Goal: Task Accomplishment & Management: Manage account settings

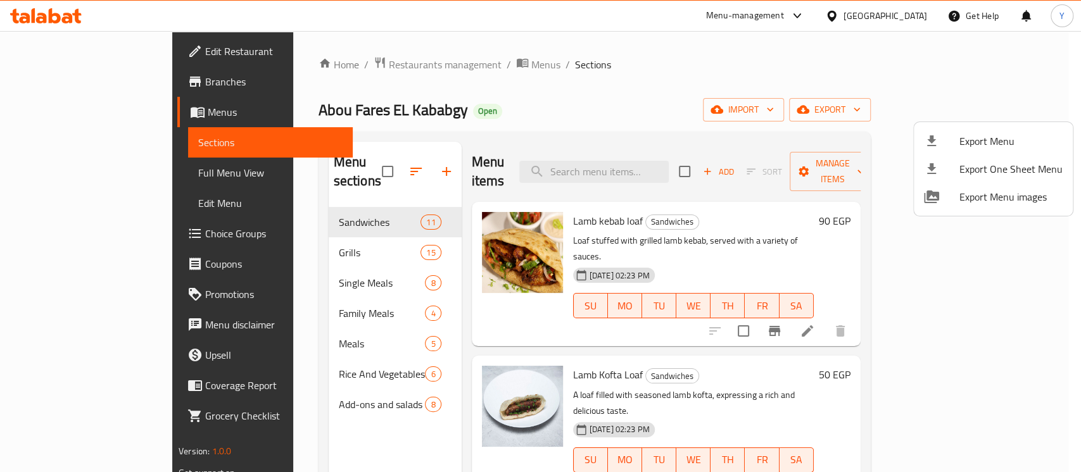
click at [364, 164] on div at bounding box center [540, 236] width 1081 height 472
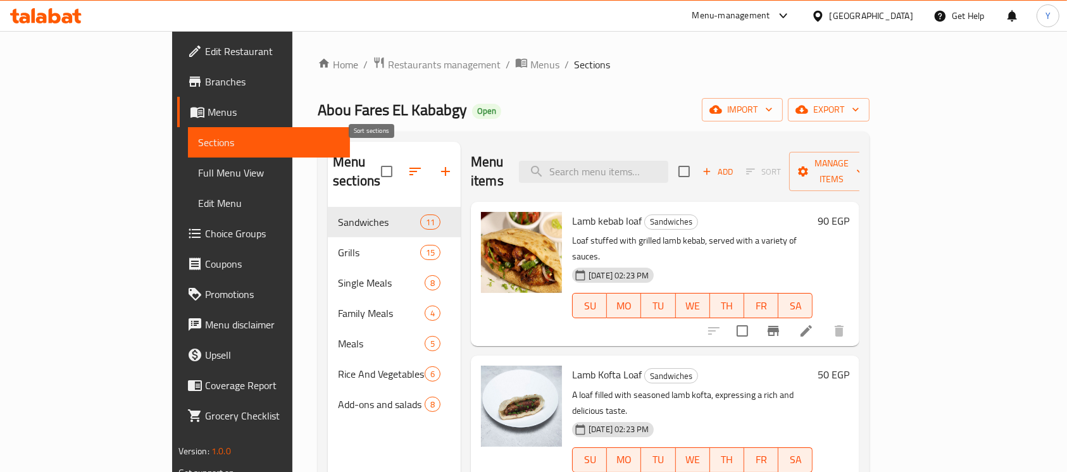
click at [408, 164] on icon "button" at bounding box center [415, 171] width 15 height 15
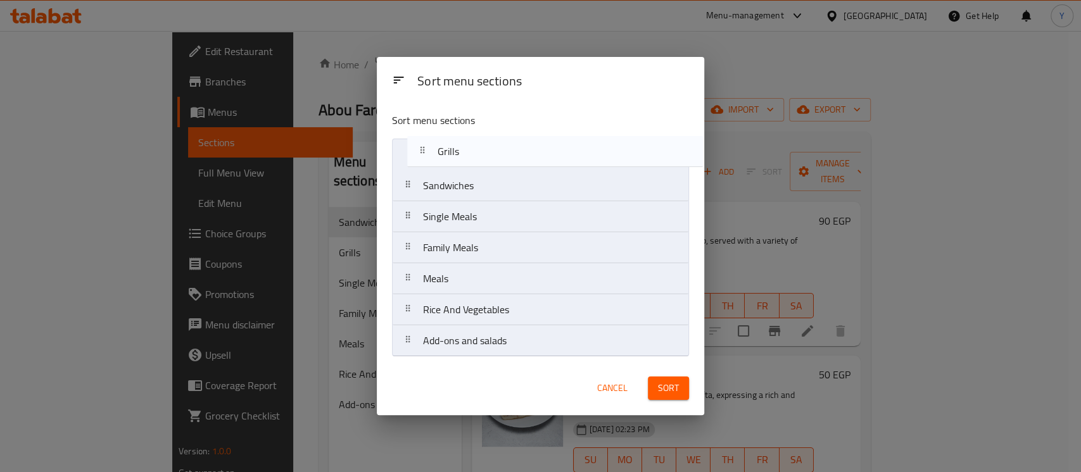
drag, startPoint x: 471, startPoint y: 187, endPoint x: 489, endPoint y: 144, distance: 46.6
click at [489, 144] on nav "Sandwiches Grills Single Meals Family Meals Meals Rice And Vegetables Add-ons a…" at bounding box center [540, 248] width 297 height 218
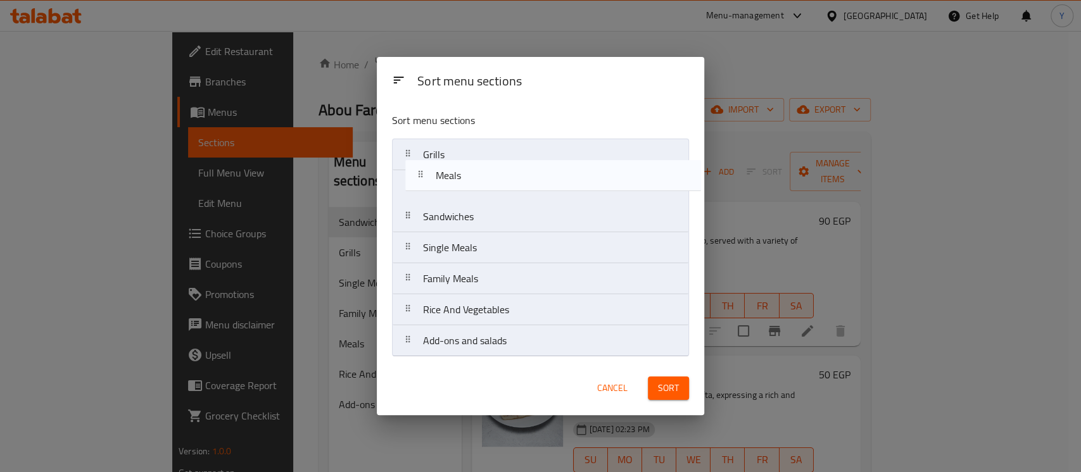
drag, startPoint x: 423, startPoint y: 280, endPoint x: 436, endPoint y: 175, distance: 106.5
click at [436, 175] on nav "Grills Sandwiches Single Meals Family Meals Meals Rice And Vegetables Add-ons a…" at bounding box center [540, 248] width 297 height 218
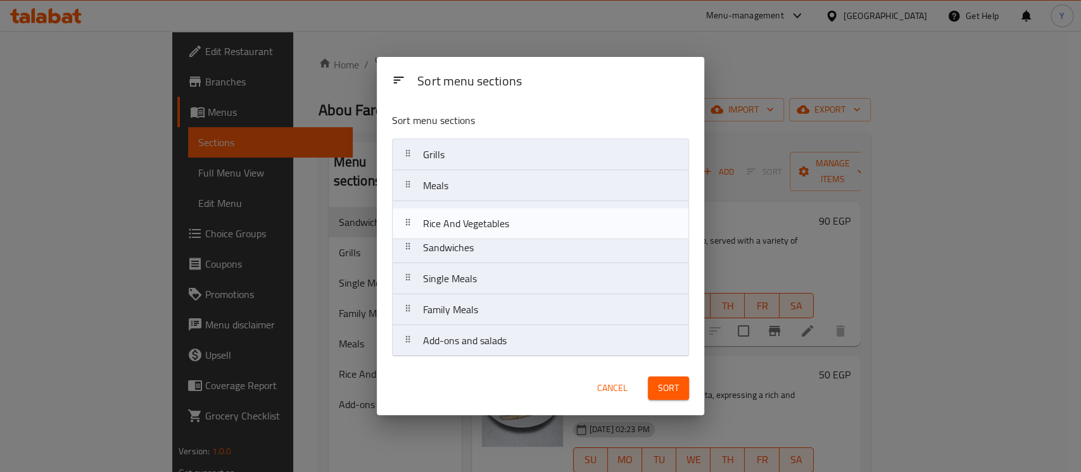
drag, startPoint x: 444, startPoint y: 308, endPoint x: 428, endPoint y: 200, distance: 108.8
click at [442, 210] on nav "Grills Meals Sandwiches Single Meals Family Meals Rice And Vegetables Add-ons a…" at bounding box center [540, 248] width 297 height 218
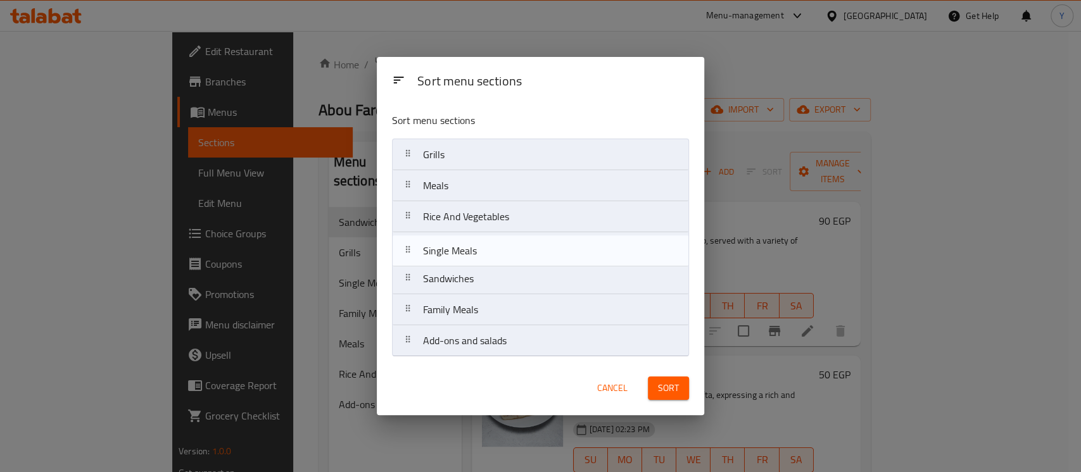
drag, startPoint x: 491, startPoint y: 282, endPoint x: 490, endPoint y: 251, distance: 31.0
click at [490, 251] on nav "Grills Meals Rice And Vegetables Sandwiches Single Meals Family Meals Add-ons a…" at bounding box center [540, 248] width 297 height 218
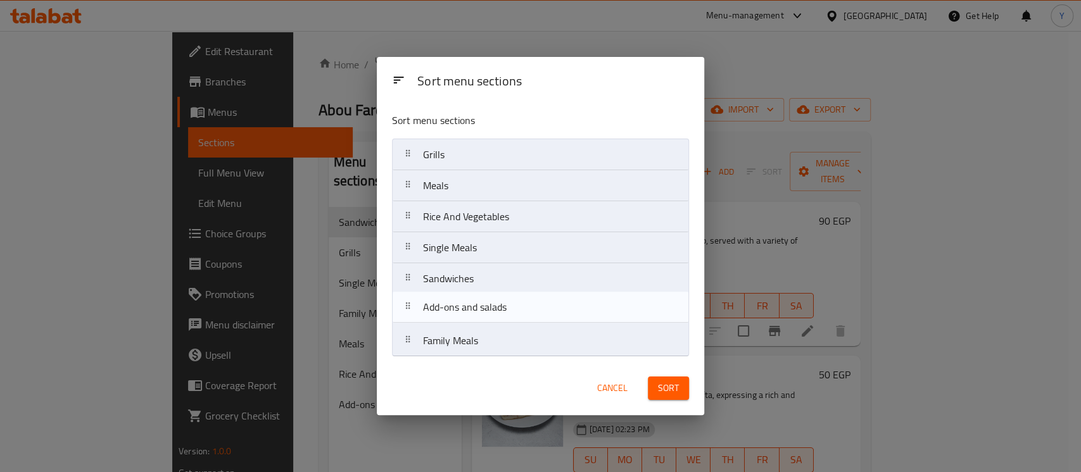
drag, startPoint x: 534, startPoint y: 347, endPoint x: 533, endPoint y: 306, distance: 40.5
click at [533, 306] on nav "Grills Meals Rice And Vegetables Single Meals Sandwiches Family Meals Add-ons a…" at bounding box center [540, 248] width 297 height 218
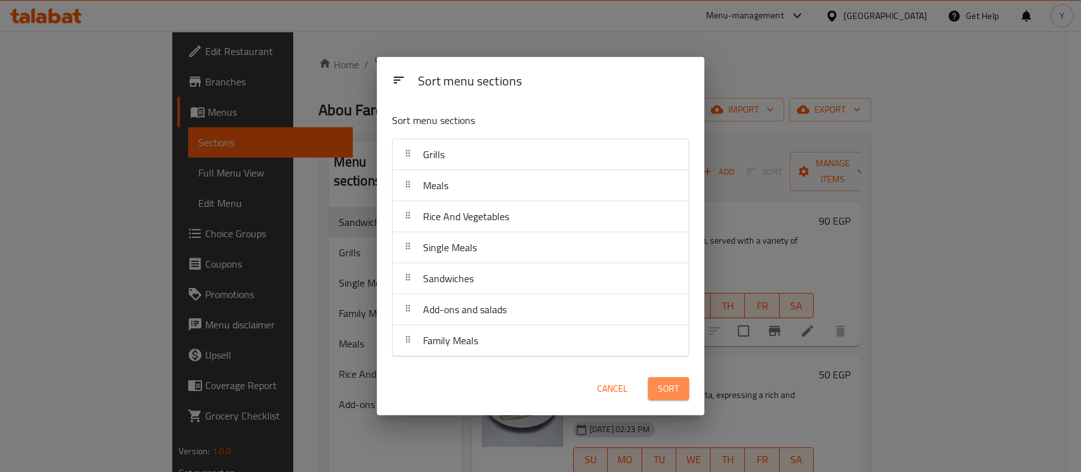
click at [670, 396] on span "Sort" at bounding box center [668, 389] width 21 height 16
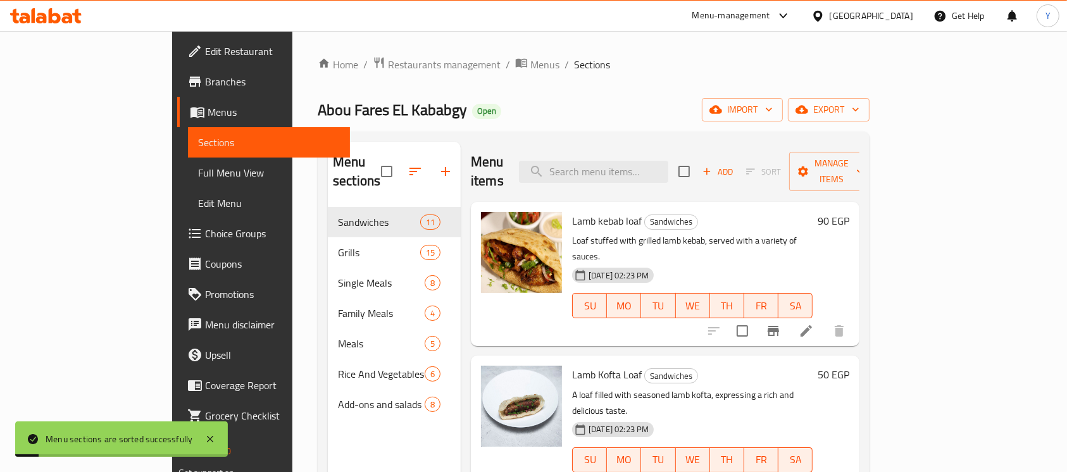
click at [515, 115] on div "Abou Fares EL Kababgy Open import export" at bounding box center [594, 109] width 552 height 23
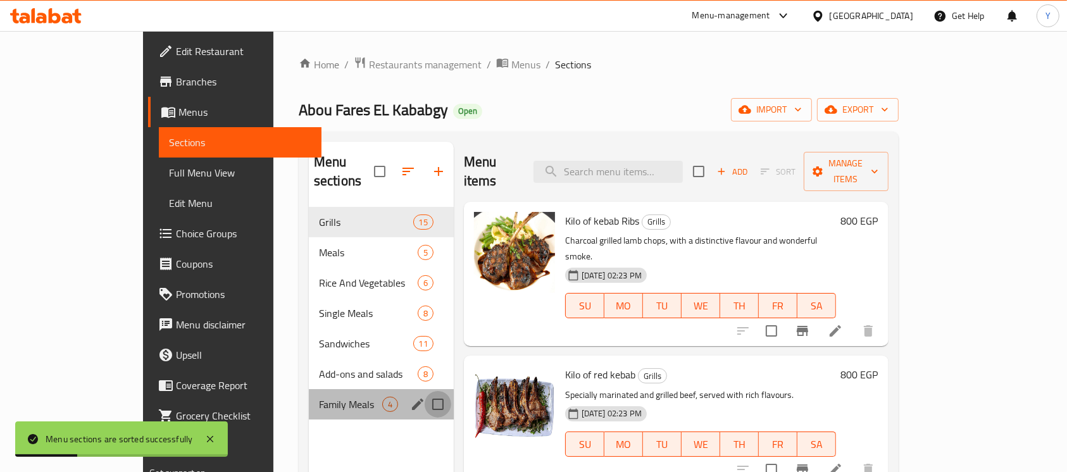
click at [425, 391] on input "Menu sections" at bounding box center [438, 404] width 27 height 27
checkbox input "true"
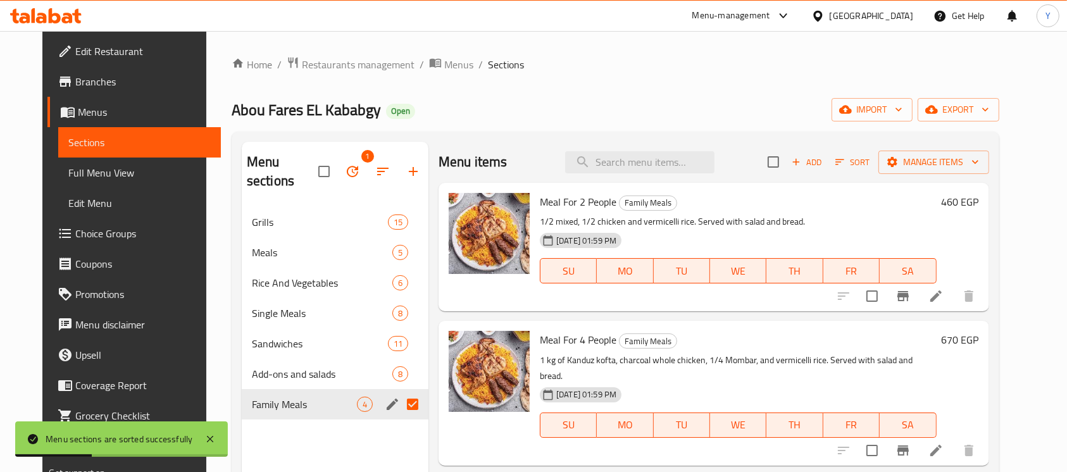
click at [348, 164] on icon "button" at bounding box center [352, 171] width 15 height 15
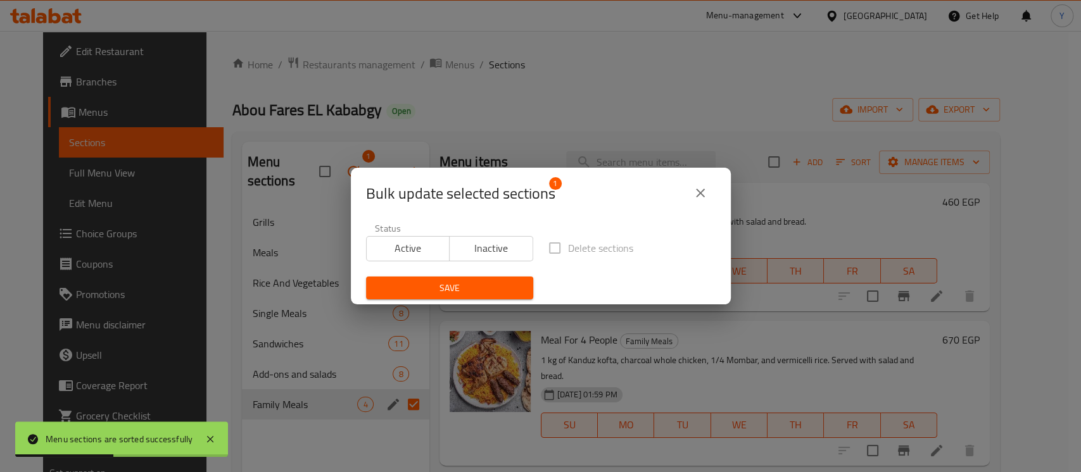
drag, startPoint x: 468, startPoint y: 246, endPoint x: 468, endPoint y: 264, distance: 18.4
click at [468, 246] on span "Inactive" at bounding box center [491, 248] width 73 height 18
drag, startPoint x: 449, startPoint y: 295, endPoint x: 449, endPoint y: 350, distance: 55.1
click at [448, 296] on button "Save" at bounding box center [449, 288] width 167 height 23
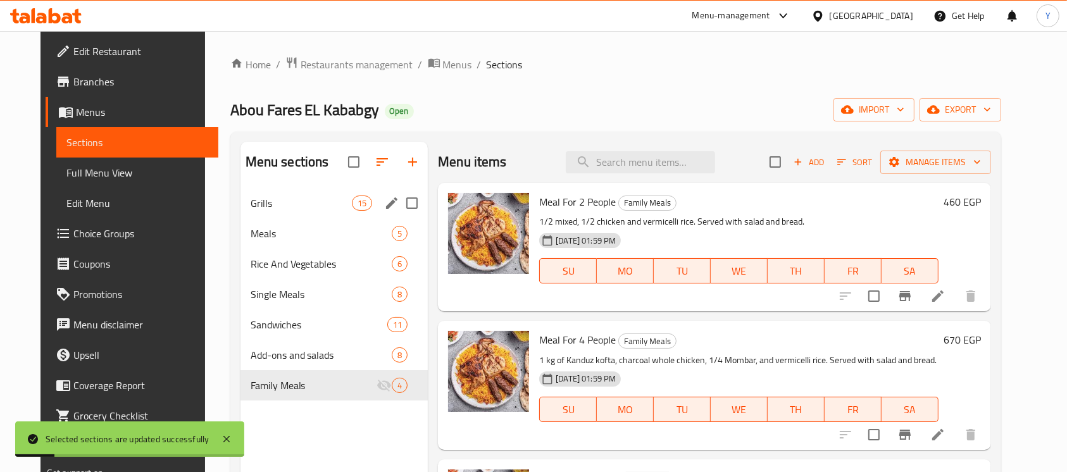
click at [336, 199] on span "Grills" at bounding box center [301, 203] width 101 height 15
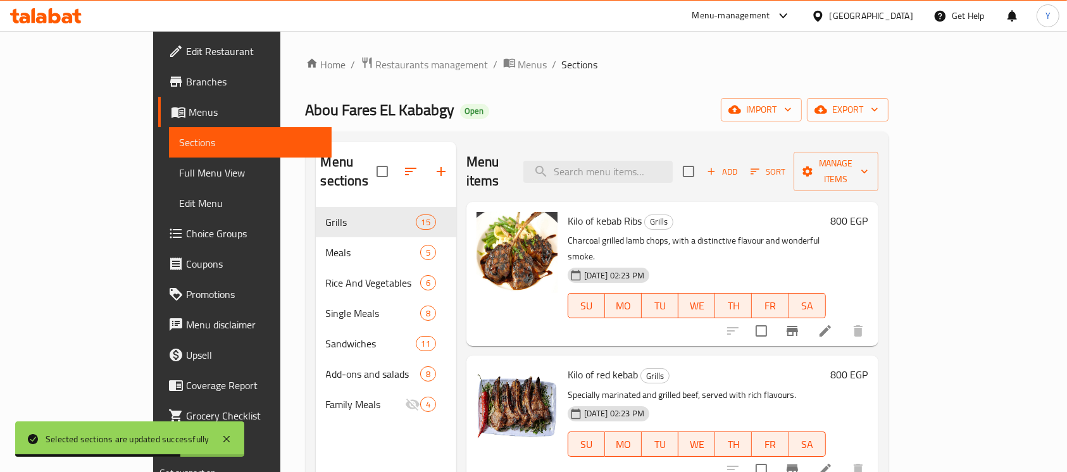
click at [869, 212] on h6 "800 EGP" at bounding box center [849, 221] width 37 height 18
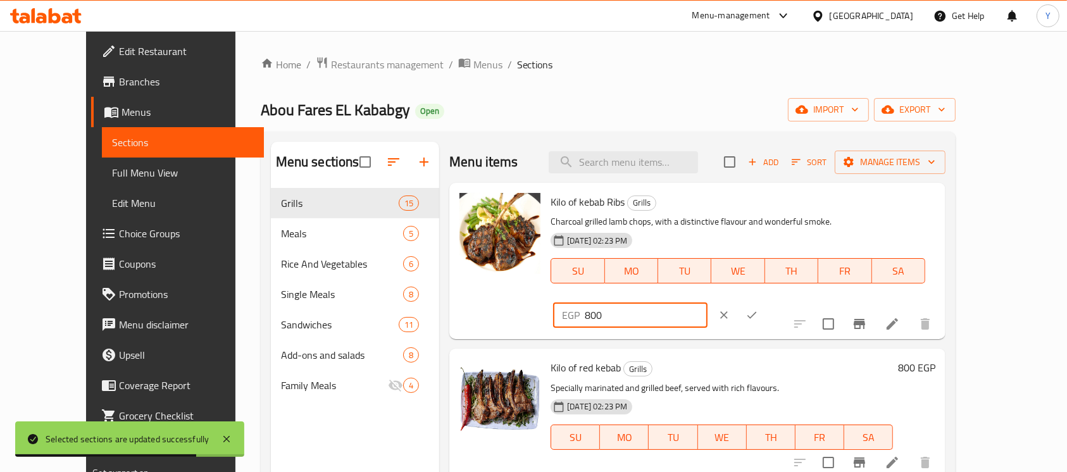
drag, startPoint x: 793, startPoint y: 215, endPoint x: 776, endPoint y: 215, distance: 17.1
click at [776, 215] on div "Kilo of kebab Ribs Grills Charcoal grilled lamb chops, with a distinctive flavo…" at bounding box center [743, 261] width 395 height 146
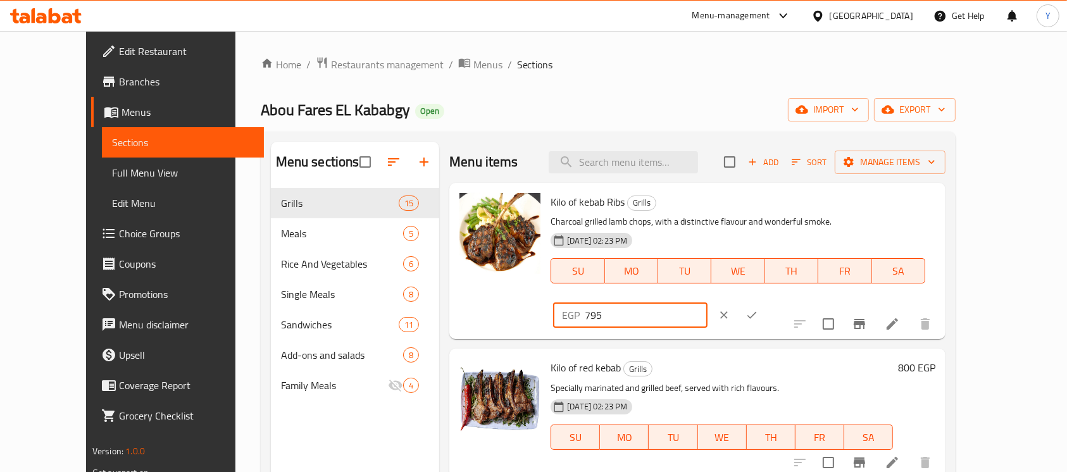
type input "795"
click at [758, 309] on icon "ok" at bounding box center [752, 315] width 13 height 13
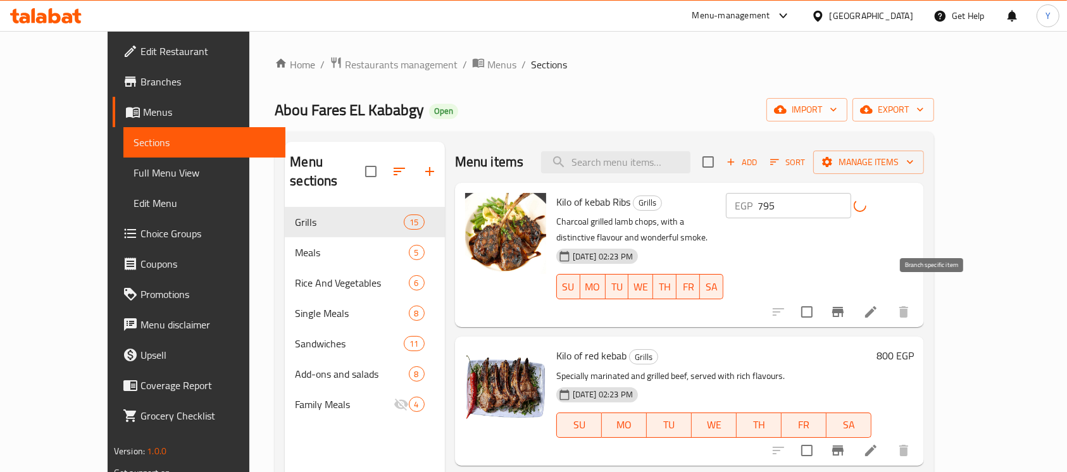
click at [846, 305] on icon "Branch-specific-item" at bounding box center [838, 312] width 15 height 15
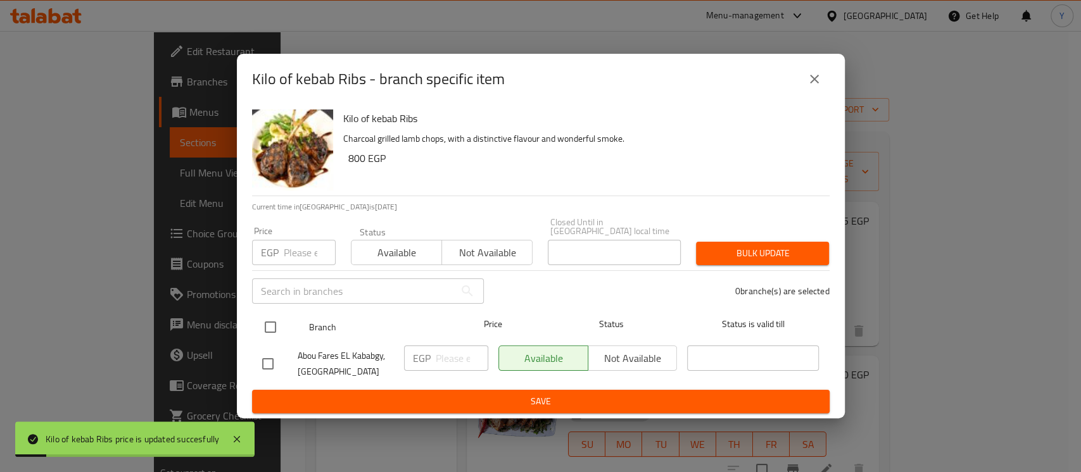
click at [257, 318] on input "checkbox" at bounding box center [270, 327] width 27 height 27
checkbox input "true"
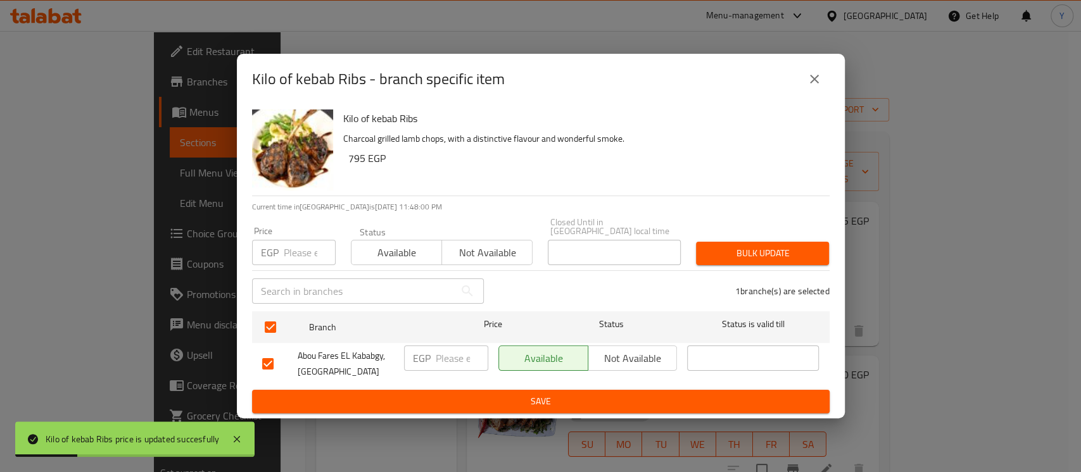
click at [292, 235] on div "Price EGP Price" at bounding box center [294, 246] width 84 height 39
click at [291, 241] on input "number" at bounding box center [310, 252] width 52 height 25
type input "795"
click at [762, 242] on div "Bulk update" at bounding box center [762, 253] width 148 height 39
click at [760, 246] on span "Bulk update" at bounding box center [762, 254] width 113 height 16
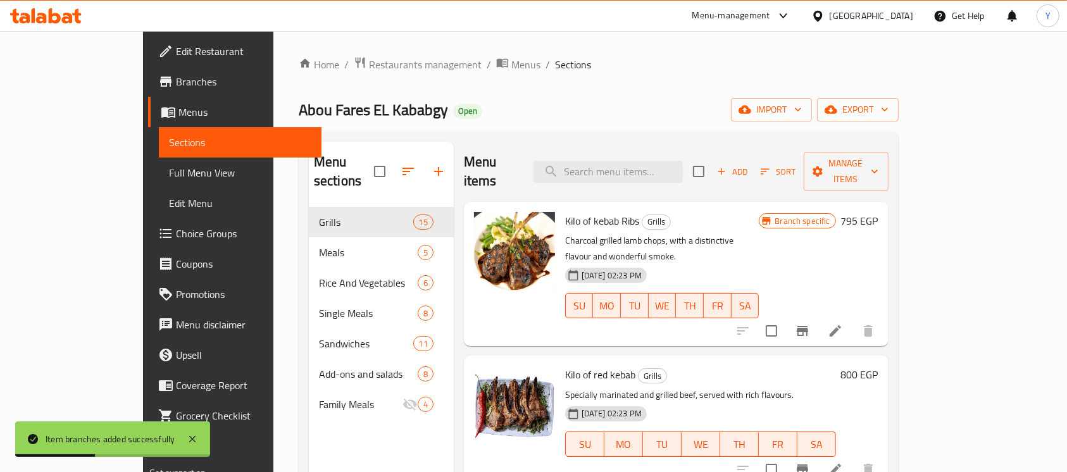
click at [879, 366] on h6 "800 EGP" at bounding box center [859, 375] width 37 height 18
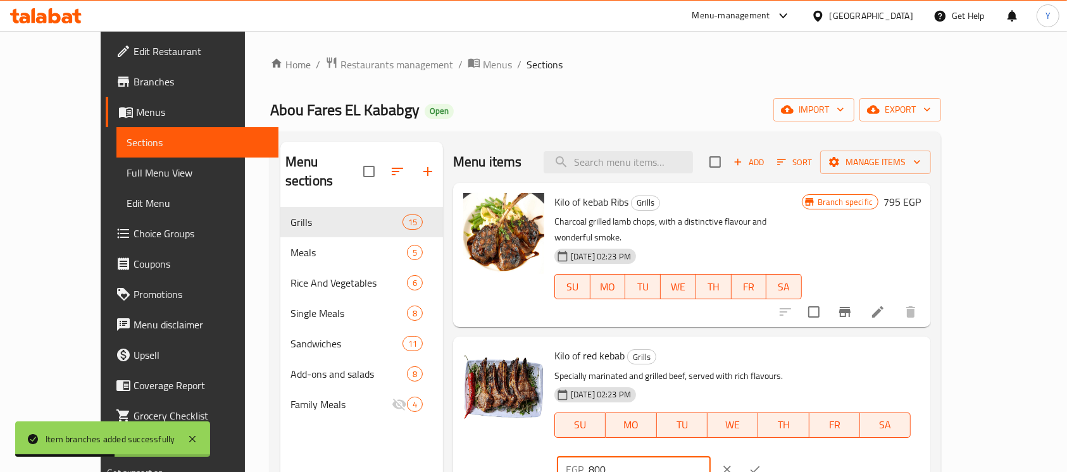
drag, startPoint x: 776, startPoint y: 347, endPoint x: 694, endPoint y: 347, distance: 82.3
click at [697, 347] on div "Kilo of red kebab Grills Specially marinated and grilled beef, served with rich…" at bounding box center [737, 415] width 377 height 146
type input "795"
click at [762, 463] on icon "ok" at bounding box center [755, 469] width 13 height 13
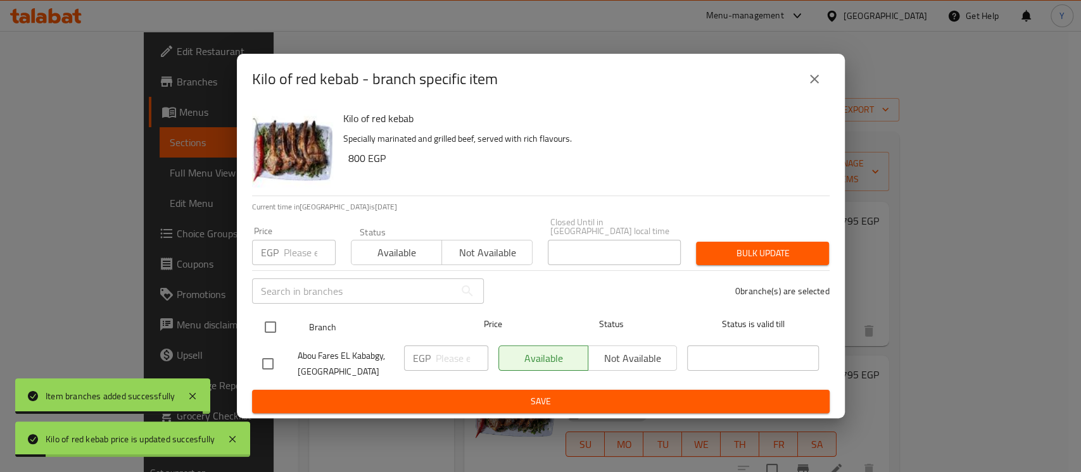
click at [270, 316] on input "checkbox" at bounding box center [270, 327] width 27 height 27
checkbox input "true"
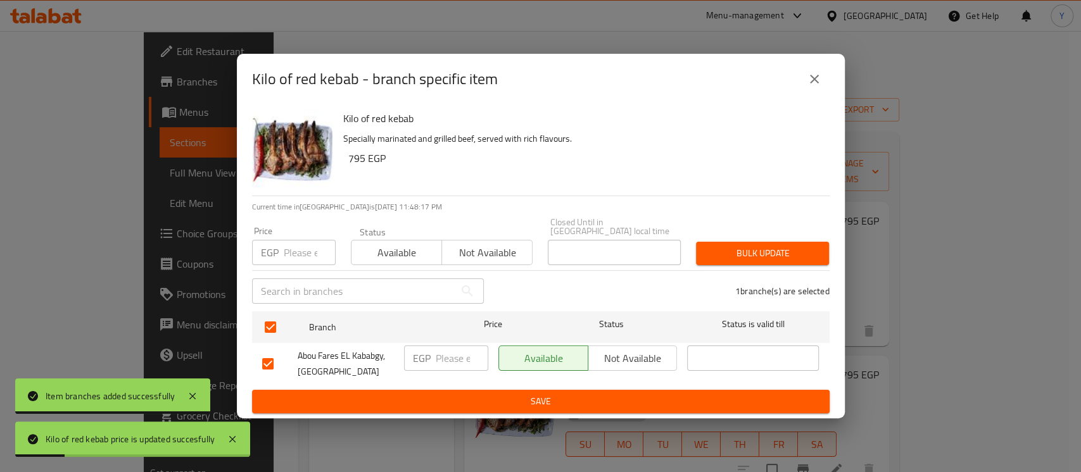
click at [284, 253] on input "number" at bounding box center [310, 252] width 52 height 25
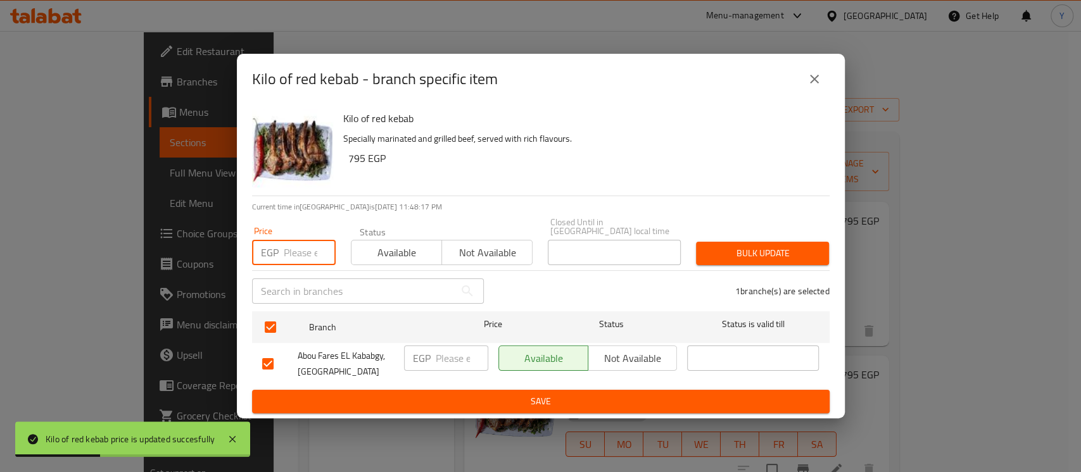
type input "8"
type input "795"
click at [721, 236] on div "Bulk update" at bounding box center [762, 253] width 148 height 39
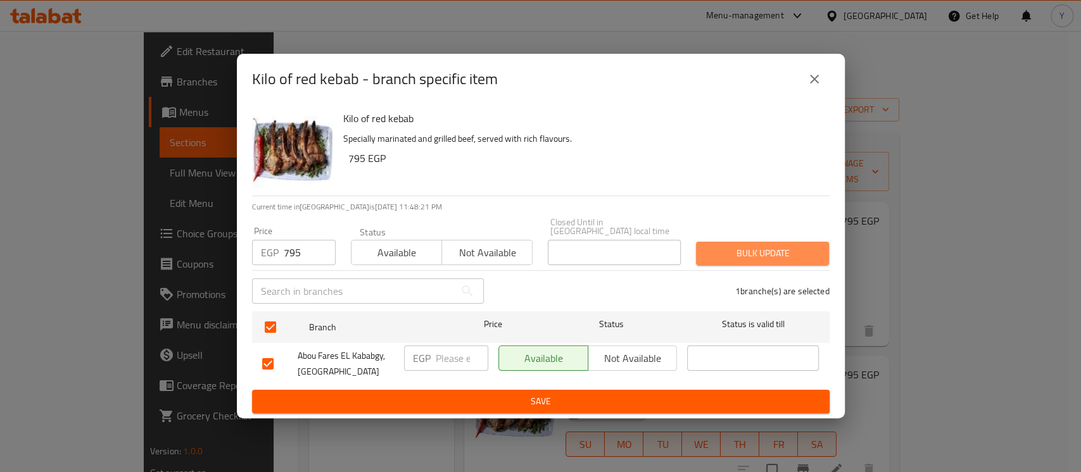
click at [715, 246] on span "Bulk update" at bounding box center [762, 254] width 113 height 16
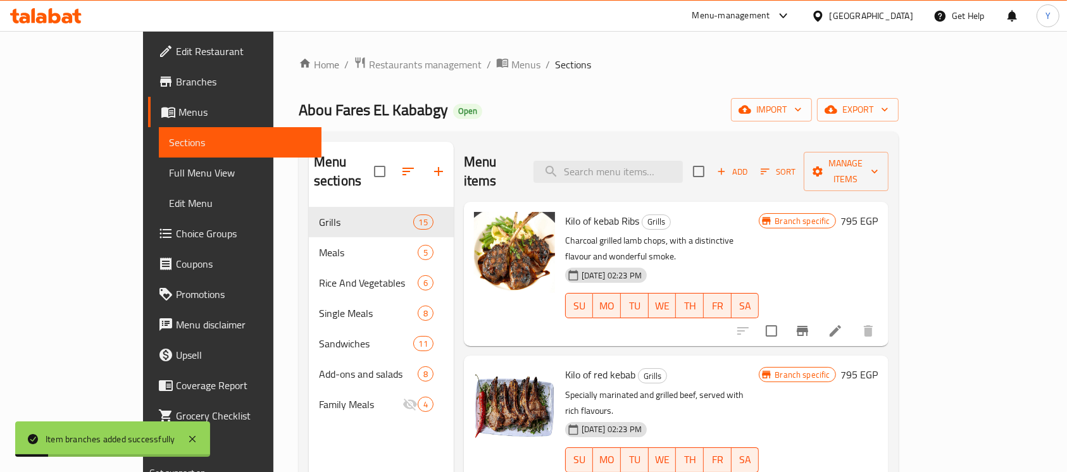
scroll to position [142, 0]
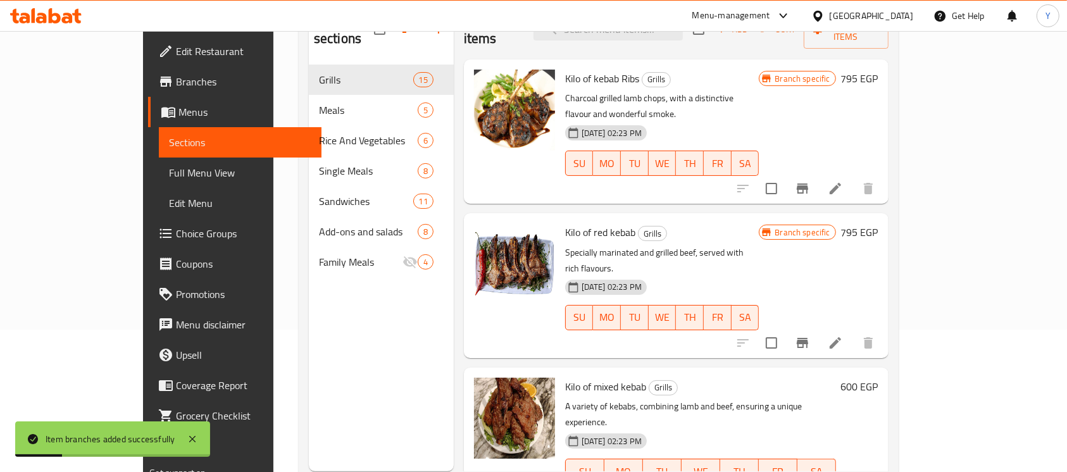
click at [879, 378] on h6 "600 EGP" at bounding box center [859, 387] width 37 height 18
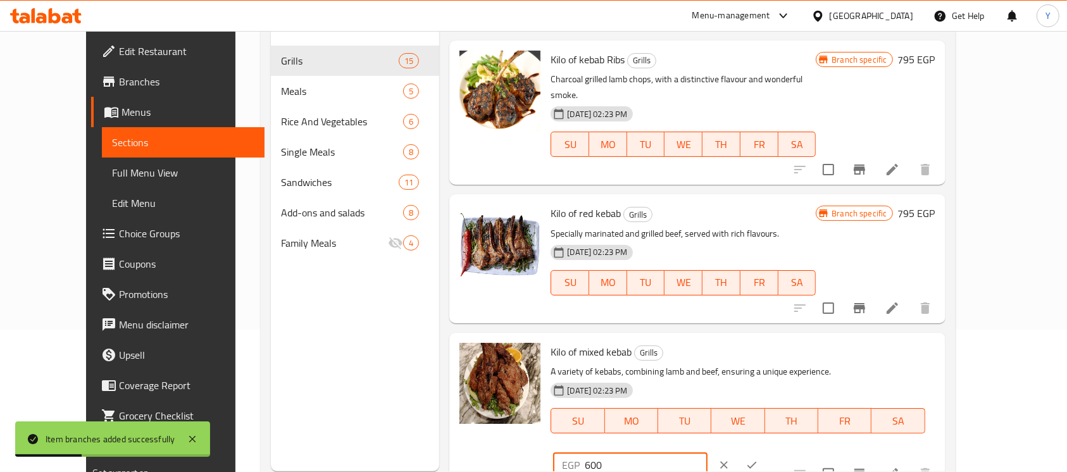
drag, startPoint x: 889, startPoint y: 342, endPoint x: 782, endPoint y: 346, distance: 107.0
click at [782, 346] on div "Kilo of mixed kebab Grills A variety of kebabs, combining lamb and beef, ensuri…" at bounding box center [743, 411] width 394 height 146
type input "730"
click at [758, 459] on icon "ok" at bounding box center [752, 465] width 13 height 13
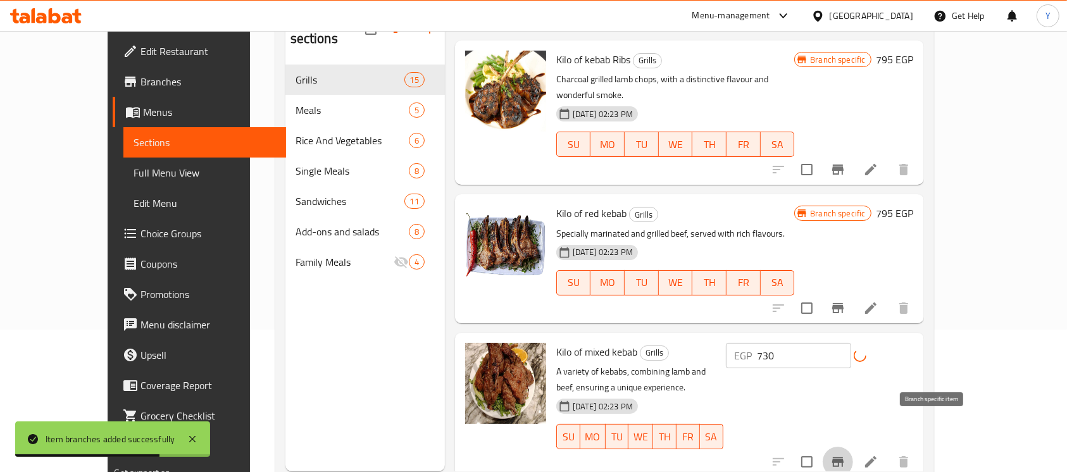
click at [853, 447] on button "Branch-specific-item" at bounding box center [838, 462] width 30 height 30
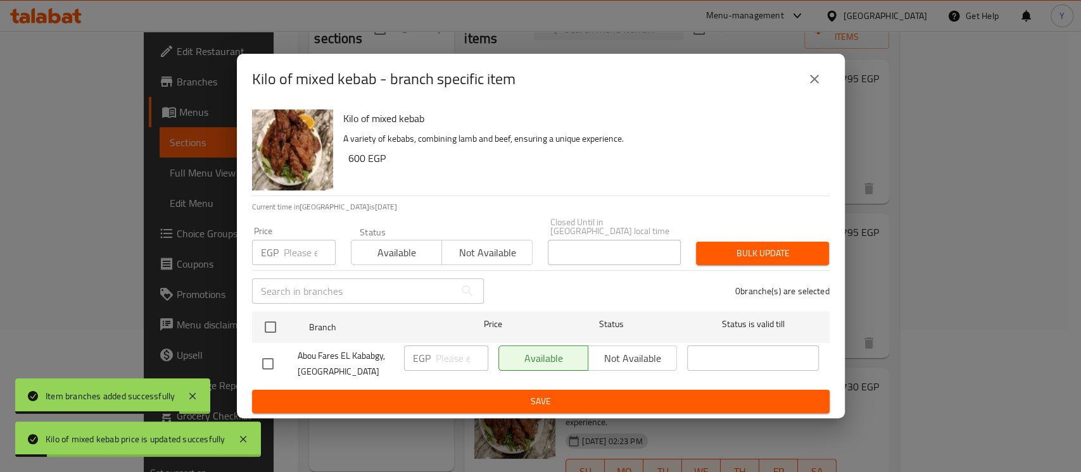
click at [277, 329] on input "checkbox" at bounding box center [270, 327] width 27 height 27
checkbox input "true"
click at [294, 247] on input "number" at bounding box center [310, 252] width 52 height 25
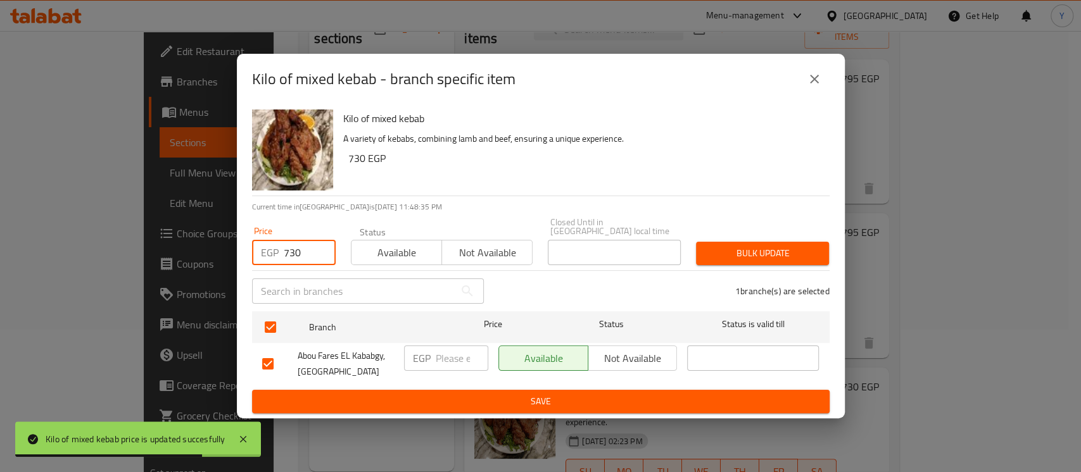
type input "730"
click at [724, 246] on span "Bulk update" at bounding box center [762, 254] width 113 height 16
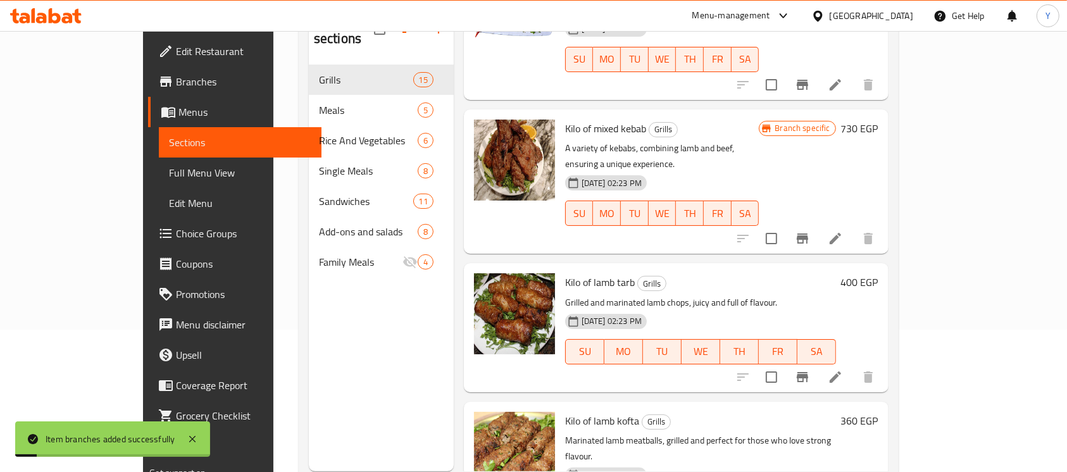
scroll to position [301, 0]
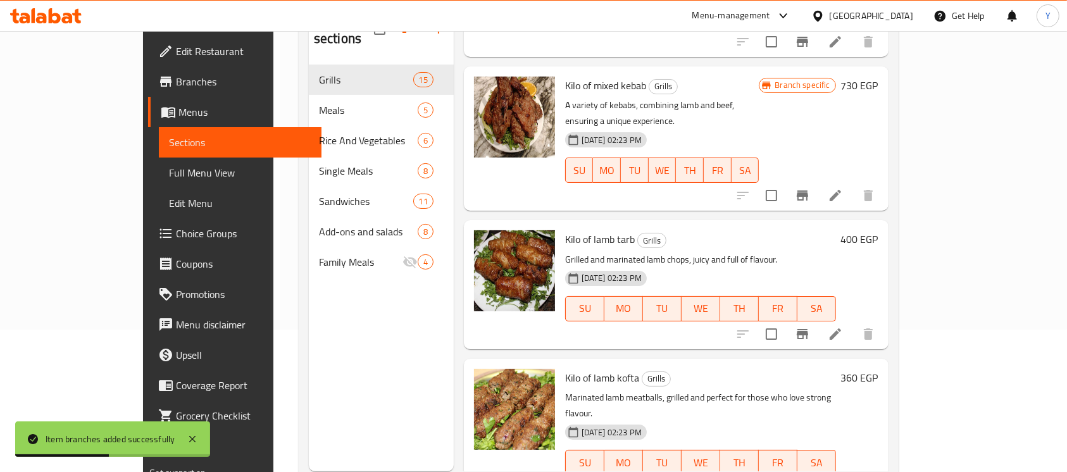
drag, startPoint x: 997, startPoint y: 170, endPoint x: 919, endPoint y: 199, distance: 83.7
click at [879, 230] on h6 "400 EGP" at bounding box center [859, 239] width 37 height 18
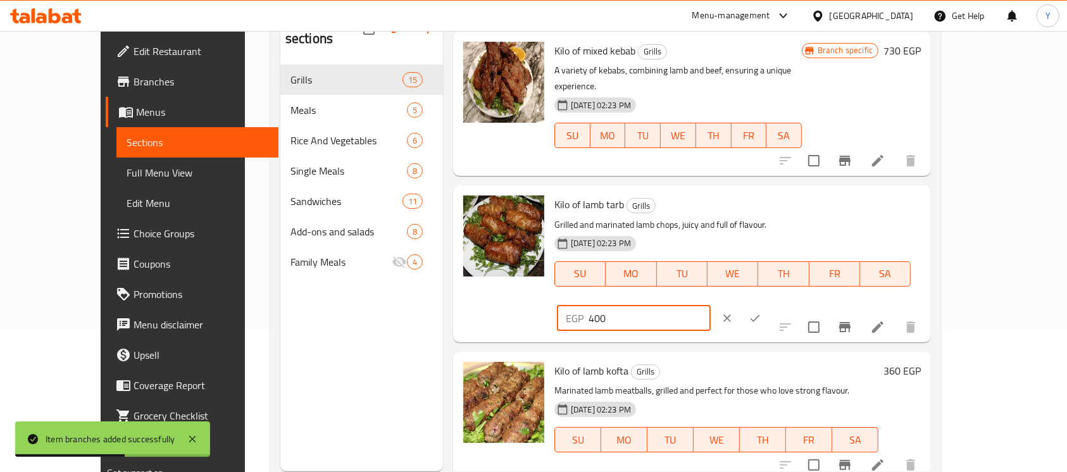
drag, startPoint x: 838, startPoint y: 180, endPoint x: 796, endPoint y: 174, distance: 42.8
click at [796, 191] on div "Kilo of lamb tarb Grills Grilled and marinated lamb chops, juicy and full of fl…" at bounding box center [737, 264] width 377 height 146
type input "535"
click at [769, 305] on button "ok" at bounding box center [755, 319] width 28 height 28
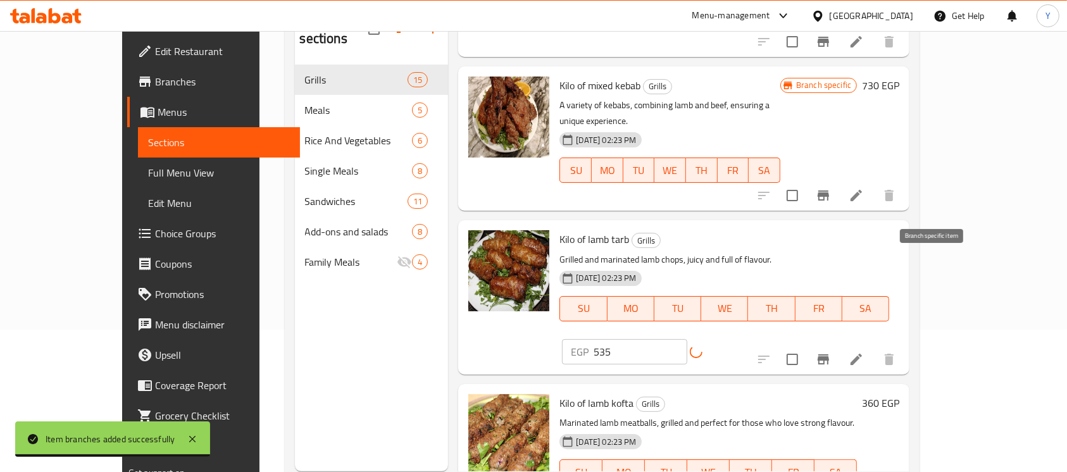
click at [839, 344] on button "Branch-specific-item" at bounding box center [823, 359] width 30 height 30
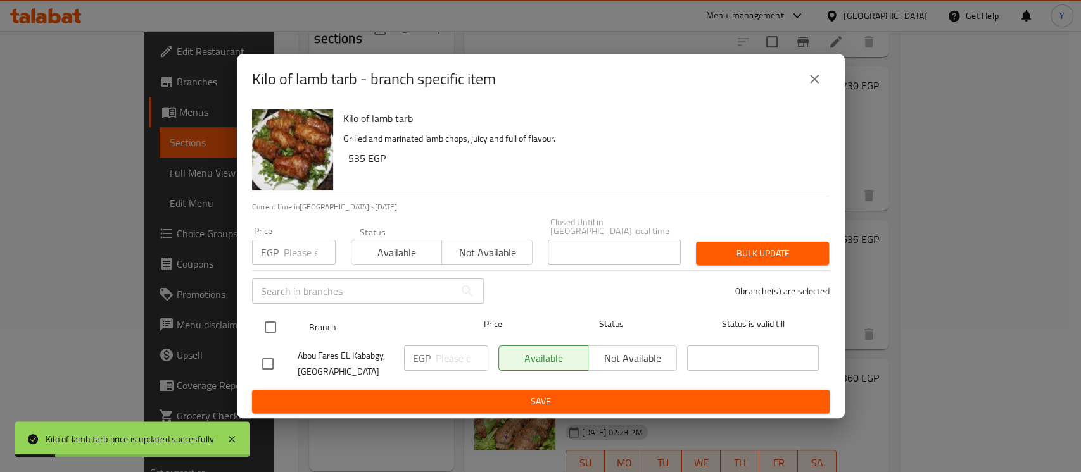
click at [276, 318] on input "checkbox" at bounding box center [270, 327] width 27 height 27
checkbox input "true"
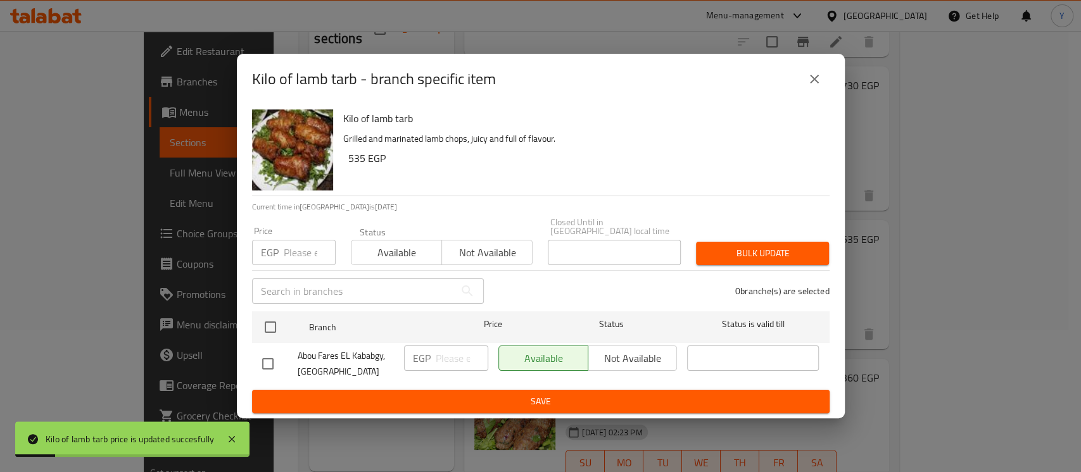
checkbox input "true"
click at [289, 252] on input "number" at bounding box center [310, 252] width 52 height 25
type input "535"
click at [720, 247] on span "Bulk update" at bounding box center [762, 254] width 113 height 16
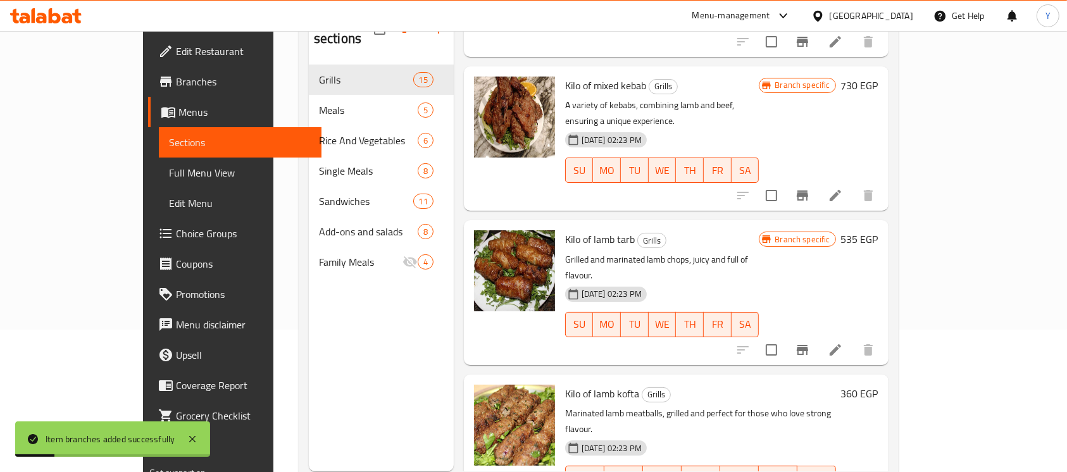
click at [879, 385] on h6 "360 EGP" at bounding box center [859, 394] width 37 height 18
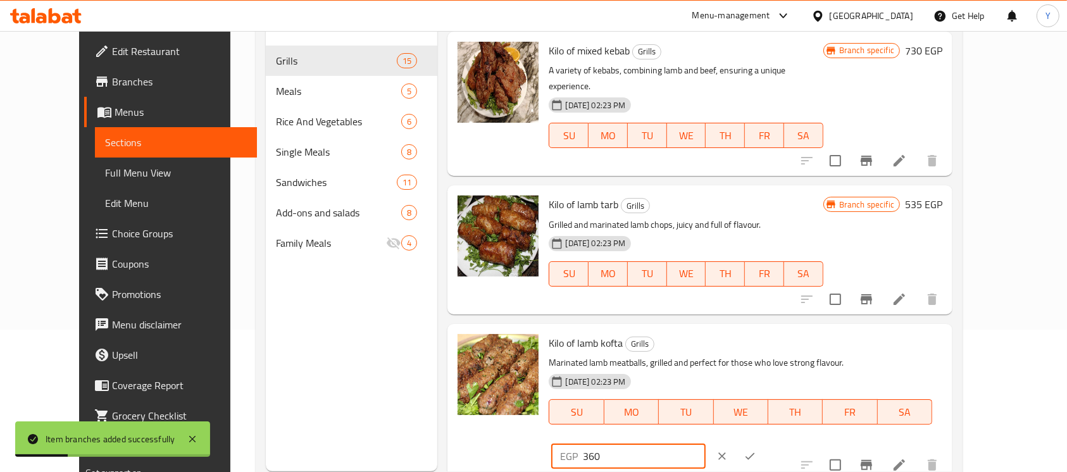
drag, startPoint x: 869, startPoint y: 315, endPoint x: 691, endPoint y: 311, distance: 178.6
click at [724, 329] on div "Kilo of lamb kofta Grills Marinated lamb meatballs, grilled and perfect for tho…" at bounding box center [746, 402] width 404 height 146
type input "460"
click at [764, 443] on button "ok" at bounding box center [750, 457] width 28 height 28
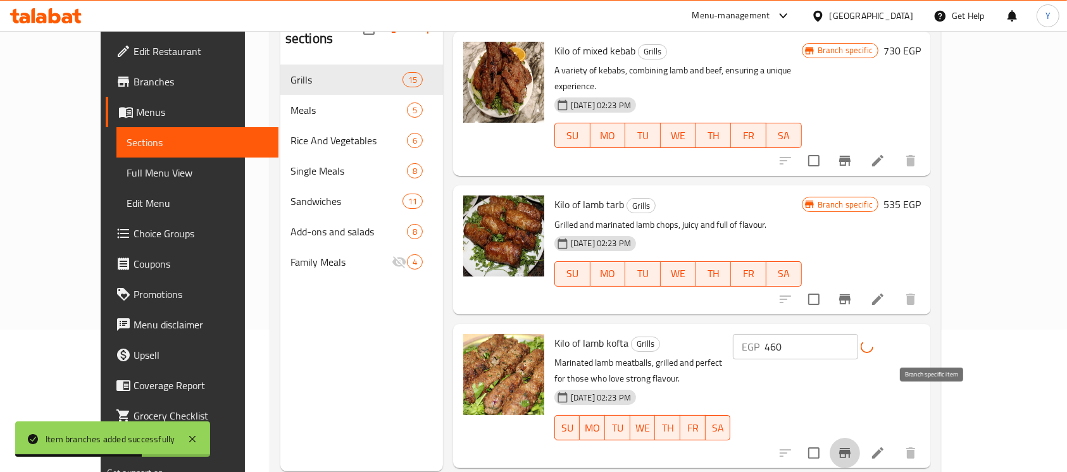
click at [860, 438] on button "Branch-specific-item" at bounding box center [845, 453] width 30 height 30
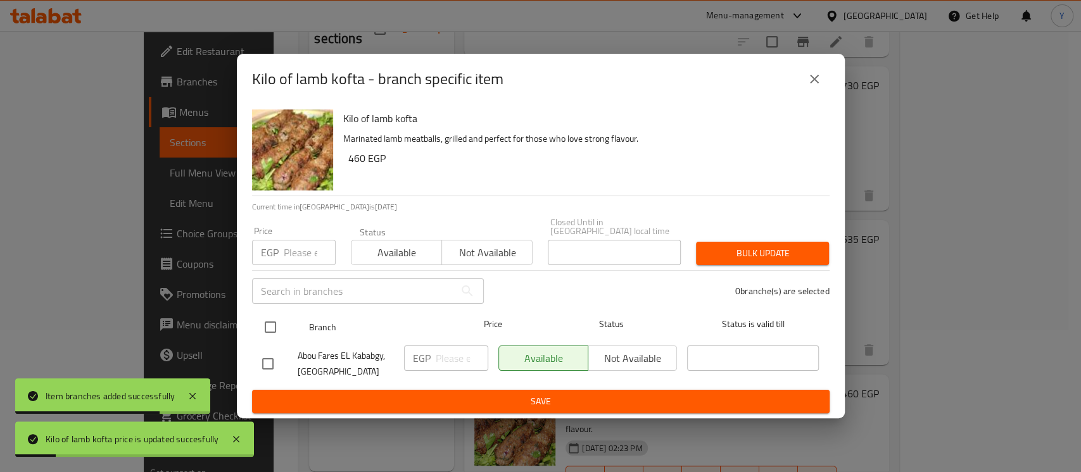
click at [269, 322] on input "checkbox" at bounding box center [270, 327] width 27 height 27
checkbox input "true"
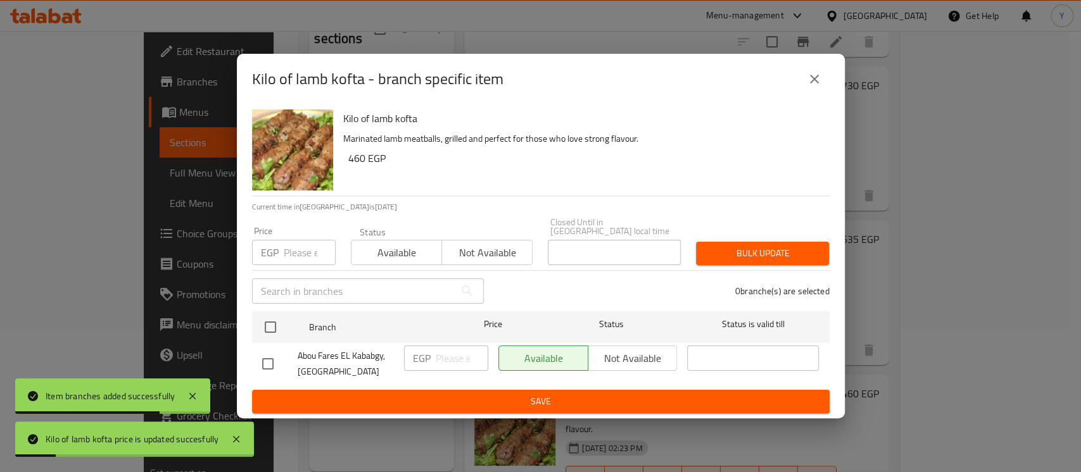
checkbox input "true"
click at [289, 260] on input "number" at bounding box center [310, 252] width 52 height 25
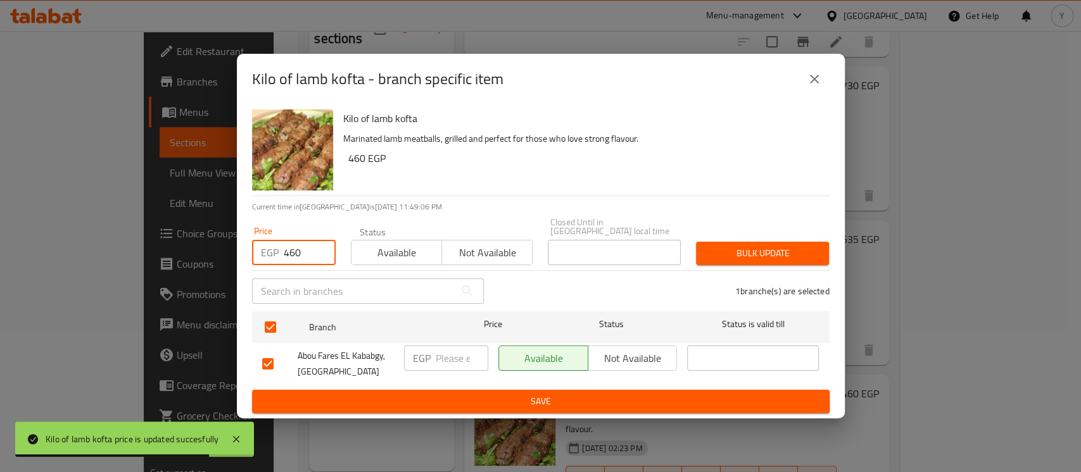
type input "460"
click at [736, 261] on div "Bulk update" at bounding box center [762, 253] width 148 height 39
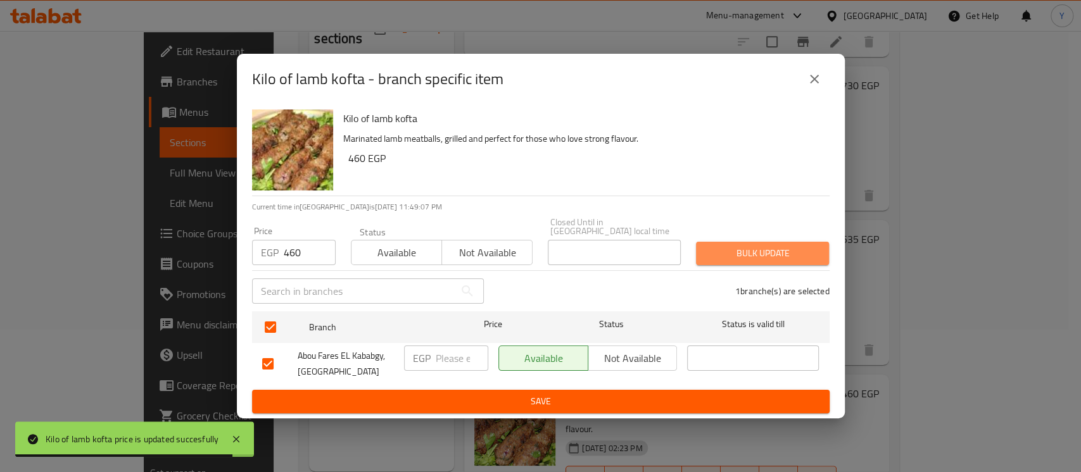
click at [733, 251] on span "Bulk update" at bounding box center [762, 254] width 113 height 16
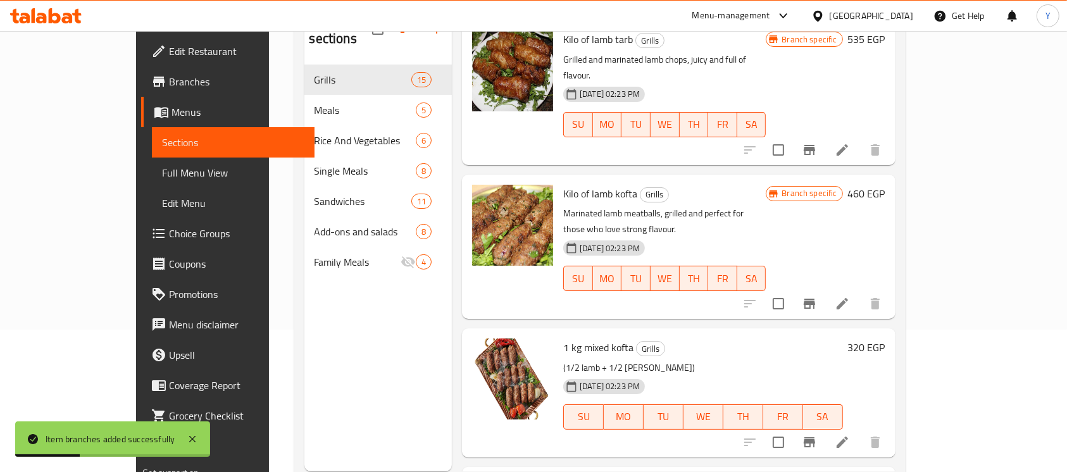
scroll to position [568, 0]
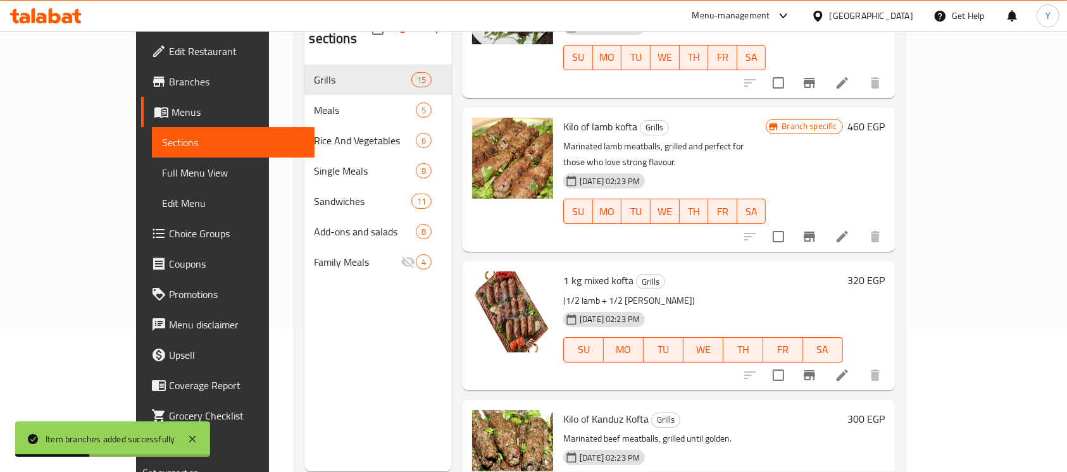
drag, startPoint x: 986, startPoint y: 182, endPoint x: 915, endPoint y: 201, distance: 73.6
click at [886, 272] on h6 "320 EGP" at bounding box center [866, 281] width 37 height 18
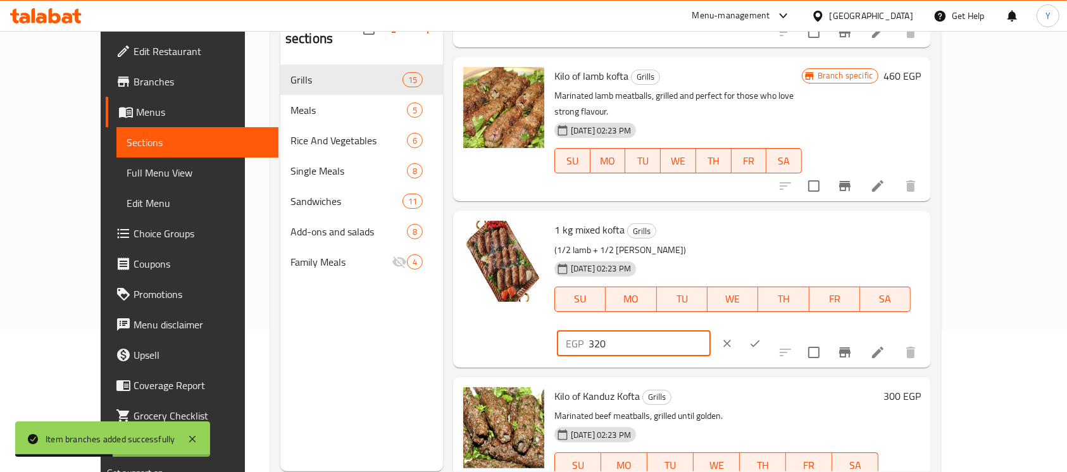
drag, startPoint x: 850, startPoint y: 186, endPoint x: 768, endPoint y: 194, distance: 82.7
click at [768, 216] on div "1 kg mixed kofta Grills (1/2 lamb + 1/2 [PERSON_NAME]) [DATE] 02:23 PM SU MO TU…" at bounding box center [737, 289] width 377 height 146
type input "440"
click at [769, 330] on button "ok" at bounding box center [755, 344] width 28 height 28
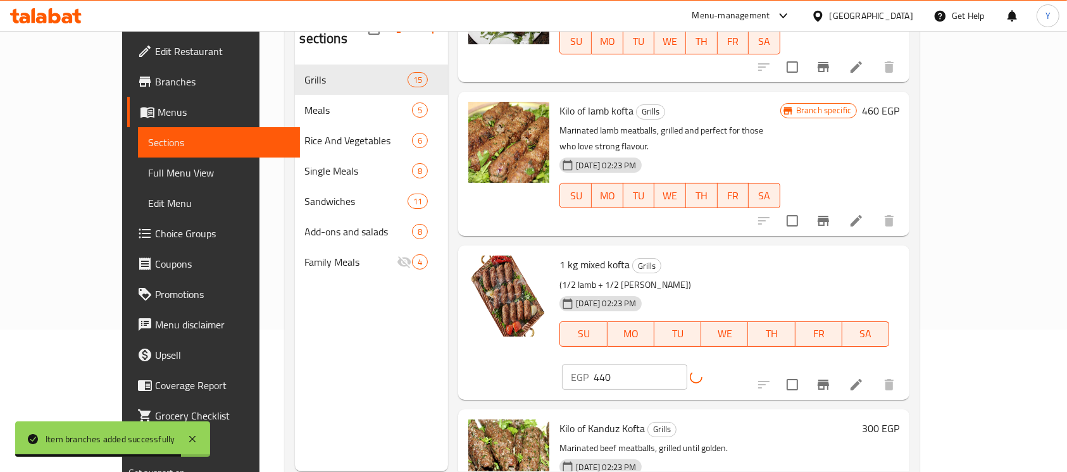
click at [905, 370] on div at bounding box center [827, 385] width 156 height 30
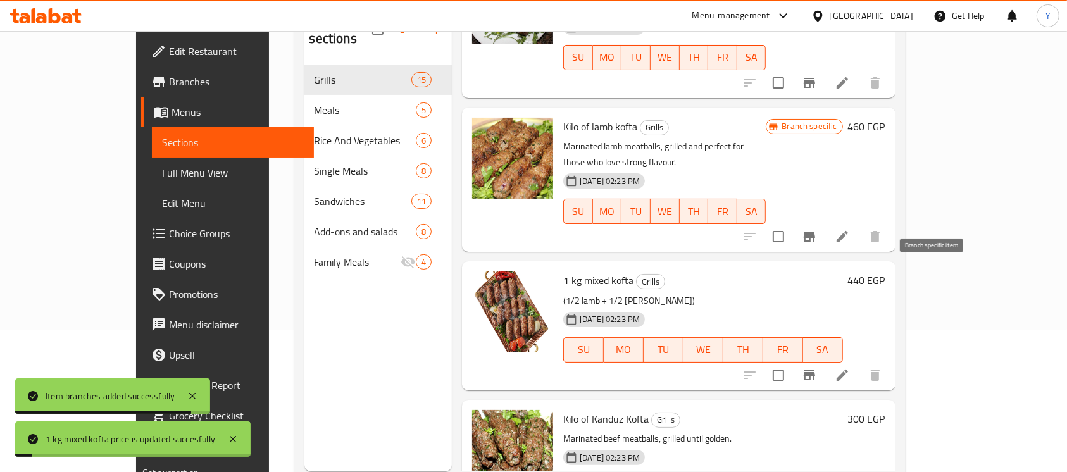
click at [817, 368] on icon "Branch-specific-item" at bounding box center [809, 375] width 15 height 15
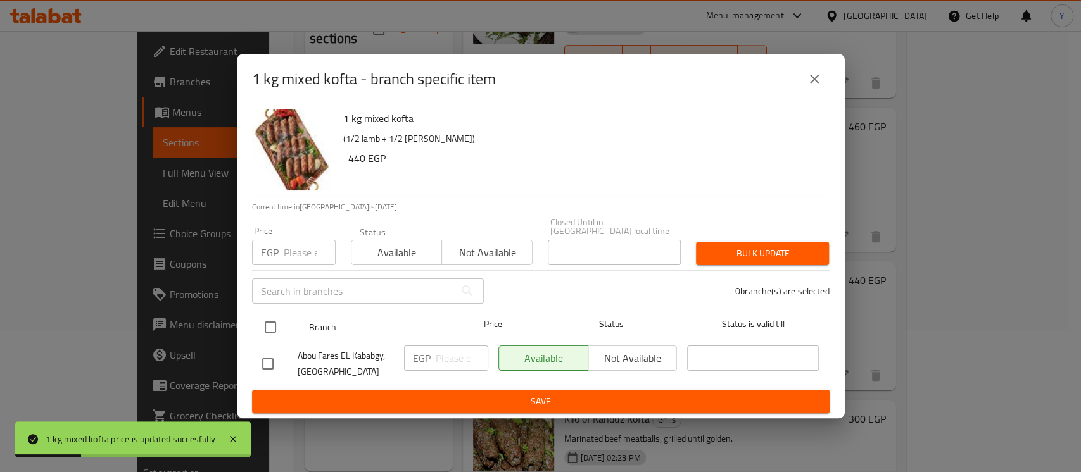
click at [263, 323] on input "checkbox" at bounding box center [270, 327] width 27 height 27
checkbox input "true"
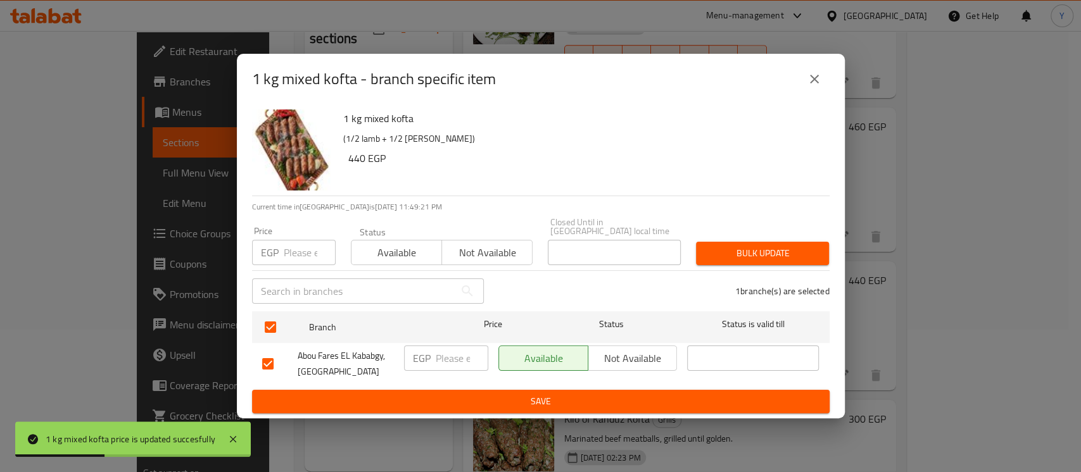
click at [281, 247] on div "EGP Price" at bounding box center [294, 252] width 84 height 25
type input "440"
click at [752, 246] on span "Bulk update" at bounding box center [762, 254] width 113 height 16
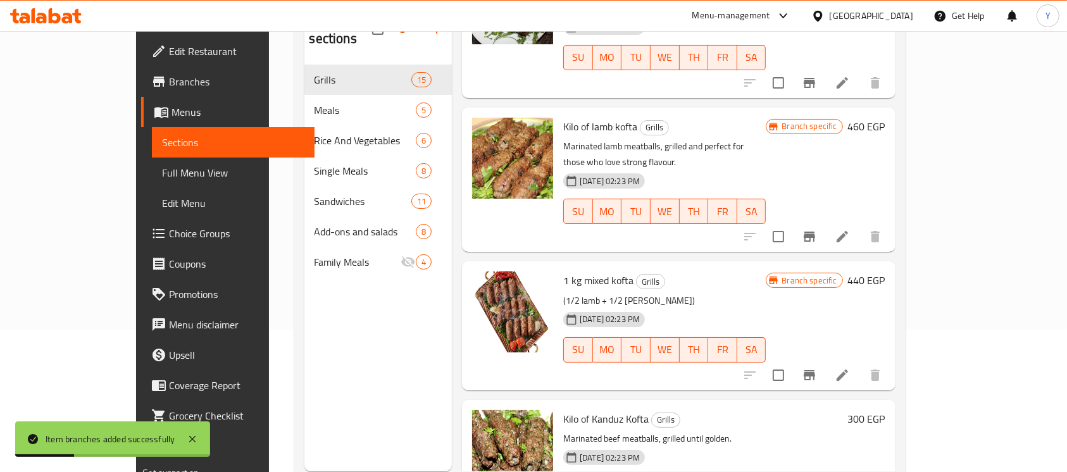
click at [886, 410] on h6 "300 EGP" at bounding box center [866, 419] width 37 height 18
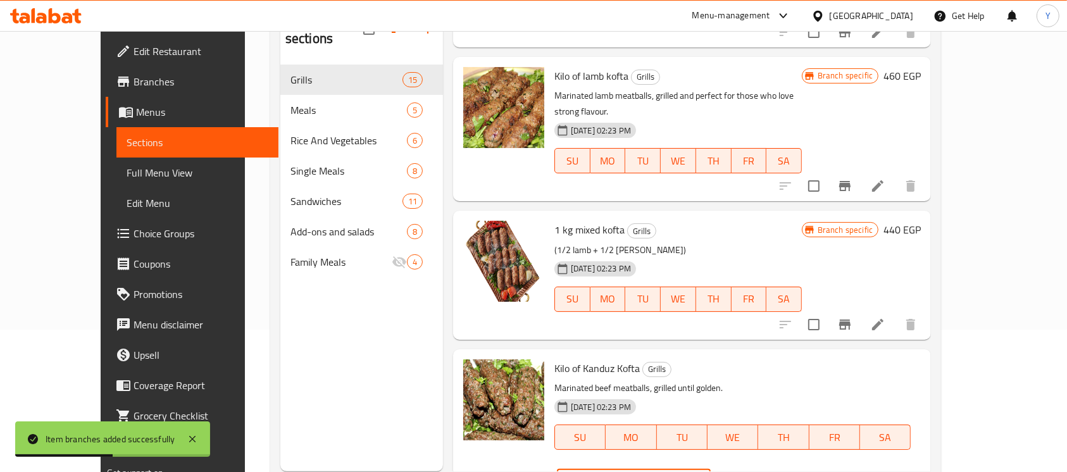
type input "390"
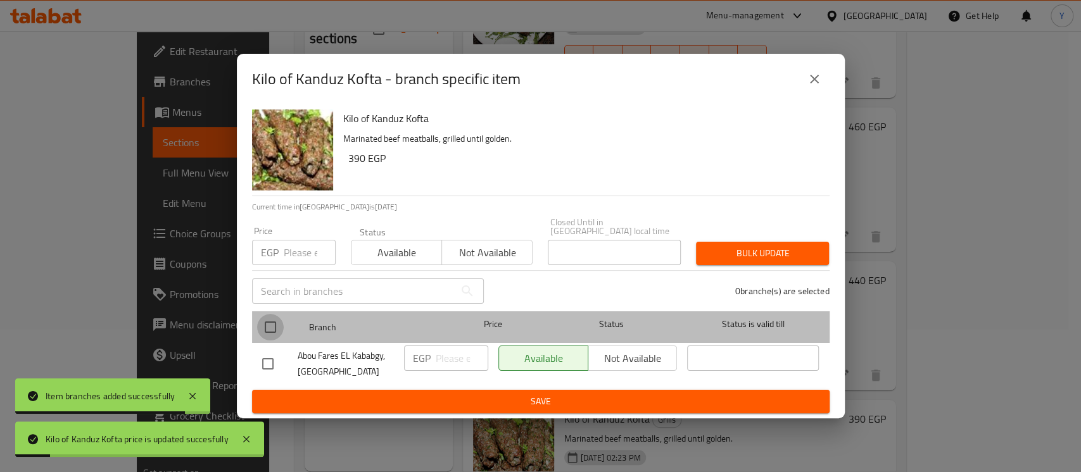
drag, startPoint x: 276, startPoint y: 320, endPoint x: 282, endPoint y: 263, distance: 57.3
click at [276, 319] on input "checkbox" at bounding box center [270, 327] width 27 height 27
checkbox input "true"
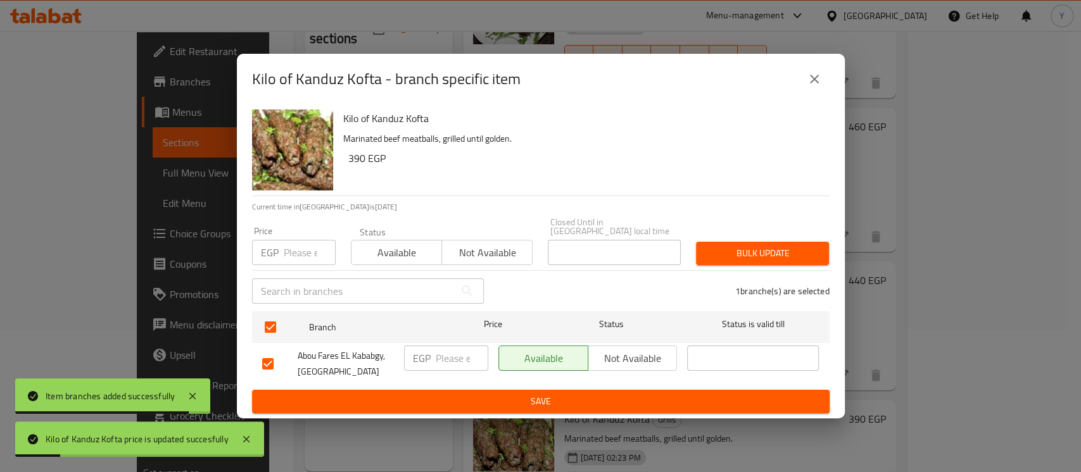
click at [292, 250] on input "number" at bounding box center [310, 252] width 52 height 25
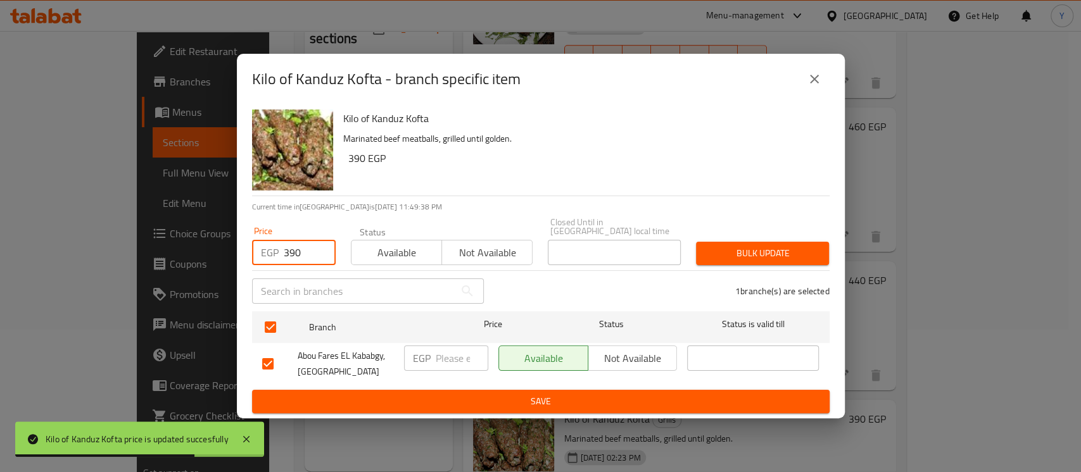
type input "390"
click at [763, 234] on div "Bulk update" at bounding box center [762, 253] width 148 height 39
click at [760, 246] on span "Bulk update" at bounding box center [762, 254] width 113 height 16
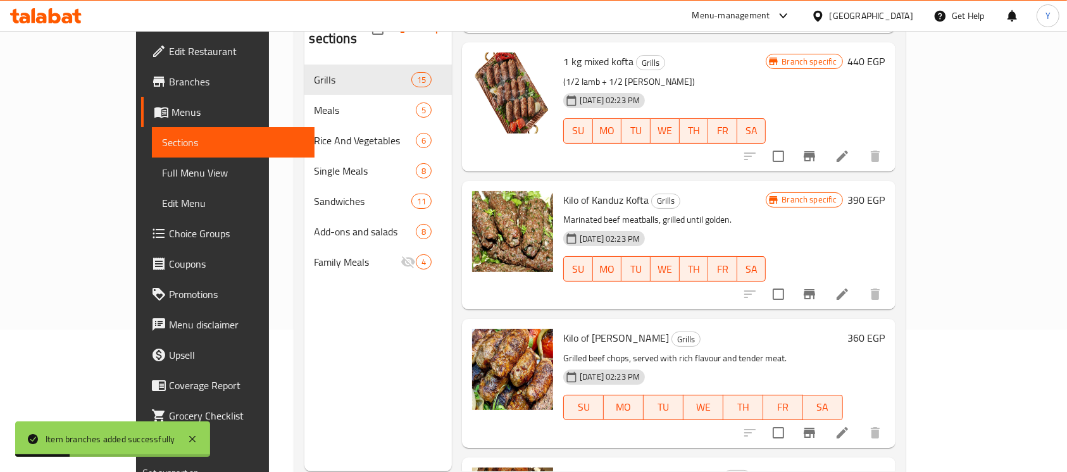
scroll to position [827, 0]
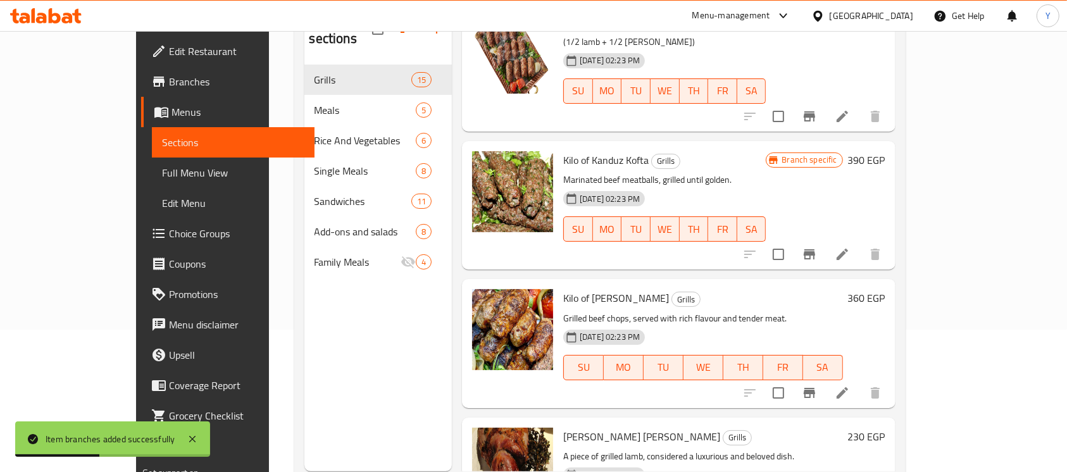
click at [886, 289] on h6 "360 EGP" at bounding box center [866, 298] width 37 height 18
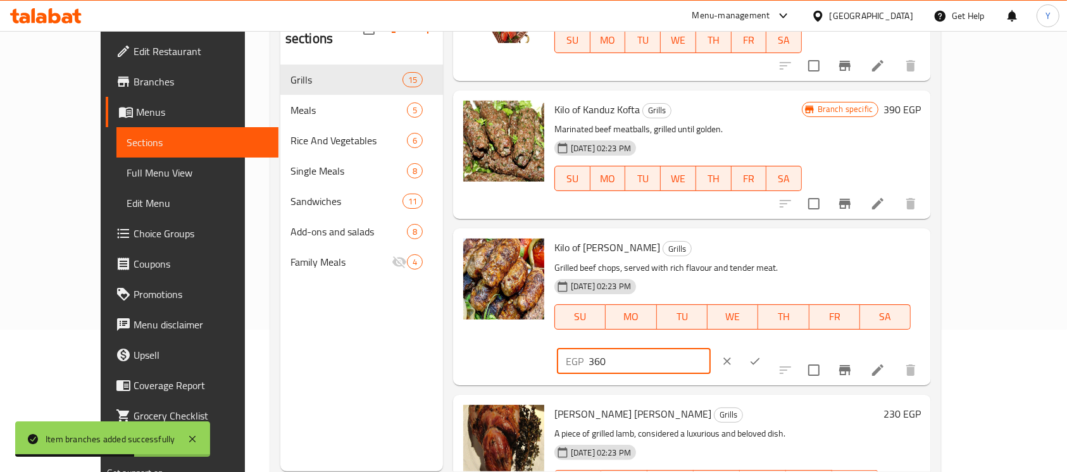
drag, startPoint x: 846, startPoint y: 207, endPoint x: 831, endPoint y: 208, distance: 15.2
click at [711, 349] on div "EGP 360 ​" at bounding box center [634, 361] width 154 height 25
type input "460"
click at [760, 358] on icon "ok" at bounding box center [755, 361] width 9 height 7
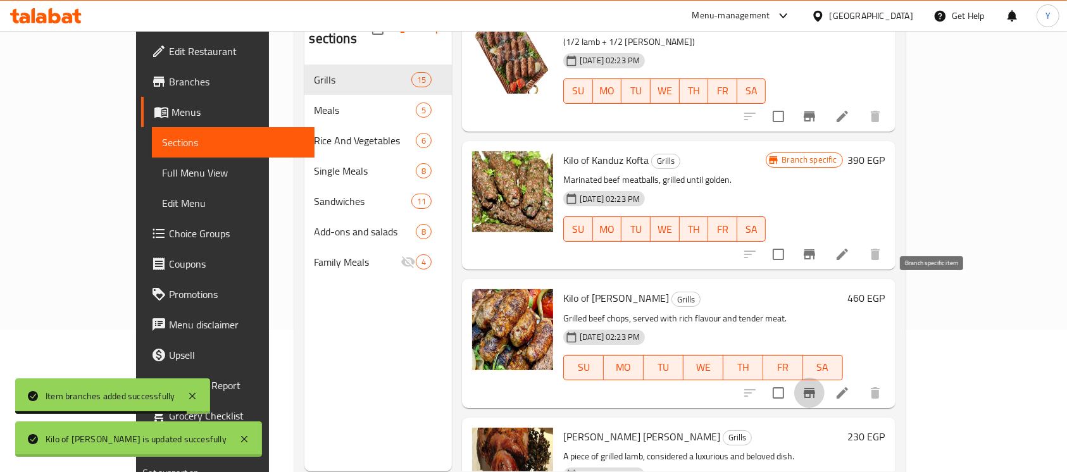
click at [825, 378] on button "Branch-specific-item" at bounding box center [809, 393] width 30 height 30
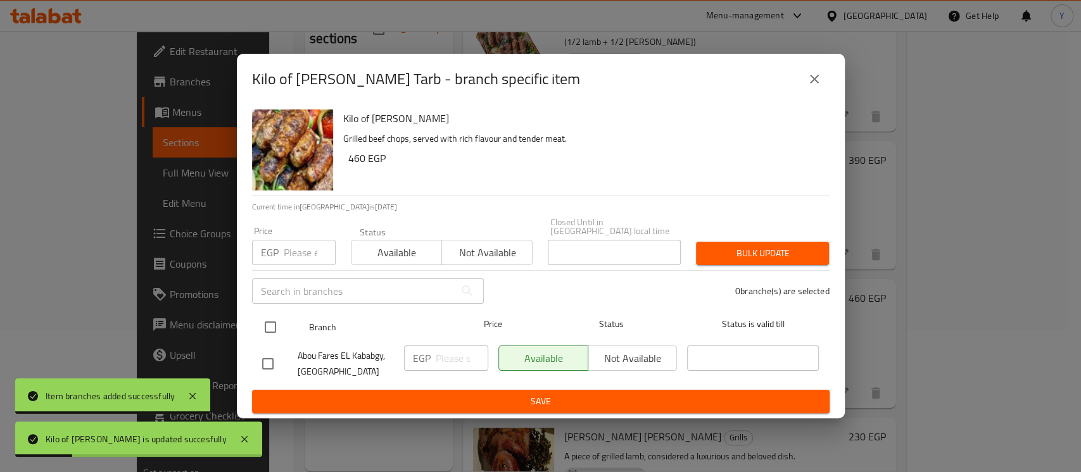
click at [272, 323] on input "checkbox" at bounding box center [270, 327] width 27 height 27
checkbox input "true"
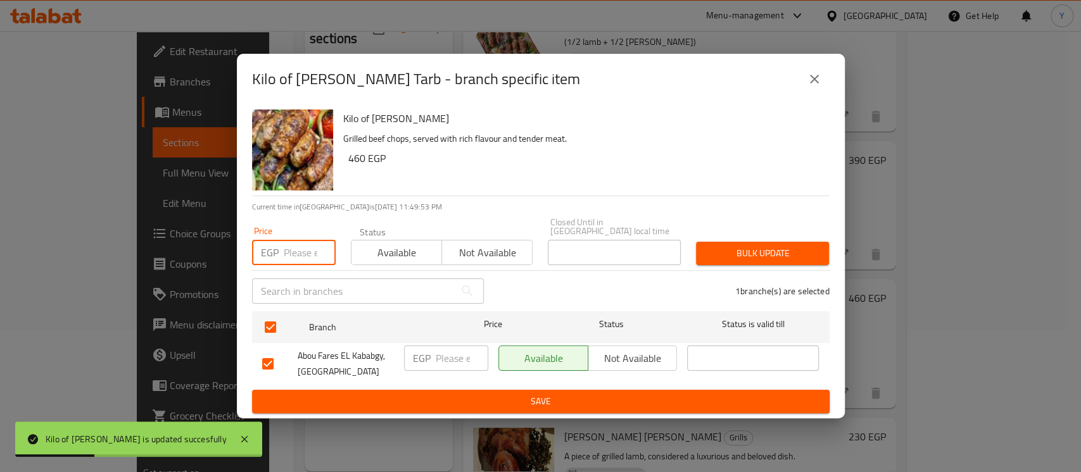
click at [295, 251] on input "number" at bounding box center [310, 252] width 52 height 25
type input "460"
click at [701, 255] on button "Bulk update" at bounding box center [762, 253] width 133 height 23
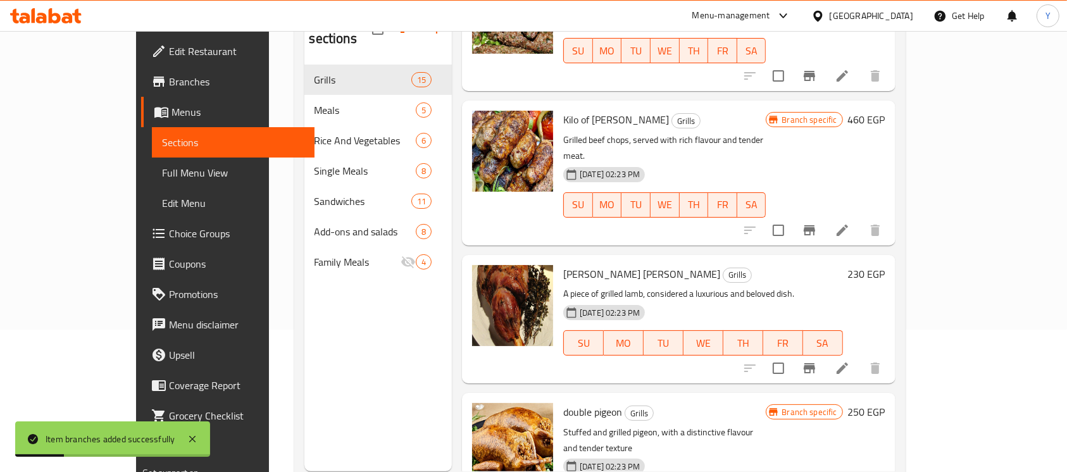
scroll to position [1086, 0]
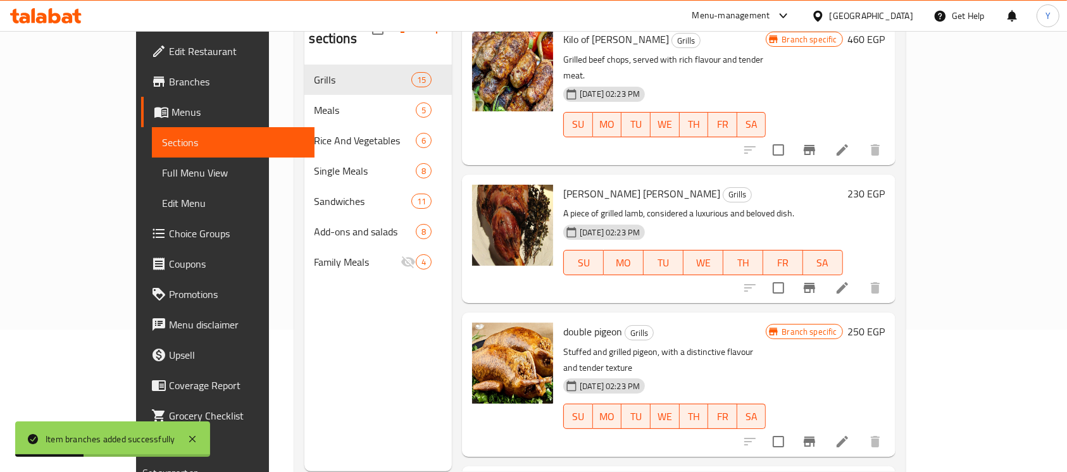
click at [886, 185] on h6 "230 EGP" at bounding box center [866, 194] width 37 height 18
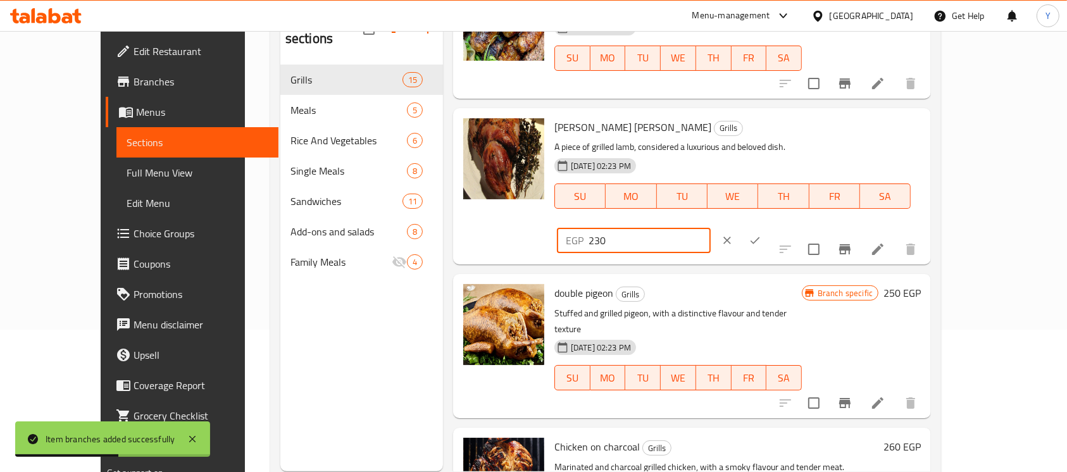
click at [711, 228] on input "230" at bounding box center [650, 240] width 122 height 25
type input "280"
drag, startPoint x: 1000, startPoint y: 84, endPoint x: 983, endPoint y: 87, distance: 17.3
click at [788, 227] on div "EGP 280 ​" at bounding box center [672, 241] width 231 height 28
click at [762, 234] on icon "ok" at bounding box center [755, 240] width 13 height 13
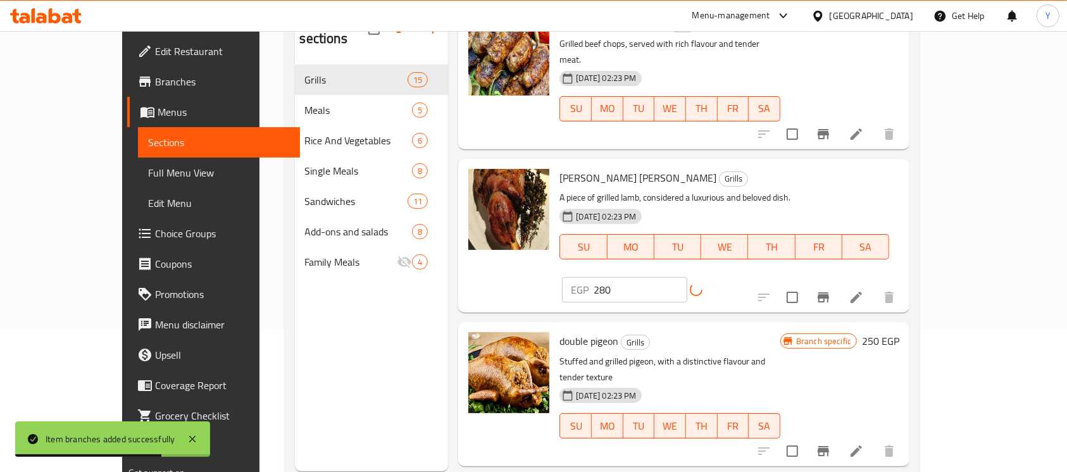
click at [831, 290] on icon "Branch-specific-item" at bounding box center [823, 297] width 15 height 15
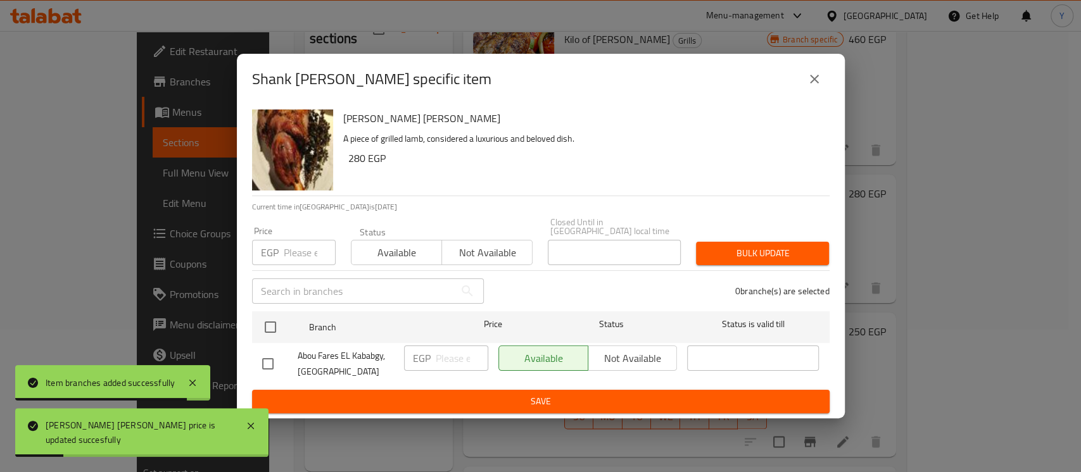
click at [273, 331] on input "checkbox" at bounding box center [270, 327] width 27 height 27
checkbox input "true"
click at [303, 241] on input "number" at bounding box center [310, 252] width 52 height 25
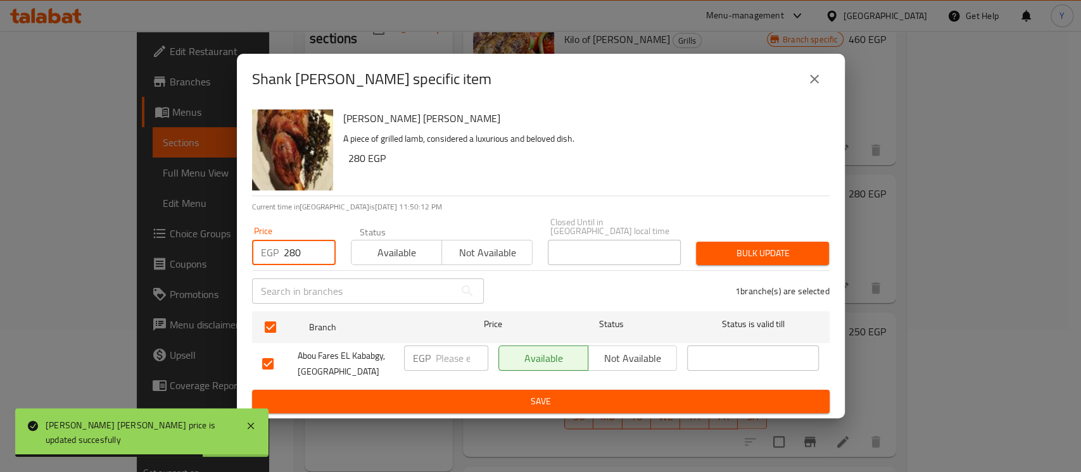
type input "280"
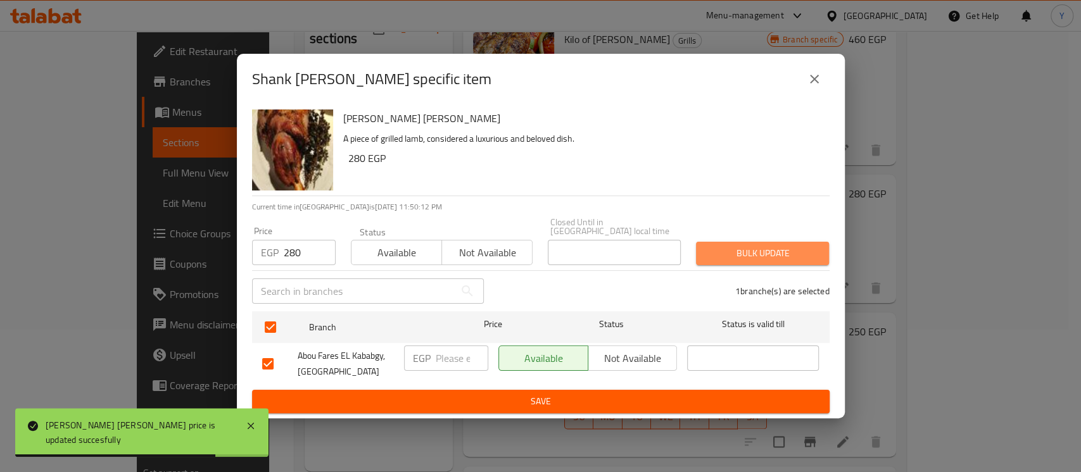
click at [748, 260] on button "Bulk update" at bounding box center [762, 253] width 133 height 23
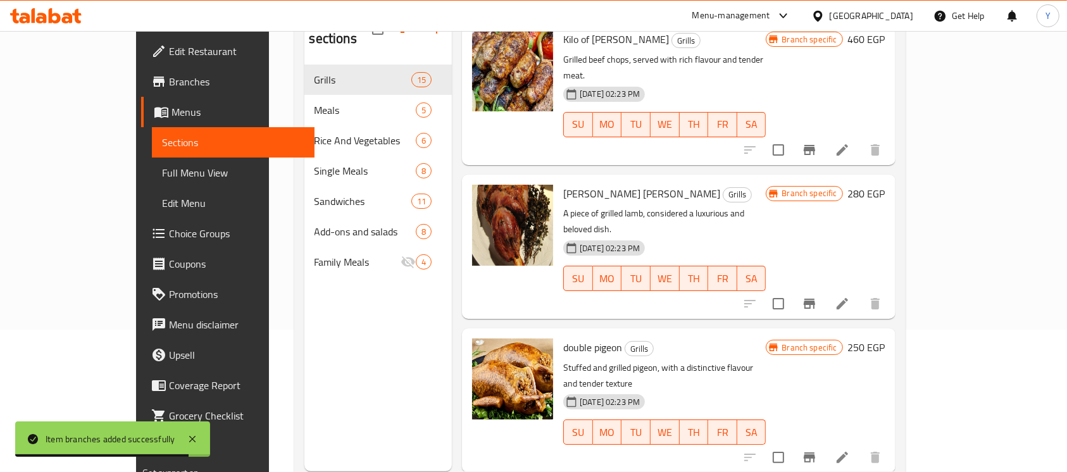
click at [891, 334] on div "double pigeon Grills Stuffed and grilled pigeon, with a distinctive flavour and…" at bounding box center [724, 401] width 332 height 134
click at [886, 339] on h6 "250 EGP" at bounding box center [866, 348] width 37 height 18
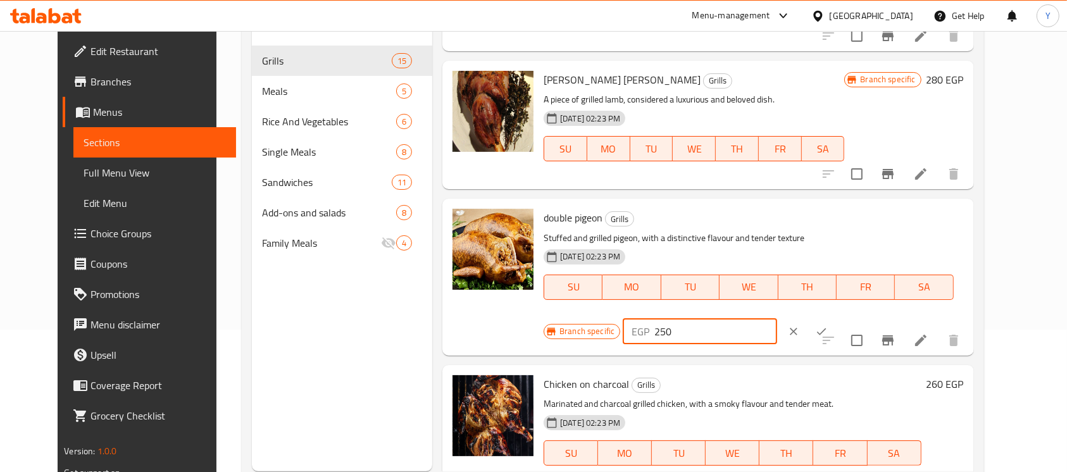
drag, startPoint x: 848, startPoint y: 227, endPoint x: 829, endPoint y: 227, distance: 19.0
click at [777, 319] on div "EGP 250 ​" at bounding box center [700, 331] width 154 height 25
type input "340"
click at [828, 325] on icon "ok" at bounding box center [821, 331] width 13 height 13
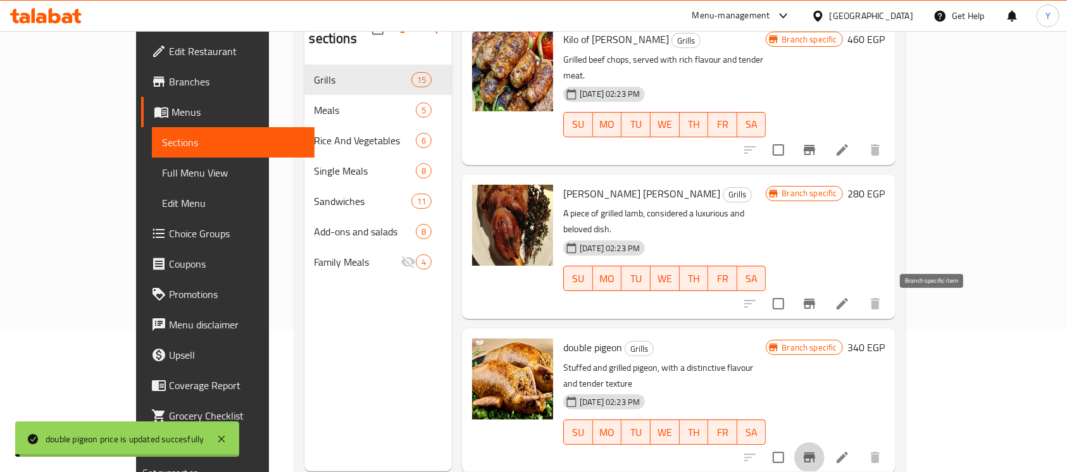
click at [825, 443] on button "Branch-specific-item" at bounding box center [809, 458] width 30 height 30
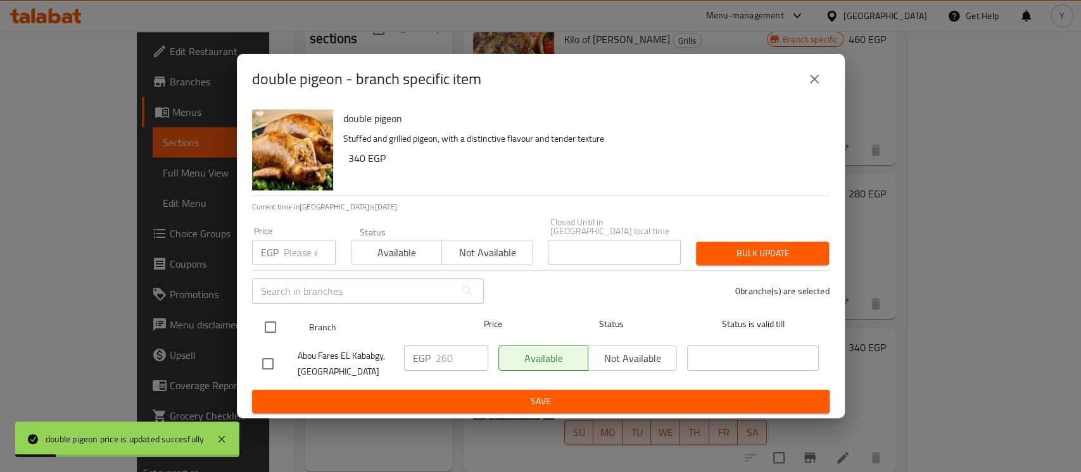
click at [266, 322] on input "checkbox" at bounding box center [270, 327] width 27 height 27
checkbox input "true"
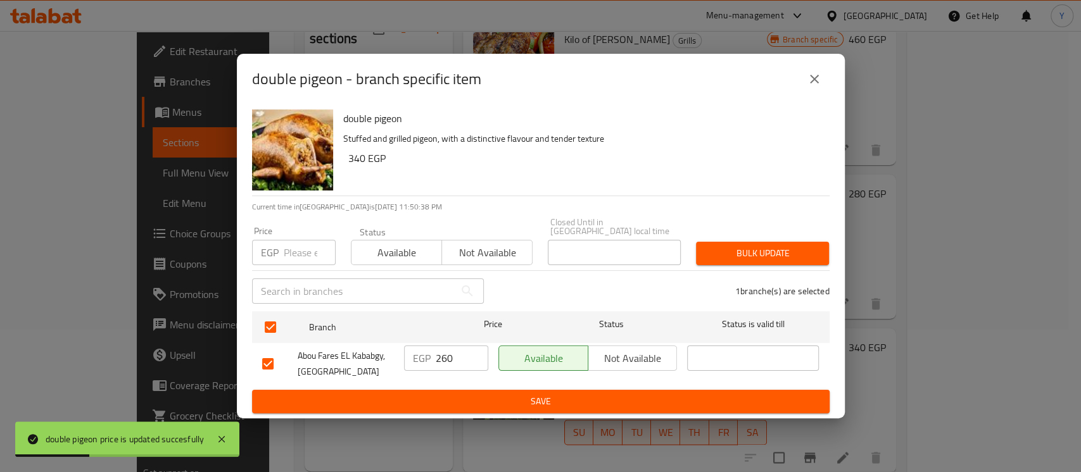
click at [286, 253] on input "number" at bounding box center [310, 252] width 52 height 25
type input "340"
drag, startPoint x: 760, startPoint y: 245, endPoint x: 757, endPoint y: 262, distance: 17.4
click at [759, 247] on span "Bulk update" at bounding box center [762, 254] width 113 height 16
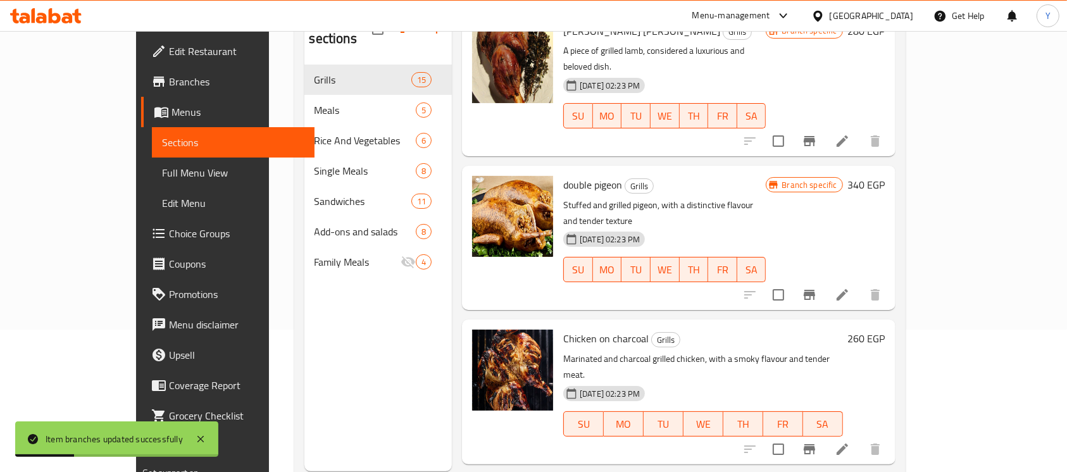
scroll to position [1251, 0]
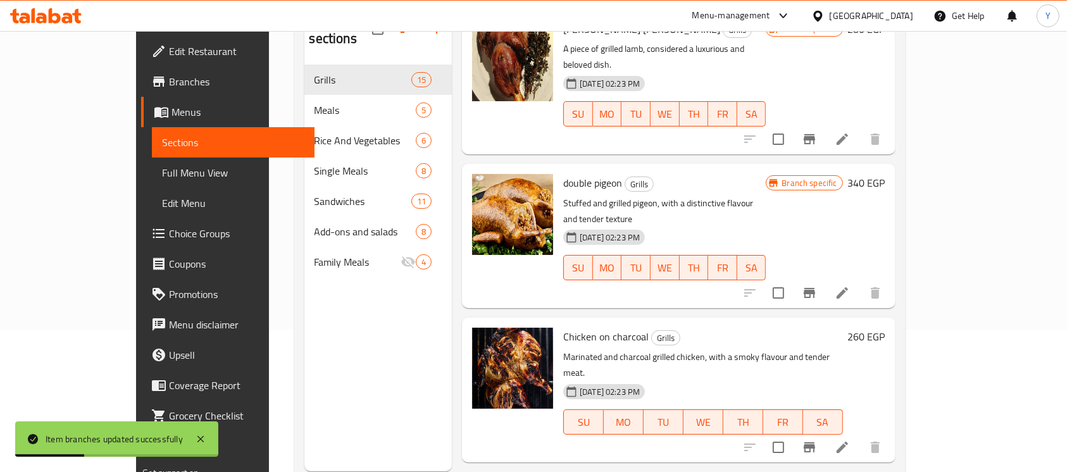
click at [886, 328] on h6 "260 EGP" at bounding box center [866, 337] width 37 height 18
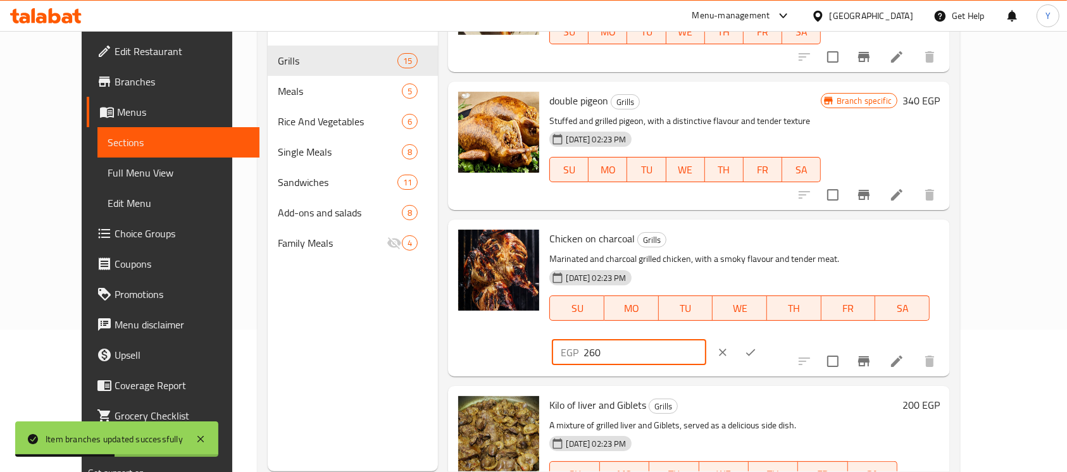
drag, startPoint x: 846, startPoint y: 197, endPoint x: 819, endPoint y: 197, distance: 27.2
click at [706, 340] on div "EGP 260 ​" at bounding box center [629, 352] width 154 height 25
type input "350"
drag, startPoint x: 991, startPoint y: 196, endPoint x: 977, endPoint y: 209, distance: 18.8
click at [765, 339] on button "ok" at bounding box center [751, 353] width 28 height 28
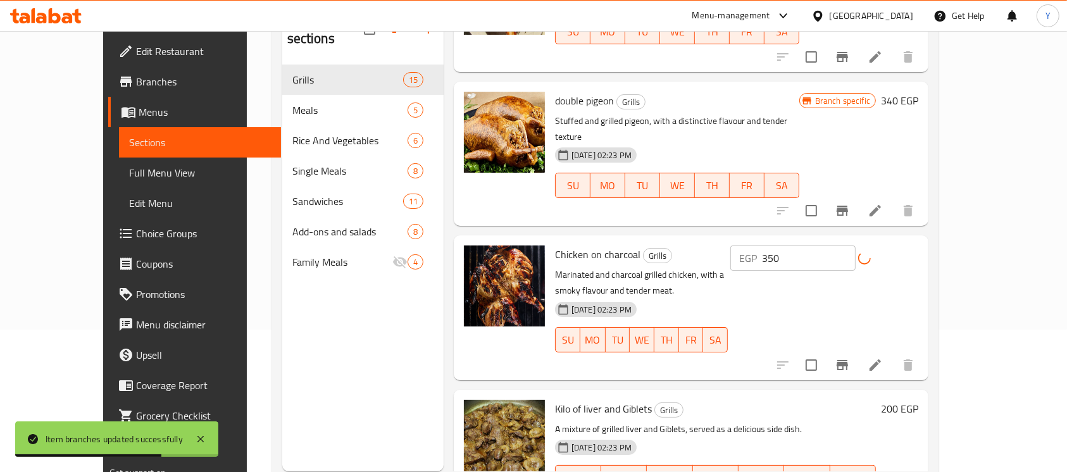
click at [850, 358] on icon "Branch-specific-item" at bounding box center [842, 365] width 15 height 15
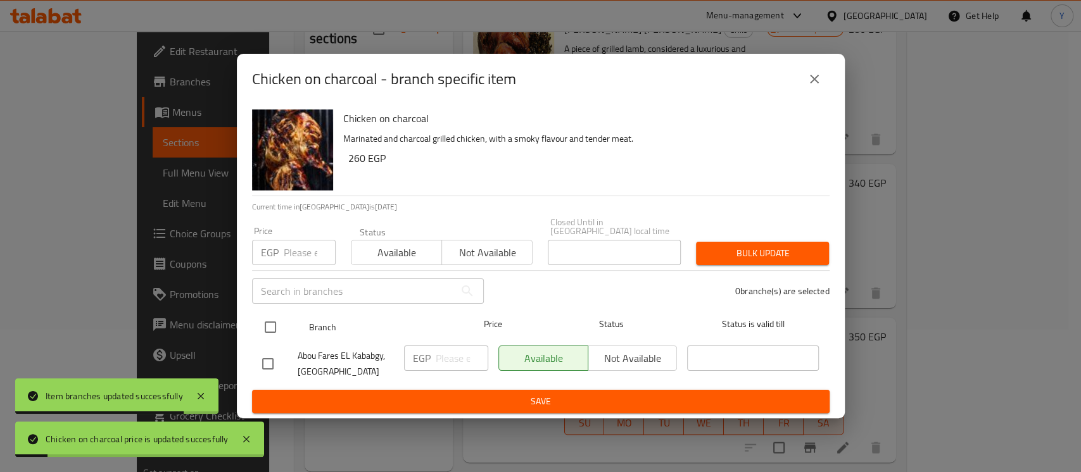
click at [273, 317] on input "checkbox" at bounding box center [270, 327] width 27 height 27
checkbox input "true"
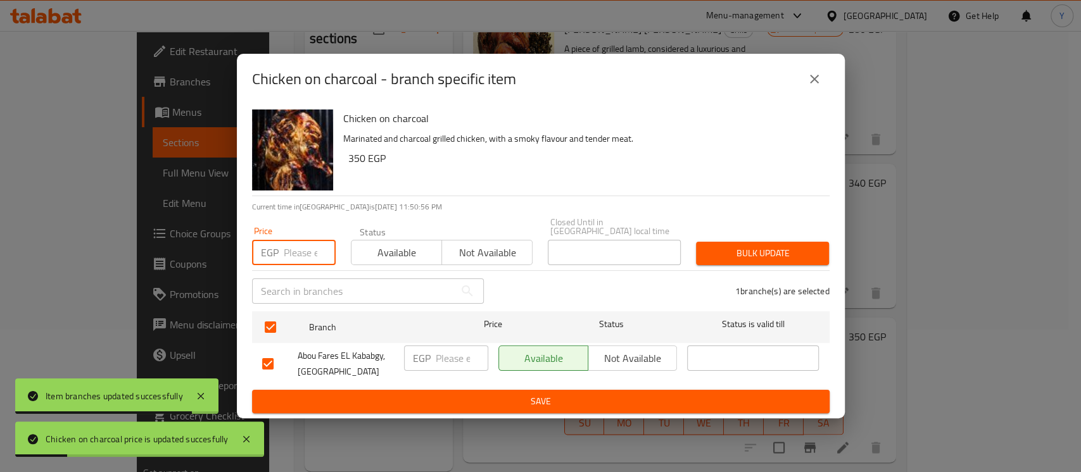
click at [294, 256] on input "number" at bounding box center [310, 252] width 52 height 25
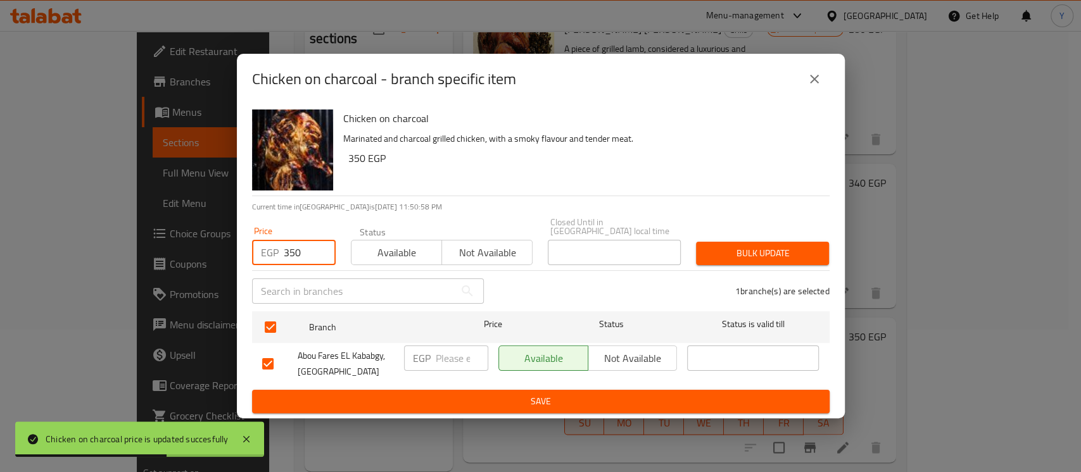
type input "350"
click at [777, 246] on span "Bulk update" at bounding box center [762, 254] width 113 height 16
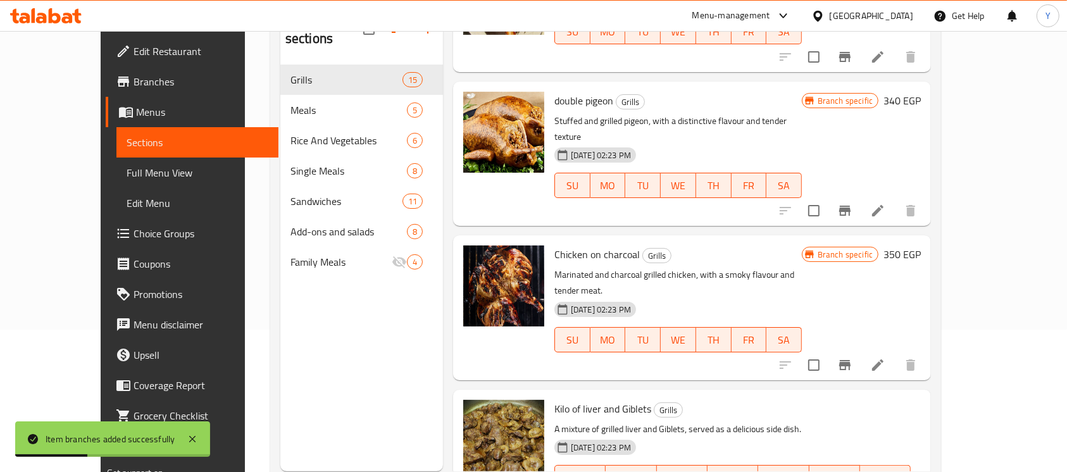
drag, startPoint x: 839, startPoint y: 336, endPoint x: 866, endPoint y: 336, distance: 27.2
type input "244"
drag, startPoint x: 991, startPoint y: 337, endPoint x: 962, endPoint y: 420, distance: 87.3
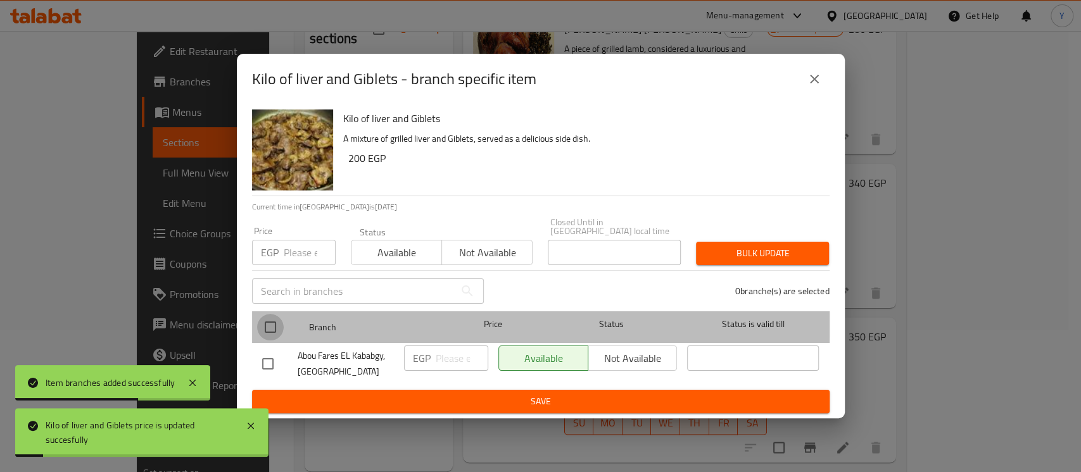
click at [273, 317] on input "checkbox" at bounding box center [270, 327] width 27 height 27
checkbox input "true"
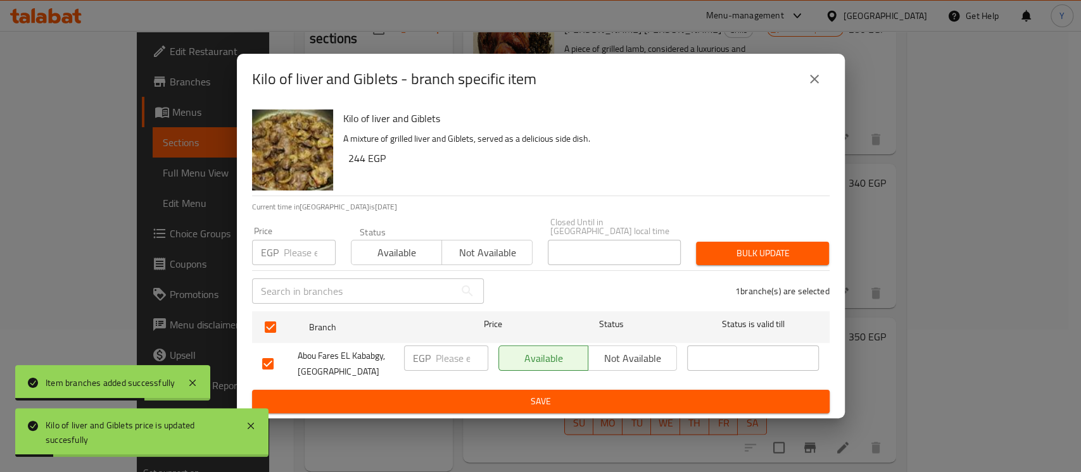
click at [305, 258] on input "number" at bounding box center [310, 252] width 52 height 25
type input "244"
drag, startPoint x: 794, startPoint y: 248, endPoint x: 636, endPoint y: 419, distance: 233.8
click at [795, 249] on span "Bulk update" at bounding box center [762, 254] width 113 height 16
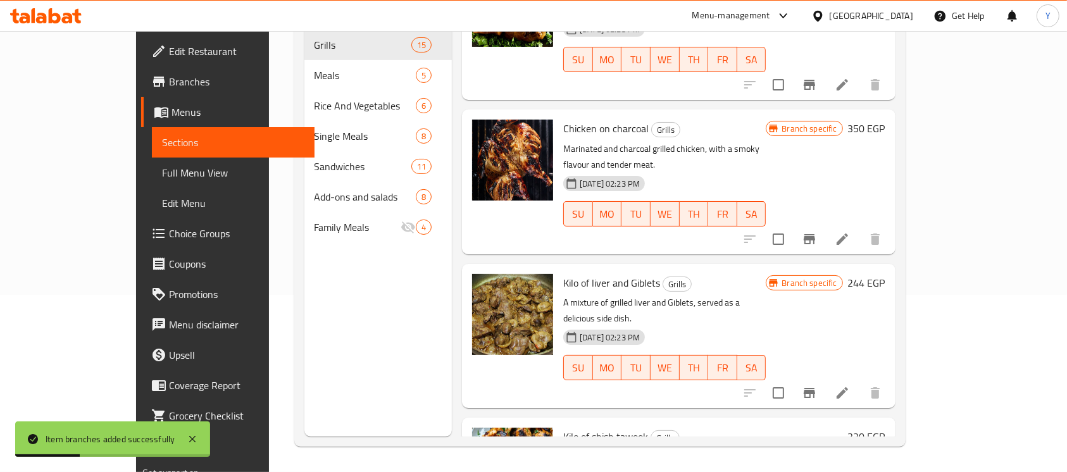
scroll to position [1481, 0]
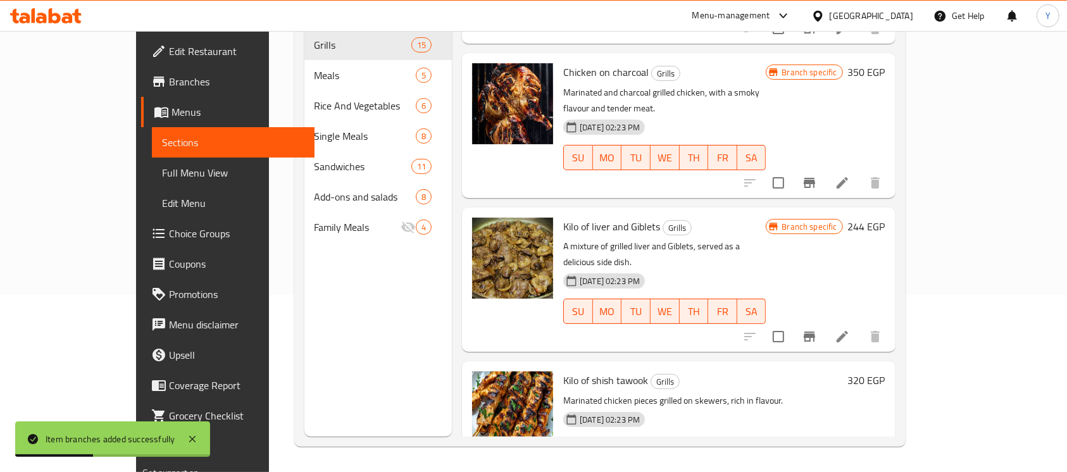
click at [886, 372] on h6 "320 EGP" at bounding box center [866, 381] width 37 height 18
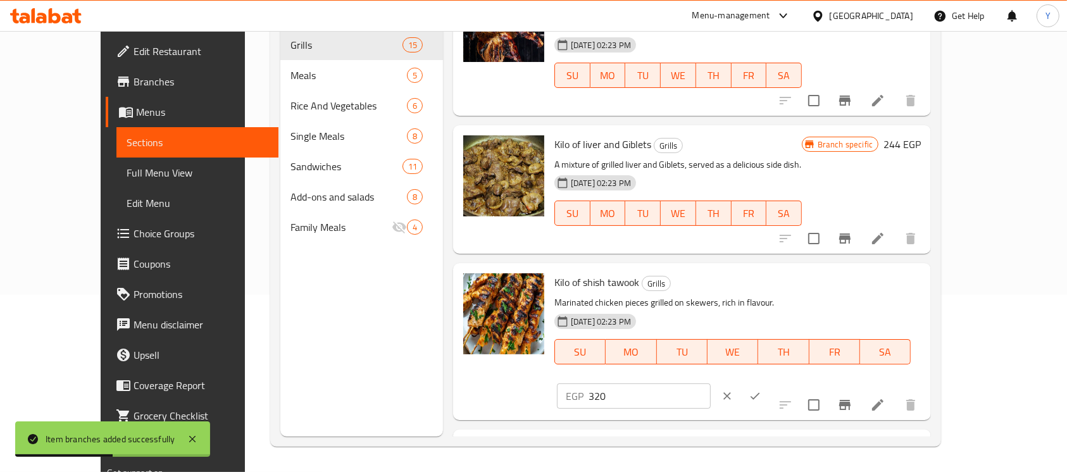
drag, startPoint x: 863, startPoint y: 205, endPoint x: 778, endPoint y: 211, distance: 85.1
click at [778, 268] on div "Kilo of shish tawook Grills Marinated chicken pieces grilled on skewers, rich i…" at bounding box center [737, 341] width 377 height 146
type input "415"
click at [769, 382] on button "ok" at bounding box center [755, 396] width 28 height 28
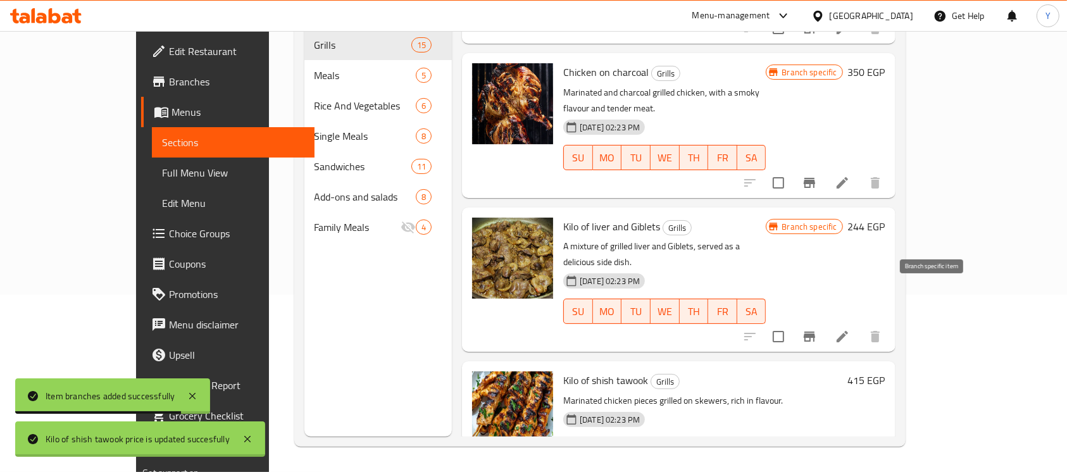
click at [825, 460] on button "Branch-specific-item" at bounding box center [809, 475] width 30 height 30
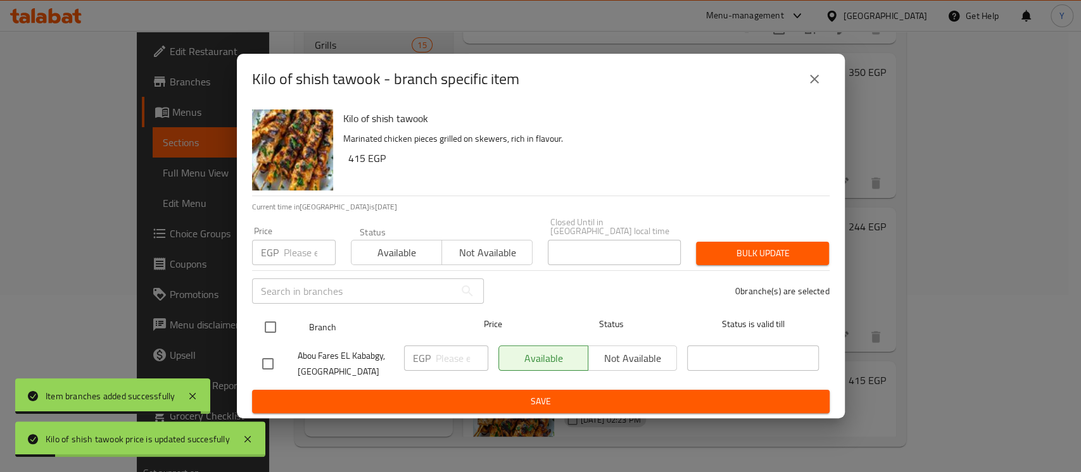
drag, startPoint x: 273, startPoint y: 324, endPoint x: 286, endPoint y: 301, distance: 25.8
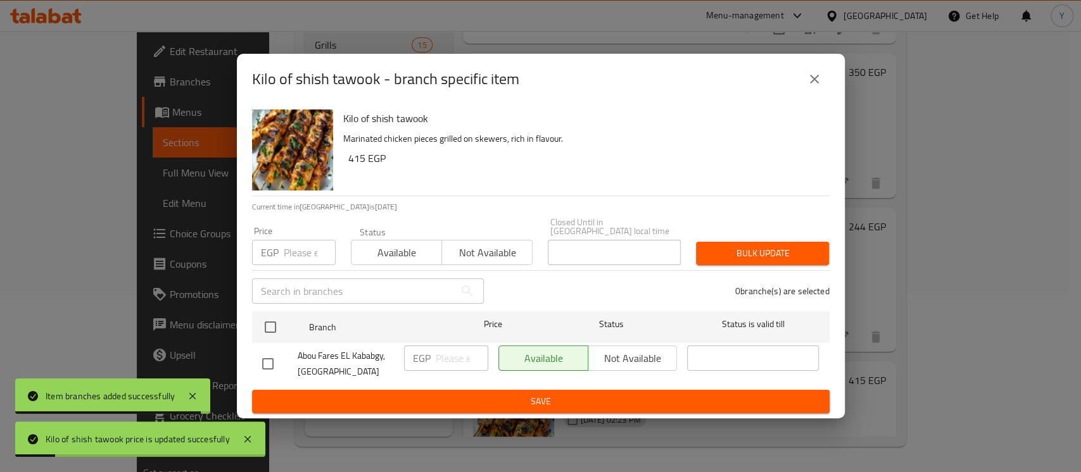
click at [275, 322] on input "checkbox" at bounding box center [270, 327] width 27 height 27
checkbox input "true"
click at [296, 254] on input "number" at bounding box center [310, 252] width 52 height 25
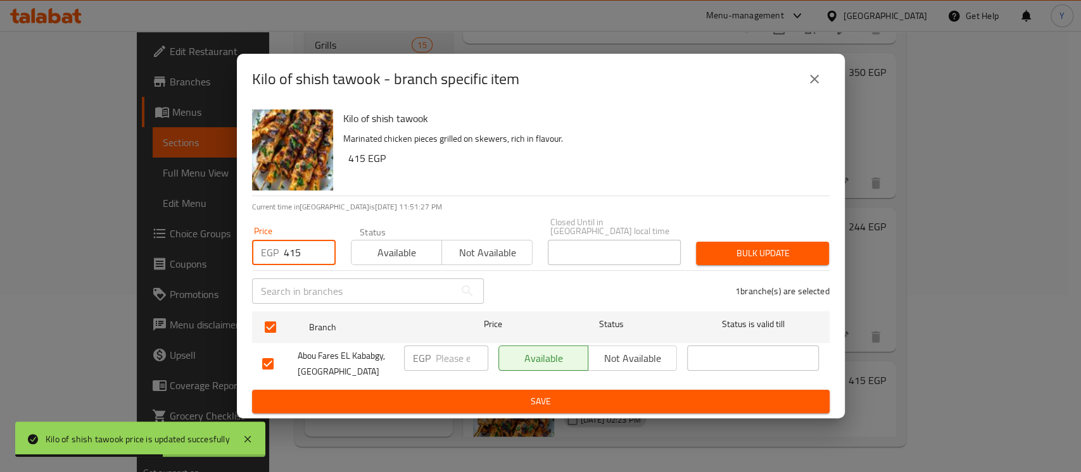
type input "415"
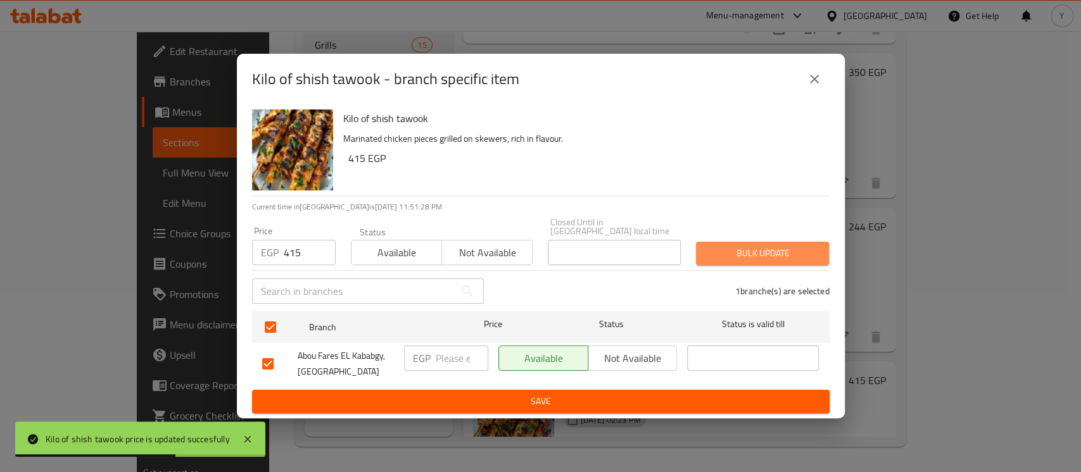
click at [765, 249] on span "Bulk update" at bounding box center [762, 254] width 113 height 16
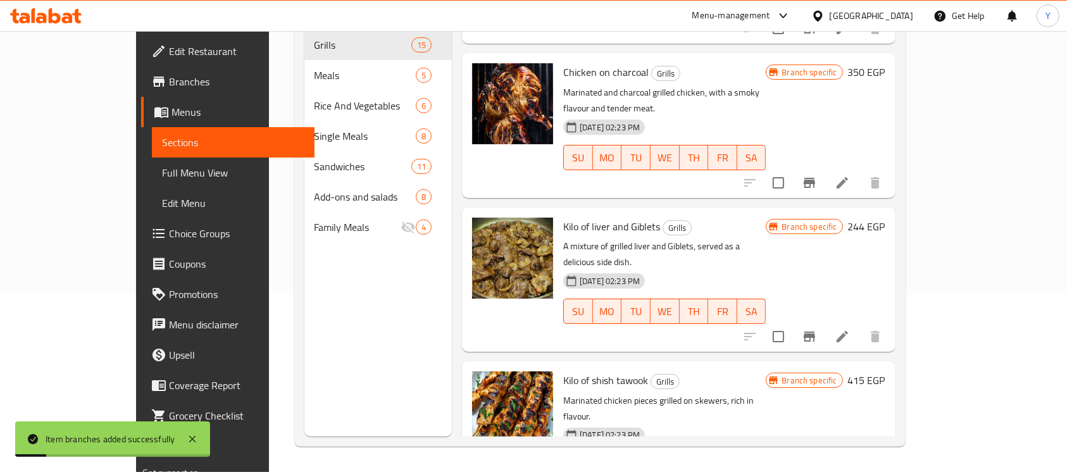
scroll to position [1634, 0]
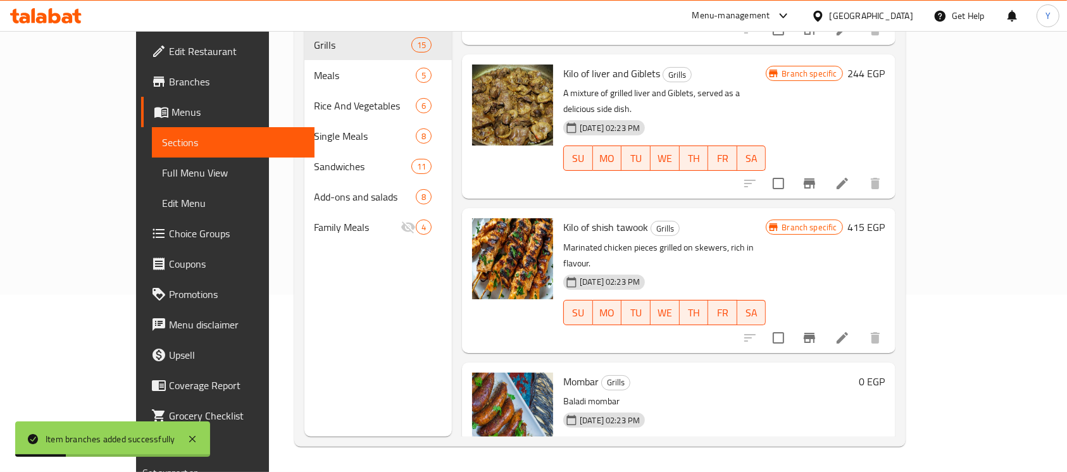
click at [818, 470] on icon at bounding box center [812, 475] width 11 height 11
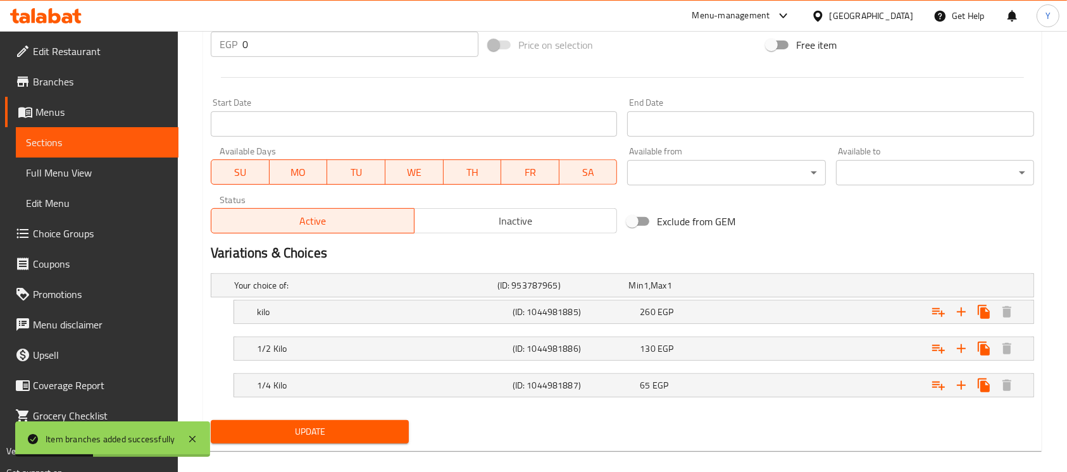
scroll to position [505, 0]
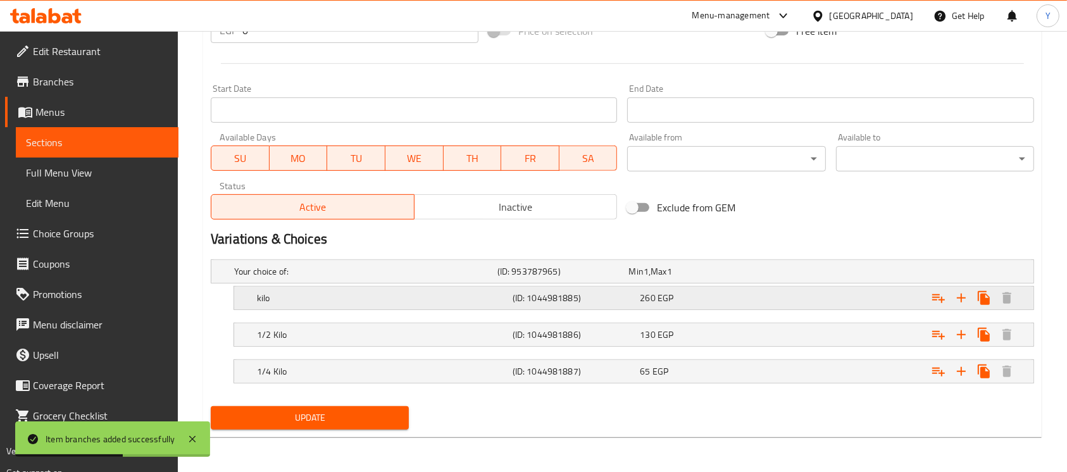
click at [755, 278] on div "260 EGP" at bounding box center [692, 271] width 127 height 13
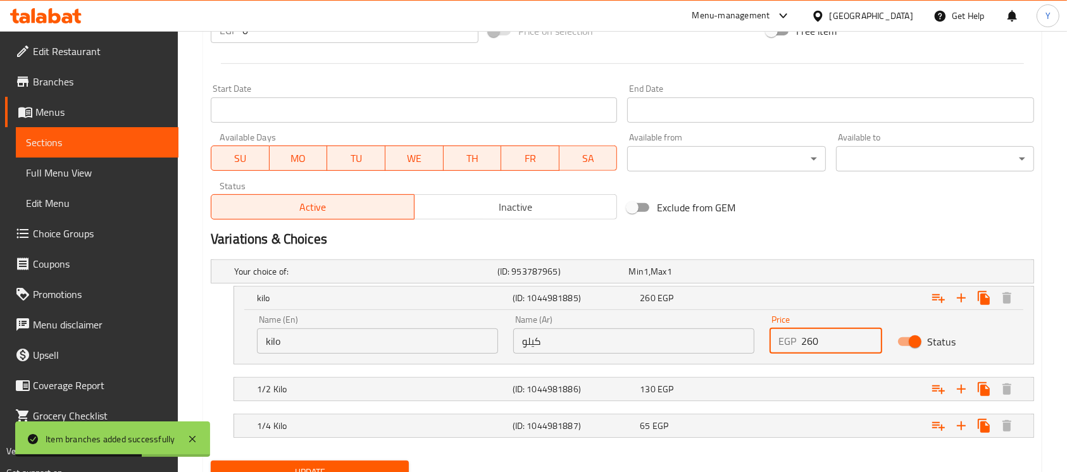
drag, startPoint x: 799, startPoint y: 341, endPoint x: 760, endPoint y: 342, distance: 38.6
click at [760, 342] on div "Name (En) kilo Name (En) Name (Ar) كيلو Name (Ar) Price EGP 260 Price Status" at bounding box center [633, 335] width 769 height 54
type input "315"
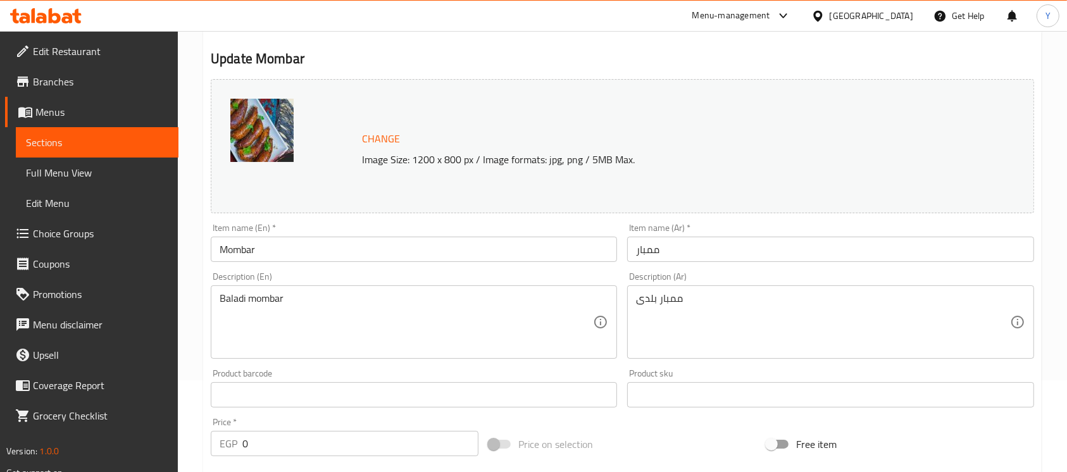
scroll to position [559, 0]
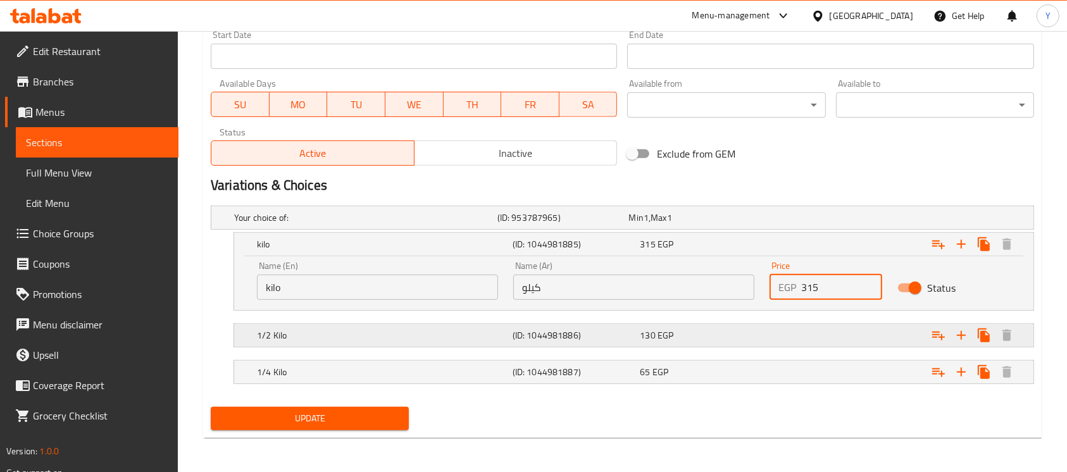
click at [822, 220] on div "Expand" at bounding box center [889, 217] width 263 height 5
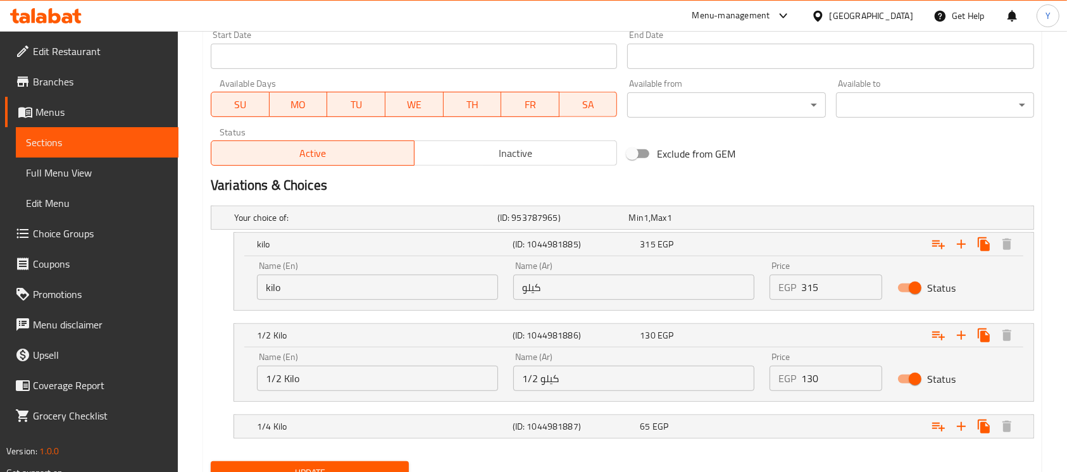
click at [903, 374] on input "Status" at bounding box center [915, 379] width 72 height 24
checkbox input "false"
drag, startPoint x: 861, startPoint y: 422, endPoint x: 993, endPoint y: 392, distance: 135.1
click at [861, 220] on div "Expand" at bounding box center [889, 217] width 263 height 5
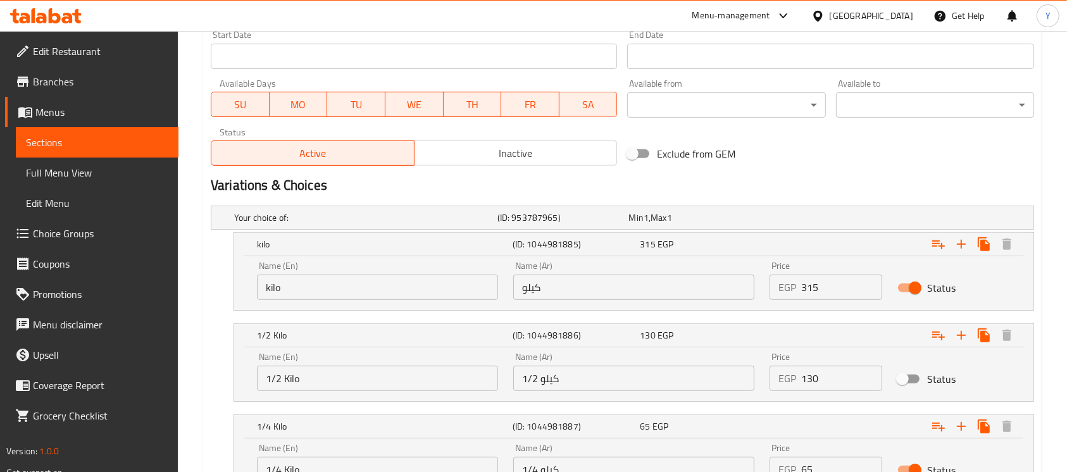
scroll to position [669, 0]
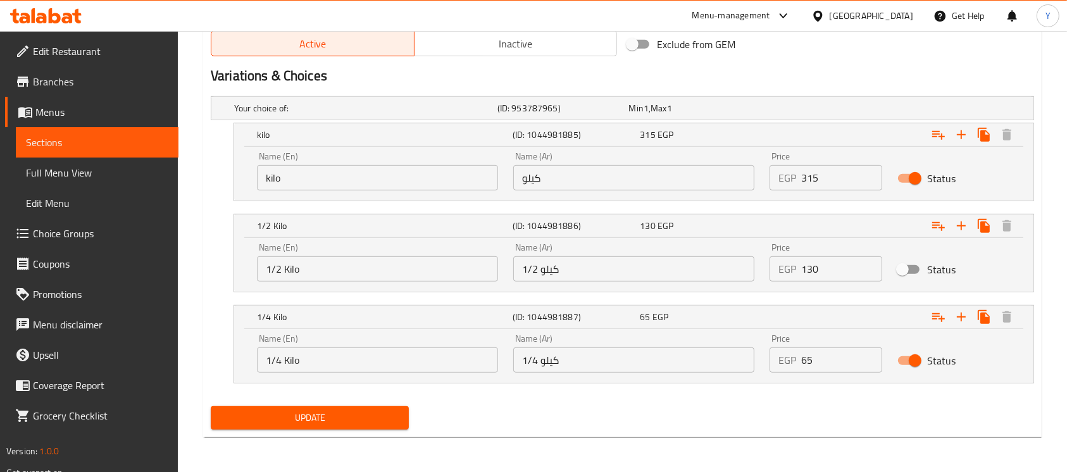
drag, startPoint x: 908, startPoint y: 367, endPoint x: 825, endPoint y: 411, distance: 94.9
click at [908, 366] on input "Status" at bounding box center [915, 361] width 72 height 24
checkbox input "false"
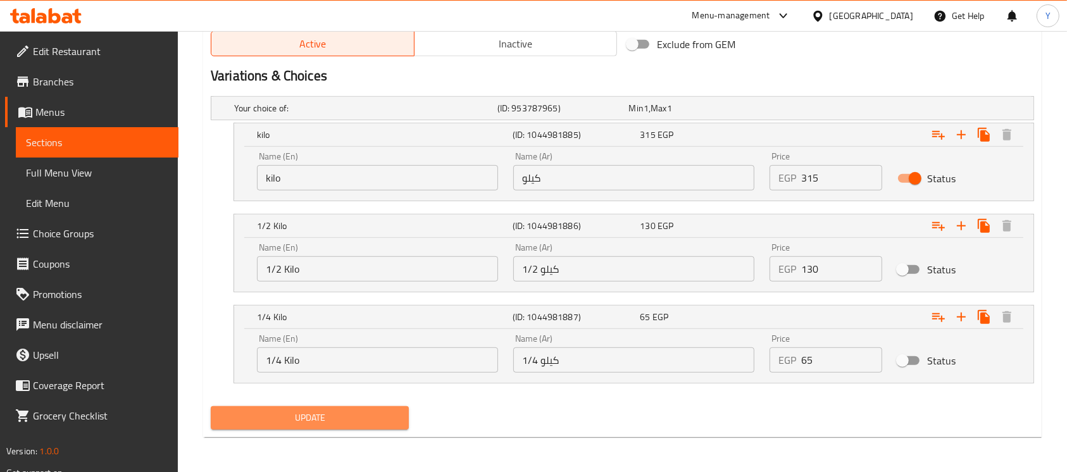
click at [364, 410] on span "Update" at bounding box center [310, 418] width 178 height 16
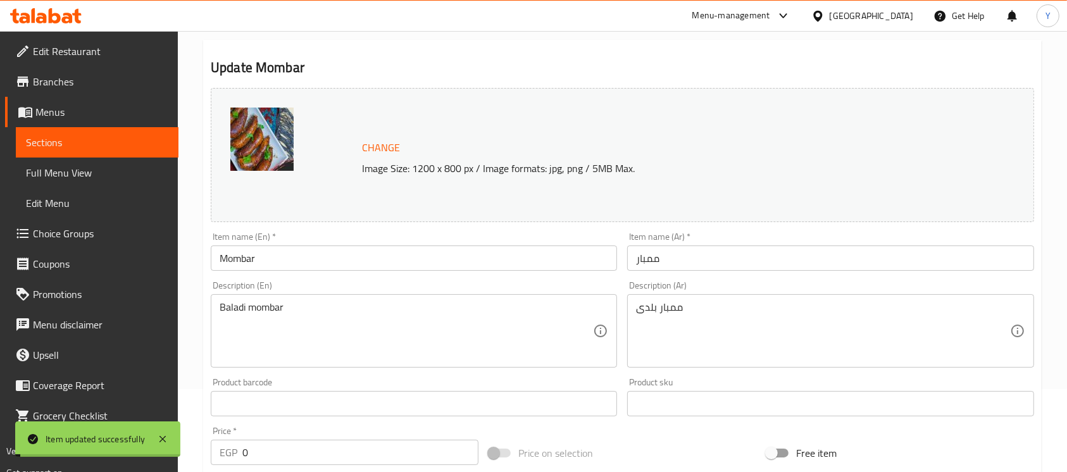
scroll to position [0, 0]
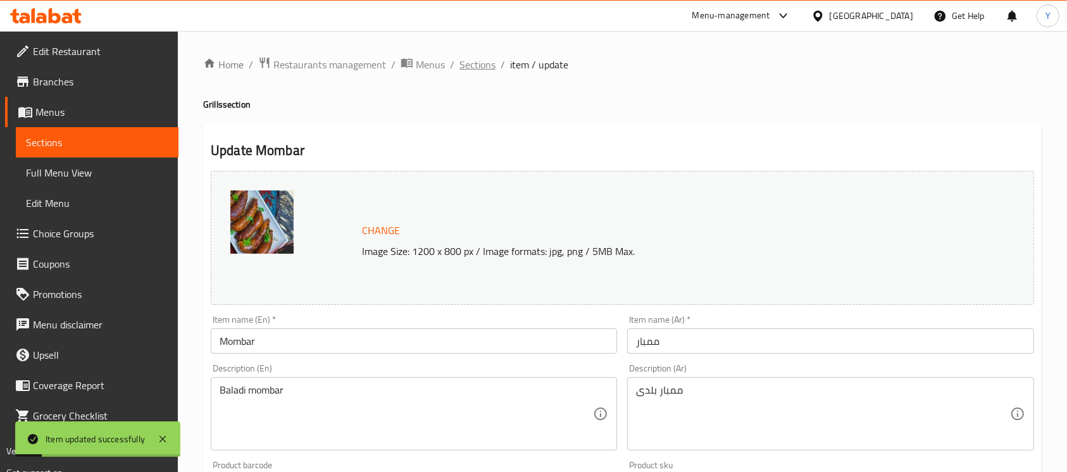
click at [472, 60] on span "Sections" at bounding box center [478, 64] width 36 height 15
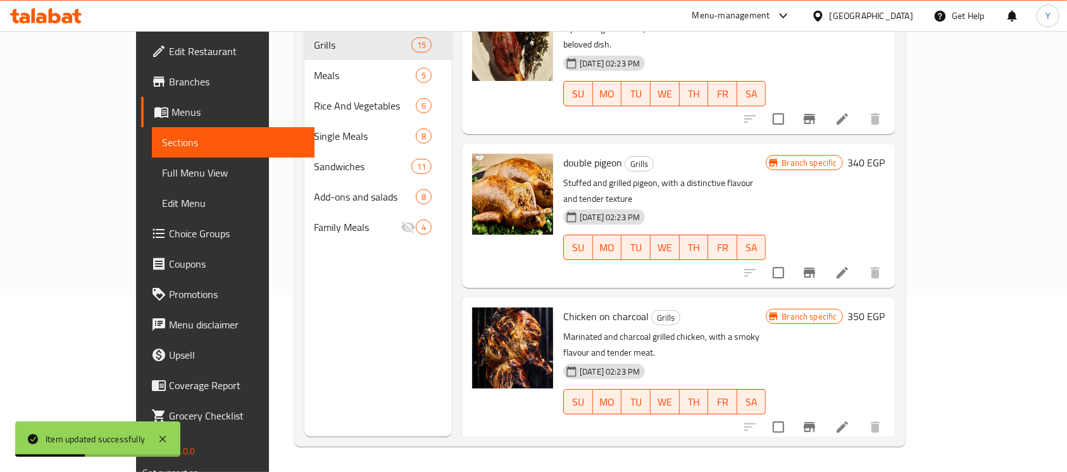
scroll to position [1634, 0]
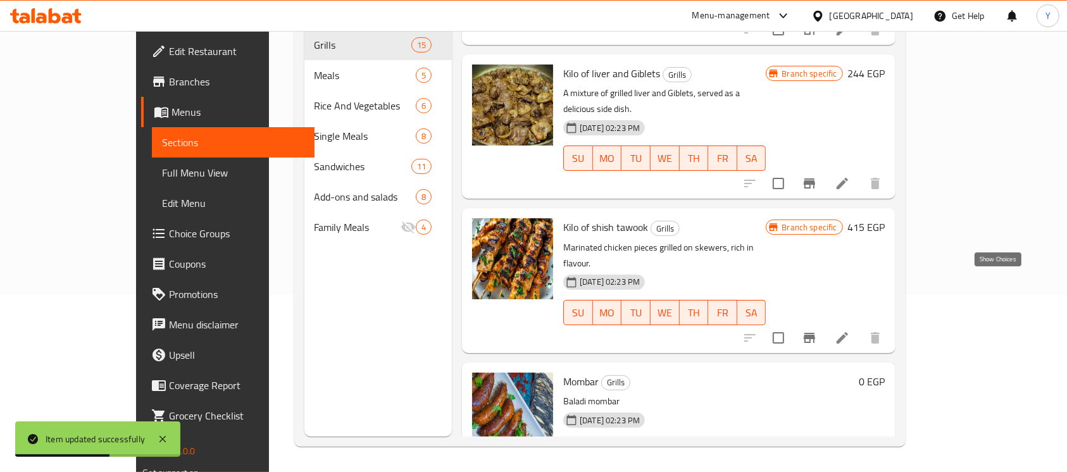
click at [883, 468] on icon "show more" at bounding box center [875, 475] width 15 height 15
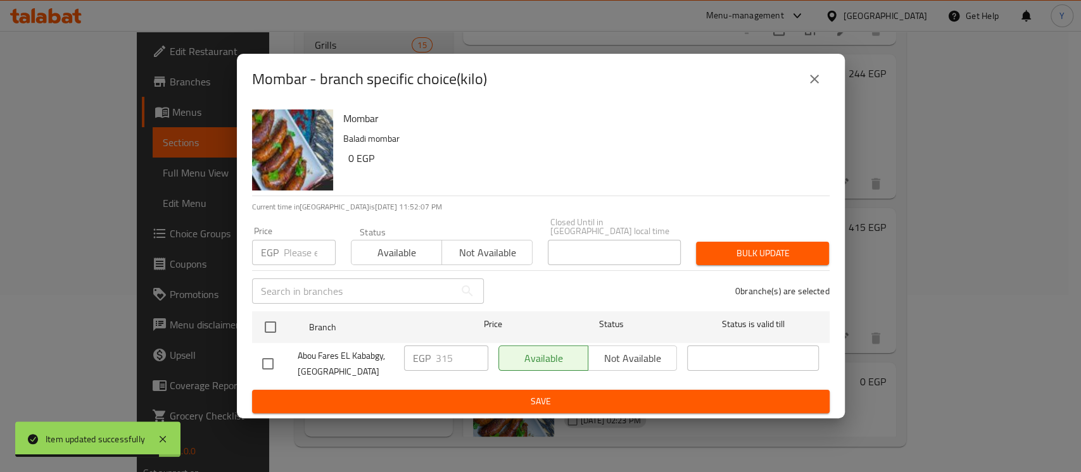
click at [810, 85] on icon "close" at bounding box center [814, 79] width 15 height 15
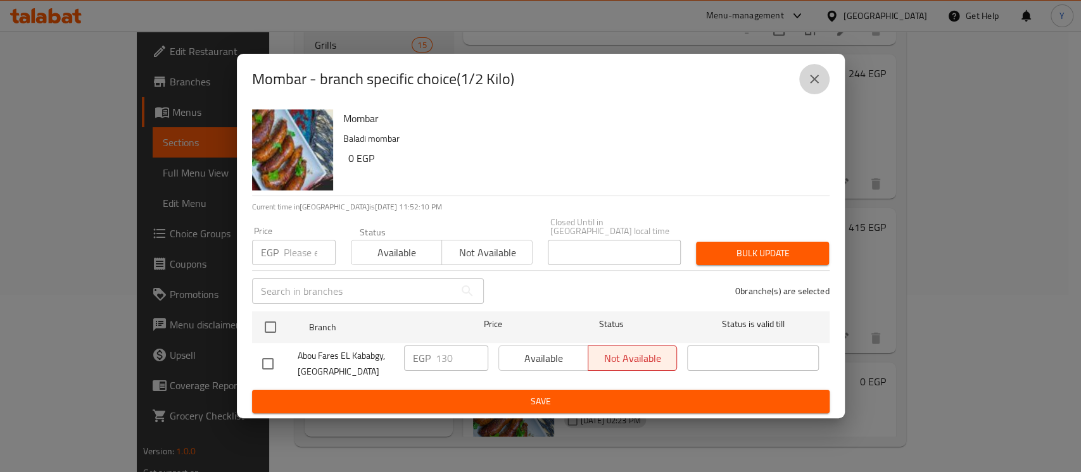
click at [807, 87] on icon "close" at bounding box center [814, 79] width 15 height 15
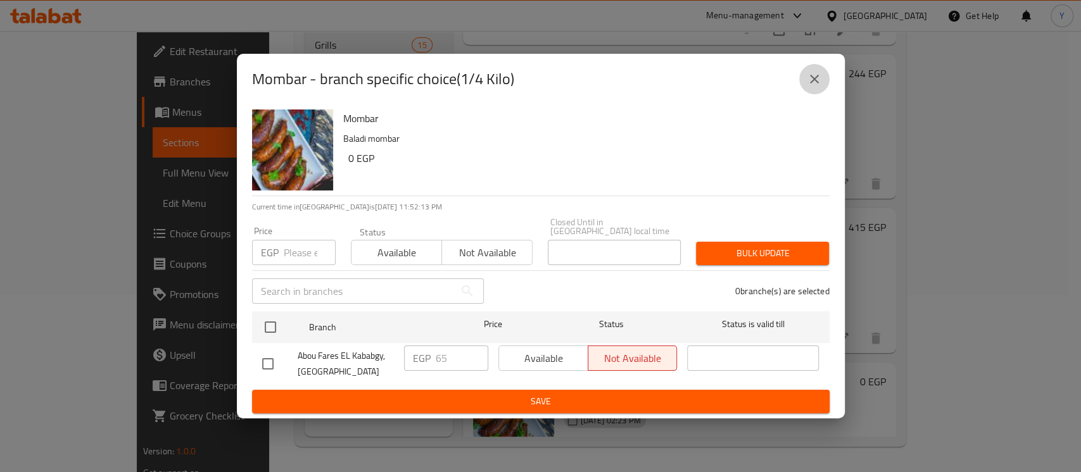
drag, startPoint x: 815, startPoint y: 88, endPoint x: 979, endPoint y: 251, distance: 231.4
click at [815, 87] on icon "close" at bounding box center [814, 79] width 15 height 15
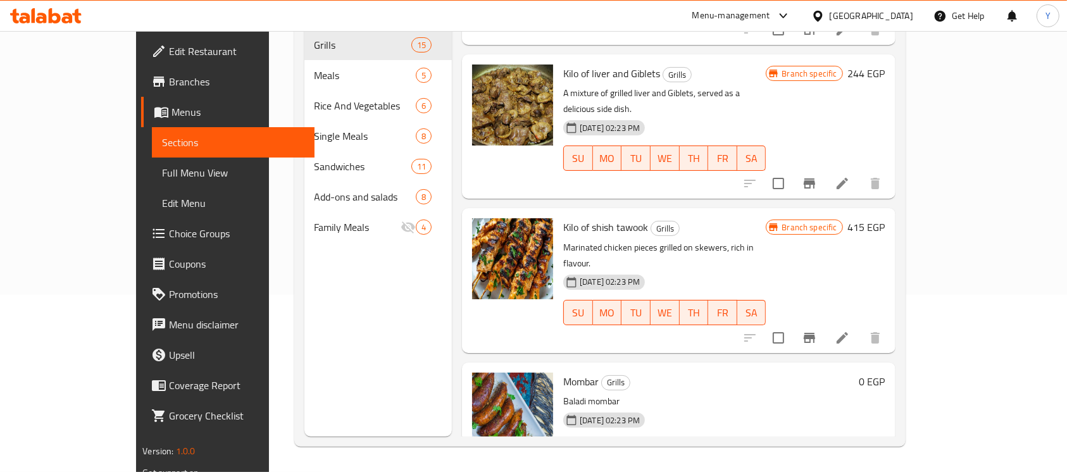
scroll to position [1758, 0]
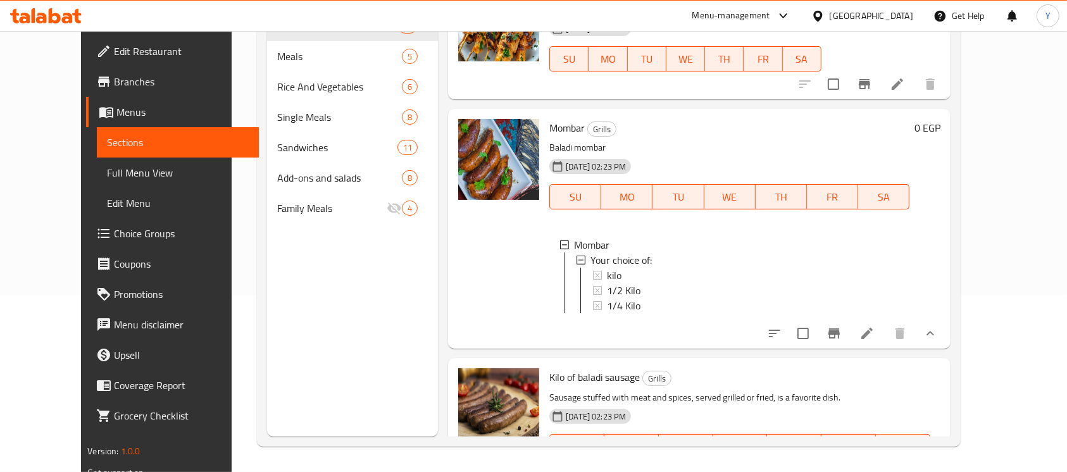
drag, startPoint x: 881, startPoint y: 341, endPoint x: 780, endPoint y: 343, distance: 101.3
click at [780, 363] on div "Kilo of baladi sausage Grills Sausage stuffed with meat and spices, served gril…" at bounding box center [744, 436] width 401 height 146
type input "415"
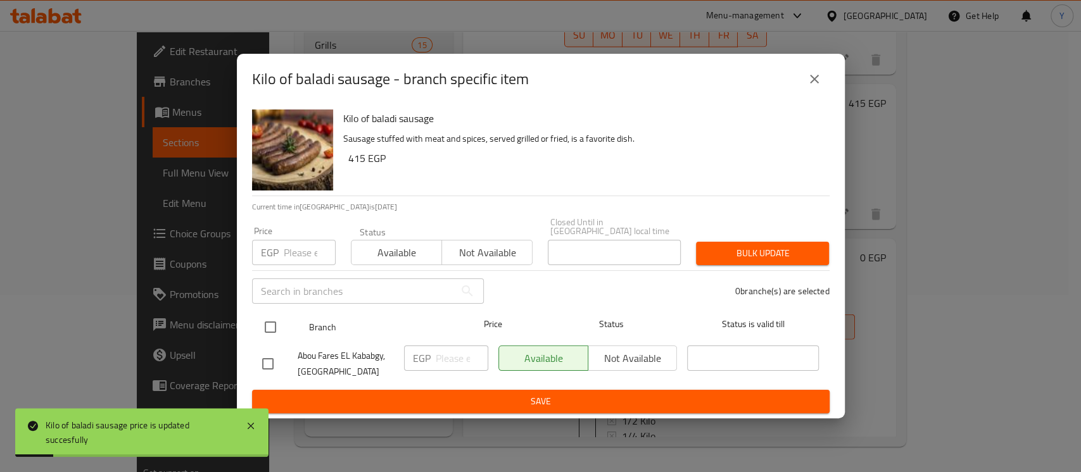
click at [274, 317] on input "checkbox" at bounding box center [270, 327] width 27 height 27
checkbox input "true"
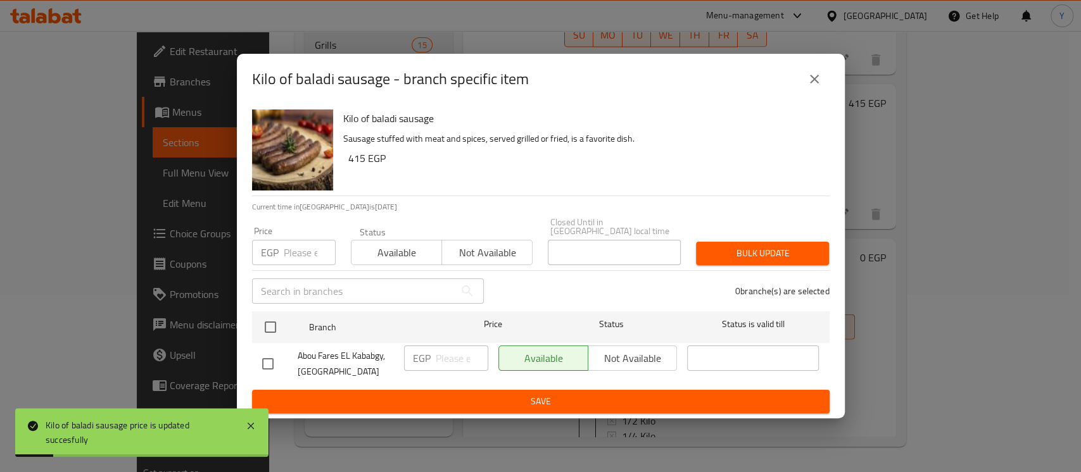
checkbox input "true"
click at [296, 249] on input "number" at bounding box center [310, 252] width 52 height 25
type input "415"
click at [715, 251] on span "Bulk update" at bounding box center [762, 254] width 113 height 16
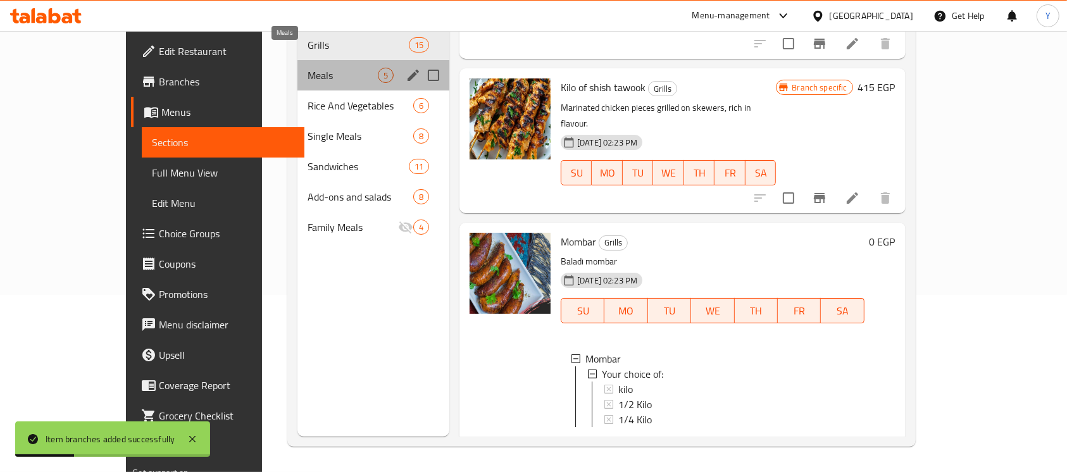
click at [308, 68] on span "Meals" at bounding box center [343, 75] width 70 height 15
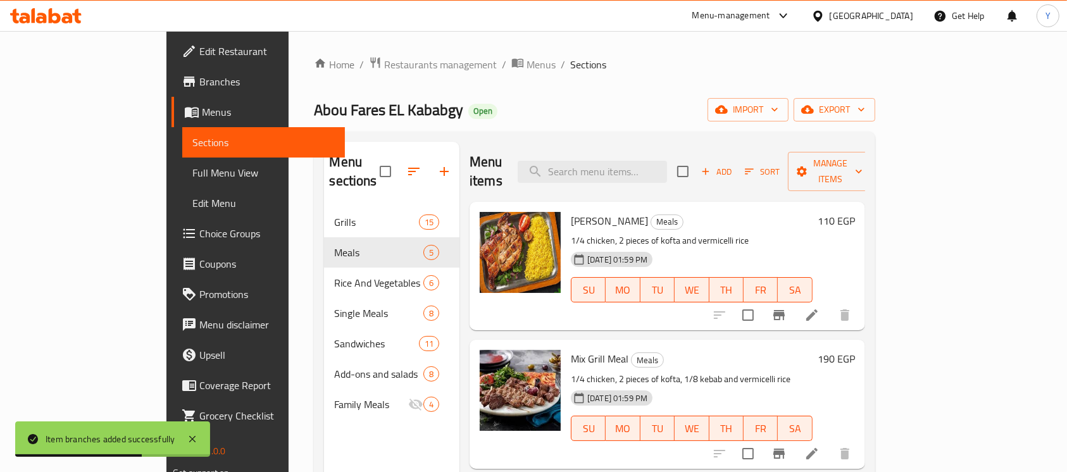
click at [855, 212] on h6 "110 EGP" at bounding box center [836, 221] width 37 height 18
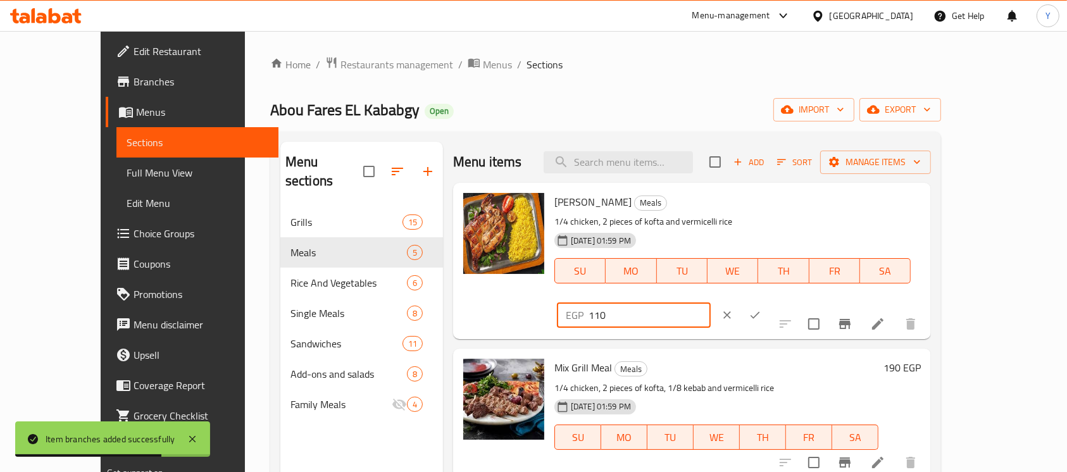
click at [711, 303] on input "110" at bounding box center [650, 315] width 122 height 25
type input "128"
drag, startPoint x: 988, startPoint y: 208, endPoint x: 978, endPoint y: 235, distance: 28.5
click at [762, 309] on icon "ok" at bounding box center [755, 315] width 13 height 13
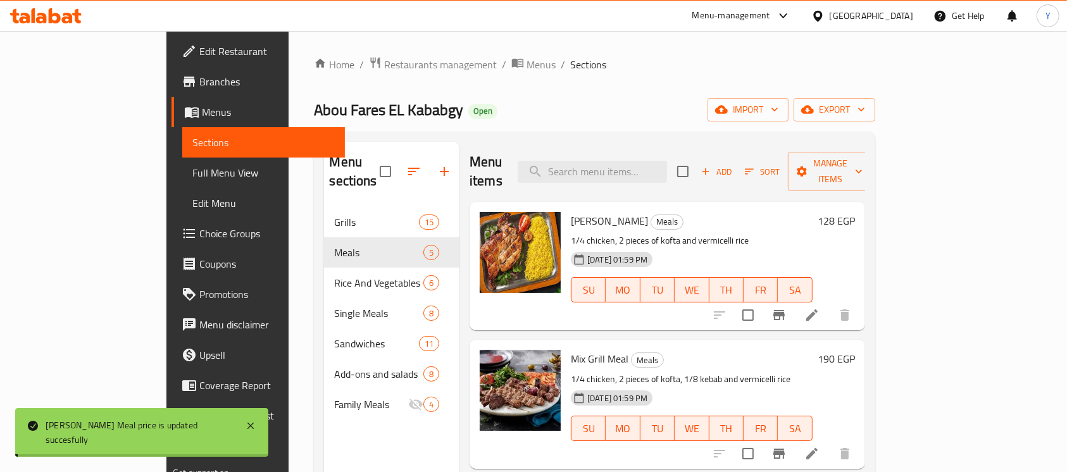
click at [787, 308] on icon "Branch-specific-item" at bounding box center [779, 315] width 15 height 15
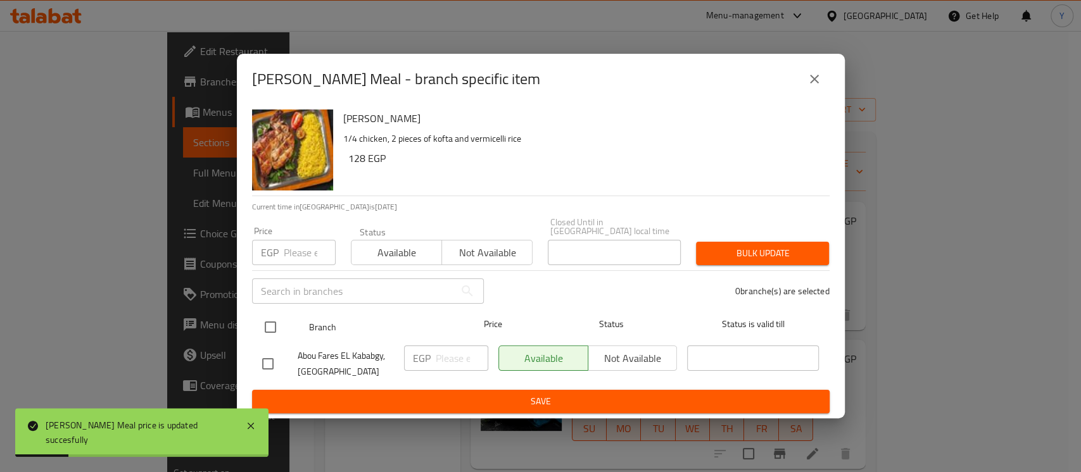
click at [263, 326] on input "checkbox" at bounding box center [270, 327] width 27 height 27
checkbox input "true"
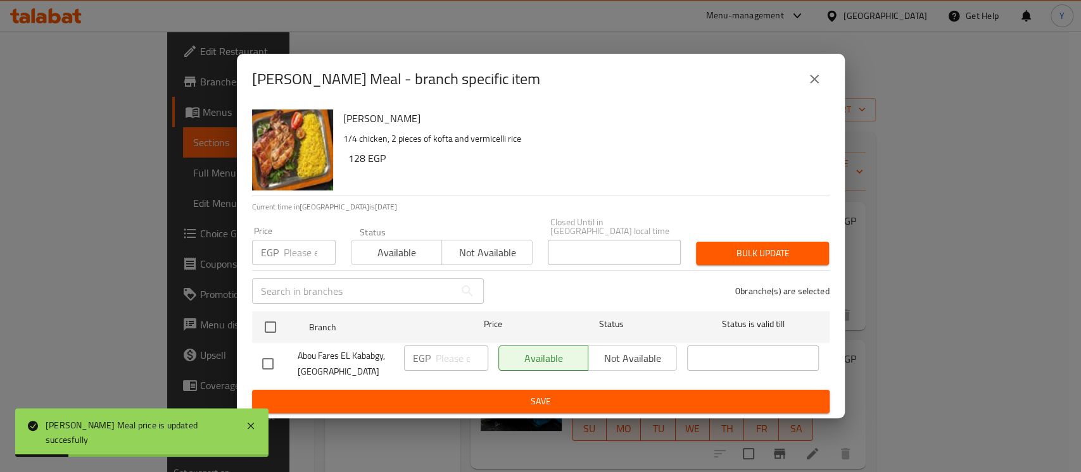
checkbox input "true"
click at [291, 254] on input "number" at bounding box center [310, 252] width 52 height 25
type input "128"
click at [722, 250] on span "Bulk update" at bounding box center [762, 254] width 113 height 16
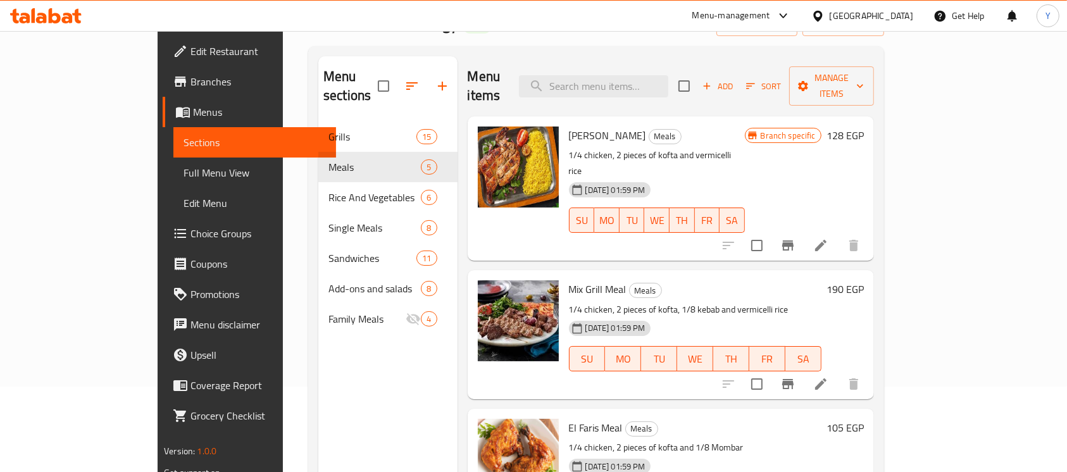
scroll to position [92, 0]
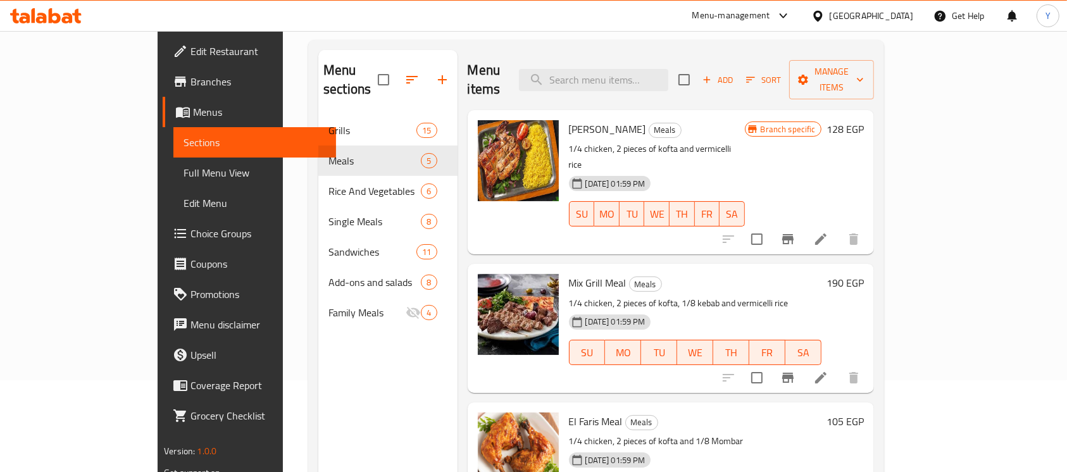
click at [864, 274] on h6 "190 EGP" at bounding box center [845, 283] width 37 height 18
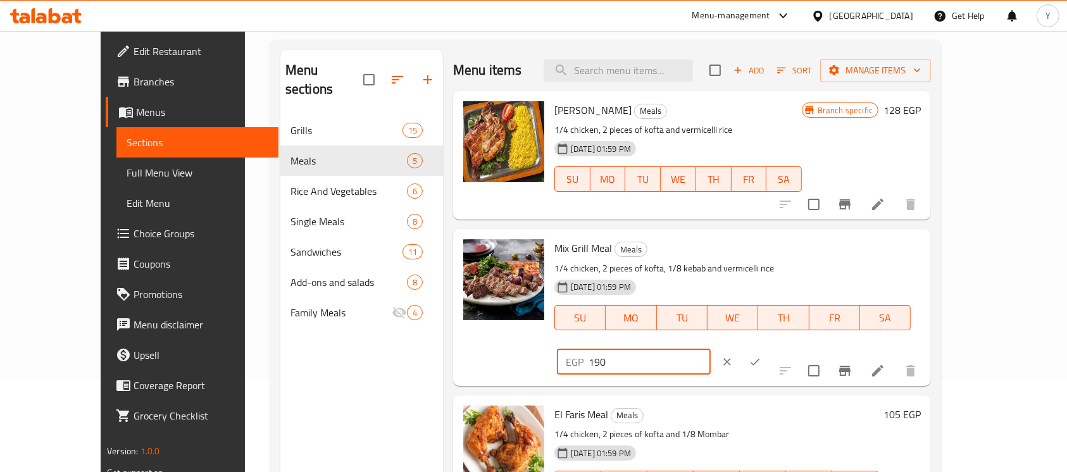
drag, startPoint x: 889, startPoint y: 258, endPoint x: 719, endPoint y: 234, distance: 172.5
click at [719, 234] on div "Mix Grill Meal Meals 1/4 chicken, 2 pieces of kofta, 1/8 kebab and vermicelli r…" at bounding box center [737, 307] width 377 height 146
type input "235"
click at [769, 348] on button "ok" at bounding box center [755, 362] width 28 height 28
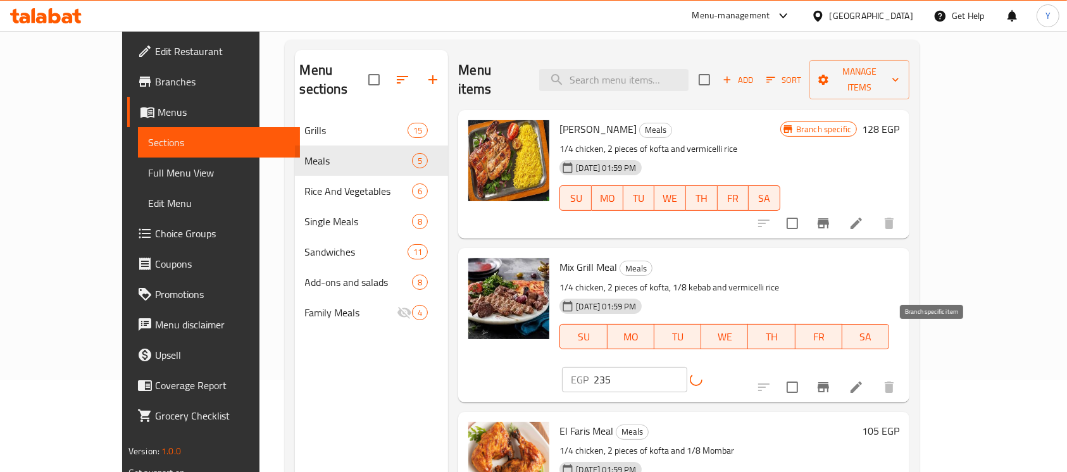
click at [839, 372] on button "Branch-specific-item" at bounding box center [823, 387] width 30 height 30
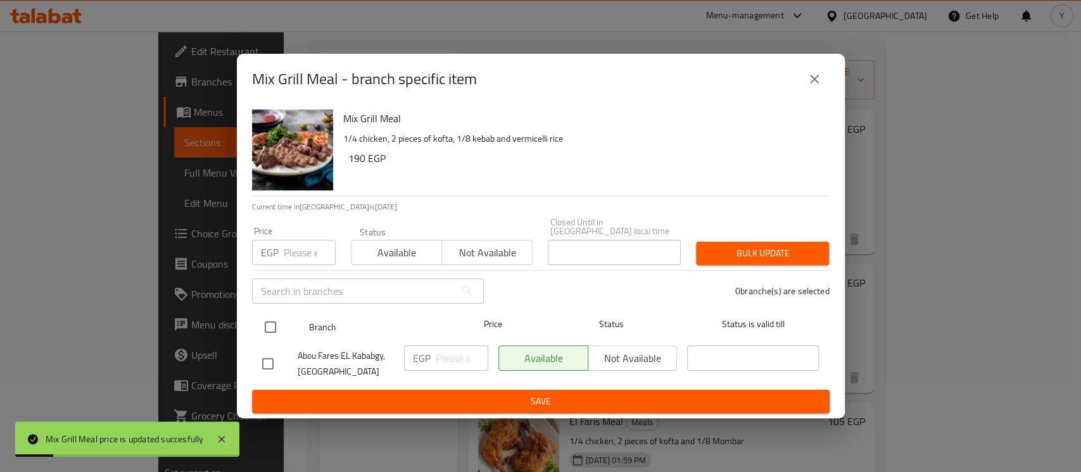
click at [260, 330] on input "checkbox" at bounding box center [270, 327] width 27 height 27
checkbox input "true"
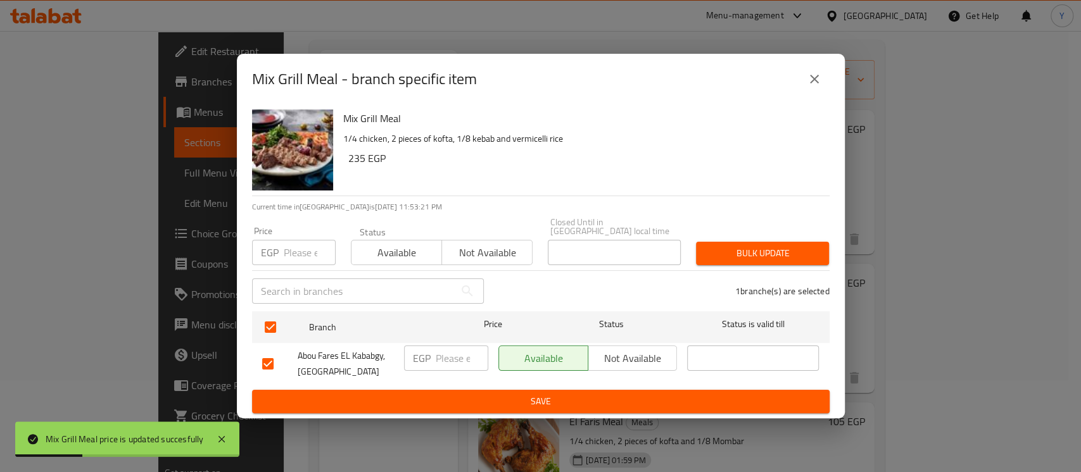
click at [296, 261] on div "Price EGP Price" at bounding box center [293, 246] width 99 height 54
type input "235"
click at [707, 252] on span "Bulk update" at bounding box center [762, 254] width 113 height 16
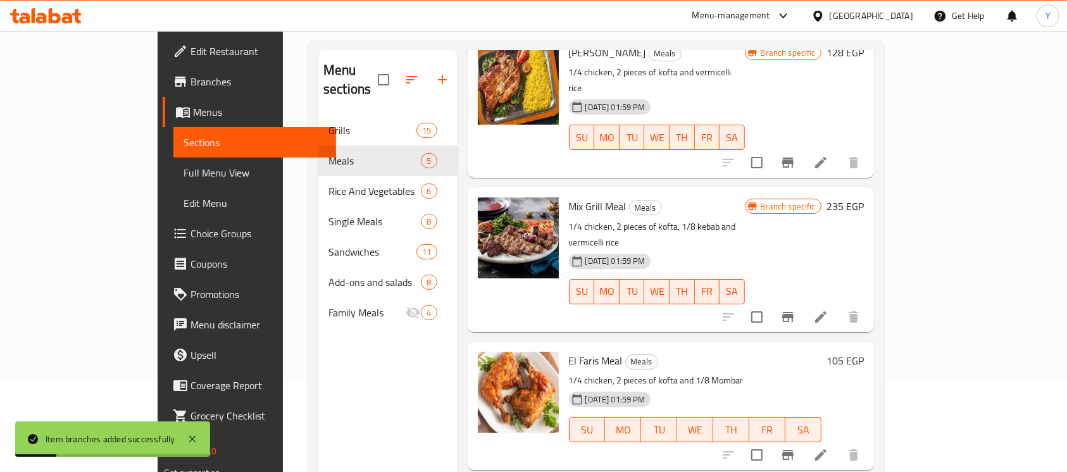
scroll to position [78, 0]
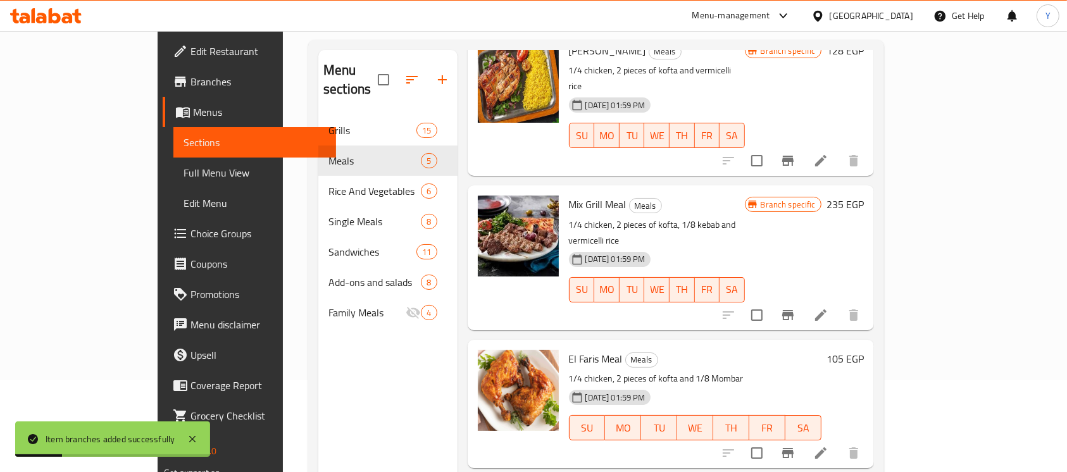
click at [864, 350] on h6 "105 EGP" at bounding box center [845, 359] width 37 height 18
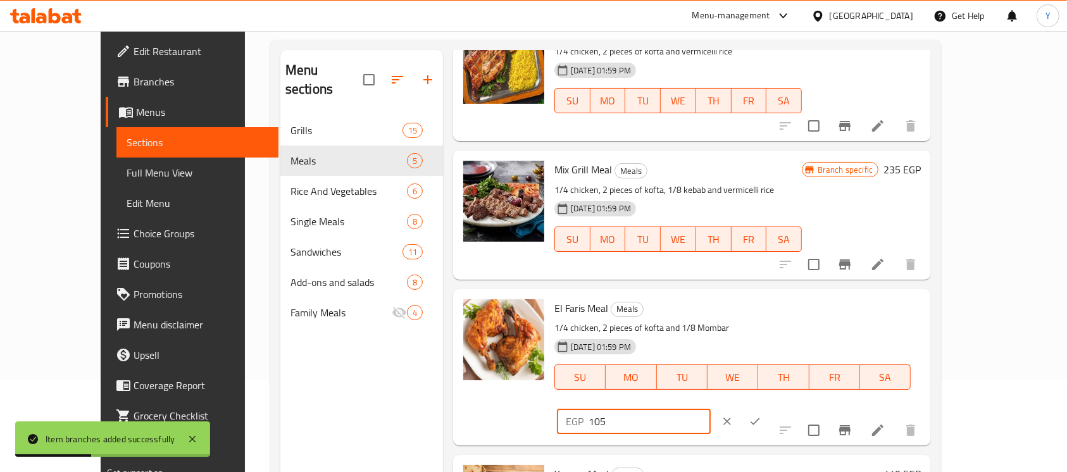
click at [711, 409] on input "105" at bounding box center [650, 421] width 122 height 25
type input "135"
click at [769, 408] on button "ok" at bounding box center [755, 422] width 28 height 28
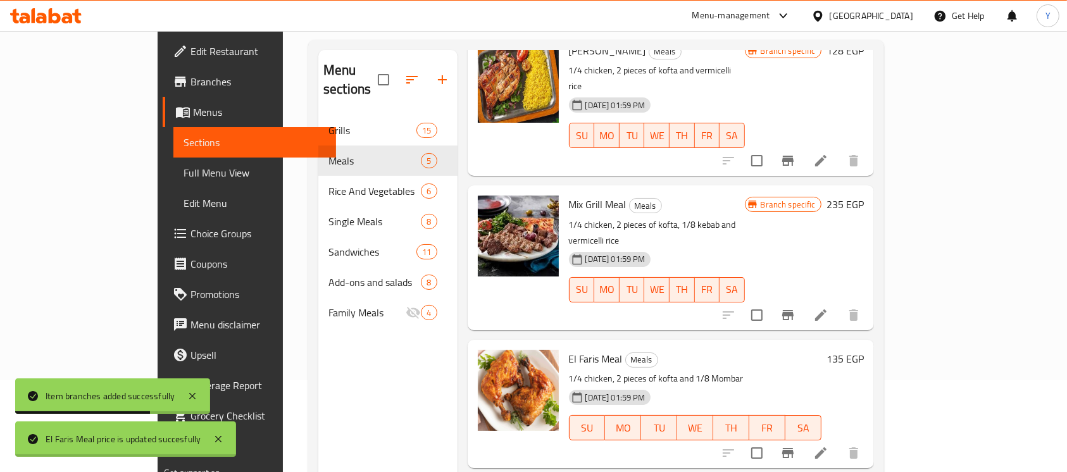
click at [794, 448] on icon "Branch-specific-item" at bounding box center [787, 453] width 11 height 10
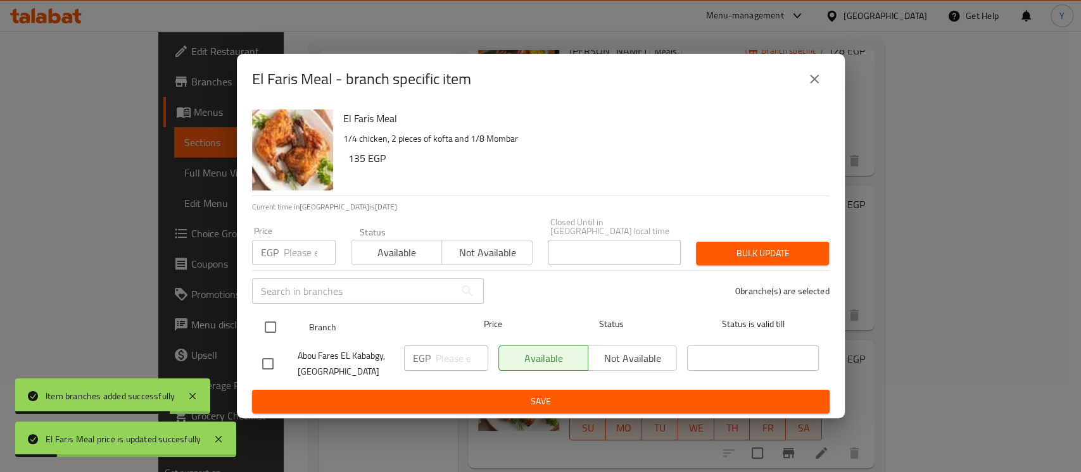
click at [260, 314] on input "checkbox" at bounding box center [270, 327] width 27 height 27
checkbox input "true"
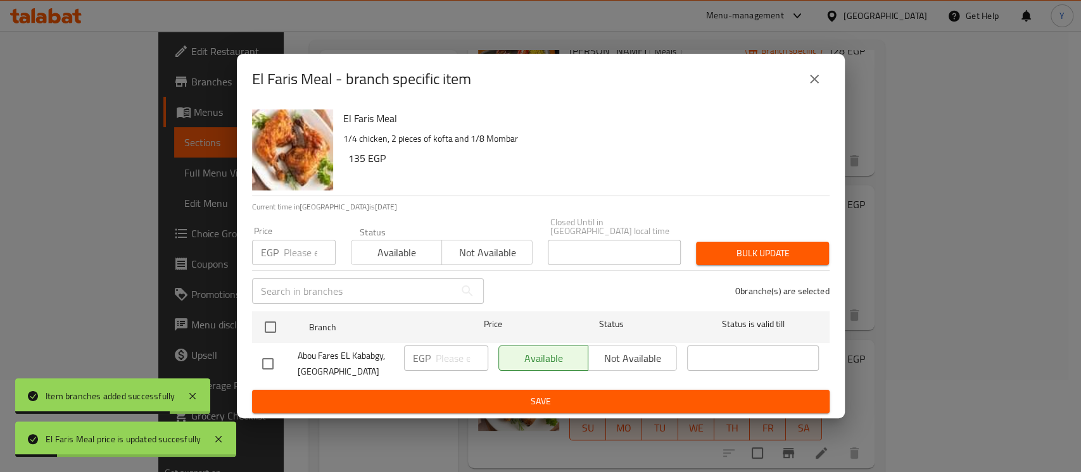
checkbox input "true"
click at [282, 249] on div "EGP Price" at bounding box center [294, 252] width 84 height 25
type input "135"
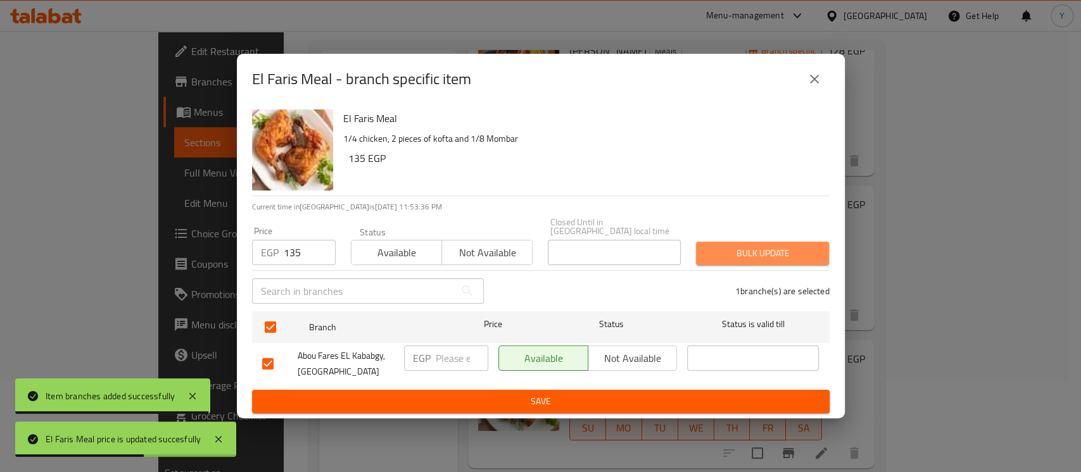
click at [705, 242] on button "Bulk update" at bounding box center [762, 253] width 133 height 23
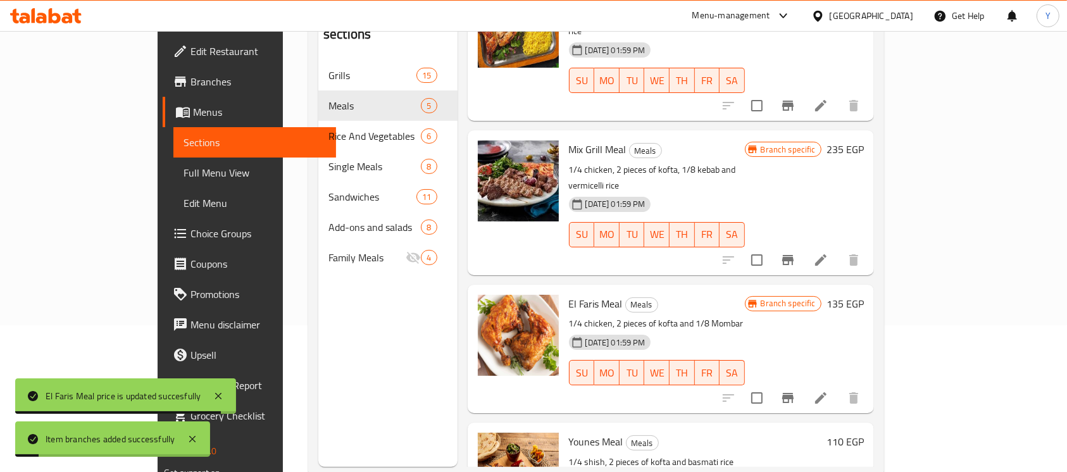
scroll to position [177, 0]
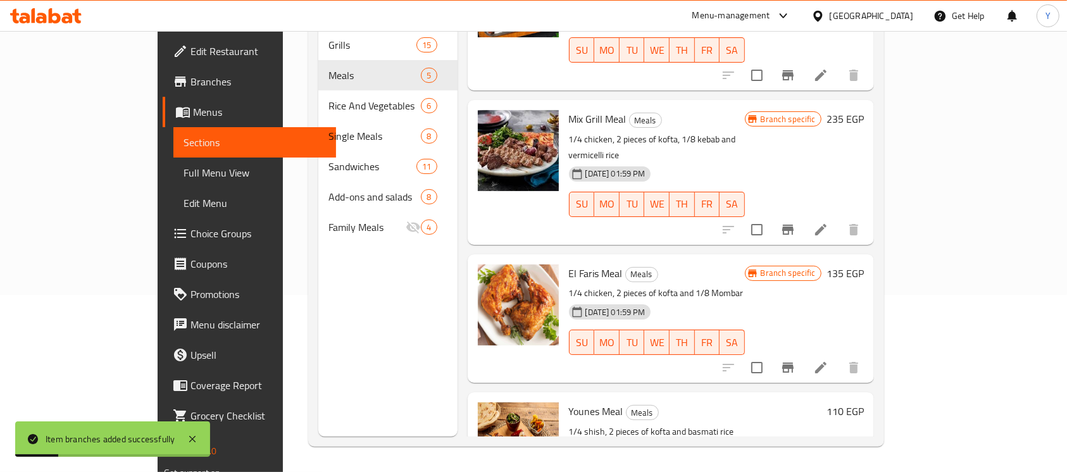
click at [864, 403] on h6 "110 EGP" at bounding box center [845, 412] width 37 height 18
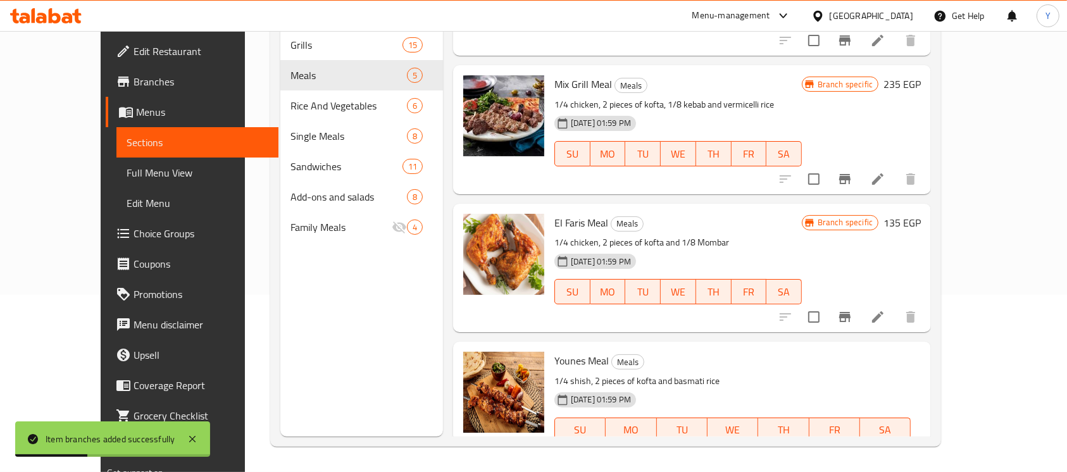
click at [711, 462] on input "110" at bounding box center [650, 474] width 122 height 25
type input "140"
click at [769, 461] on button "ok" at bounding box center [755, 475] width 28 height 28
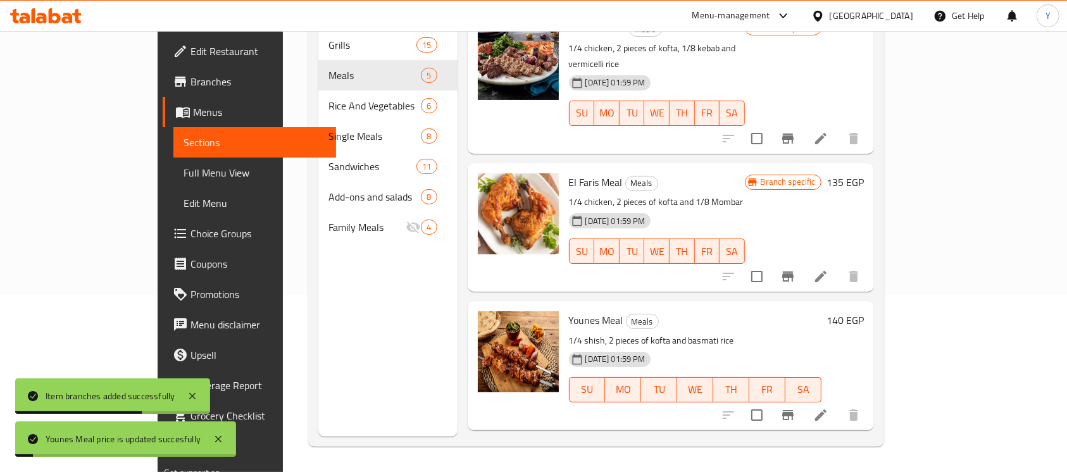
scroll to position [172, 0]
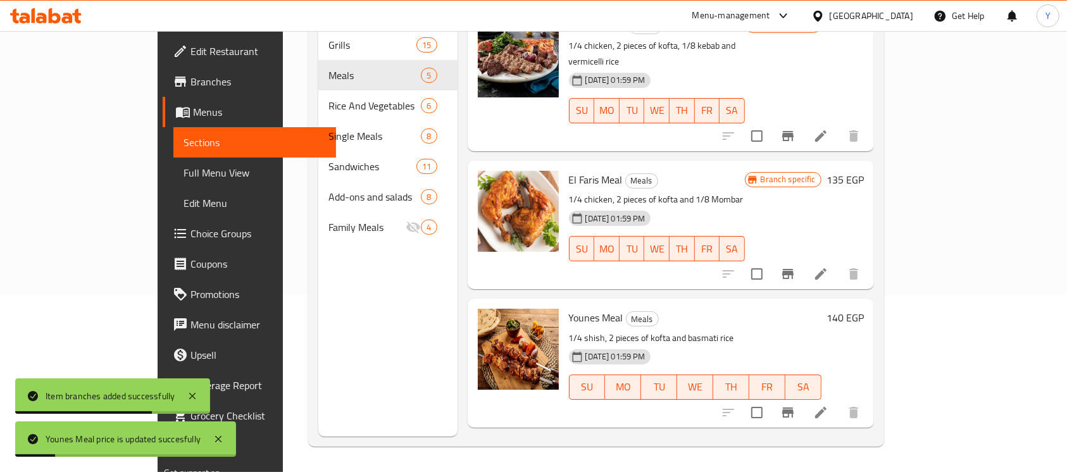
click at [796, 405] on icon "Branch-specific-item" at bounding box center [788, 412] width 15 height 15
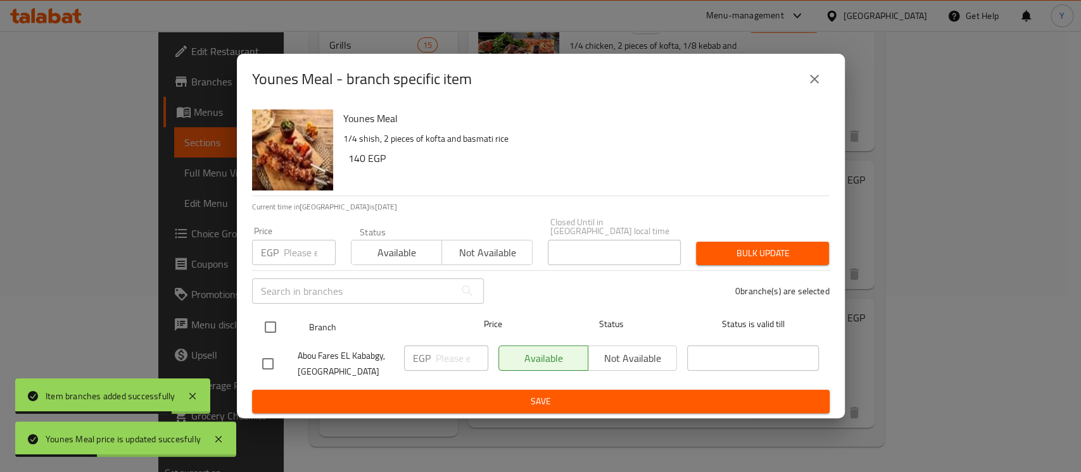
click at [277, 327] on input "checkbox" at bounding box center [270, 327] width 27 height 27
checkbox input "true"
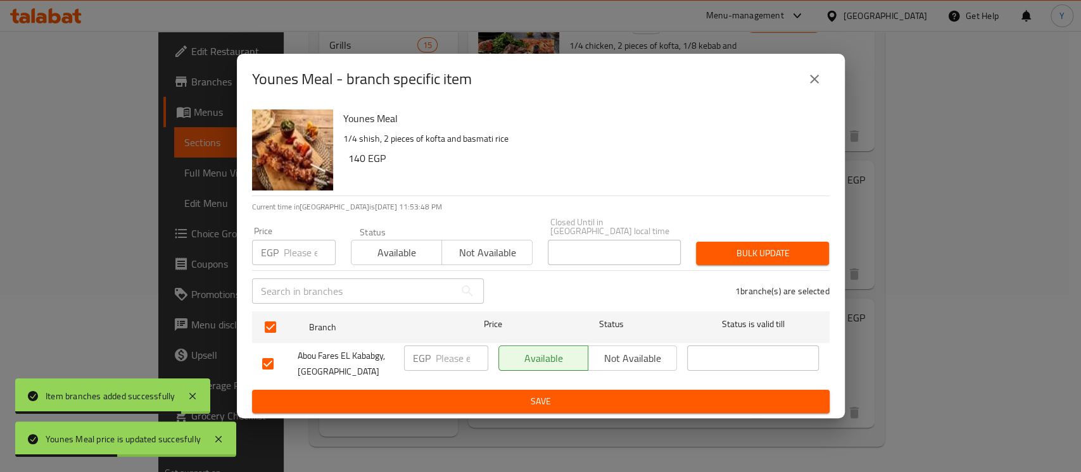
click at [308, 256] on input "number" at bounding box center [310, 252] width 52 height 25
type input "140"
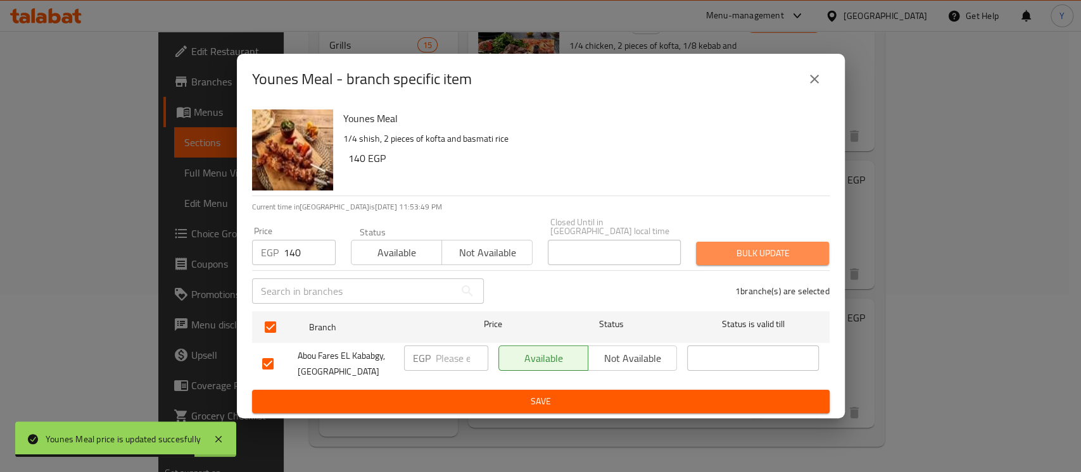
click at [746, 246] on span "Bulk update" at bounding box center [762, 254] width 113 height 16
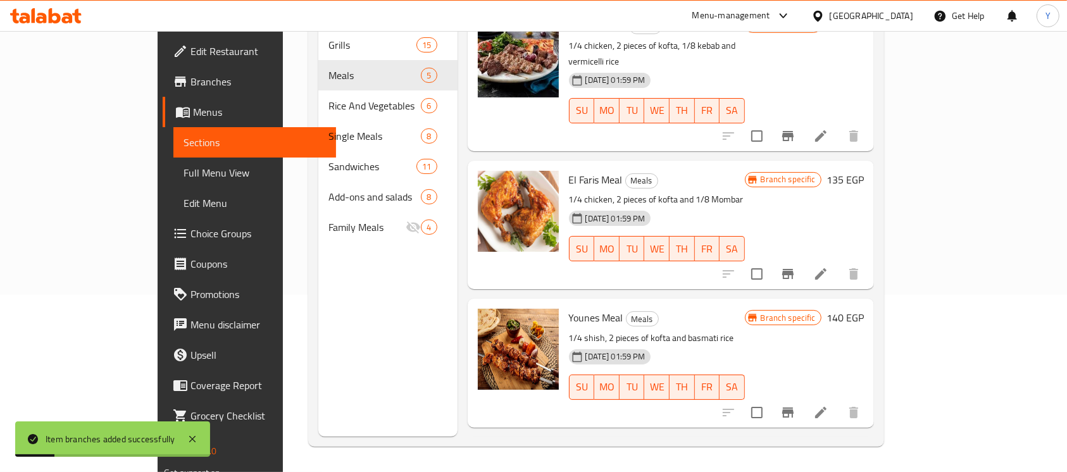
scroll to position [251, 0]
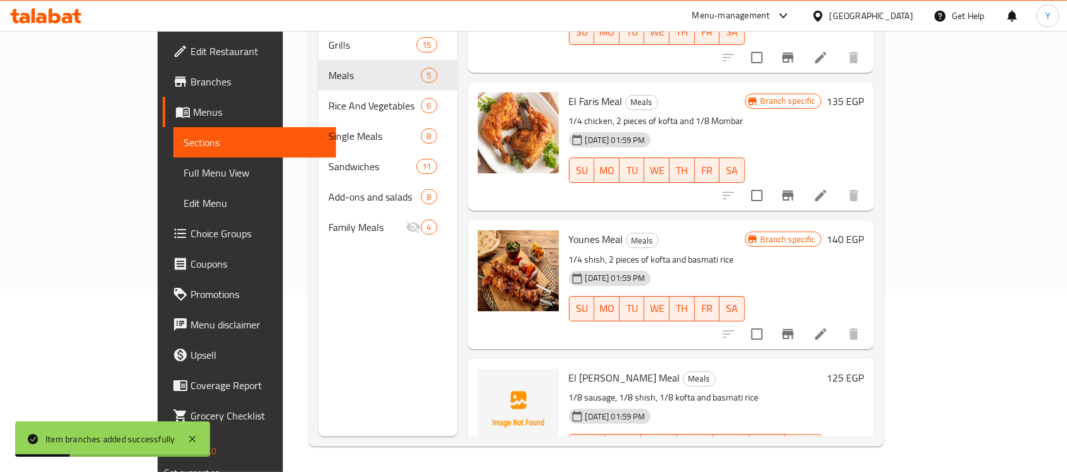
click at [864, 369] on h6 "125 EGP" at bounding box center [845, 378] width 37 height 18
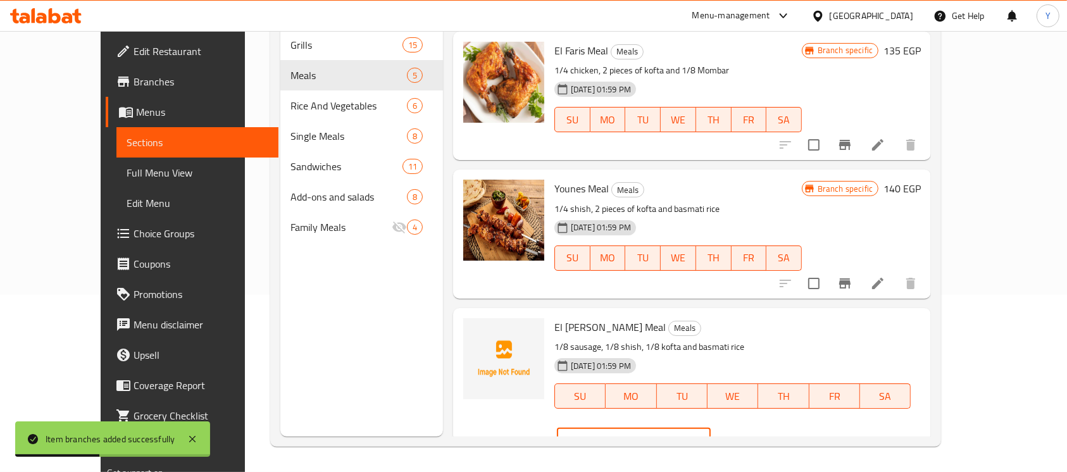
drag, startPoint x: 848, startPoint y: 336, endPoint x: 841, endPoint y: 339, distance: 7.6
click at [711, 428] on input "125" at bounding box center [650, 440] width 122 height 25
type input "155"
click at [769, 427] on button "ok" at bounding box center [755, 441] width 28 height 28
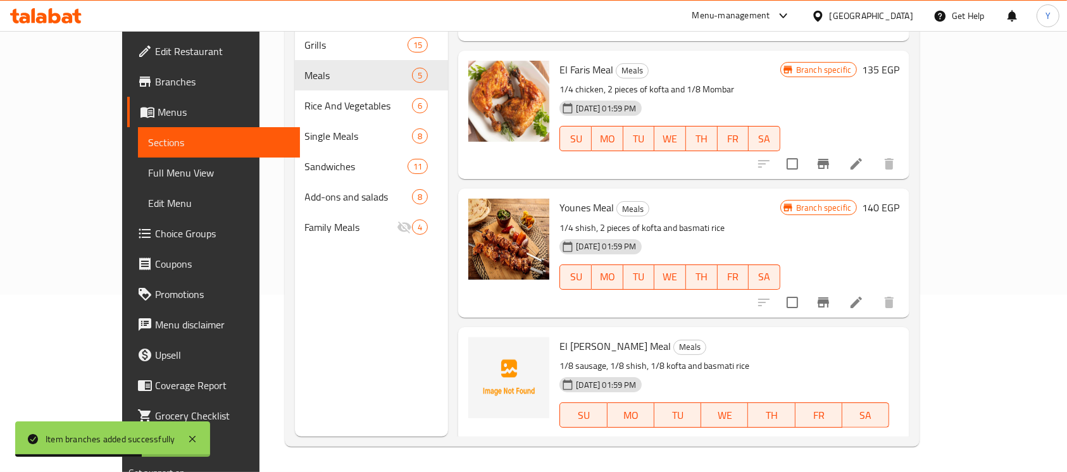
click at [829, 461] on icon "Branch-specific-item" at bounding box center [823, 466] width 11 height 10
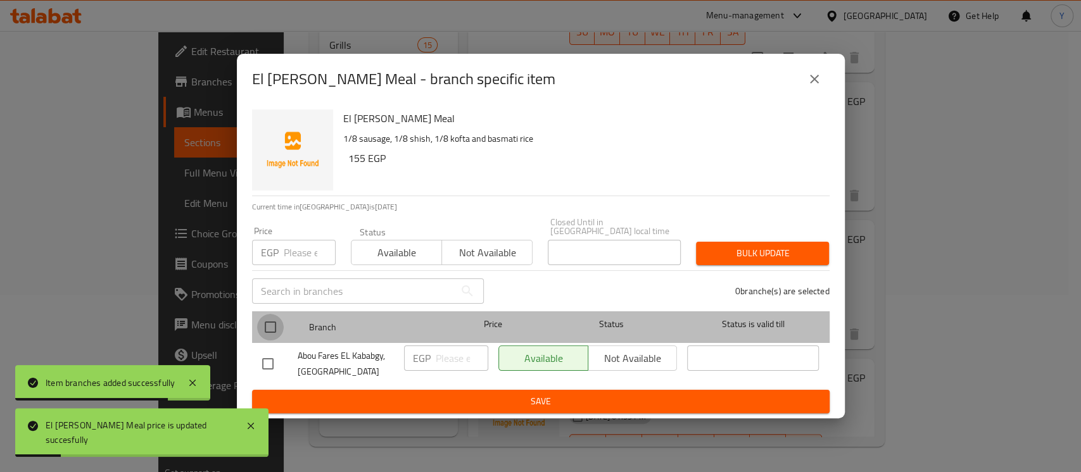
drag, startPoint x: 279, startPoint y: 324, endPoint x: 303, endPoint y: 261, distance: 67.9
click at [279, 323] on input "checkbox" at bounding box center [270, 327] width 27 height 27
checkbox input "true"
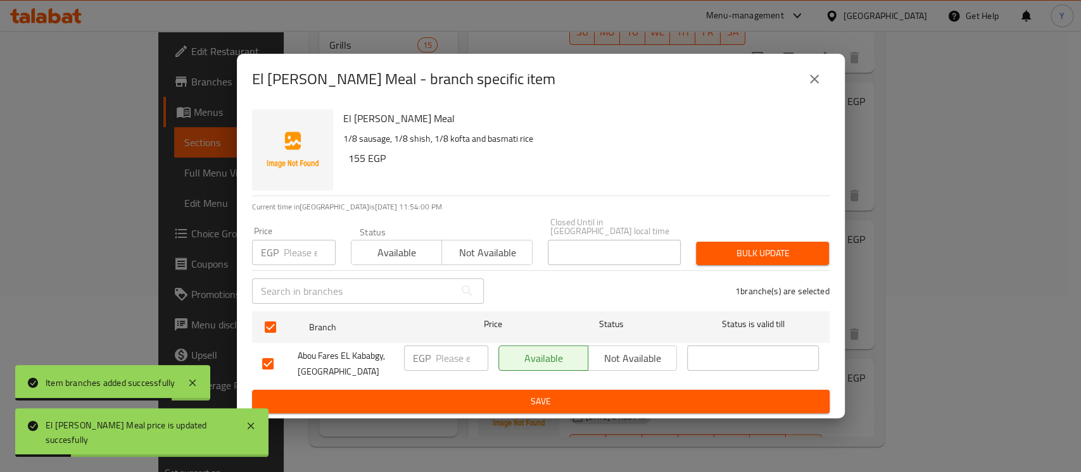
click at [306, 251] on input "number" at bounding box center [310, 252] width 52 height 25
type input "155"
click at [777, 246] on span "Bulk update" at bounding box center [762, 254] width 113 height 16
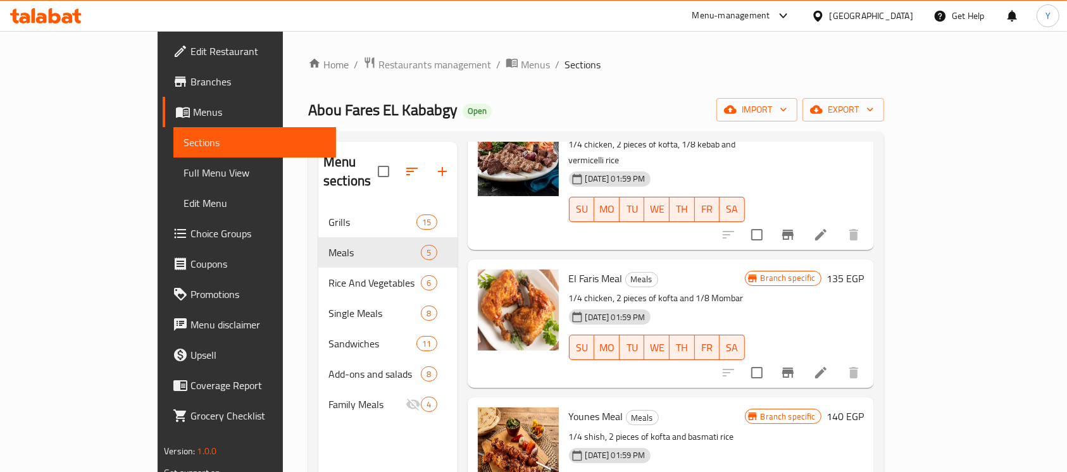
scroll to position [0, 0]
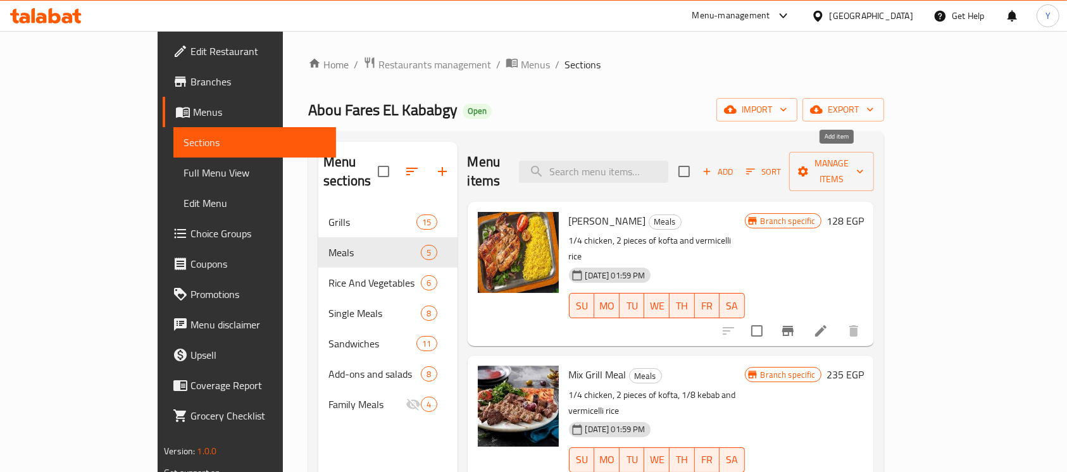
click at [735, 165] on span "Add" at bounding box center [718, 172] width 34 height 15
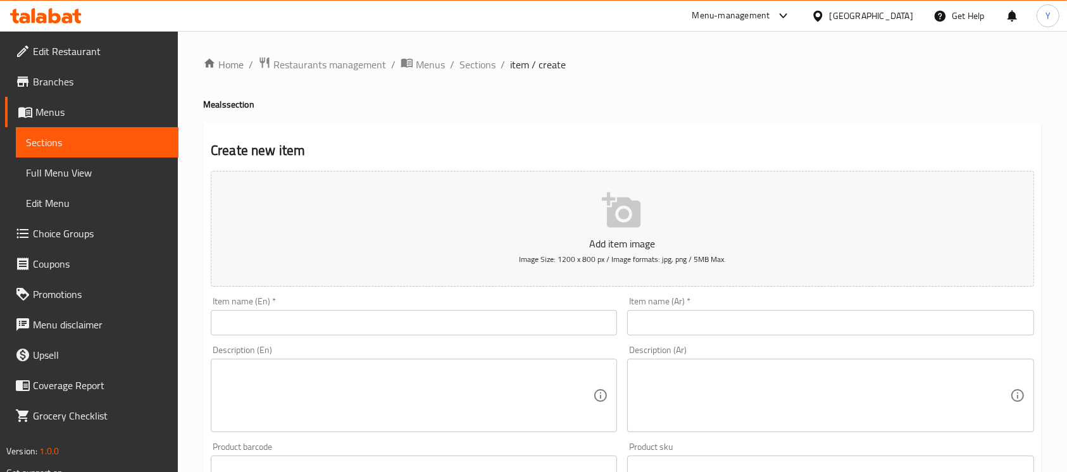
click at [665, 308] on div "Item name (Ar)   * Item name (Ar) *" at bounding box center [830, 316] width 406 height 39
drag, startPoint x: 769, startPoint y: 323, endPoint x: 867, endPoint y: 310, distance: 99.6
click at [768, 323] on input "text" at bounding box center [830, 322] width 406 height 25
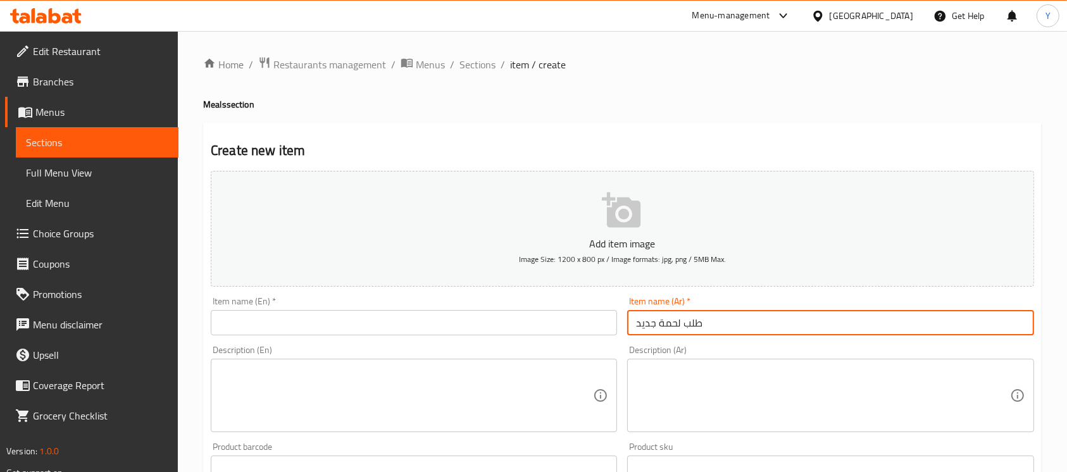
type input "طلب لحمة جديد"
click at [313, 335] on input "text" at bounding box center [414, 322] width 406 height 25
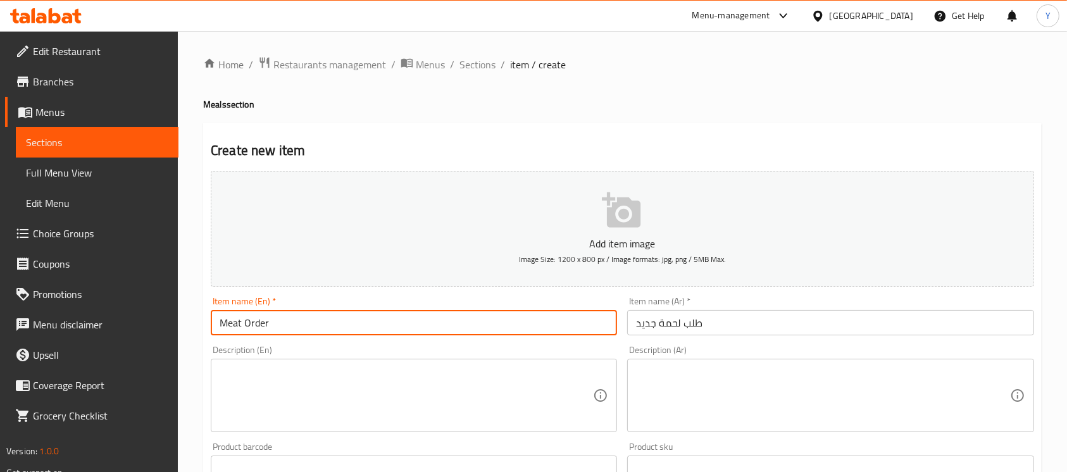
click at [217, 321] on input "Meat Order" at bounding box center [414, 322] width 406 height 25
type input "New Meat Order"
click at [734, 382] on textarea at bounding box center [823, 396] width 374 height 60
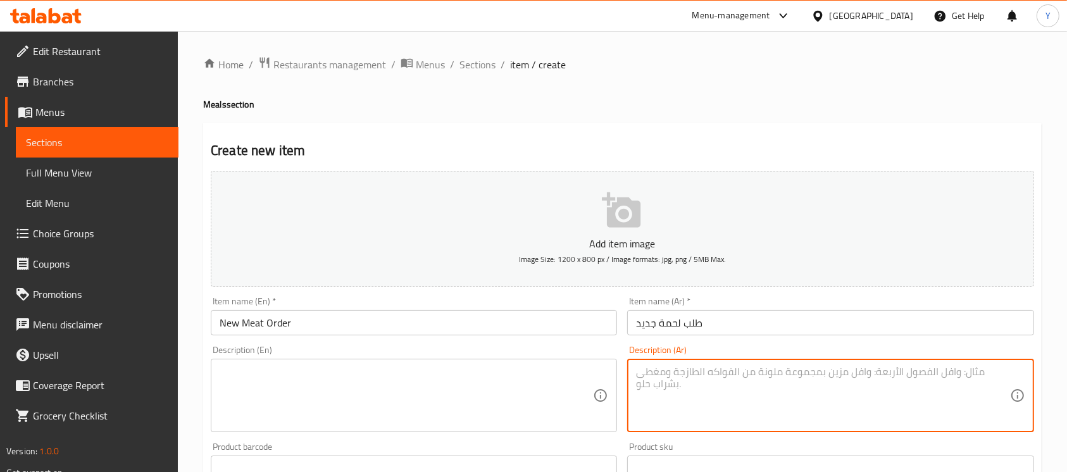
click at [461, 382] on textarea at bounding box center [407, 396] width 374 height 60
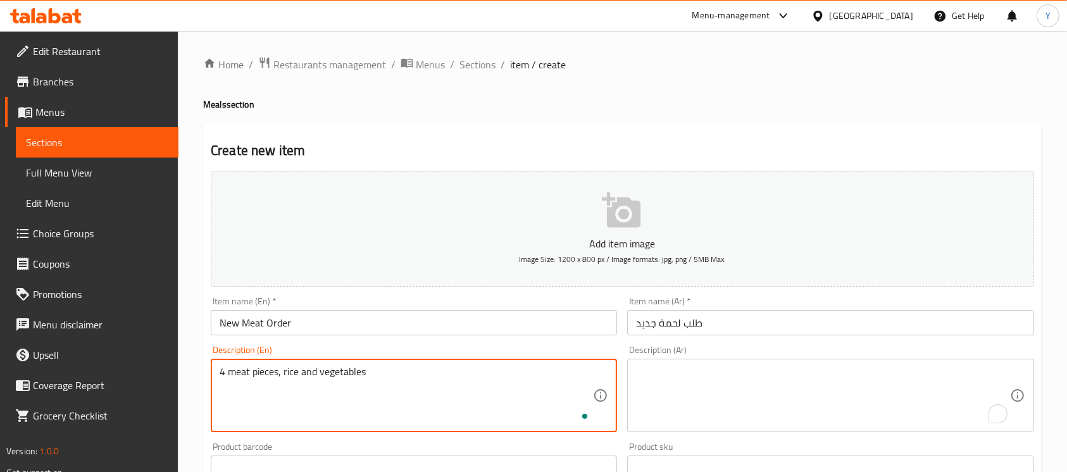
click at [572, 376] on textarea "4 meat pieces, rice and vegetables" at bounding box center [407, 396] width 374 height 60
type textarea "4 meat pieces, rice and vegetables"
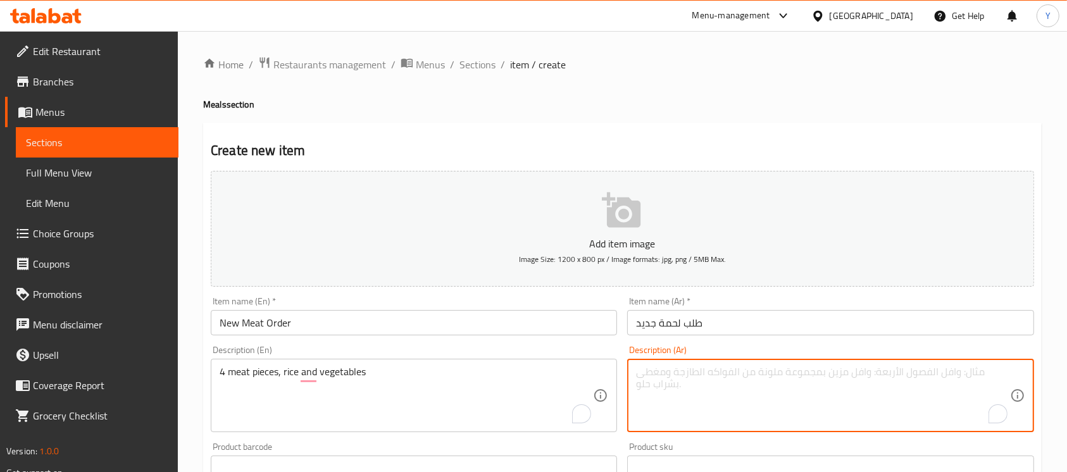
paste textarea "4 قطع لحم وأرز وخضار"
drag, startPoint x: 689, startPoint y: 379, endPoint x: 682, endPoint y: 380, distance: 6.5
click at [682, 380] on textarea "4 قطع لحم وأرز وخضار" at bounding box center [823, 396] width 374 height 60
type textarea "4 قطع لحم، أرز وخضار"
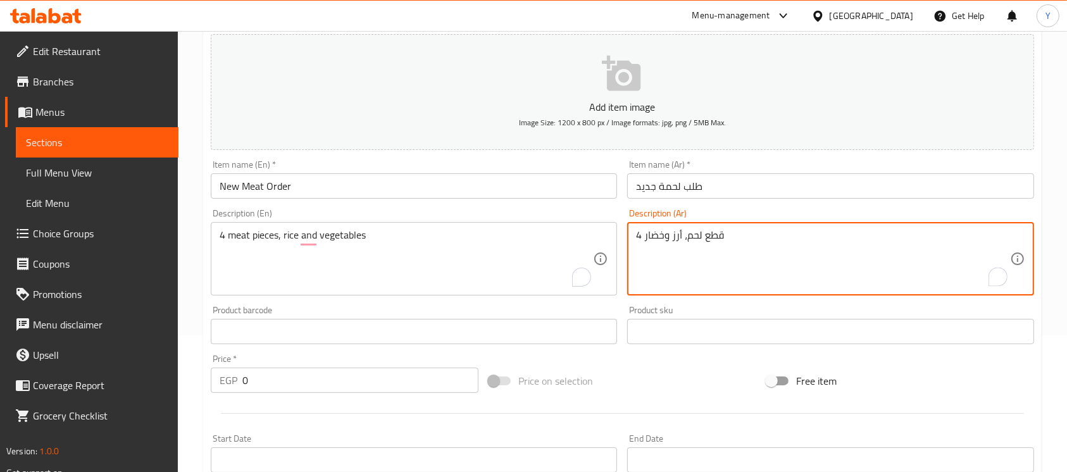
scroll to position [141, 0]
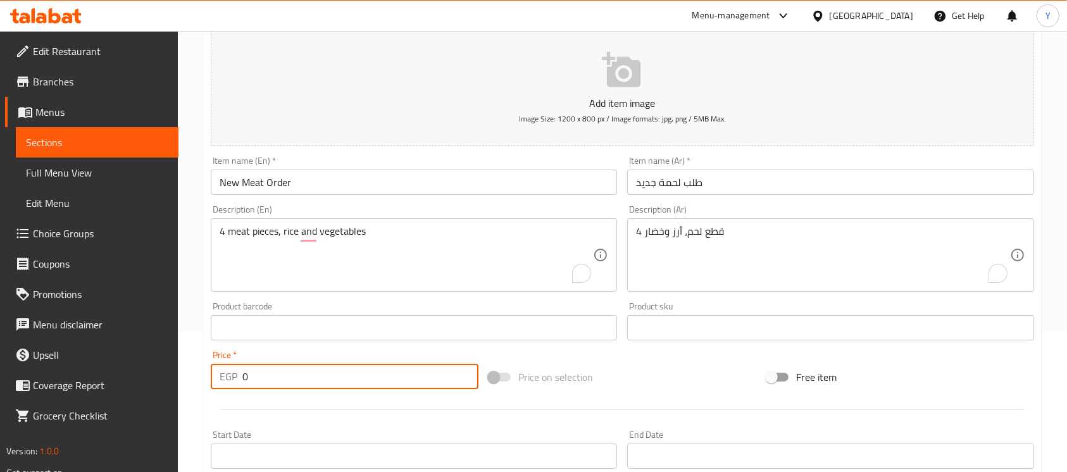
drag, startPoint x: 372, startPoint y: 368, endPoint x: 124, endPoint y: 390, distance: 249.1
click at [124, 390] on div "Edit Restaurant Branches Menus Sections Full Menu View Edit Menu Choice Groups …" at bounding box center [533, 321] width 1067 height 863
type input "180"
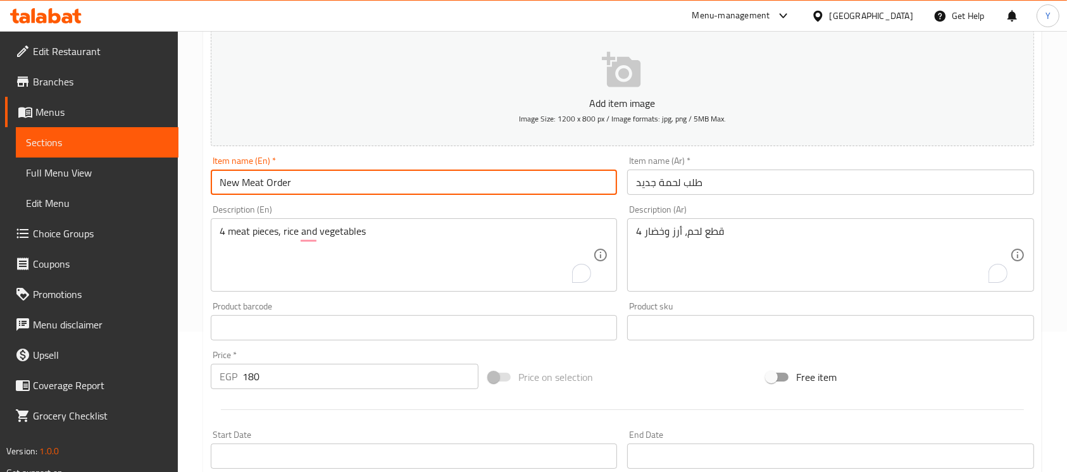
drag, startPoint x: 322, startPoint y: 190, endPoint x: 0, endPoint y: 261, distance: 330.1
click at [322, 191] on input "New Meat Order" at bounding box center [414, 182] width 406 height 25
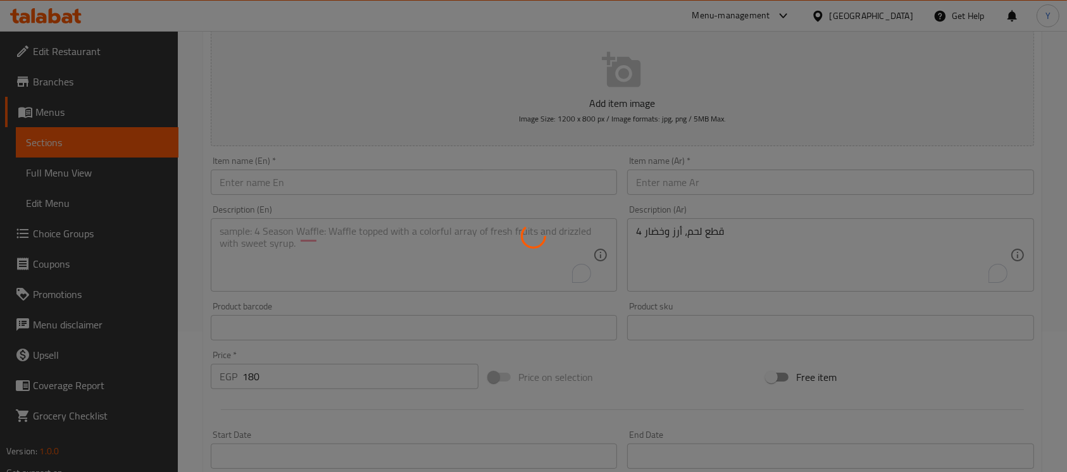
type input "0"
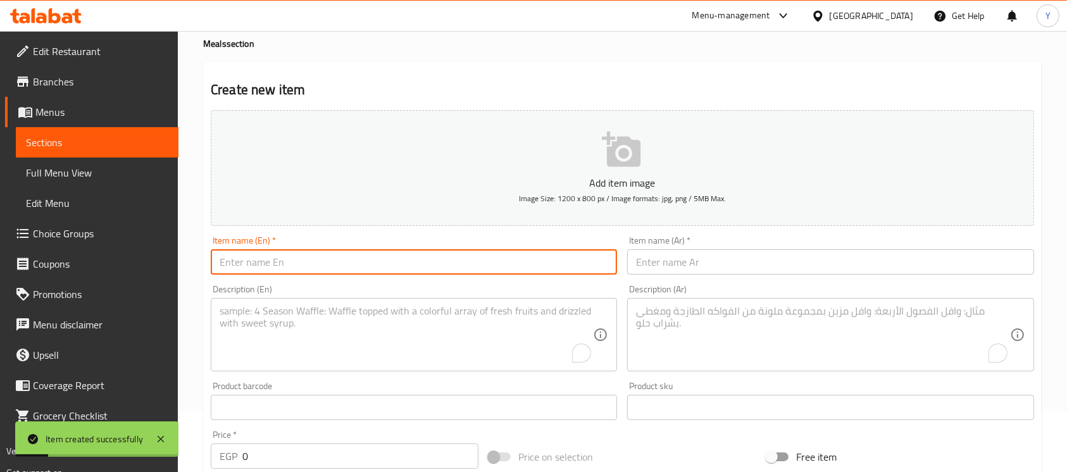
scroll to position [0, 0]
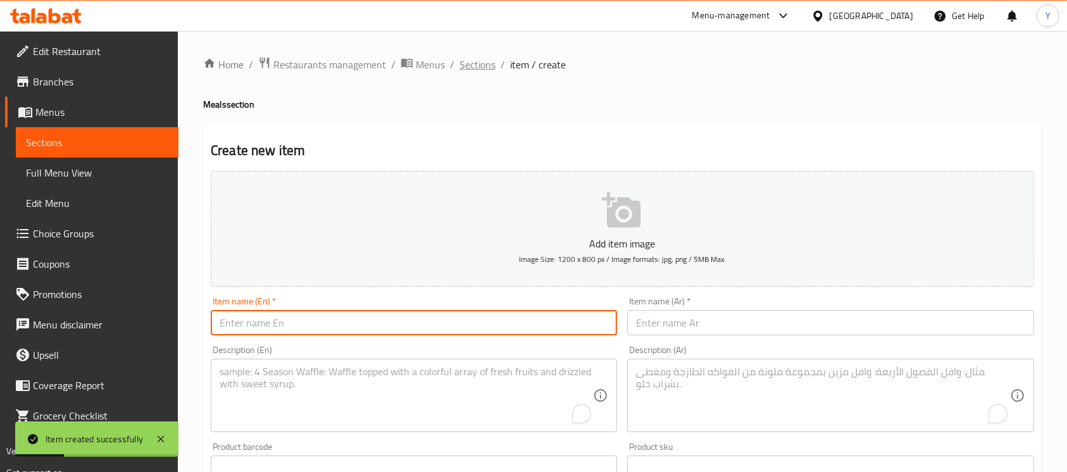
click at [480, 68] on span "Sections" at bounding box center [478, 64] width 36 height 15
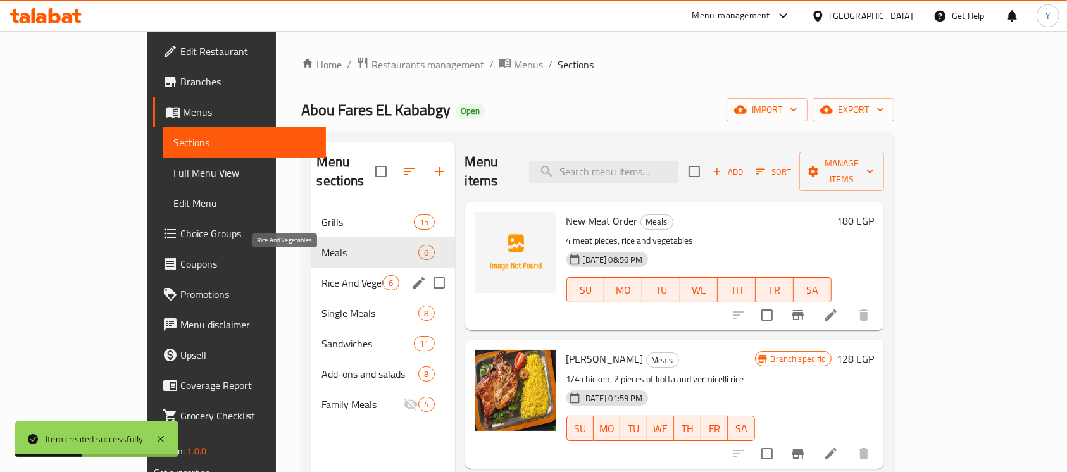
click at [322, 275] on span "Rice And Vegetables" at bounding box center [352, 282] width 61 height 15
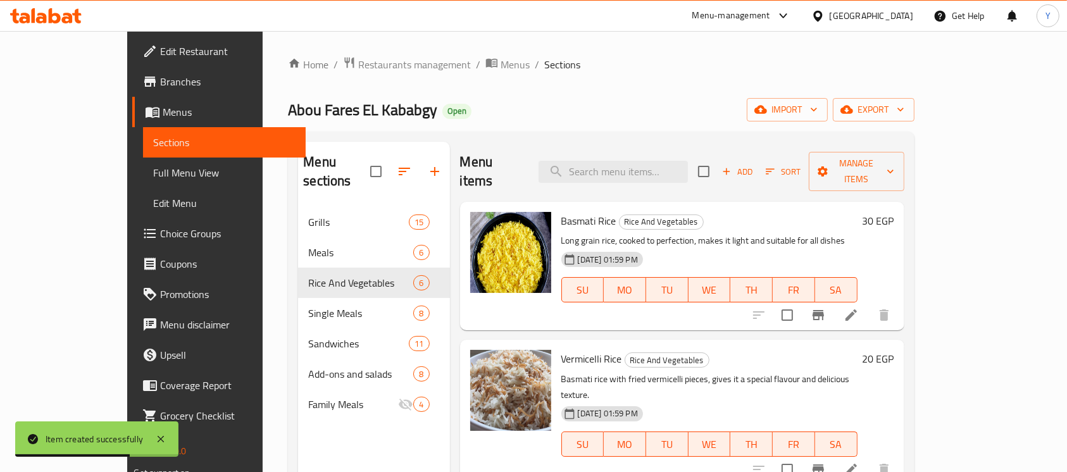
click at [895, 212] on h6 "30 EGP" at bounding box center [879, 221] width 32 height 18
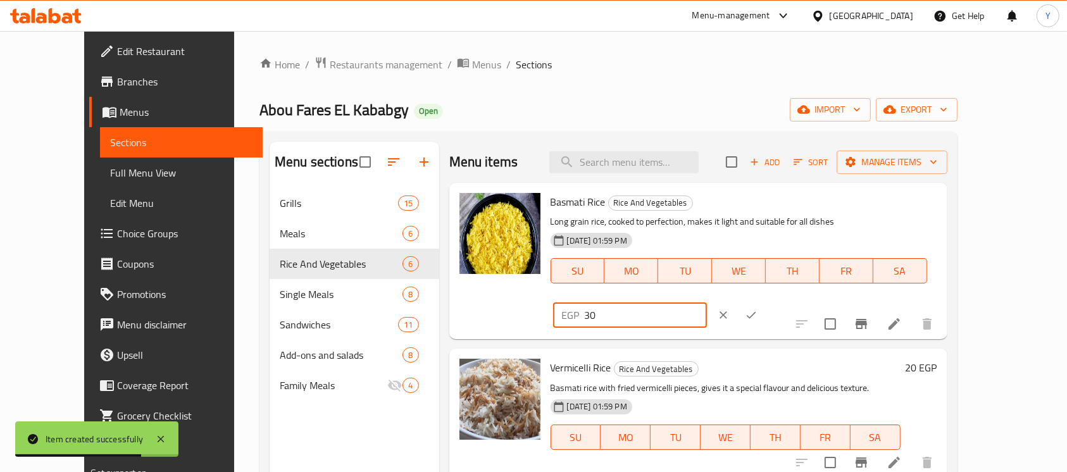
click at [707, 303] on input "30" at bounding box center [646, 315] width 122 height 25
type input "35"
click at [758, 309] on icon "ok" at bounding box center [751, 315] width 13 height 13
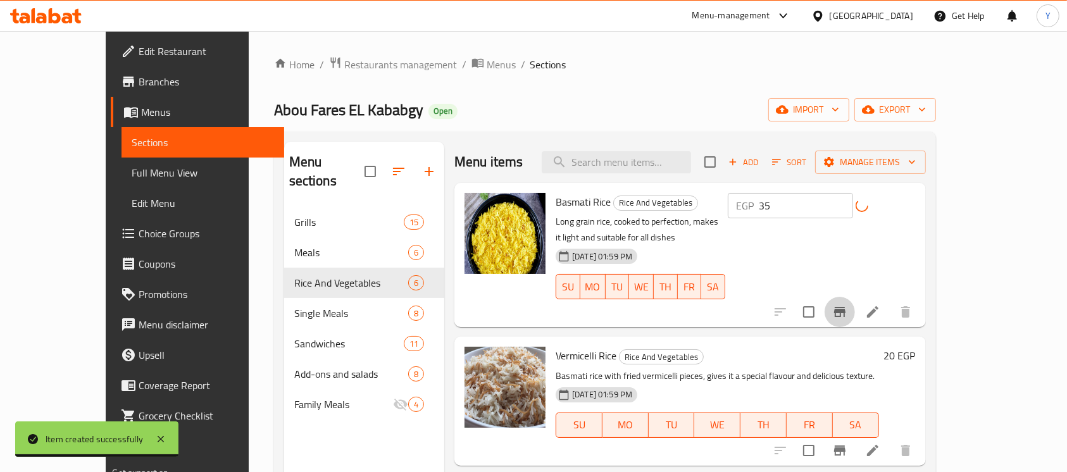
click at [848, 305] on icon "Branch-specific-item" at bounding box center [839, 312] width 15 height 15
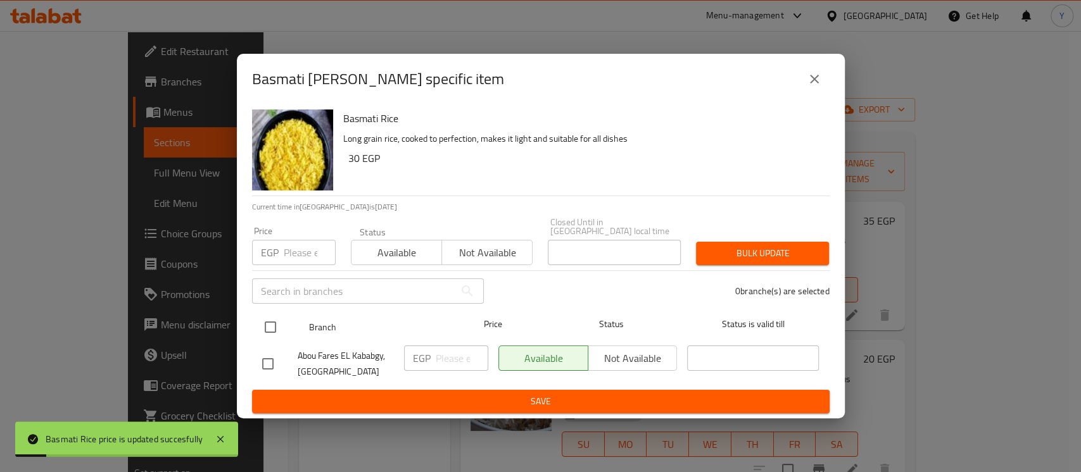
click at [277, 321] on input "checkbox" at bounding box center [270, 327] width 27 height 27
checkbox input "true"
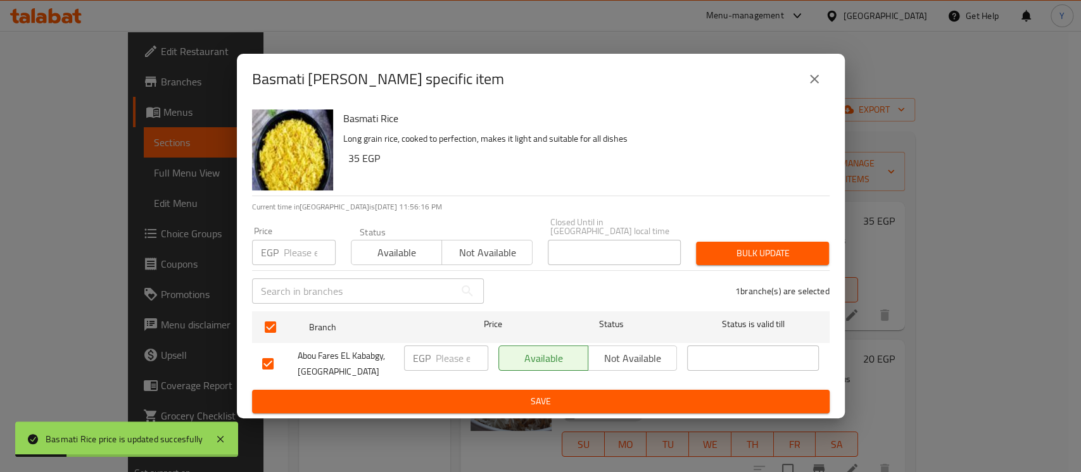
click at [295, 259] on input "number" at bounding box center [310, 252] width 52 height 25
type input "35"
drag, startPoint x: 767, startPoint y: 236, endPoint x: 763, endPoint y: 246, distance: 10.0
click at [765, 240] on div "Bulk update" at bounding box center [762, 253] width 148 height 39
click at [763, 246] on span "Bulk update" at bounding box center [762, 254] width 113 height 16
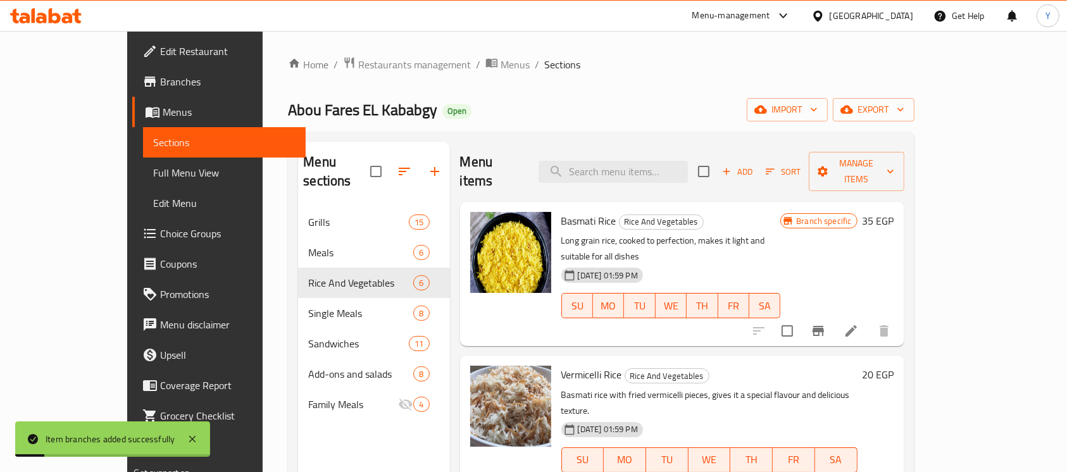
click at [895, 366] on h6 "20 EGP" at bounding box center [879, 375] width 32 height 18
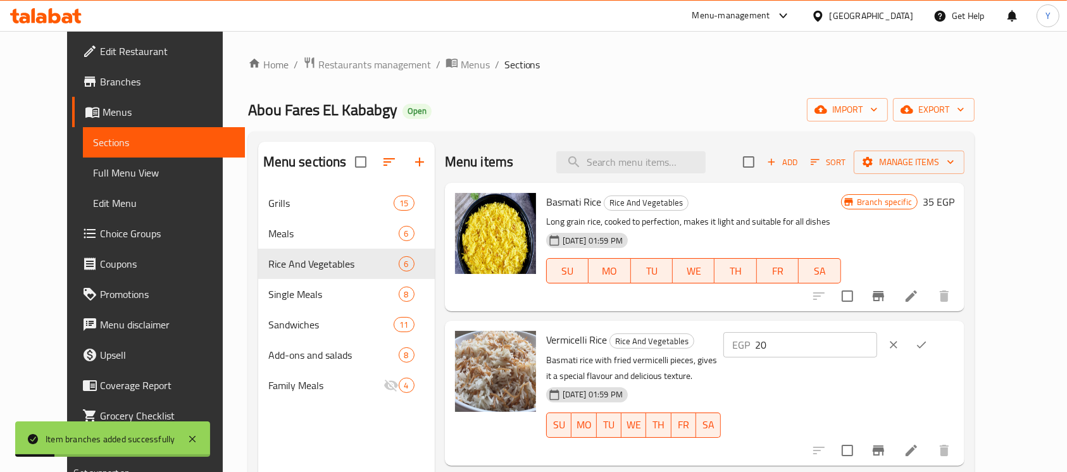
click at [877, 342] on input "20" at bounding box center [816, 344] width 122 height 25
type input "25"
click at [928, 345] on icon "ok" at bounding box center [921, 345] width 13 height 13
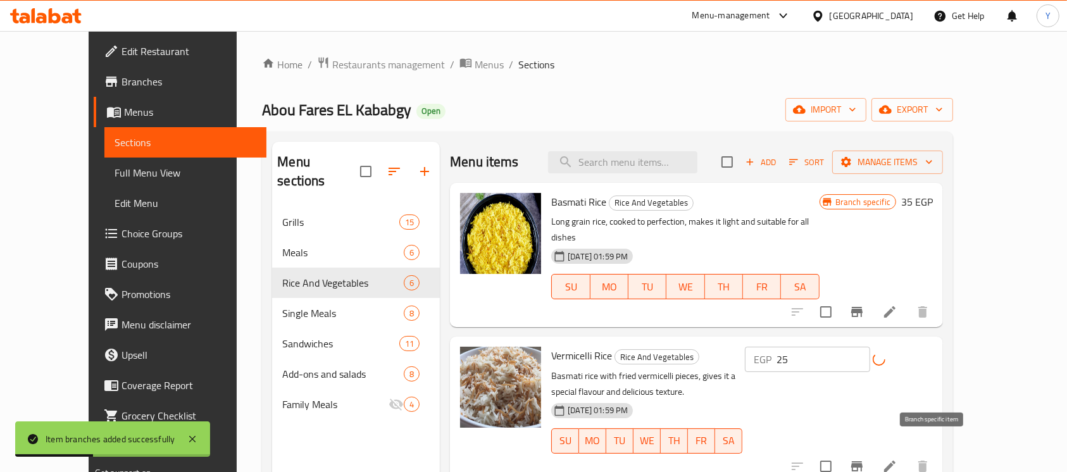
click at [872, 451] on button "Branch-specific-item" at bounding box center [857, 466] width 30 height 30
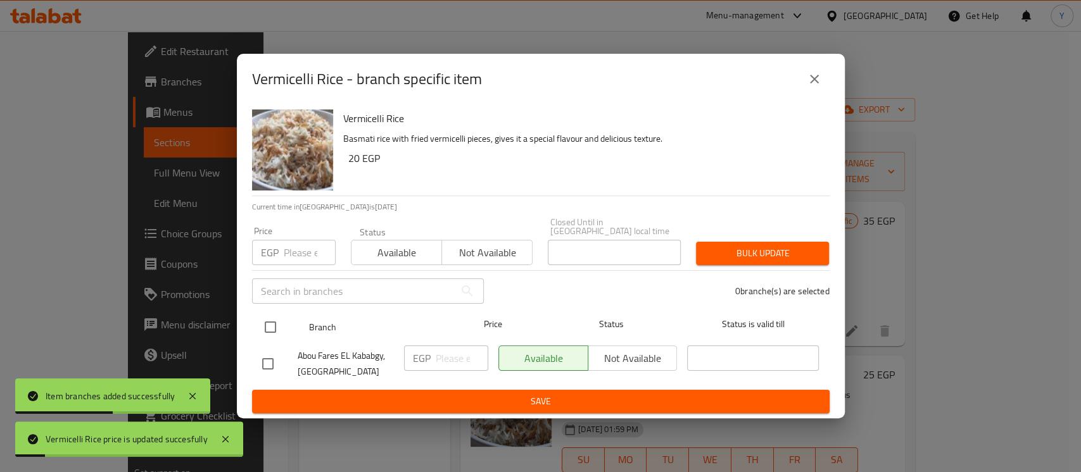
click at [277, 329] on input "checkbox" at bounding box center [270, 327] width 27 height 27
checkbox input "true"
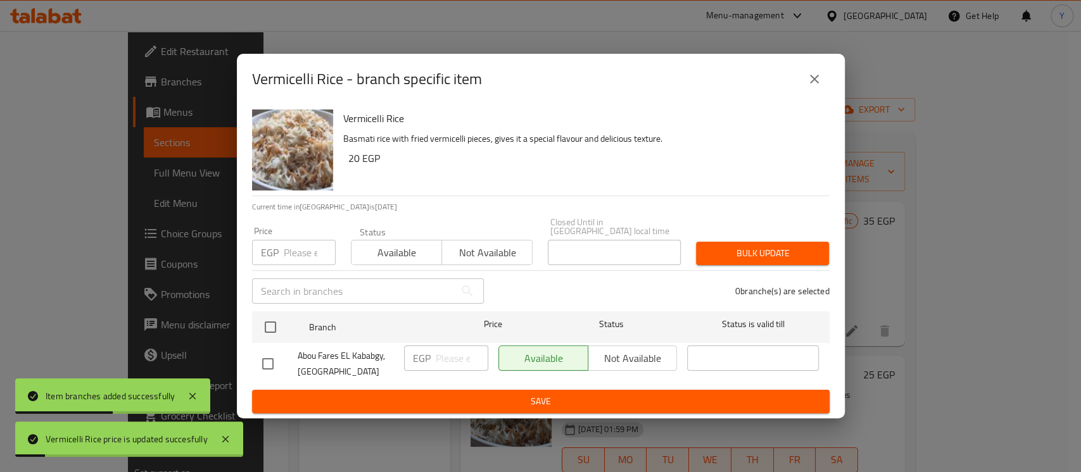
checkbox input "true"
click at [294, 241] on input "number" at bounding box center [310, 252] width 52 height 25
type input "25"
drag, startPoint x: 815, startPoint y: 261, endPoint x: 798, endPoint y: 261, distance: 17.1
click at [815, 261] on div "Bulk update" at bounding box center [762, 253] width 148 height 39
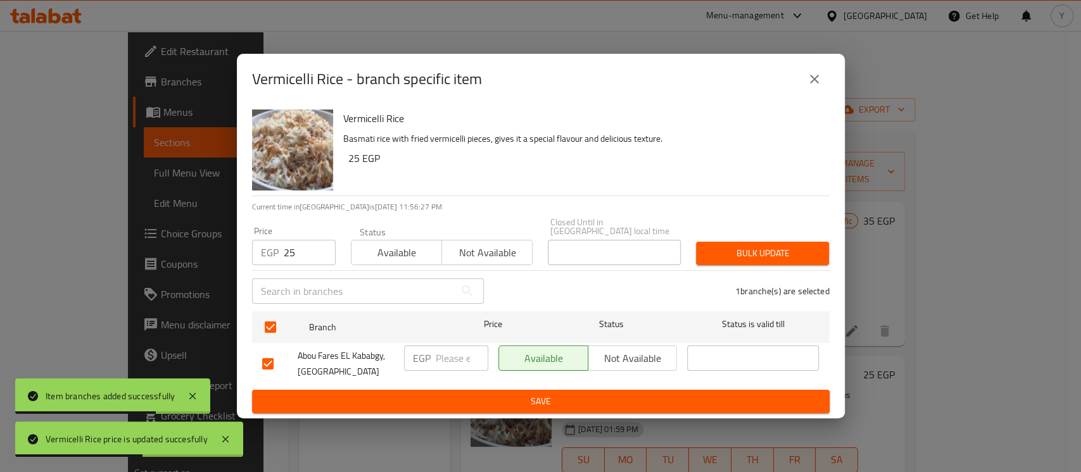
click at [787, 259] on button "Bulk update" at bounding box center [762, 253] width 133 height 23
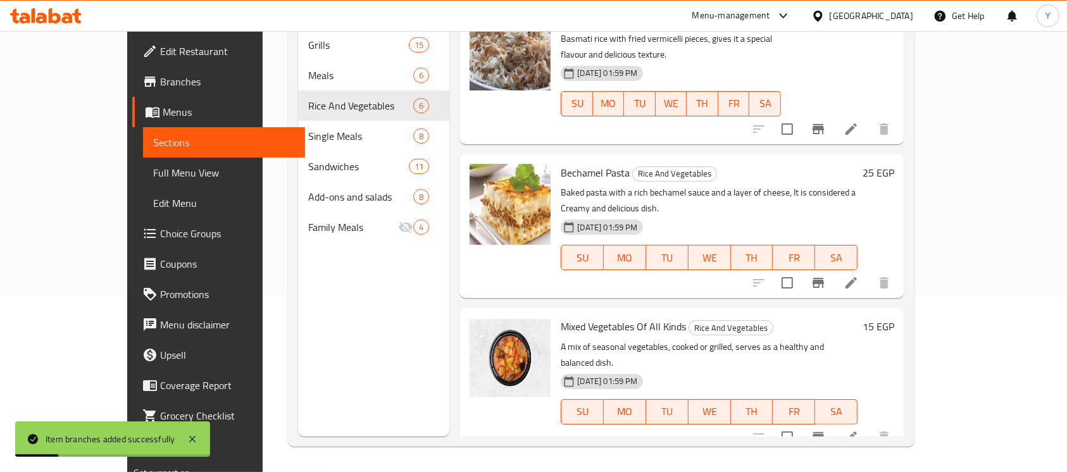
scroll to position [182, 0]
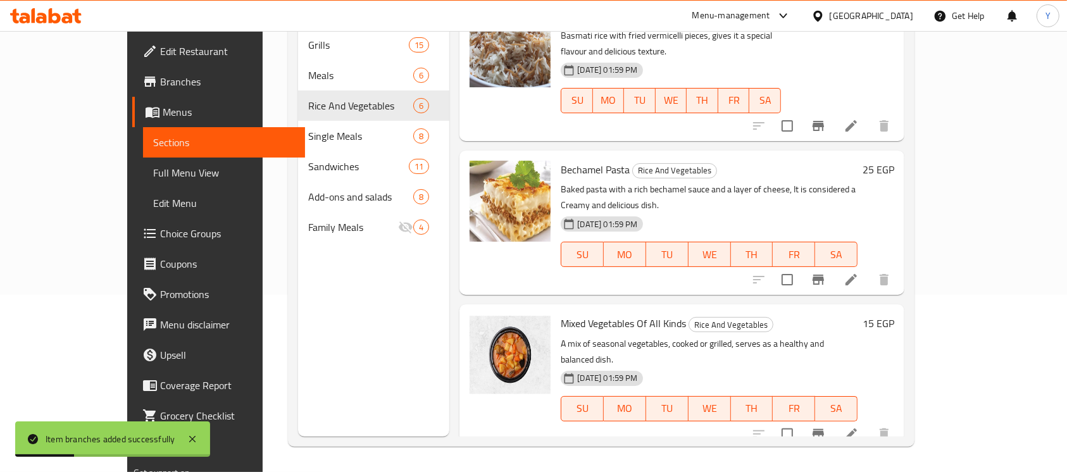
click at [895, 161] on h6 "25 EGP" at bounding box center [879, 170] width 32 height 18
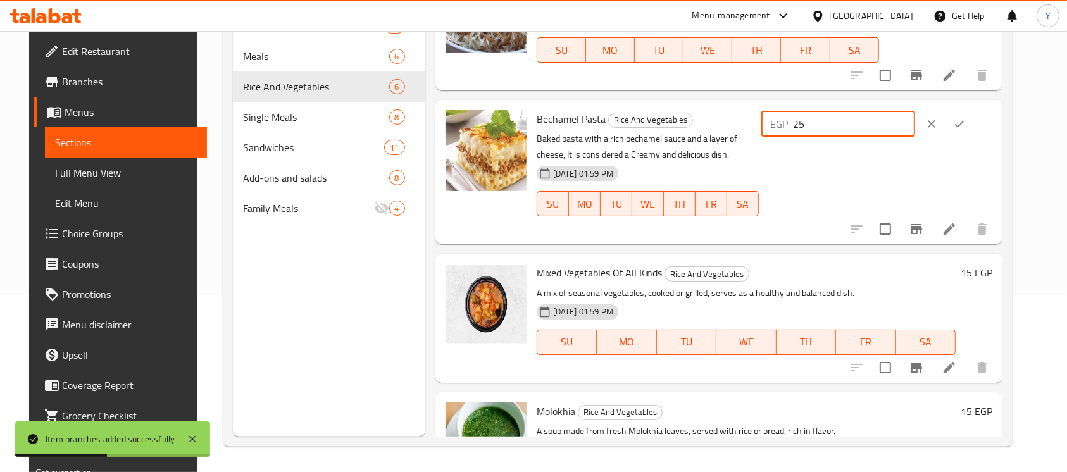
click at [836, 125] on input "25" at bounding box center [854, 123] width 122 height 25
type input "35"
click at [965, 123] on icon "ok" at bounding box center [959, 123] width 9 height 7
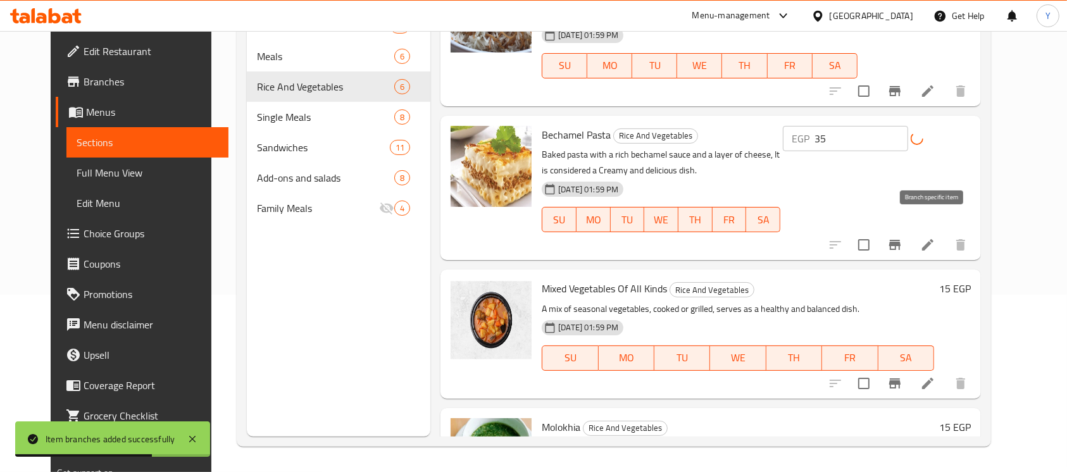
click at [910, 230] on button "Branch-specific-item" at bounding box center [895, 245] width 30 height 30
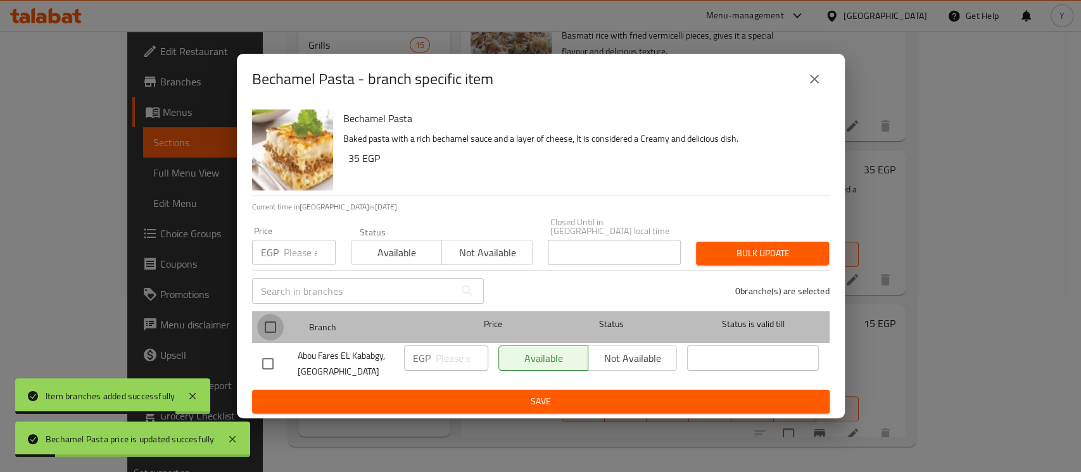
click at [275, 319] on input "checkbox" at bounding box center [270, 327] width 27 height 27
checkbox input "true"
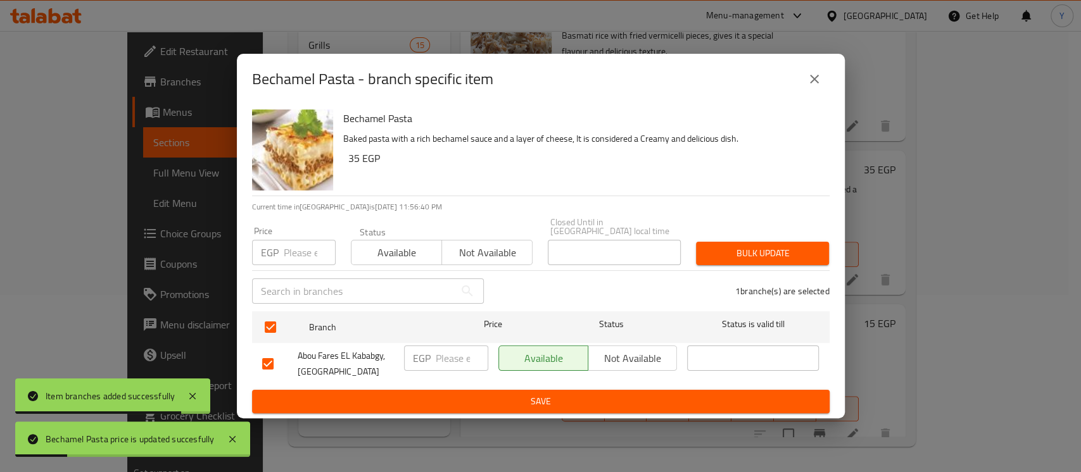
click at [306, 242] on input "number" at bounding box center [310, 252] width 52 height 25
type input "35"
click at [732, 242] on button "Bulk update" at bounding box center [762, 253] width 133 height 23
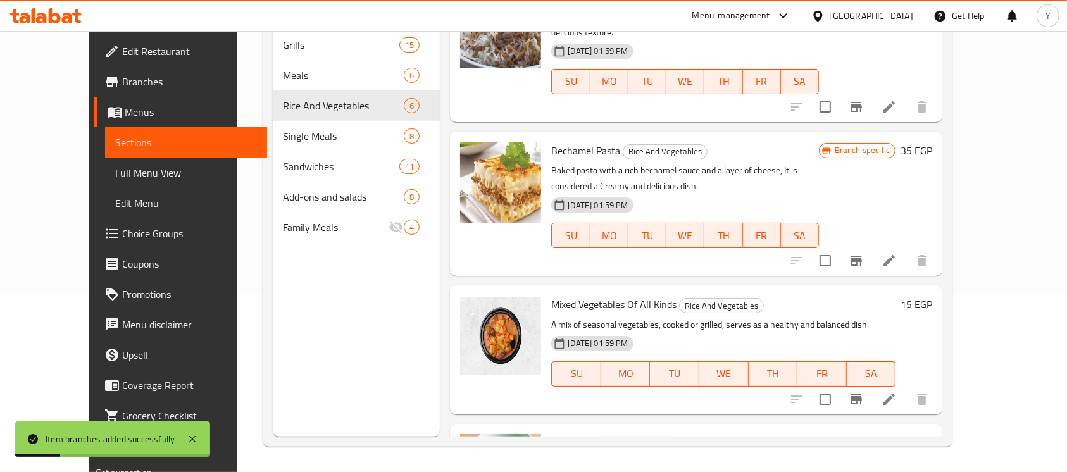
click at [932, 296] on h6 "15 EGP" at bounding box center [917, 305] width 32 height 18
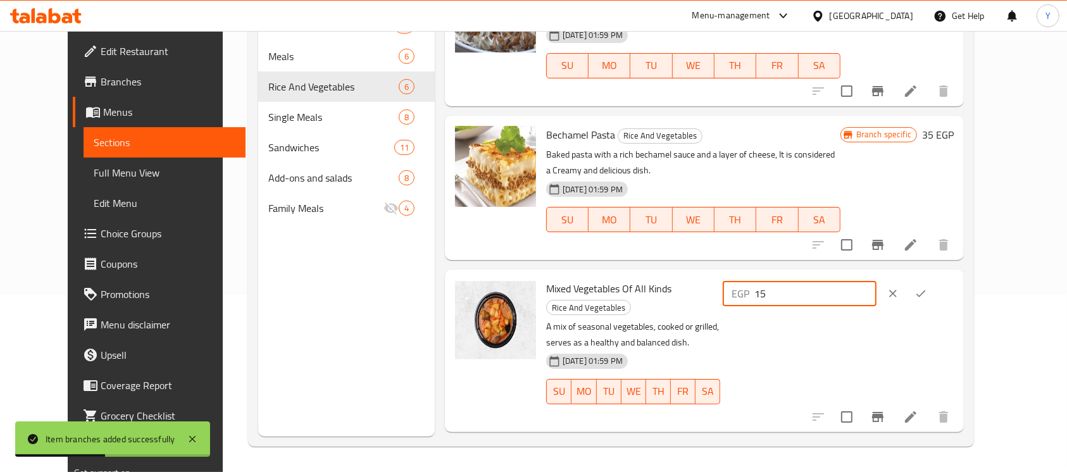
click at [836, 281] on input "15" at bounding box center [816, 293] width 122 height 25
type input "25"
click at [926, 291] on icon "ok" at bounding box center [921, 294] width 9 height 7
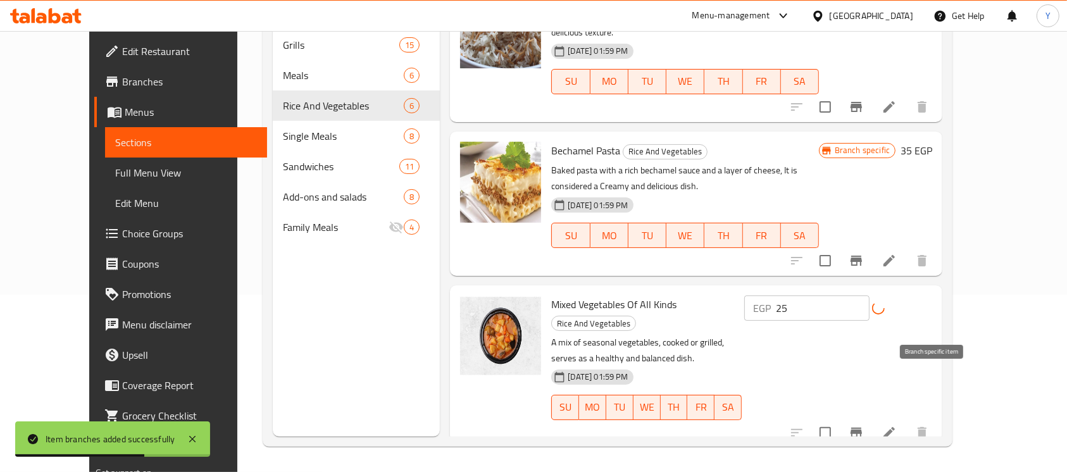
click at [872, 418] on button "Branch-specific-item" at bounding box center [856, 433] width 30 height 30
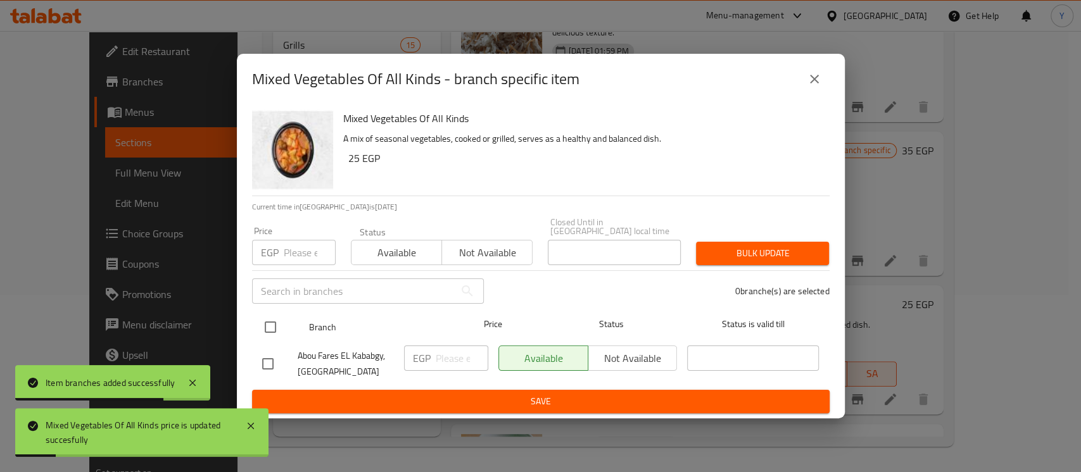
click at [258, 320] on input "checkbox" at bounding box center [270, 327] width 27 height 27
checkbox input "true"
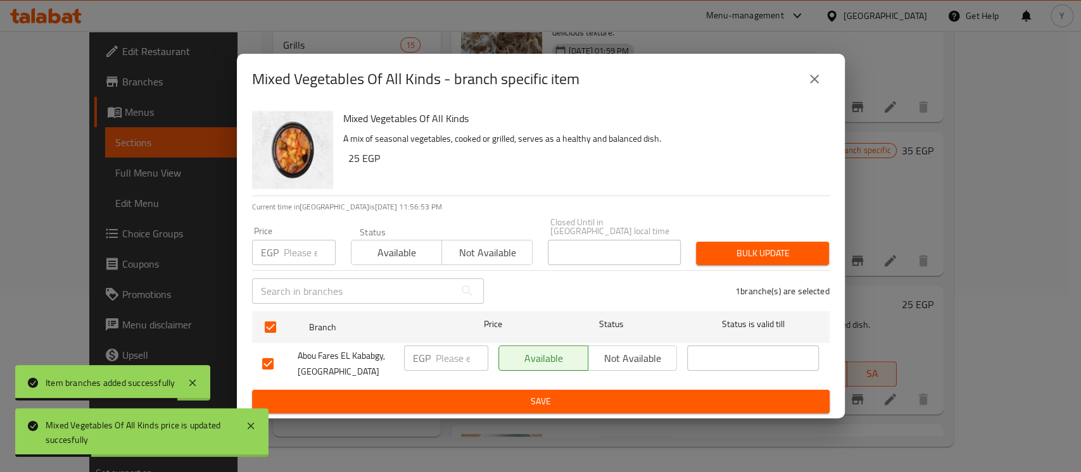
click at [298, 243] on input "number" at bounding box center [310, 252] width 52 height 25
type input "25"
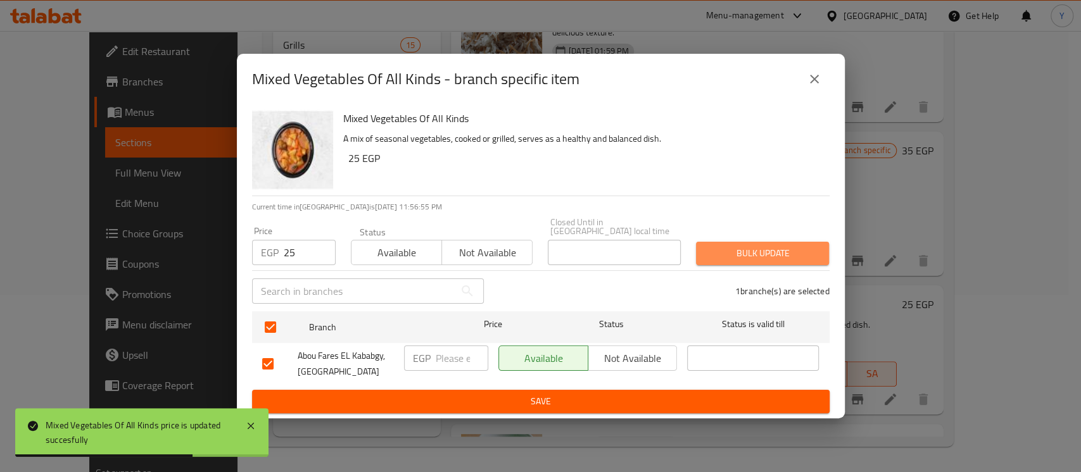
click at [769, 246] on span "Bulk update" at bounding box center [762, 254] width 113 height 16
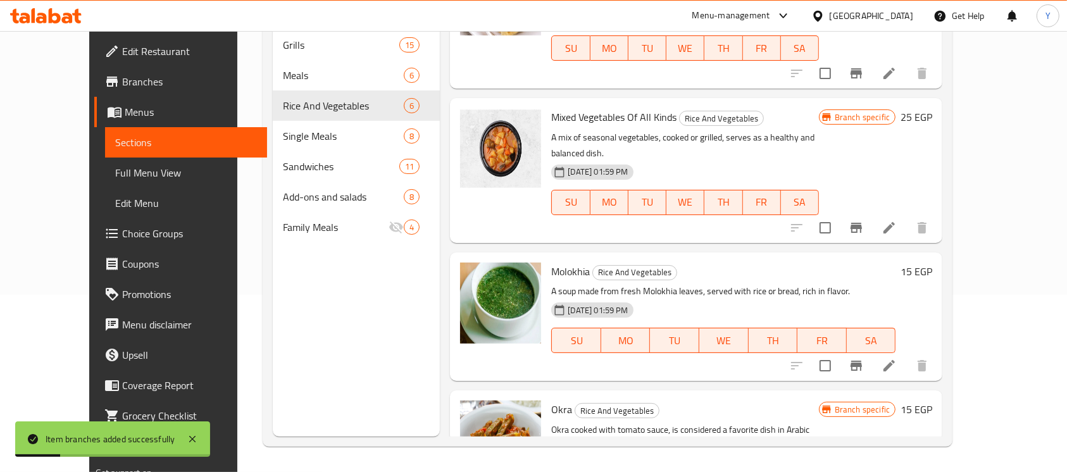
scroll to position [375, 0]
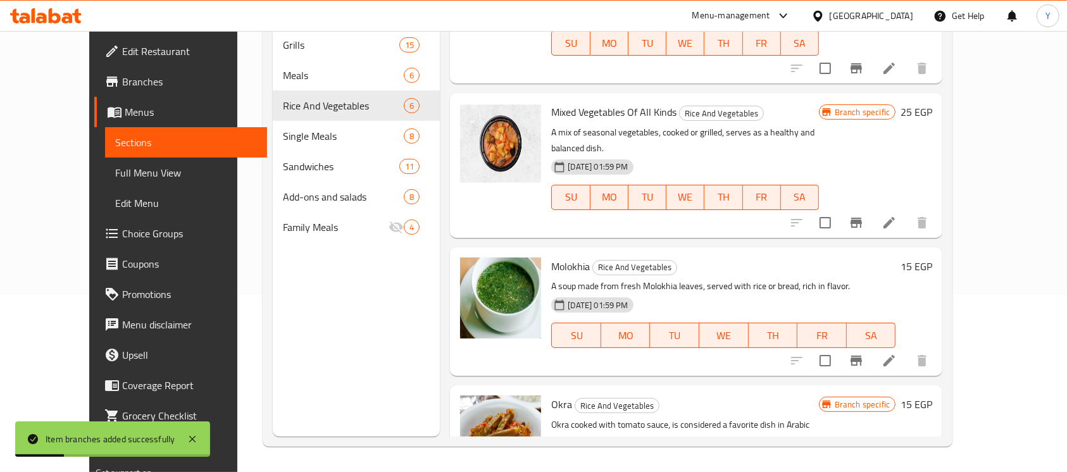
click at [932, 258] on h6 "15 EGP" at bounding box center [917, 267] width 32 height 18
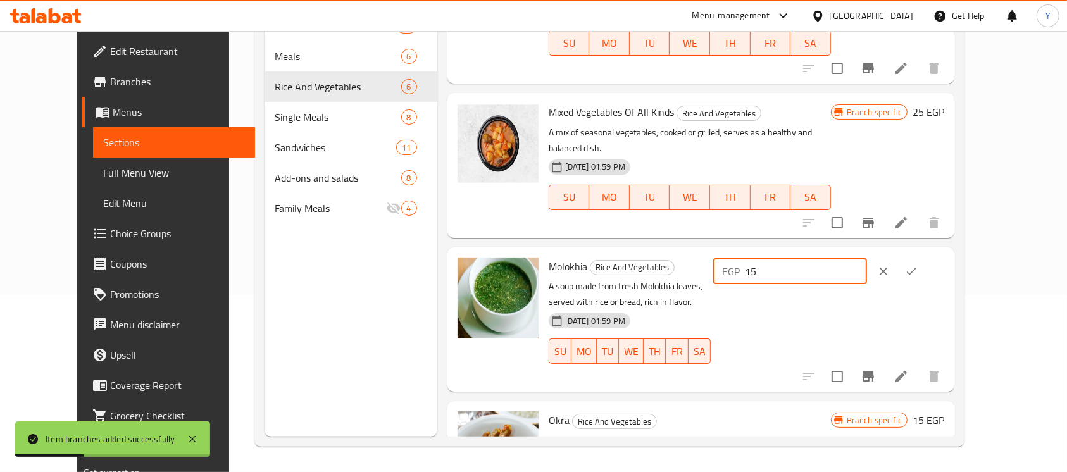
drag, startPoint x: 841, startPoint y: 225, endPoint x: 813, endPoint y: 230, distance: 28.4
click at [813, 259] on div "EGP 15 ​" at bounding box center [790, 271] width 154 height 25
type input "25"
click at [918, 265] on icon "ok" at bounding box center [911, 271] width 13 height 13
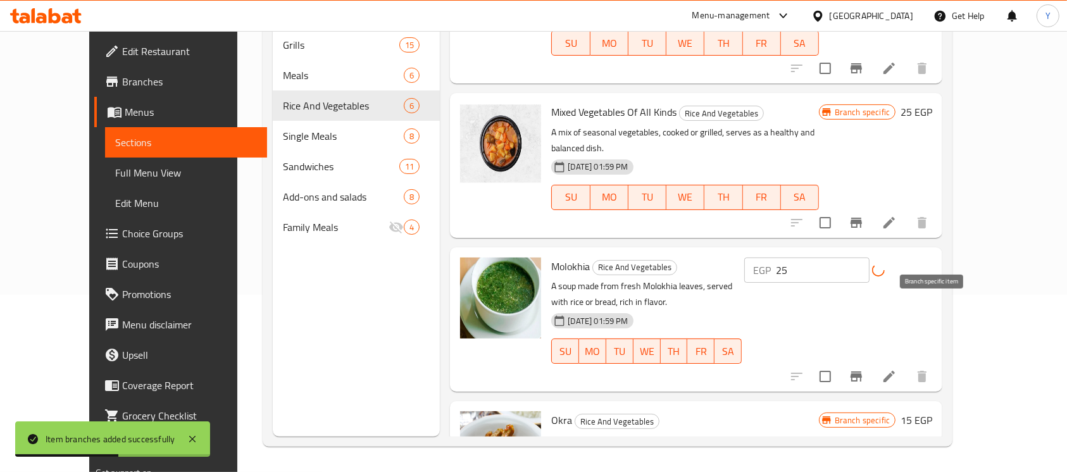
click at [872, 361] on button "Branch-specific-item" at bounding box center [856, 376] width 30 height 30
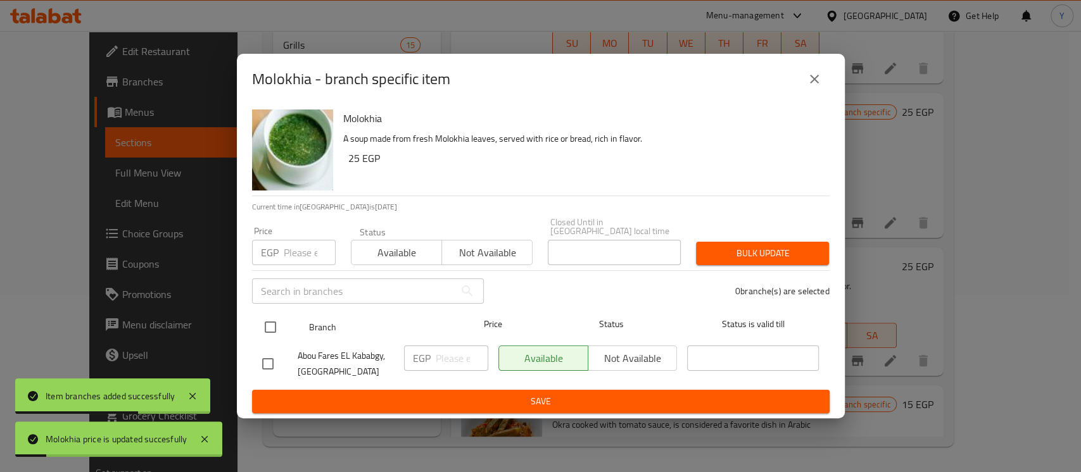
drag, startPoint x: 285, startPoint y: 317, endPoint x: 270, endPoint y: 320, distance: 15.7
click at [284, 317] on div at bounding box center [280, 327] width 47 height 37
click at [273, 322] on input "checkbox" at bounding box center [270, 327] width 27 height 27
checkbox input "true"
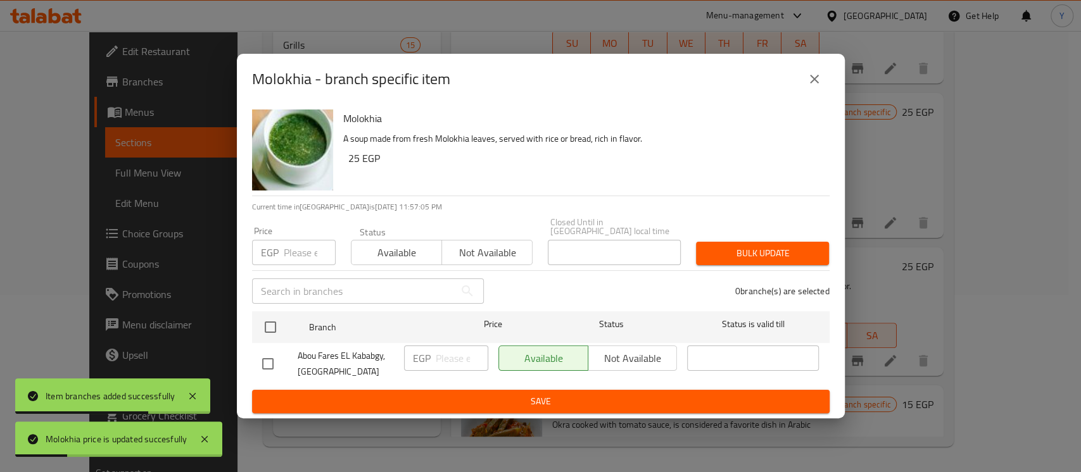
checkbox input "true"
click at [296, 255] on input "number" at bounding box center [310, 252] width 52 height 25
type input "25"
drag, startPoint x: 702, startPoint y: 231, endPoint x: 710, endPoint y: 246, distance: 16.7
click at [704, 235] on div "Bulk update" at bounding box center [762, 253] width 148 height 39
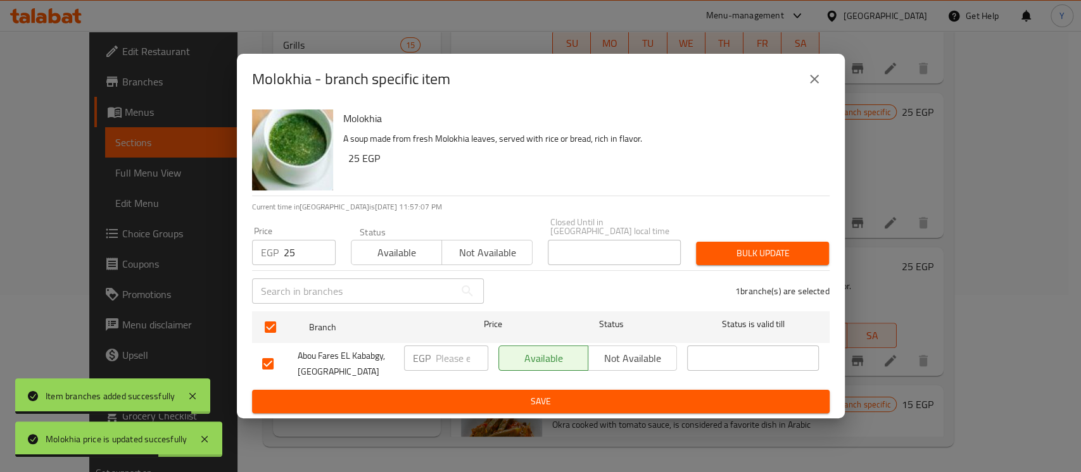
drag, startPoint x: 710, startPoint y: 246, endPoint x: 698, endPoint y: 249, distance: 12.4
click at [711, 246] on span "Bulk update" at bounding box center [762, 254] width 113 height 16
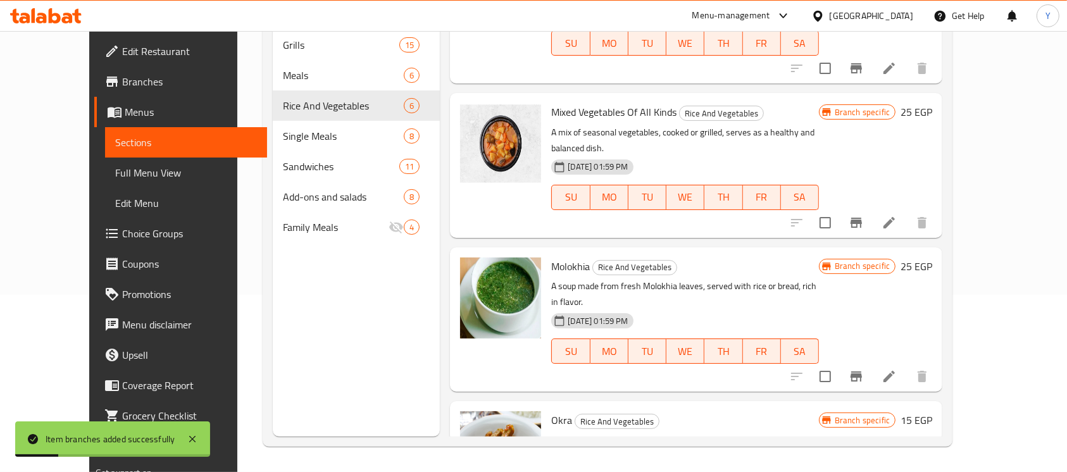
scroll to position [405, 0]
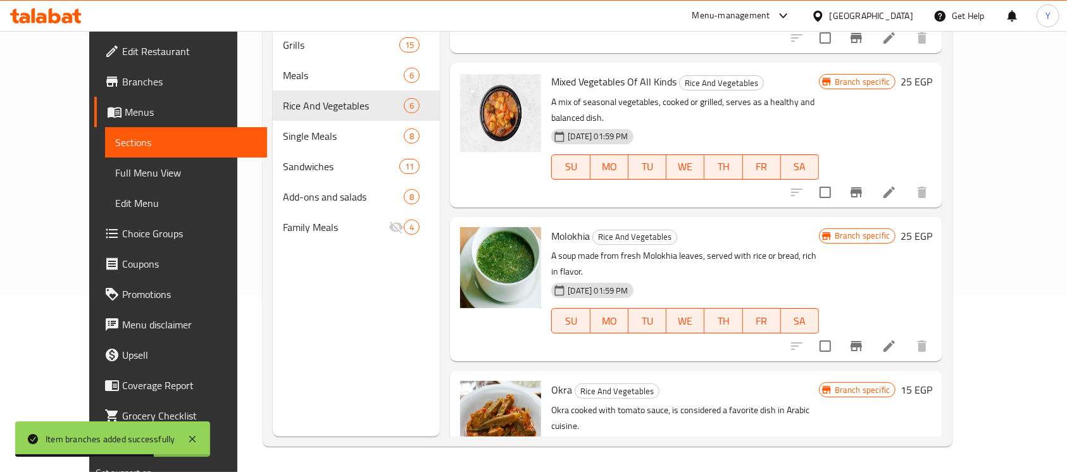
click at [932, 381] on h6 "15 EGP" at bounding box center [917, 390] width 32 height 18
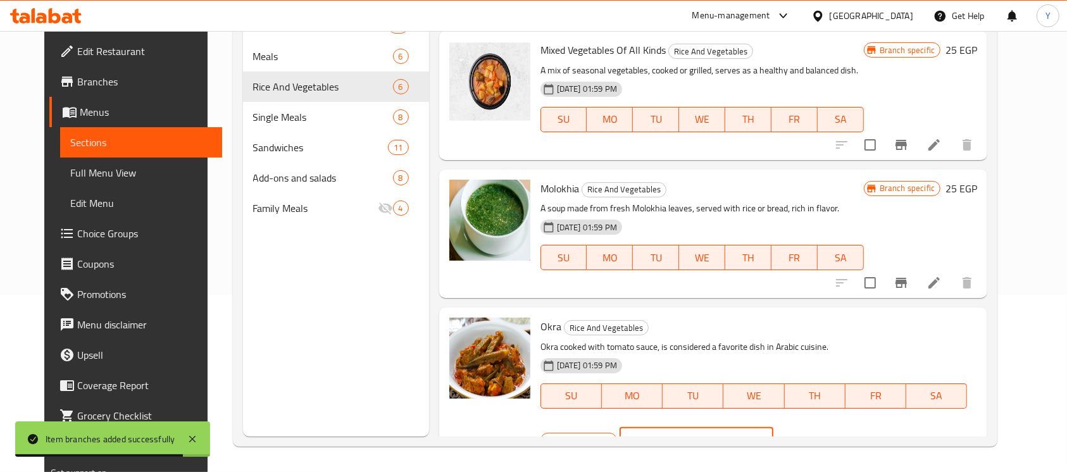
drag, startPoint x: 841, startPoint y: 337, endPoint x: 834, endPoint y: 337, distance: 7.6
click at [774, 428] on div "EGP 15 ​" at bounding box center [697, 440] width 154 height 25
type input "25"
drag, startPoint x: 979, startPoint y: 332, endPoint x: 972, endPoint y: 351, distance: 20.2
click at [824, 434] on icon "ok" at bounding box center [818, 440] width 13 height 13
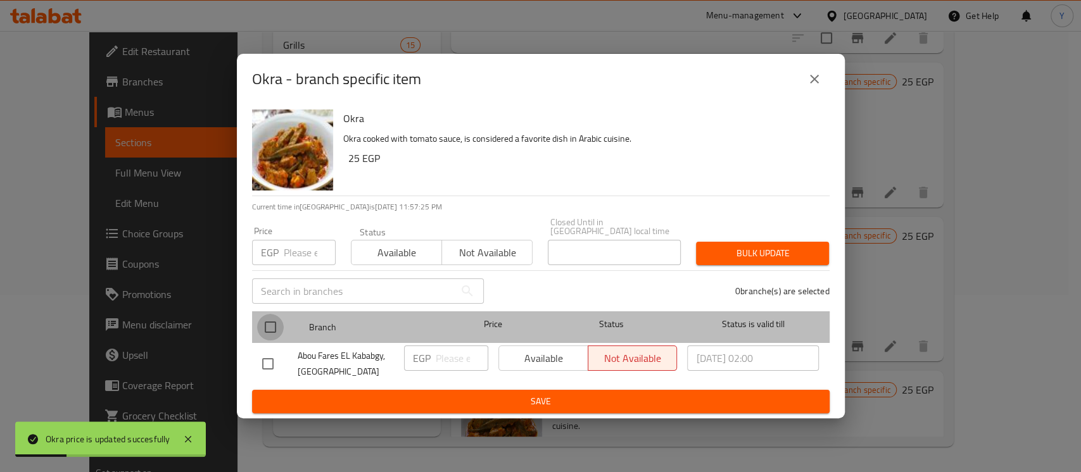
click at [269, 321] on input "checkbox" at bounding box center [270, 327] width 27 height 27
checkbox input "true"
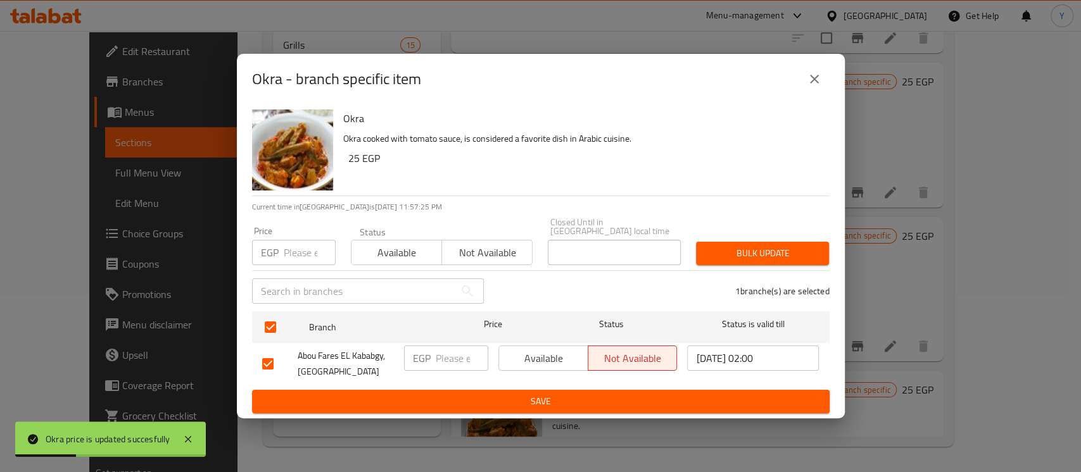
click at [289, 250] on input "number" at bounding box center [310, 252] width 52 height 25
type input "25"
click at [748, 251] on span "Bulk update" at bounding box center [762, 254] width 113 height 16
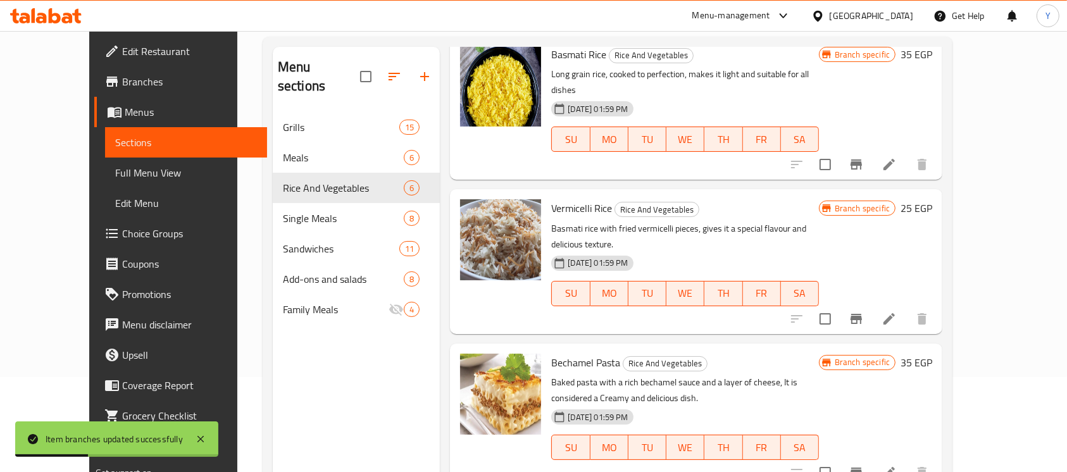
scroll to position [0, 0]
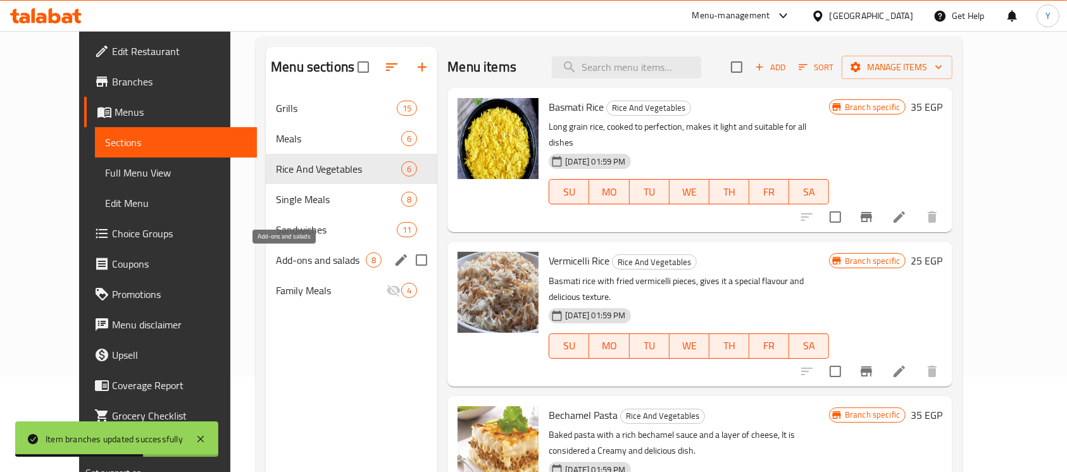
click at [309, 255] on span "Add-ons and salads" at bounding box center [321, 260] width 90 height 15
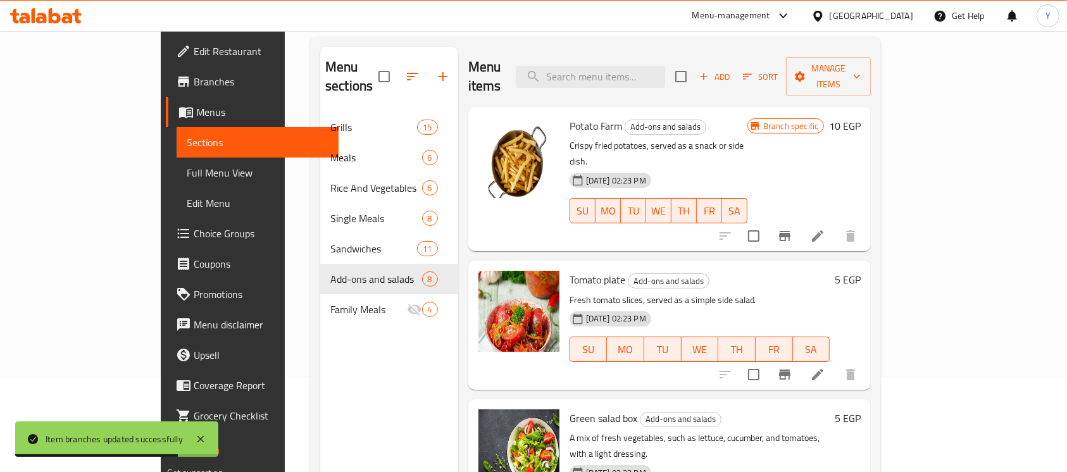
scroll to position [177, 0]
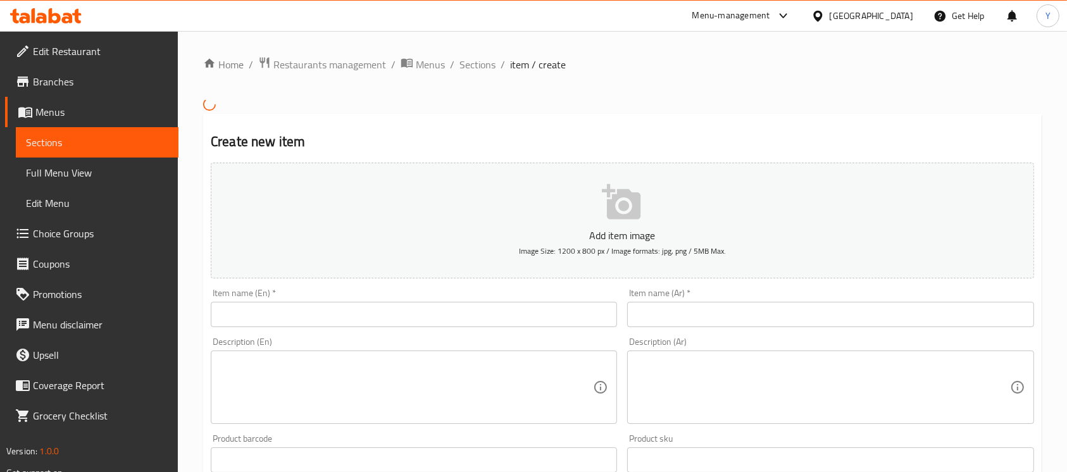
click at [279, 316] on input "text" at bounding box center [414, 314] width 406 height 25
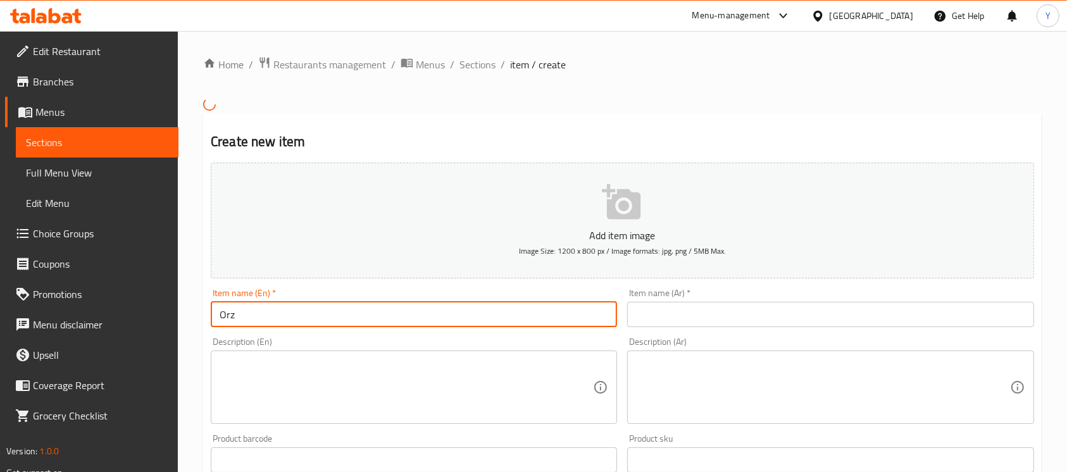
type input "Orzo Soup"
drag, startPoint x: 725, startPoint y: 301, endPoint x: 897, endPoint y: 351, distance: 179.3
click at [725, 302] on input "text" at bounding box center [830, 314] width 406 height 25
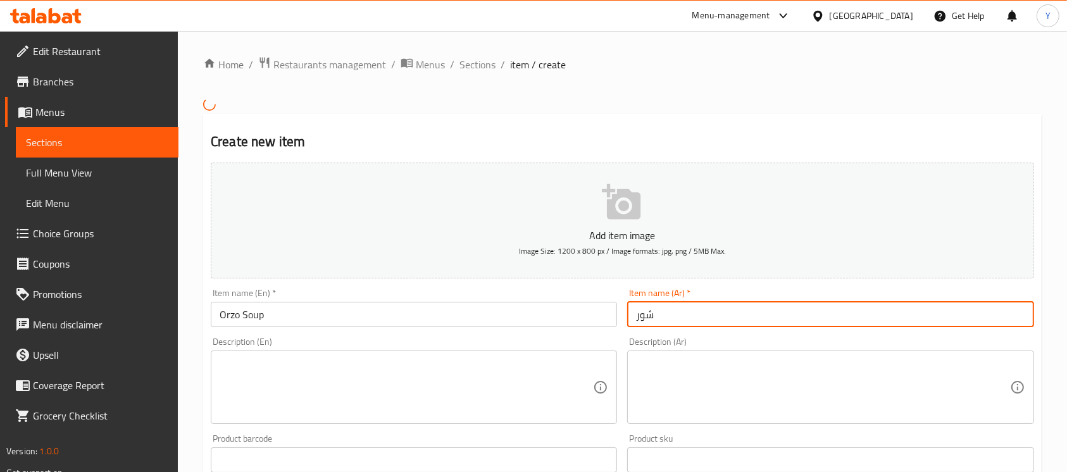
type input "شوربة لسان عصفور"
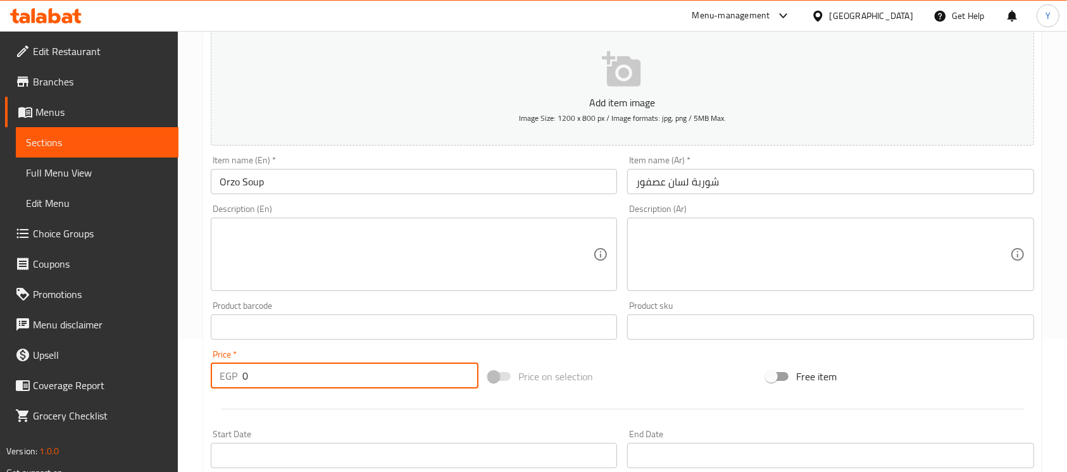
drag, startPoint x: 319, startPoint y: 384, endPoint x: 184, endPoint y: 385, distance: 134.8
click at [184, 385] on div "Home / Restaurants management / Menus / Sections / item / create Create new ite…" at bounding box center [622, 320] width 889 height 845
type input "18"
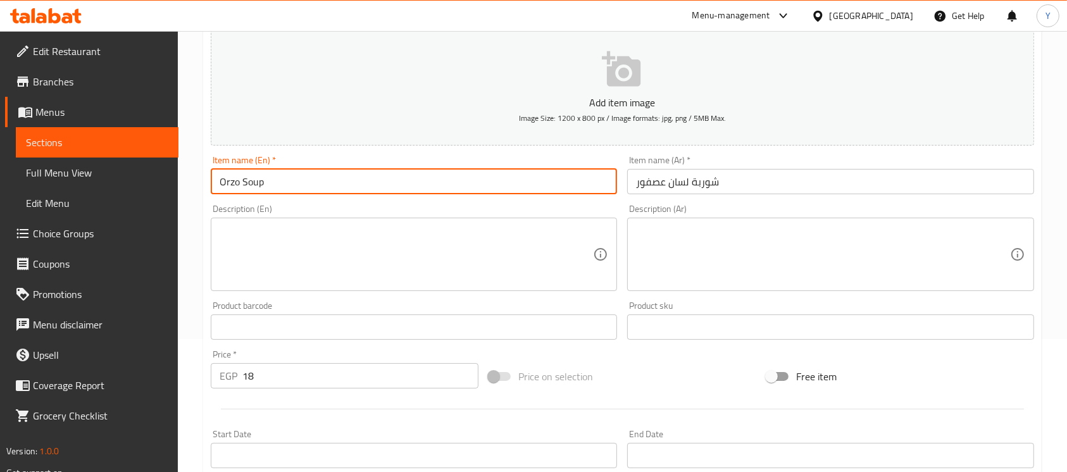
click at [317, 185] on input "Orzo Soup" at bounding box center [414, 181] width 406 height 25
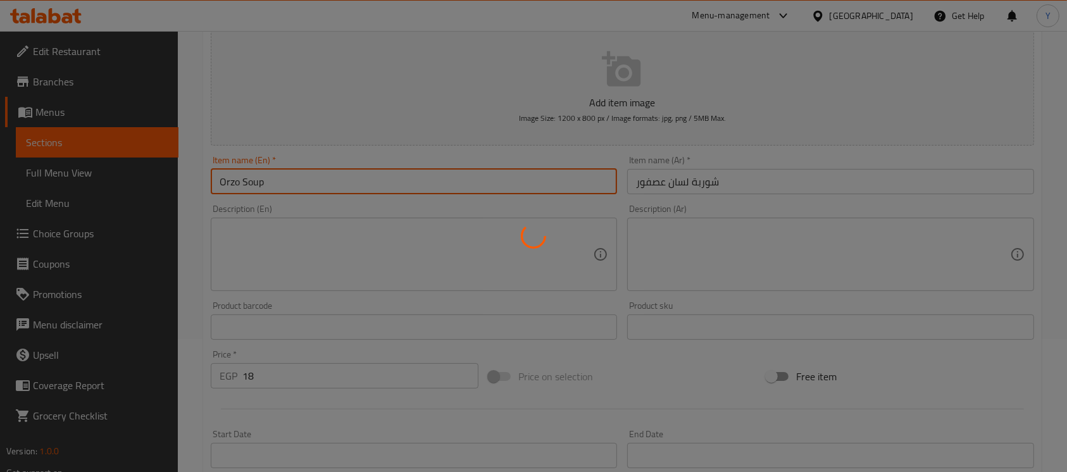
scroll to position [0, 0]
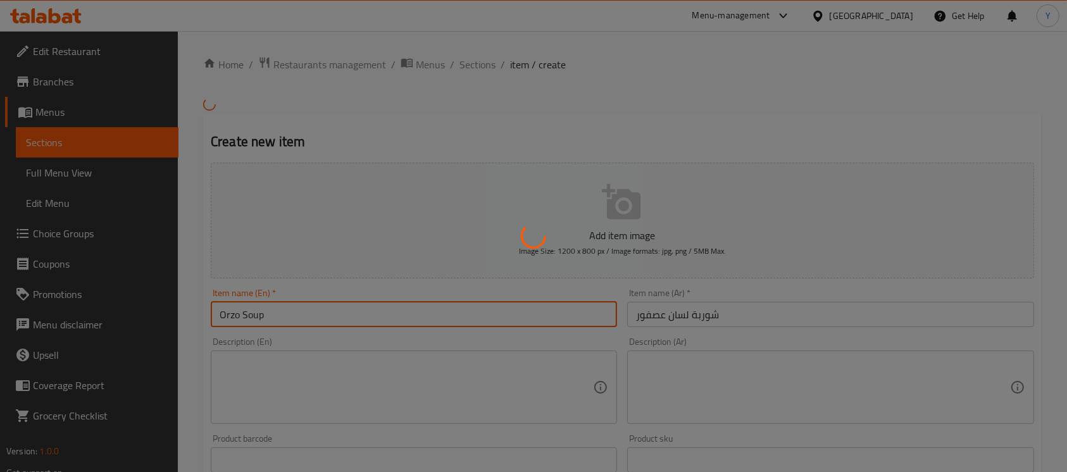
type input "0"
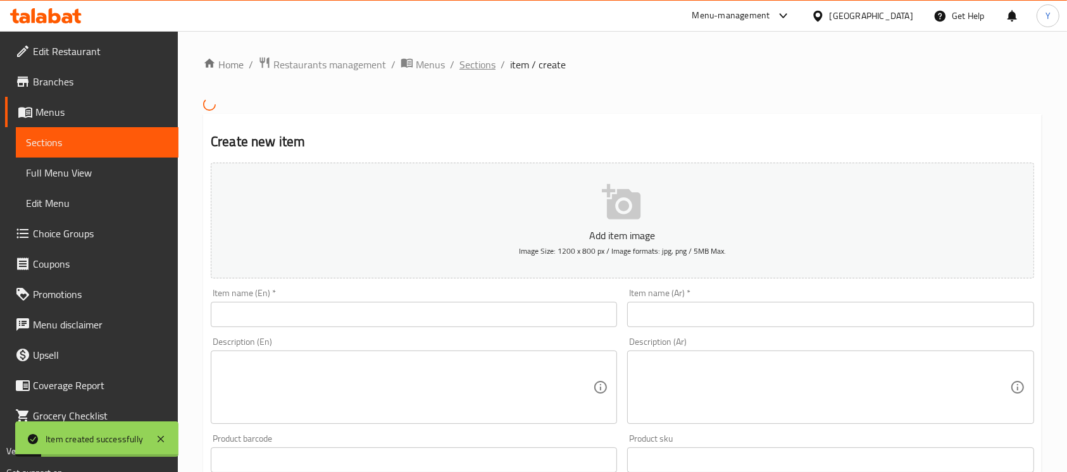
click at [477, 63] on span "Sections" at bounding box center [478, 64] width 36 height 15
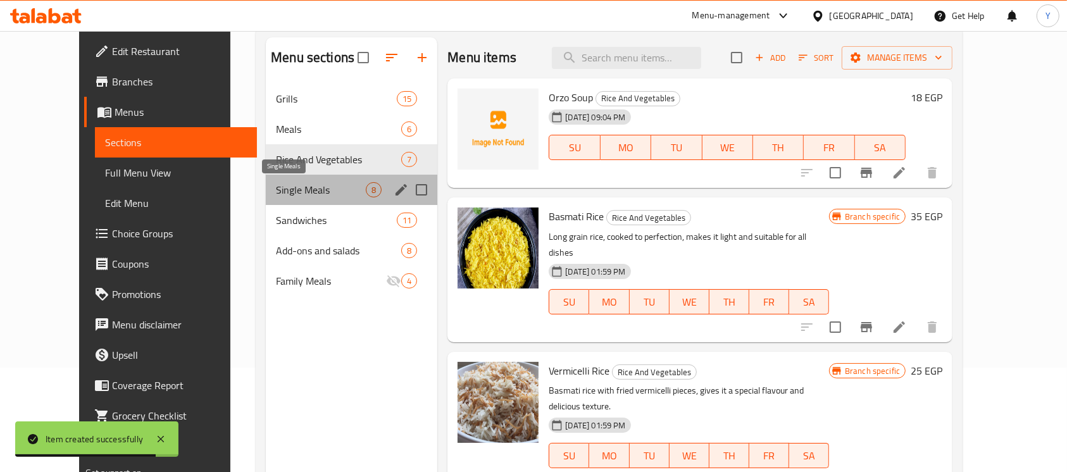
click at [276, 195] on span "Single Meals" at bounding box center [321, 189] width 90 height 15
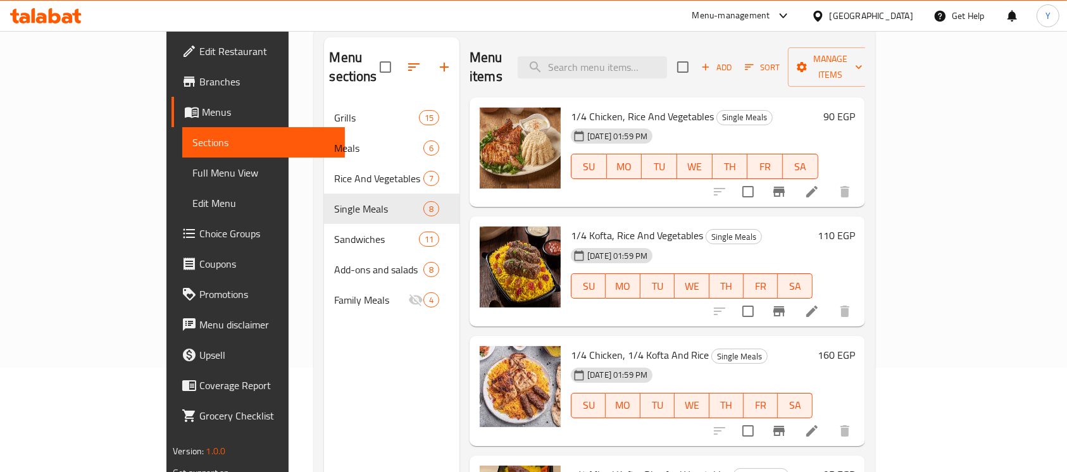
click at [855, 108] on h6 "90 EGP" at bounding box center [840, 117] width 32 height 18
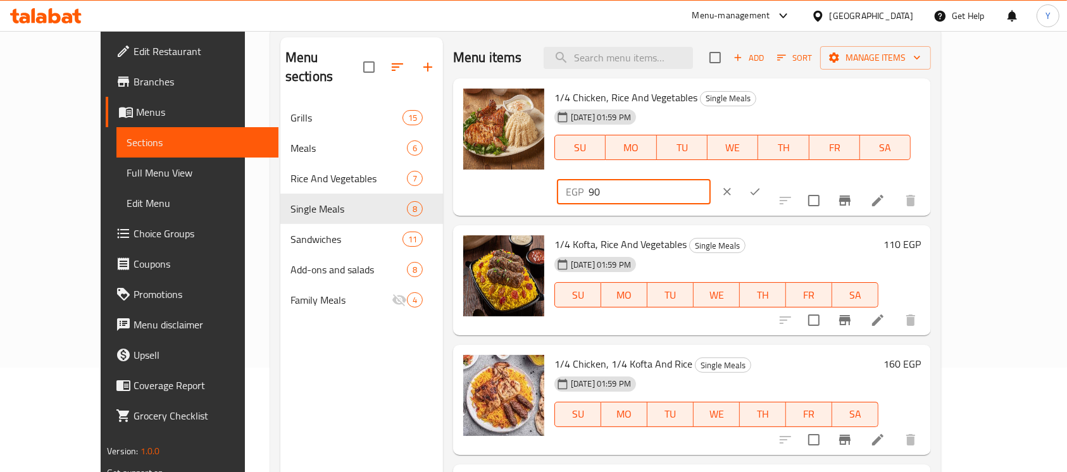
drag, startPoint x: 882, startPoint y: 108, endPoint x: 782, endPoint y: 110, distance: 100.0
click at [782, 110] on div "1/4 Chicken, Rice And Vegetables Single Meals 16-10-2024 01:59 PM SU MO TU WE T…" at bounding box center [737, 148] width 377 height 128
type input "115"
click at [762, 185] on icon "ok" at bounding box center [755, 191] width 13 height 13
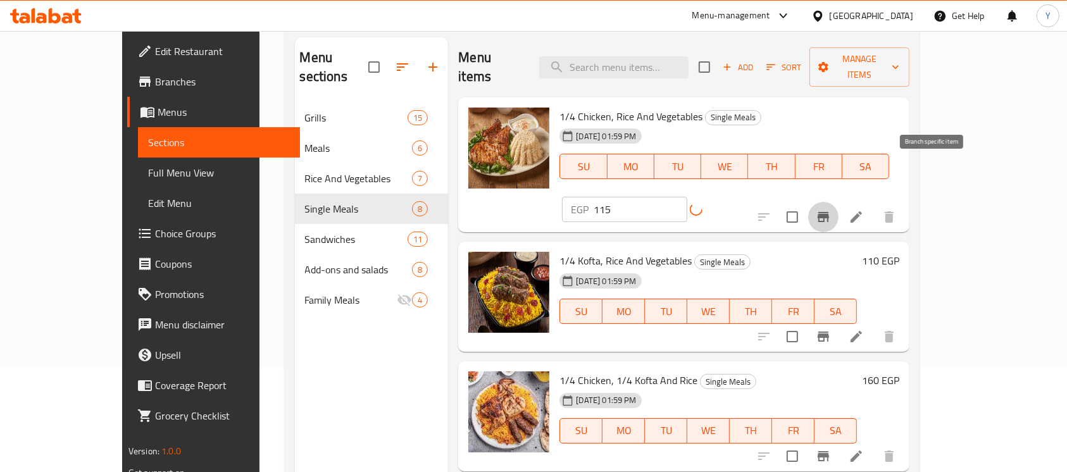
click at [839, 202] on button "Branch-specific-item" at bounding box center [823, 217] width 30 height 30
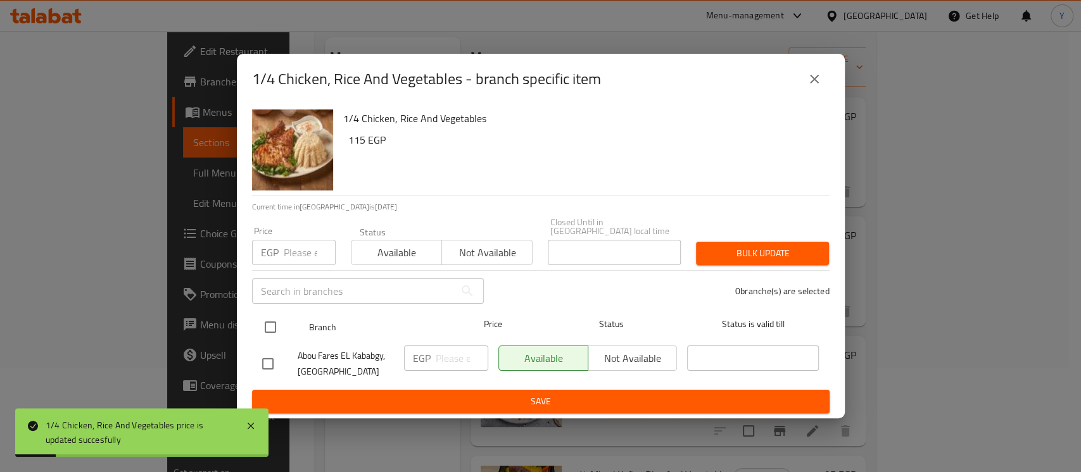
click at [268, 323] on input "checkbox" at bounding box center [270, 327] width 27 height 27
checkbox input "true"
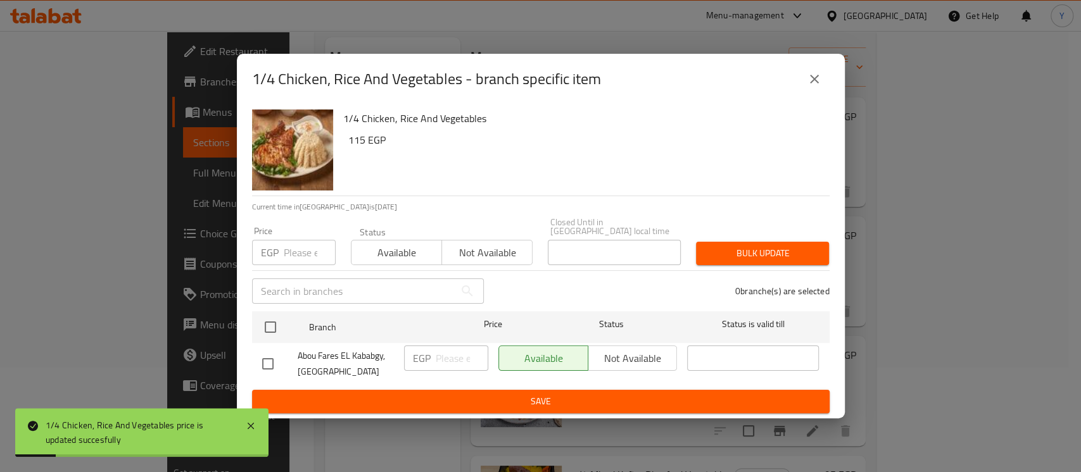
checkbox input "true"
click at [280, 261] on div "Price EGP Price" at bounding box center [293, 246] width 99 height 54
click at [286, 256] on input "number" at bounding box center [310, 252] width 52 height 25
type input "115"
click at [706, 246] on span "Bulk update" at bounding box center [762, 254] width 113 height 16
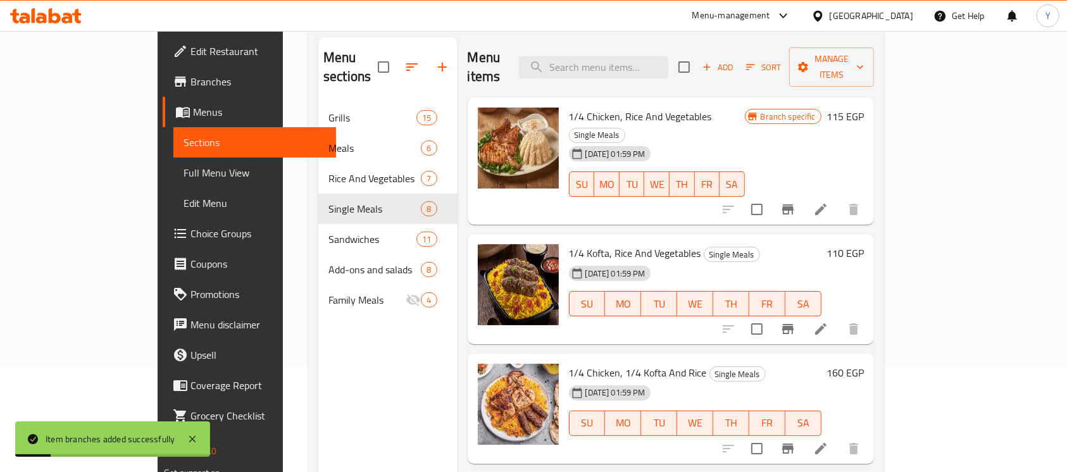
click at [864, 244] on h6 "110 EGP" at bounding box center [845, 253] width 37 height 18
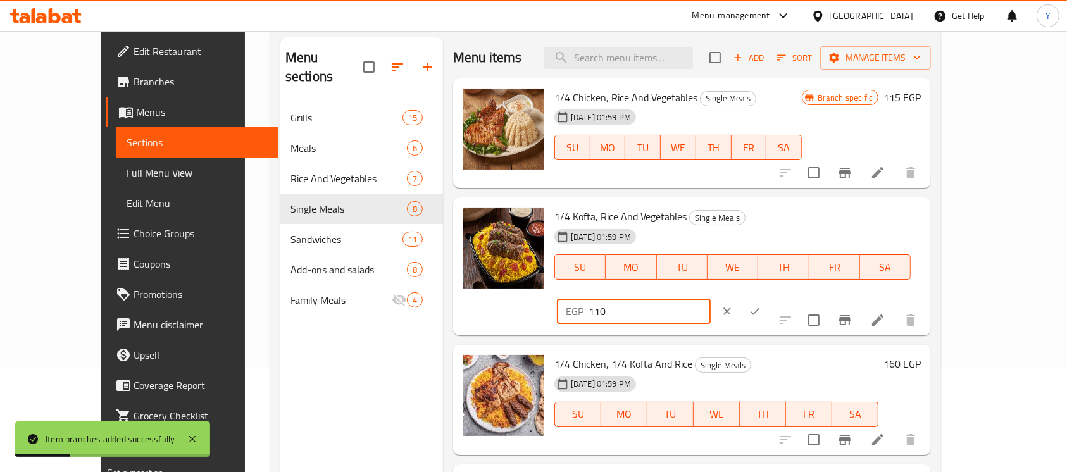
click at [711, 299] on input "110" at bounding box center [650, 311] width 122 height 25
type input "120"
click at [762, 305] on icon "ok" at bounding box center [755, 311] width 13 height 13
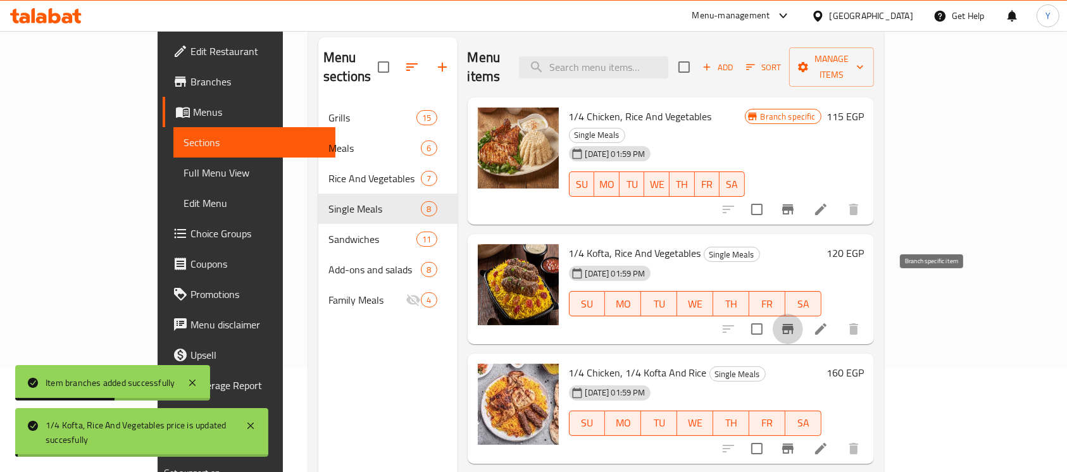
click at [803, 314] on button "Branch-specific-item" at bounding box center [788, 329] width 30 height 30
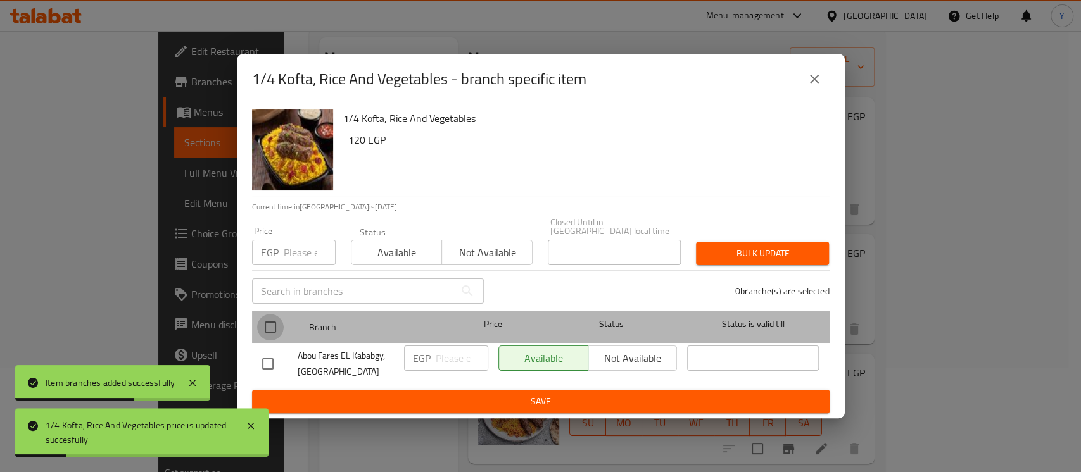
drag, startPoint x: 277, startPoint y: 324, endPoint x: 269, endPoint y: 302, distance: 23.6
click at [277, 325] on input "checkbox" at bounding box center [270, 327] width 27 height 27
checkbox input "true"
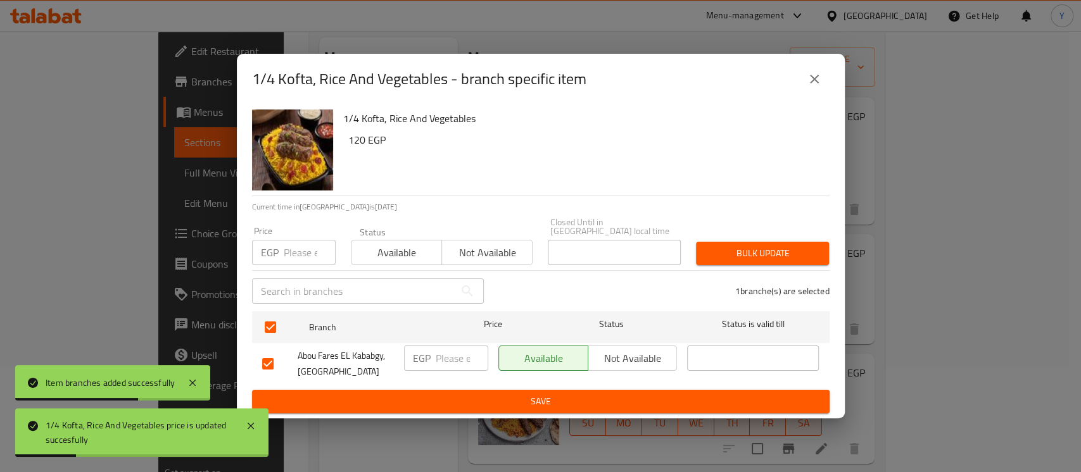
click at [286, 256] on input "number" at bounding box center [310, 252] width 52 height 25
type input "120"
click at [794, 251] on span "Bulk update" at bounding box center [762, 254] width 113 height 16
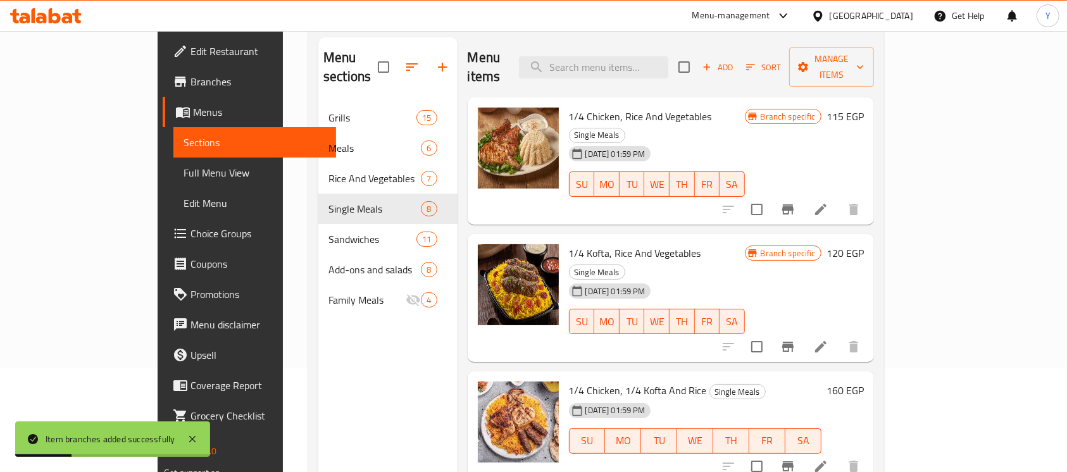
click at [869, 377] on div "1/4 Chicken, 1/4 Kofta And Rice Single Meals 16-10-2024 01:59 PM SU MO TU WE TH…" at bounding box center [716, 427] width 305 height 100
click at [864, 382] on h6 "160 EGP" at bounding box center [845, 391] width 37 height 18
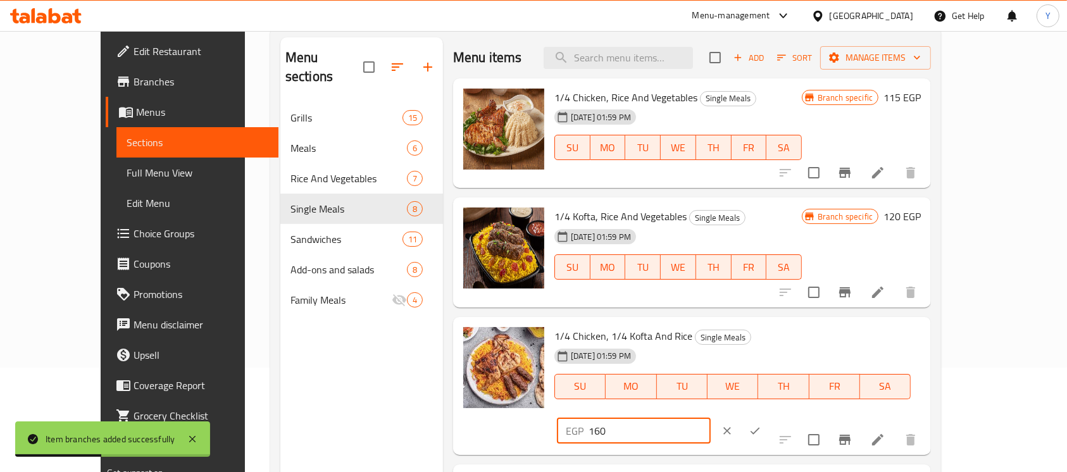
drag, startPoint x: 844, startPoint y: 342, endPoint x: 837, endPoint y: 342, distance: 7.6
click at [711, 418] on input "160" at bounding box center [650, 430] width 122 height 25
type input "200"
click at [762, 425] on icon "ok" at bounding box center [755, 431] width 13 height 13
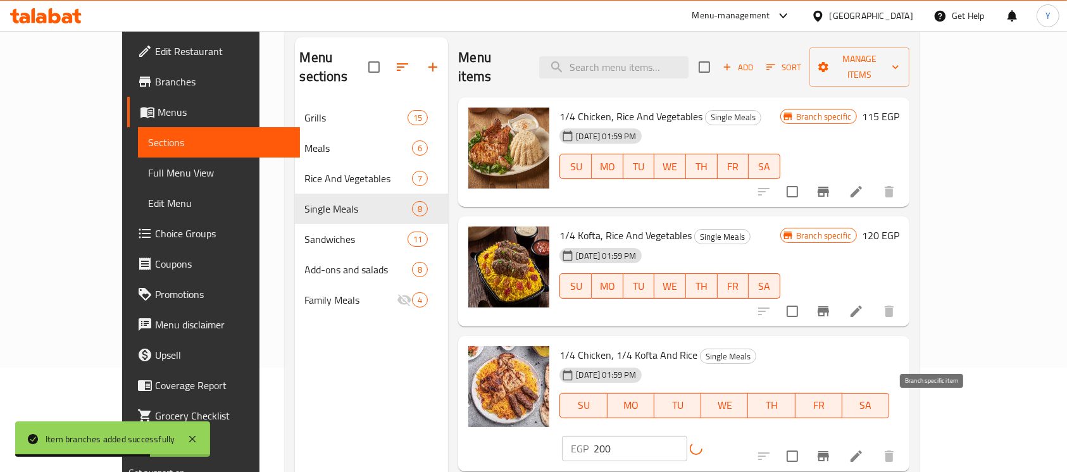
click at [831, 449] on icon "Branch-specific-item" at bounding box center [823, 456] width 15 height 15
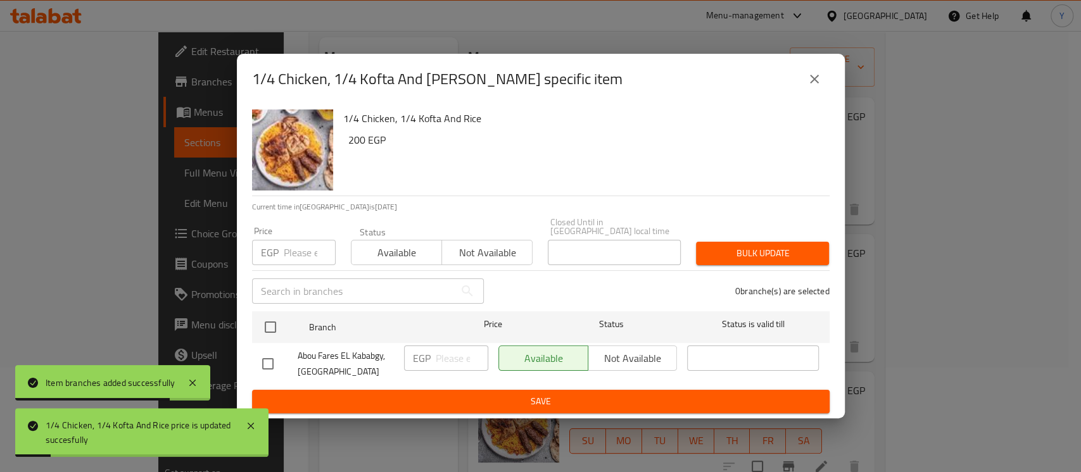
click at [268, 320] on input "checkbox" at bounding box center [270, 327] width 27 height 27
checkbox input "true"
click at [281, 254] on div "EGP Price" at bounding box center [294, 252] width 84 height 25
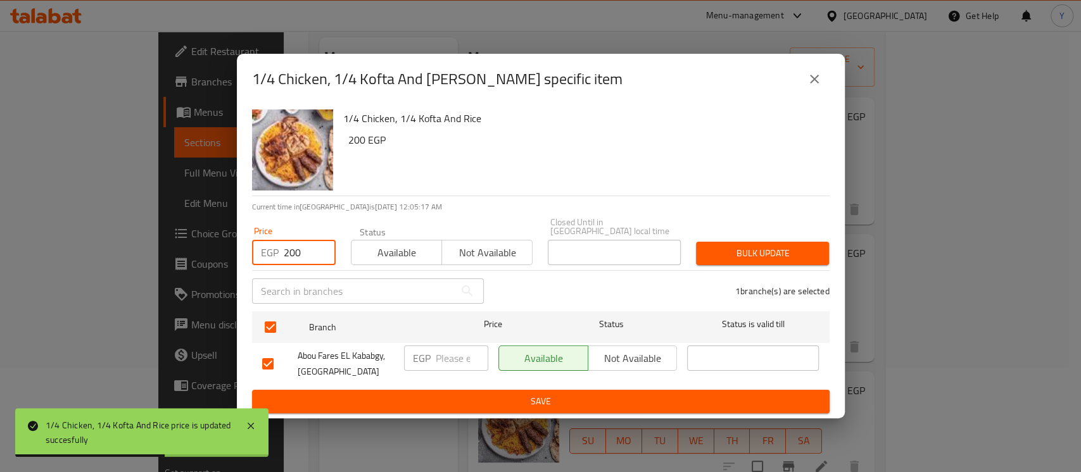
type input "200"
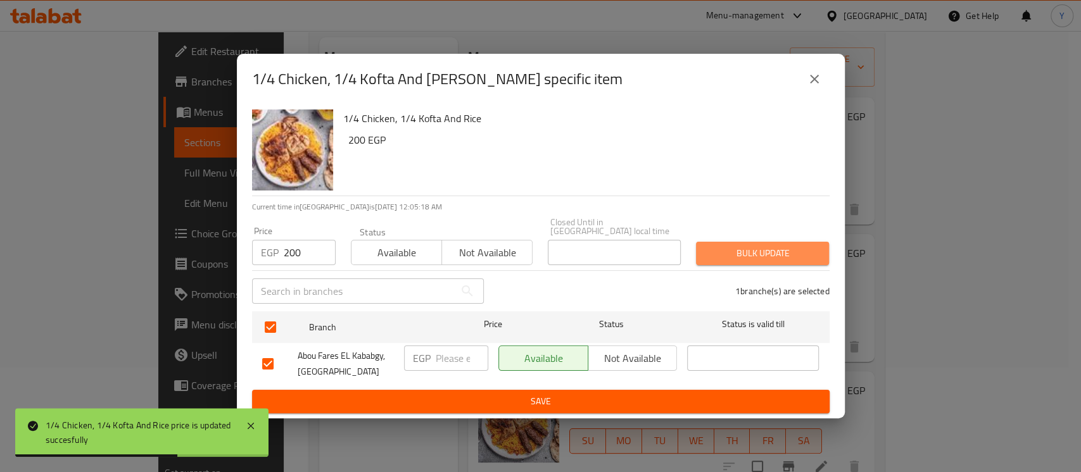
click at [750, 259] on button "Bulk update" at bounding box center [762, 253] width 133 height 23
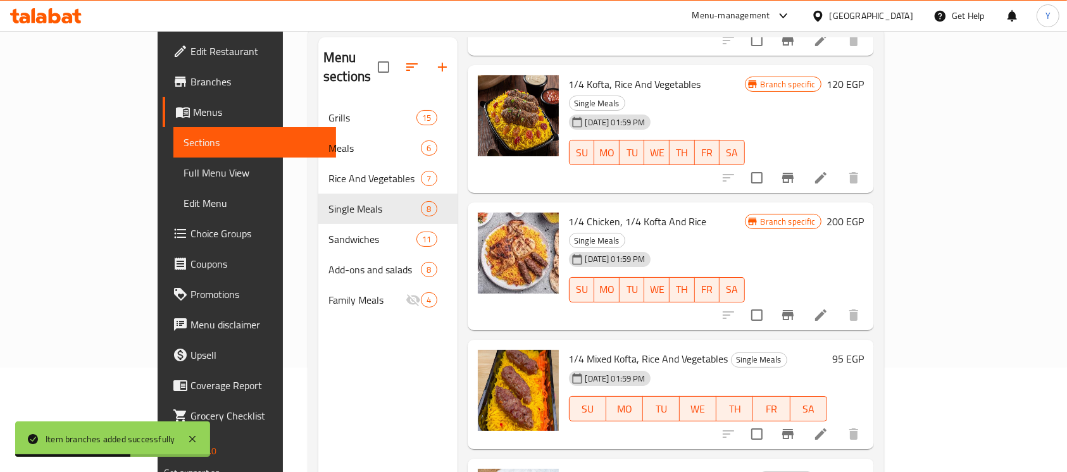
scroll to position [175, 0]
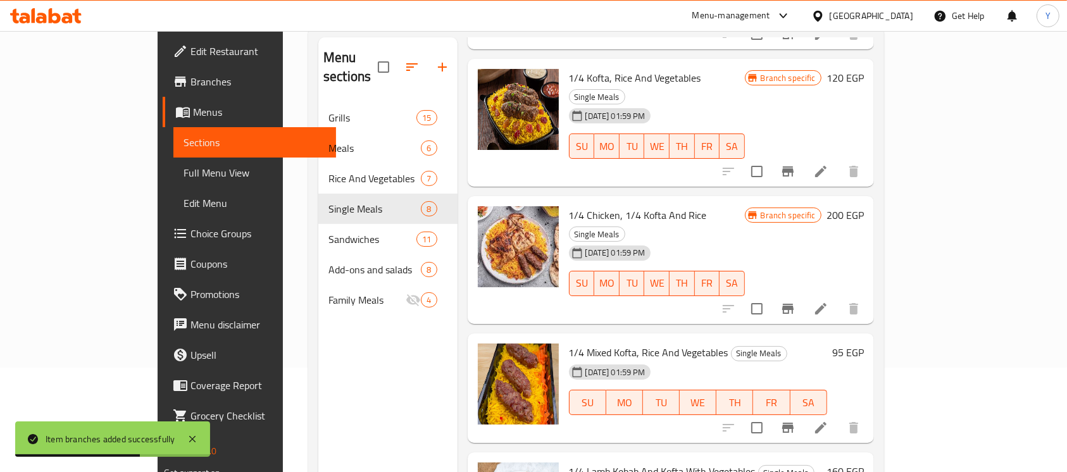
click at [864, 344] on h6 "95 EGP" at bounding box center [848, 353] width 32 height 18
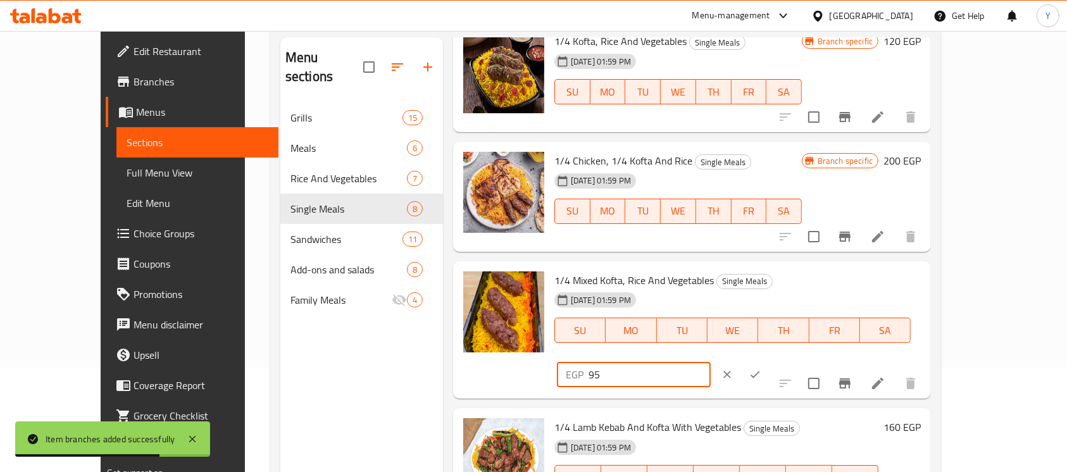
drag, startPoint x: 876, startPoint y: 293, endPoint x: 744, endPoint y: 297, distance: 132.4
click at [765, 292] on div "1/4 Mixed Kofta, Rice And Vegetables Single Meals 16-10-2024 01:59 PM SU MO TU …" at bounding box center [737, 331] width 377 height 128
type input "115"
click at [769, 361] on button "ok" at bounding box center [755, 375] width 28 height 28
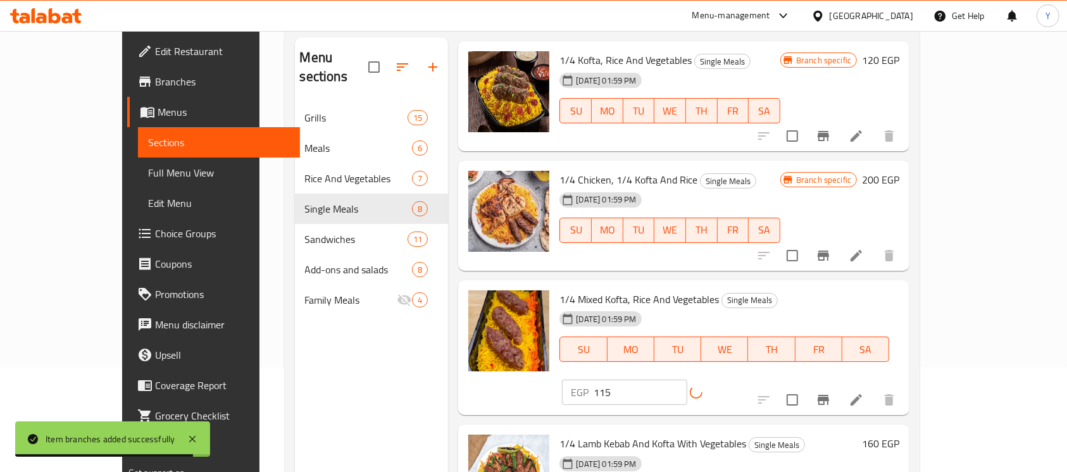
click at [831, 392] on icon "Branch-specific-item" at bounding box center [823, 399] width 15 height 15
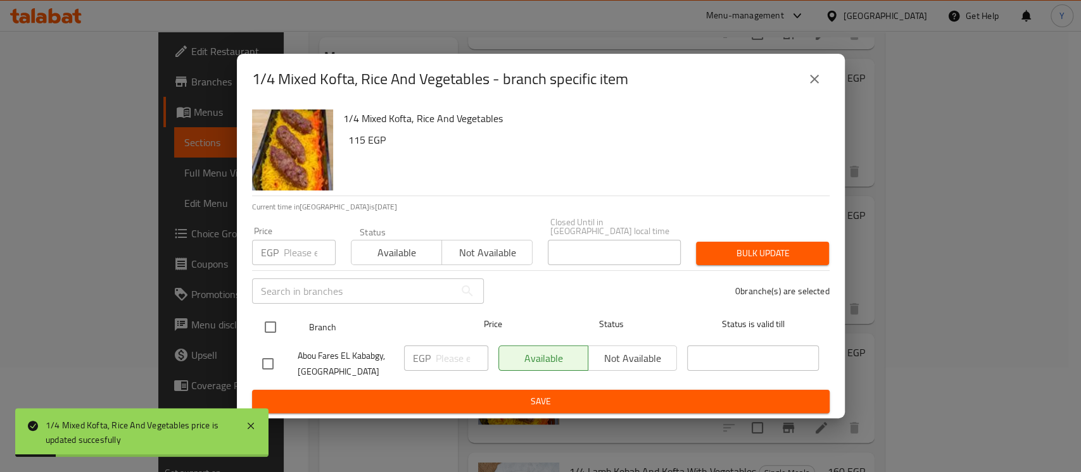
click at [268, 318] on input "checkbox" at bounding box center [270, 327] width 27 height 27
checkbox input "true"
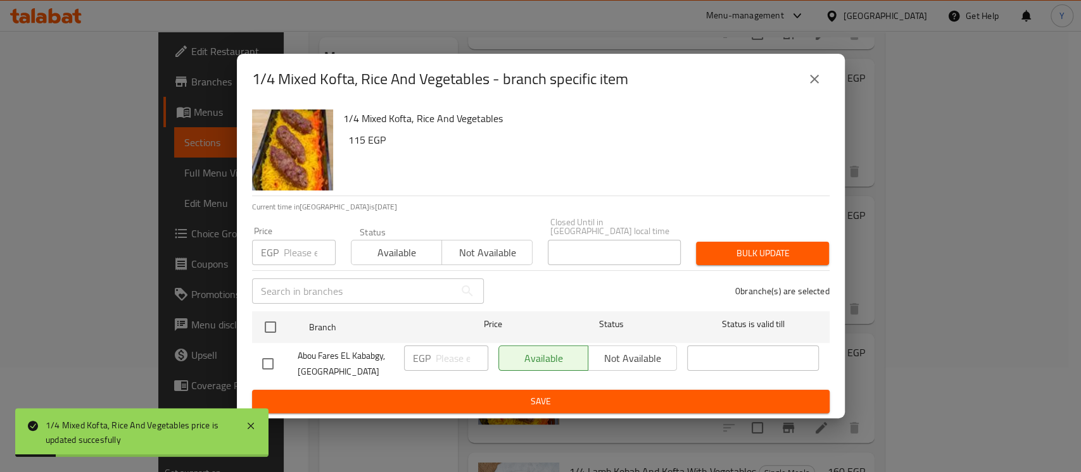
checkbox input "true"
click at [303, 233] on div "Price EGP Price" at bounding box center [294, 246] width 84 height 39
click at [304, 241] on input "number" at bounding box center [310, 252] width 52 height 25
type input "115"
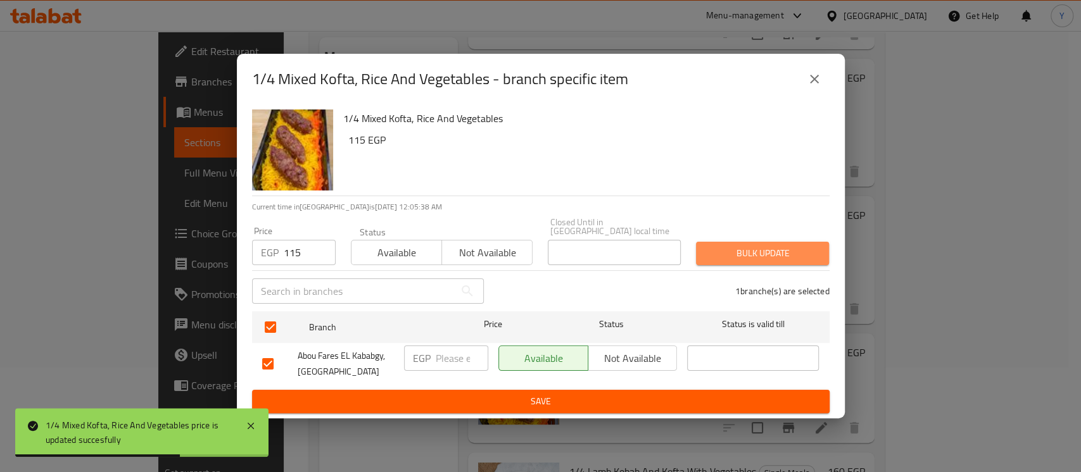
click at [698, 246] on button "Bulk update" at bounding box center [762, 253] width 133 height 23
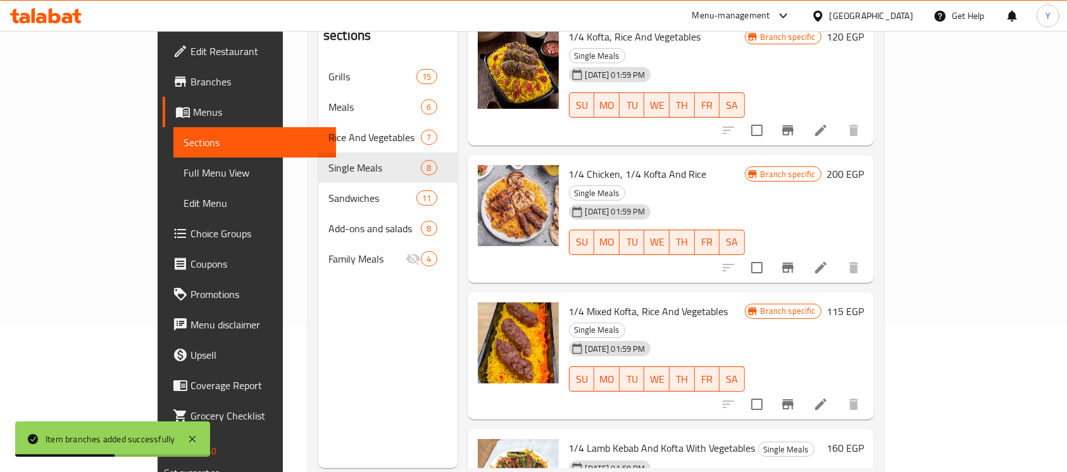
scroll to position [314, 0]
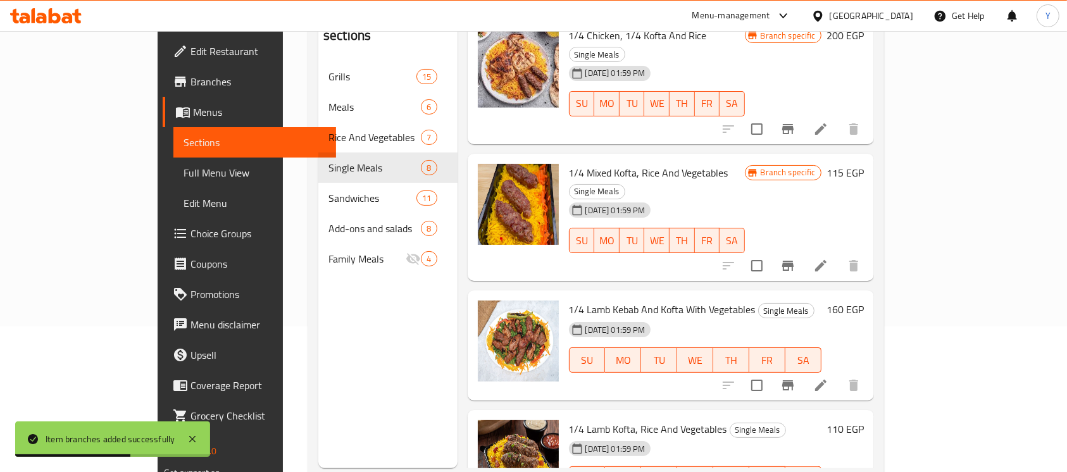
click at [864, 301] on h6 "160 EGP" at bounding box center [845, 310] width 37 height 18
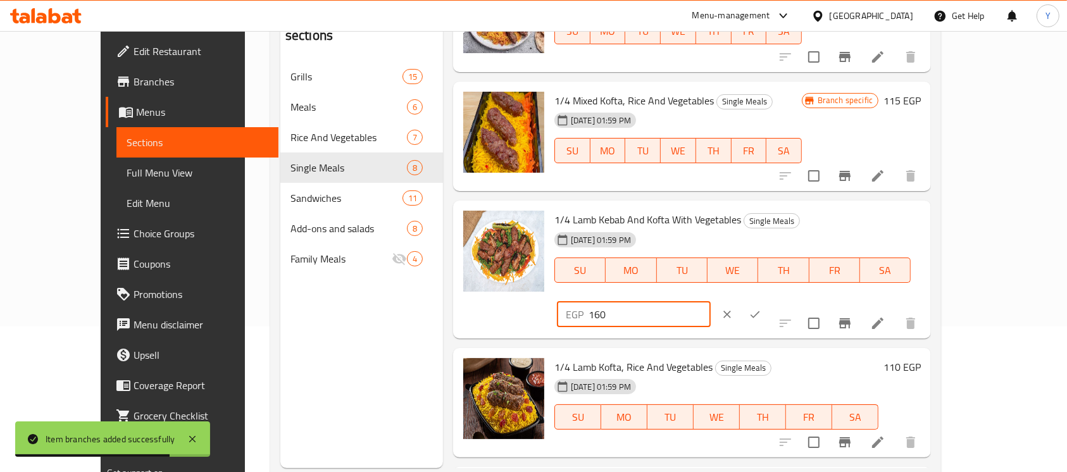
drag, startPoint x: 843, startPoint y: 222, endPoint x: 905, endPoint y: 222, distance: 62.7
click at [711, 302] on input "160" at bounding box center [650, 314] width 122 height 25
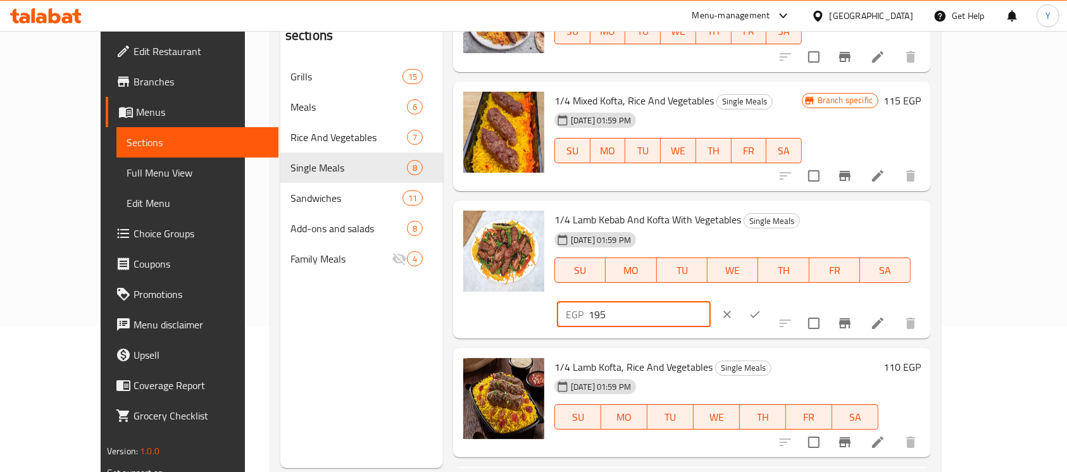
type input "195"
click at [769, 301] on button "ok" at bounding box center [755, 315] width 28 height 28
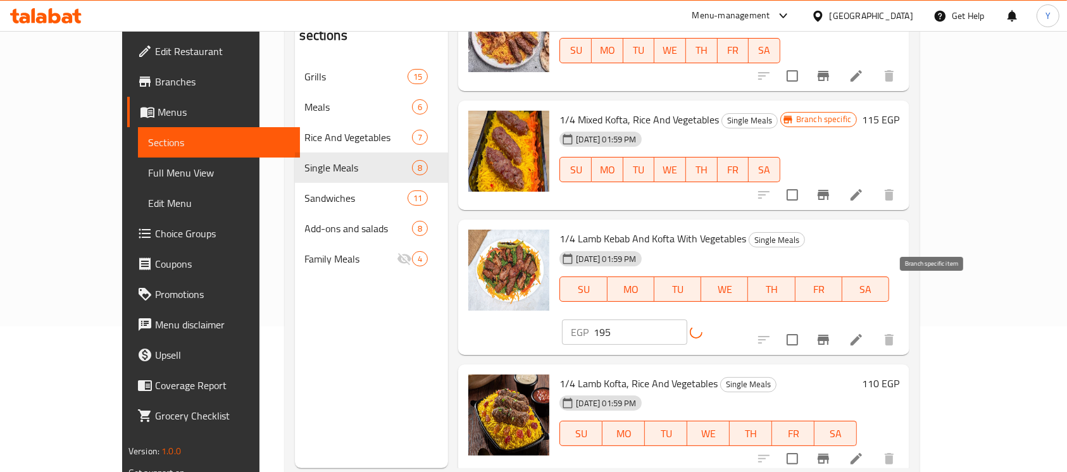
click at [831, 332] on icon "Branch-specific-item" at bounding box center [823, 339] width 15 height 15
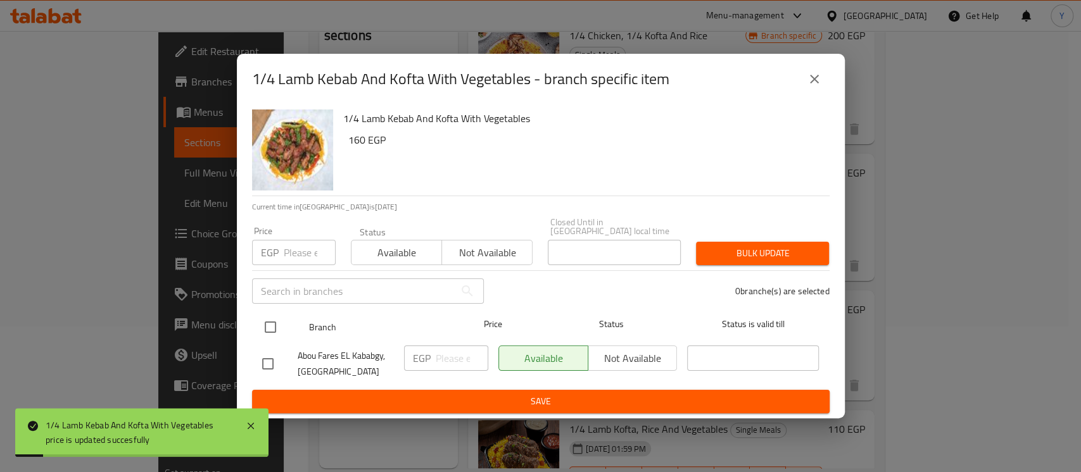
click at [264, 322] on input "checkbox" at bounding box center [270, 327] width 27 height 27
checkbox input "true"
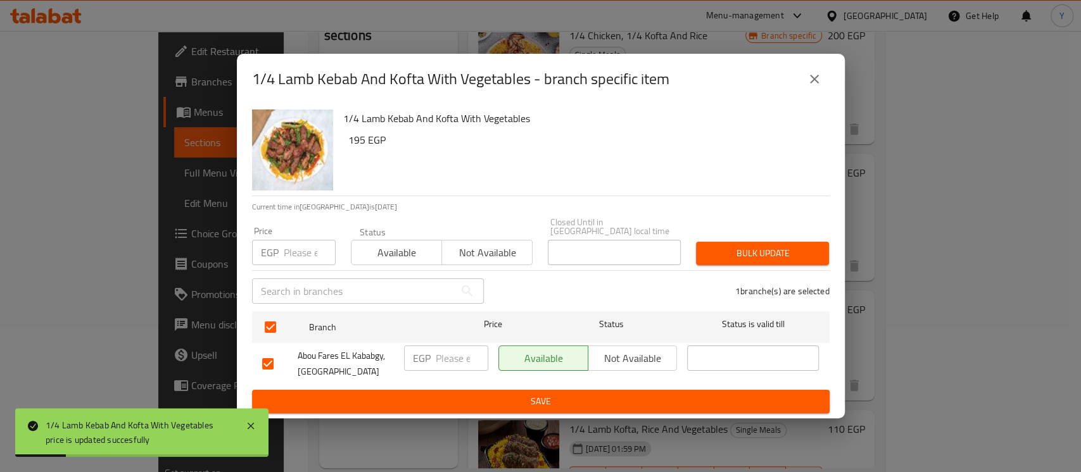
click at [301, 258] on input "number" at bounding box center [310, 252] width 52 height 25
type input "195"
click at [725, 251] on span "Bulk update" at bounding box center [762, 254] width 113 height 16
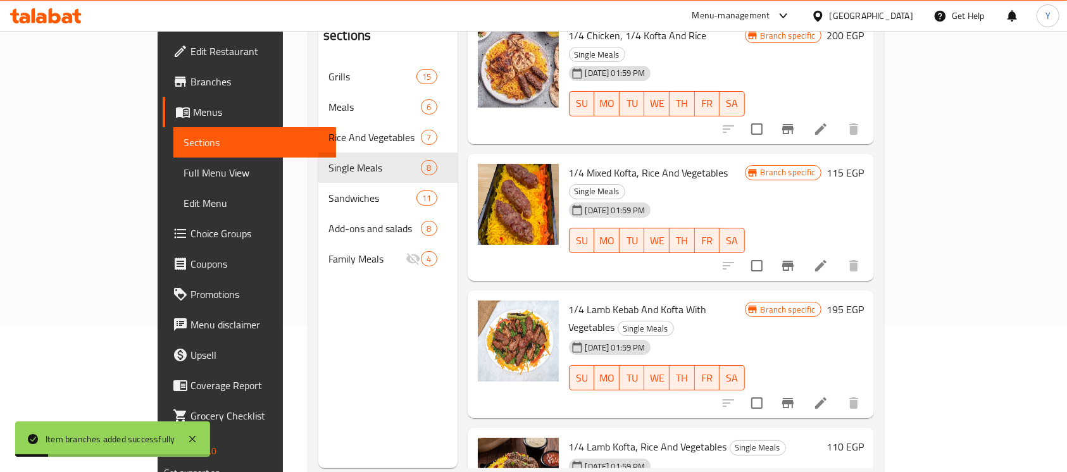
scroll to position [177, 0]
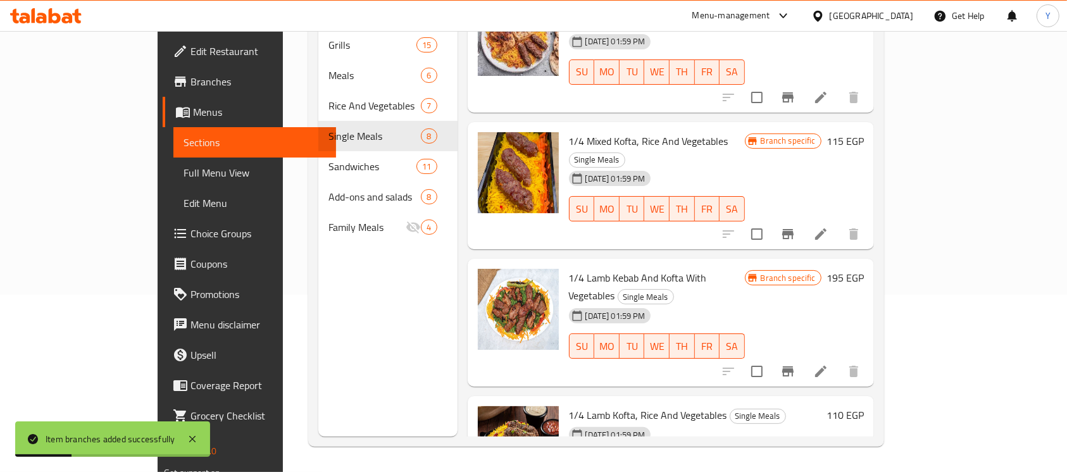
click at [864, 406] on h6 "110 EGP" at bounding box center [845, 415] width 37 height 18
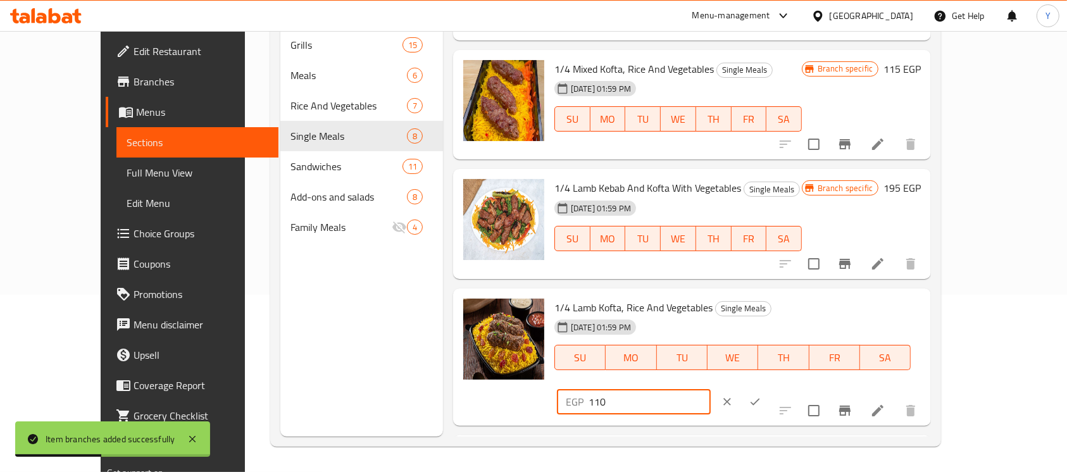
click at [711, 389] on input "110" at bounding box center [650, 401] width 122 height 25
type input "128"
click at [769, 388] on button "ok" at bounding box center [755, 402] width 28 height 28
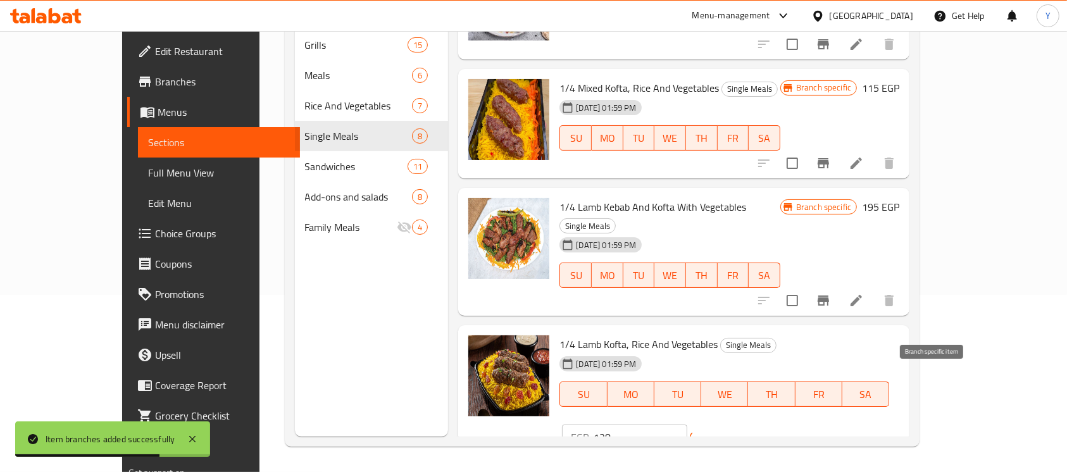
click at [839, 430] on button "Branch-specific-item" at bounding box center [823, 445] width 30 height 30
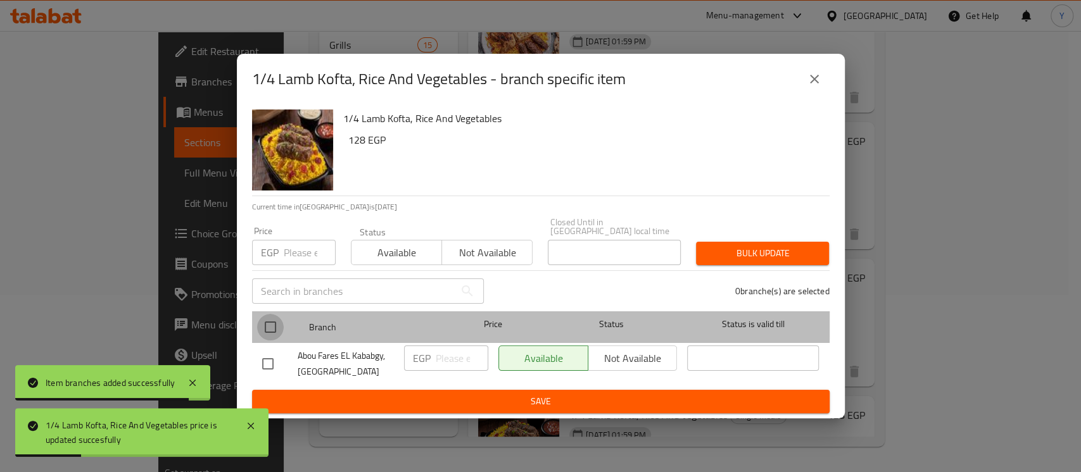
click at [268, 317] on input "checkbox" at bounding box center [270, 327] width 27 height 27
checkbox input "true"
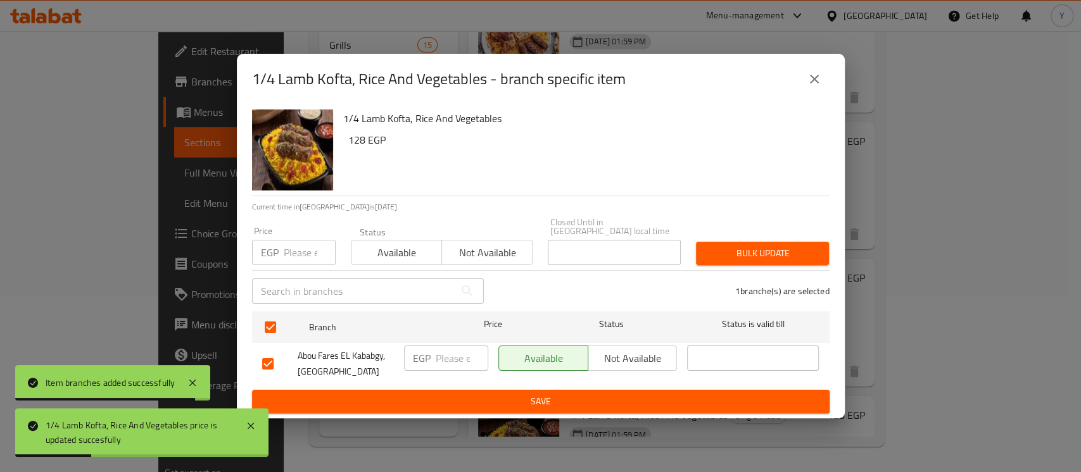
click at [296, 253] on input "number" at bounding box center [310, 252] width 52 height 25
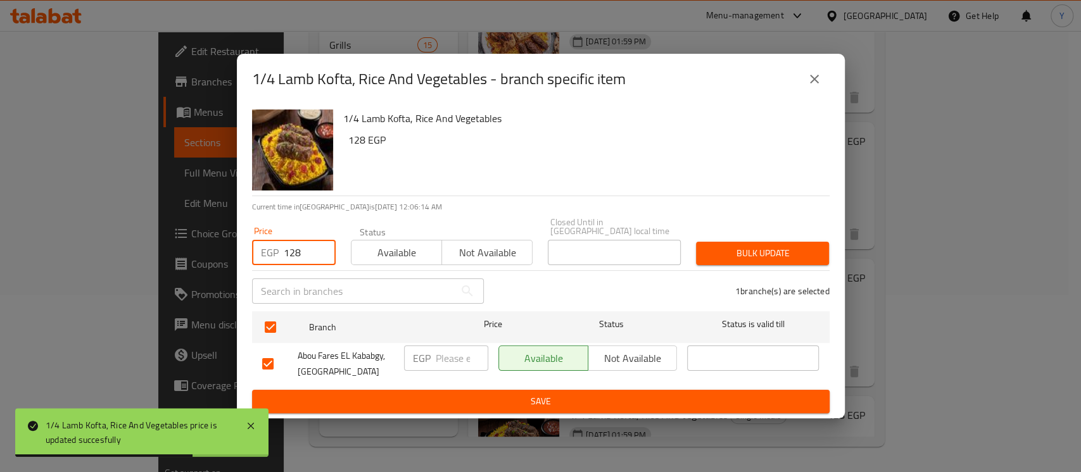
type input "128"
click at [714, 249] on span "Bulk update" at bounding box center [762, 254] width 113 height 16
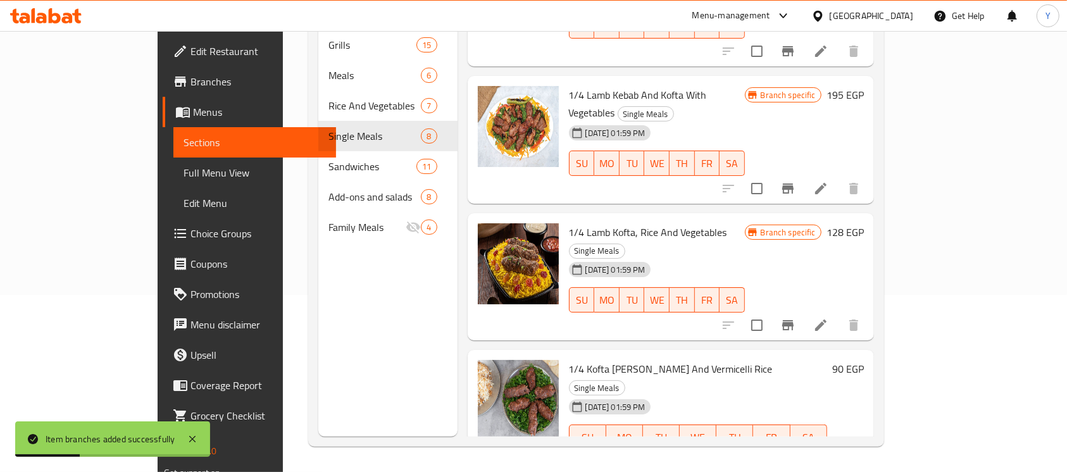
scroll to position [514, 0]
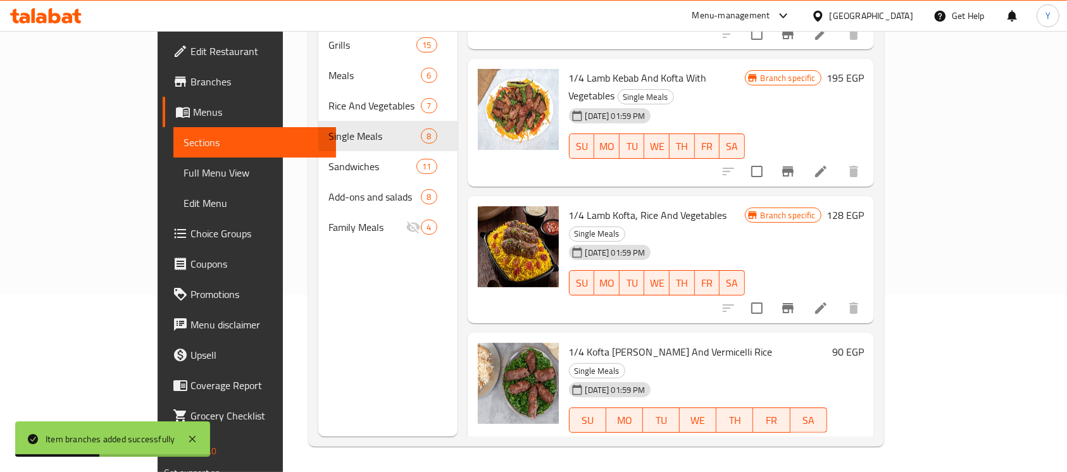
click at [864, 343] on h6 "90 EGP" at bounding box center [848, 352] width 32 height 18
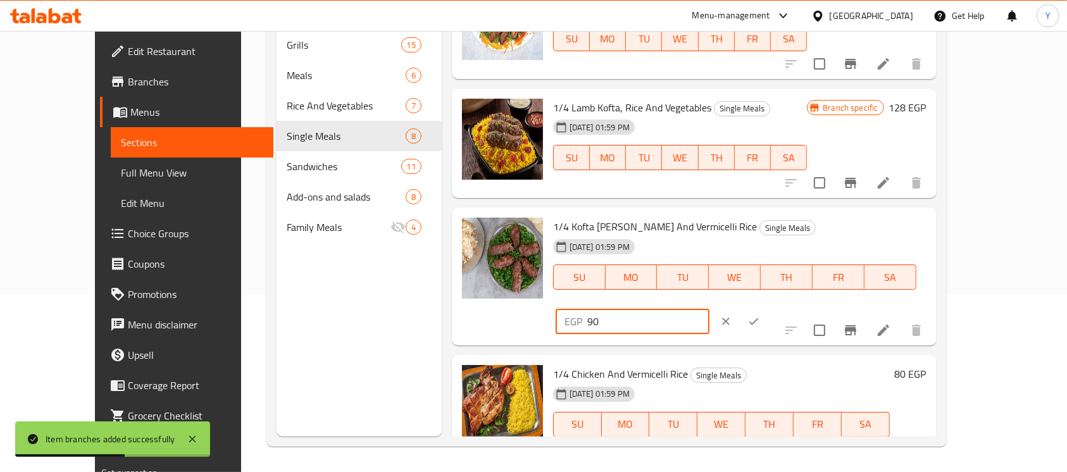
drag, startPoint x: 841, startPoint y: 227, endPoint x: 833, endPoint y: 229, distance: 8.6
click at [710, 309] on div "EGP 90 ​" at bounding box center [633, 321] width 154 height 25
click at [710, 309] on input "10" at bounding box center [648, 321] width 122 height 25
type input "105"
click at [768, 308] on button "ok" at bounding box center [754, 322] width 28 height 28
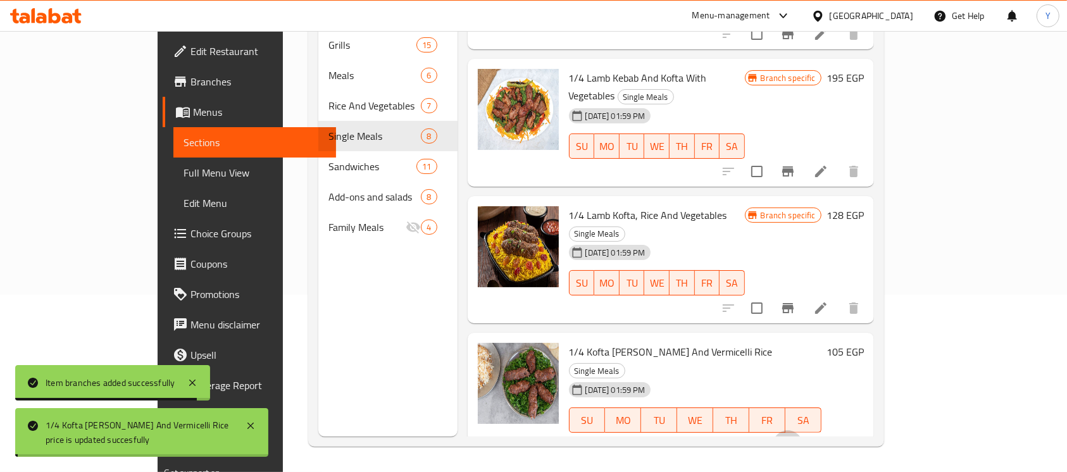
click at [796, 438] on icon "Branch-specific-item" at bounding box center [788, 445] width 15 height 15
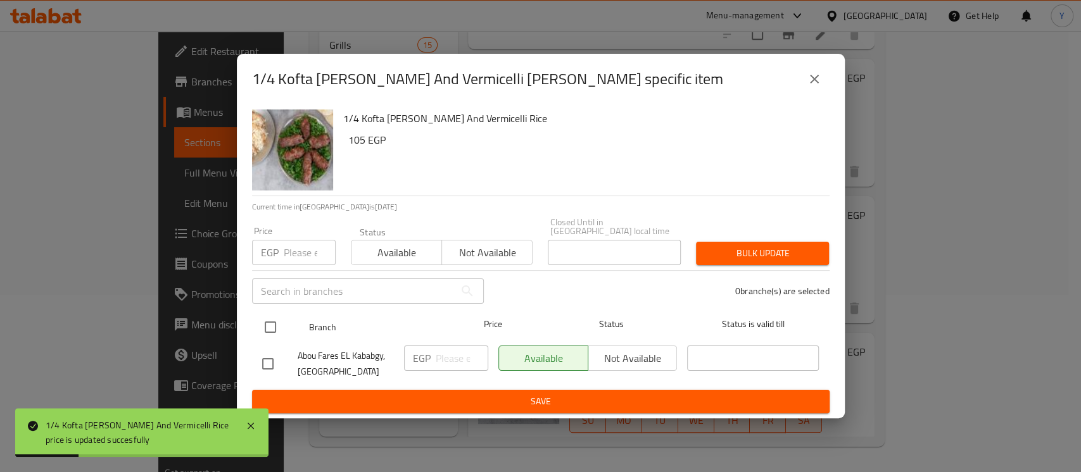
click at [273, 314] on input "checkbox" at bounding box center [270, 327] width 27 height 27
checkbox input "true"
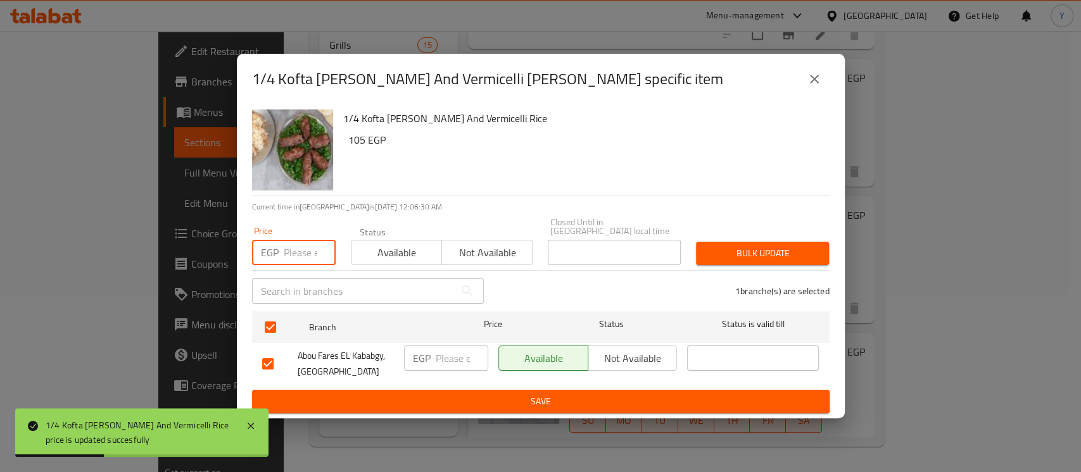
click at [301, 254] on input "number" at bounding box center [310, 252] width 52 height 25
type input "105"
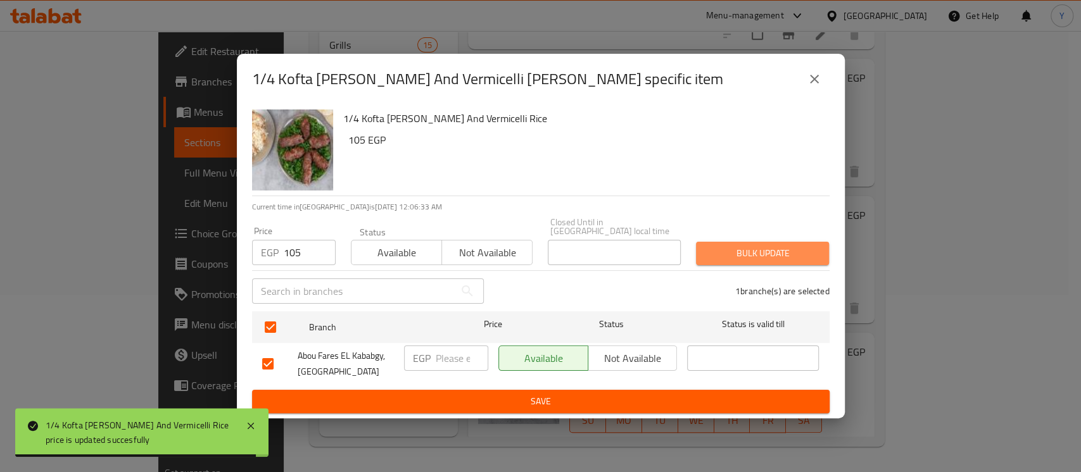
click at [745, 246] on span "Bulk update" at bounding box center [762, 254] width 113 height 16
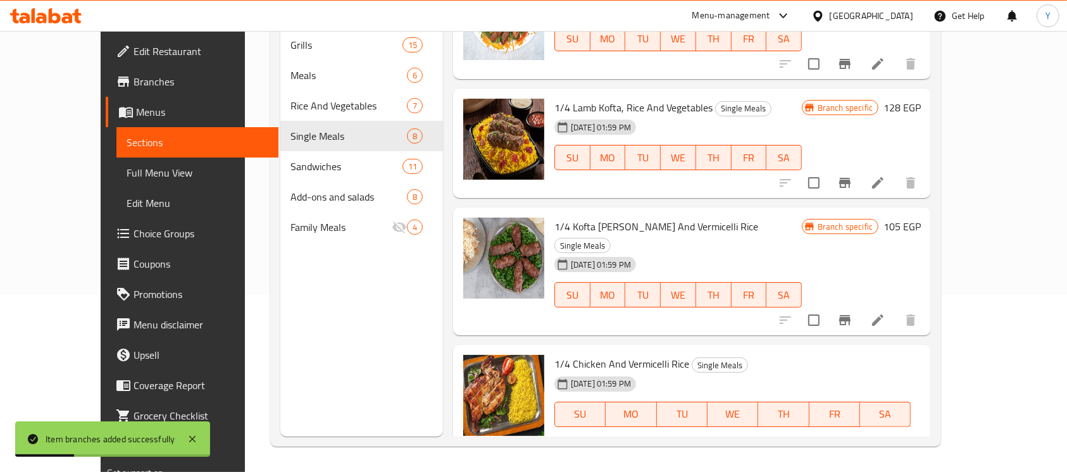
drag, startPoint x: 853, startPoint y: 349, endPoint x: 764, endPoint y: 349, distance: 89.3
click at [764, 350] on div "1/4 Chicken And Vermicelli Rice Single Meals 16-10-2024 01:59 PM SU MO TU WE TH…" at bounding box center [737, 414] width 377 height 128
type input "100"
click at [769, 445] on button "ok" at bounding box center [755, 459] width 28 height 28
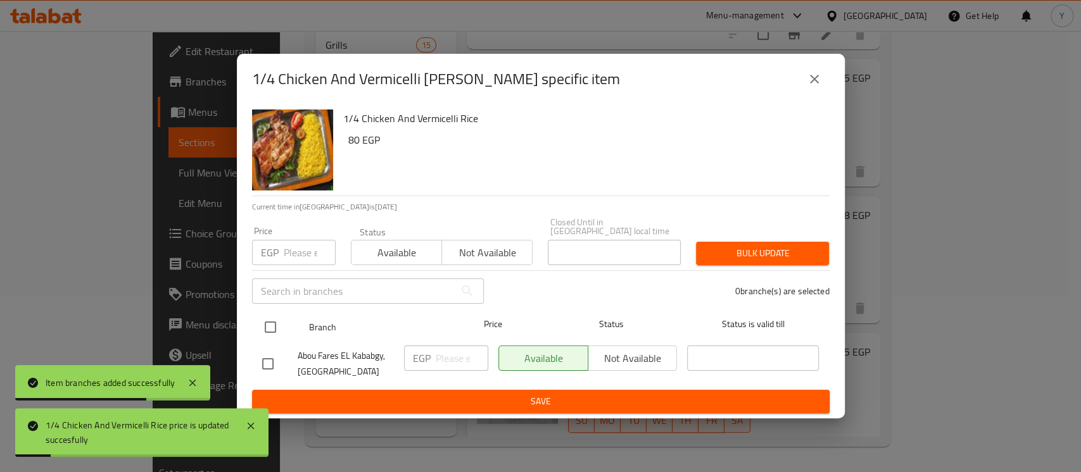
click at [264, 315] on input "checkbox" at bounding box center [270, 327] width 27 height 27
checkbox input "true"
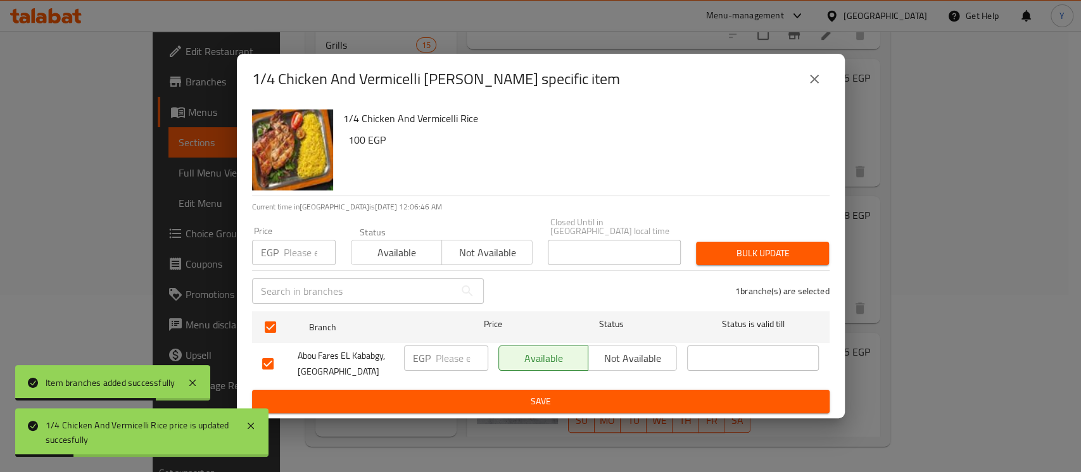
click at [273, 245] on p "EGP" at bounding box center [270, 252] width 18 height 15
click at [296, 260] on input "number" at bounding box center [310, 252] width 52 height 25
type input "100"
click at [754, 235] on div "Bulk update" at bounding box center [762, 253] width 148 height 39
click at [751, 242] on button "Bulk update" at bounding box center [762, 253] width 133 height 23
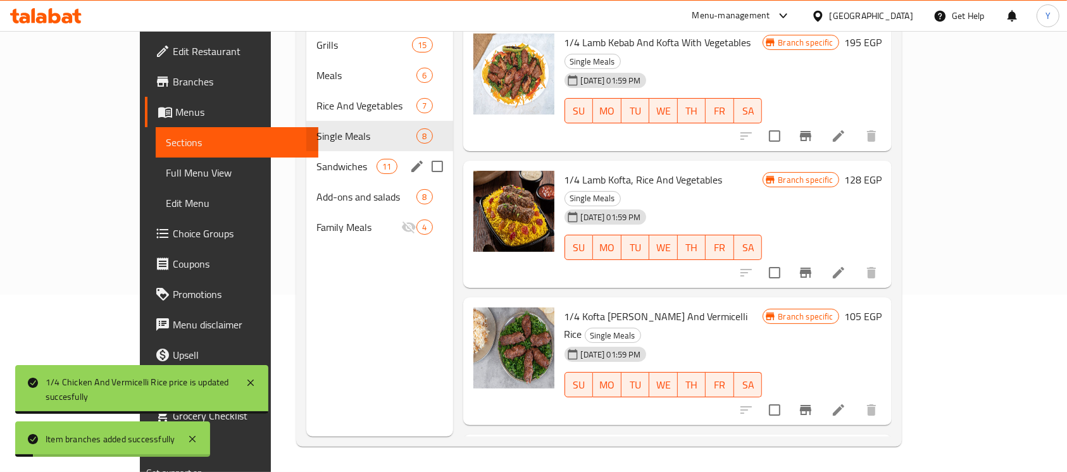
click at [306, 156] on div "Sandwiches 11" at bounding box center [379, 166] width 146 height 30
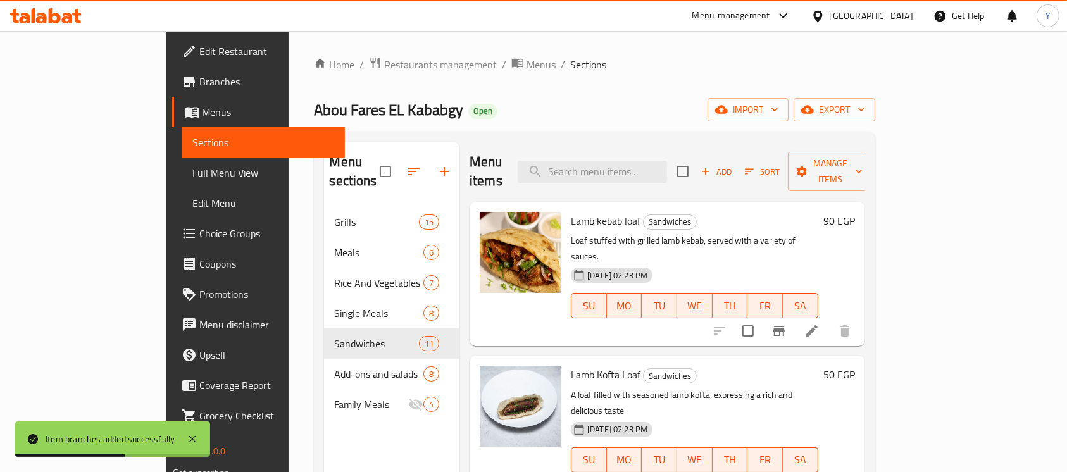
click at [855, 212] on h6 "90 EGP" at bounding box center [840, 221] width 32 height 18
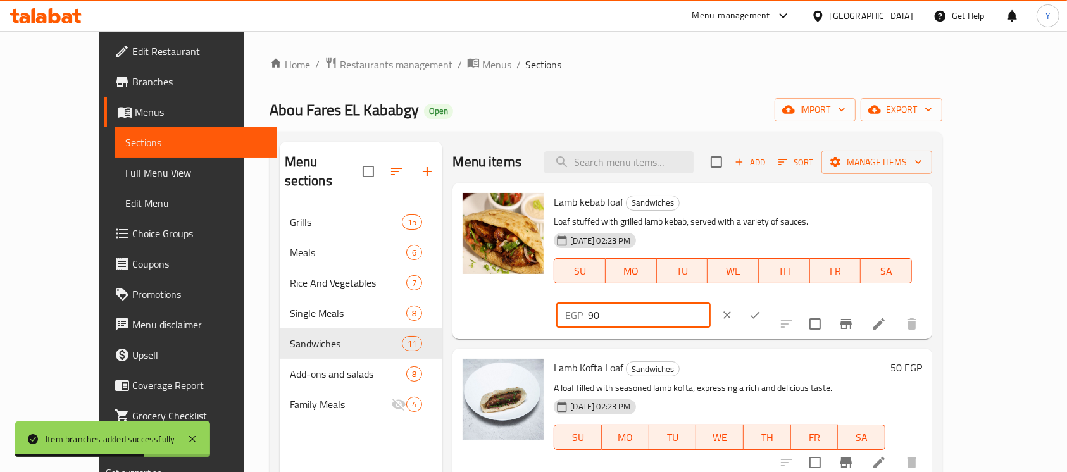
drag, startPoint x: 884, startPoint y: 210, endPoint x: 726, endPoint y: 204, distance: 158.3
click at [726, 204] on div "Lamb kebab loaf Sandwiches Loaf stuffed with grilled lamb kebab, served with a …" at bounding box center [738, 261] width 379 height 146
type input "120"
click at [762, 309] on icon "ok" at bounding box center [755, 315] width 13 height 13
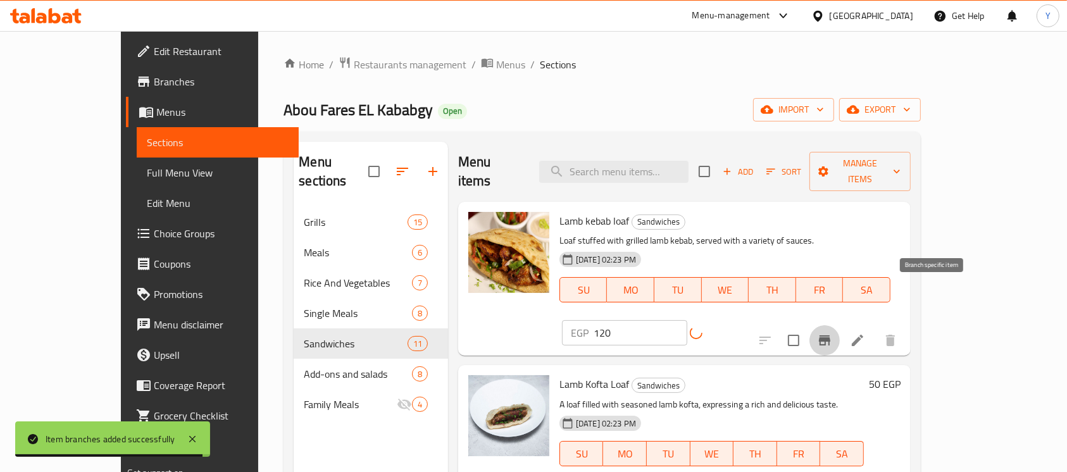
click at [840, 325] on button "Branch-specific-item" at bounding box center [825, 340] width 30 height 30
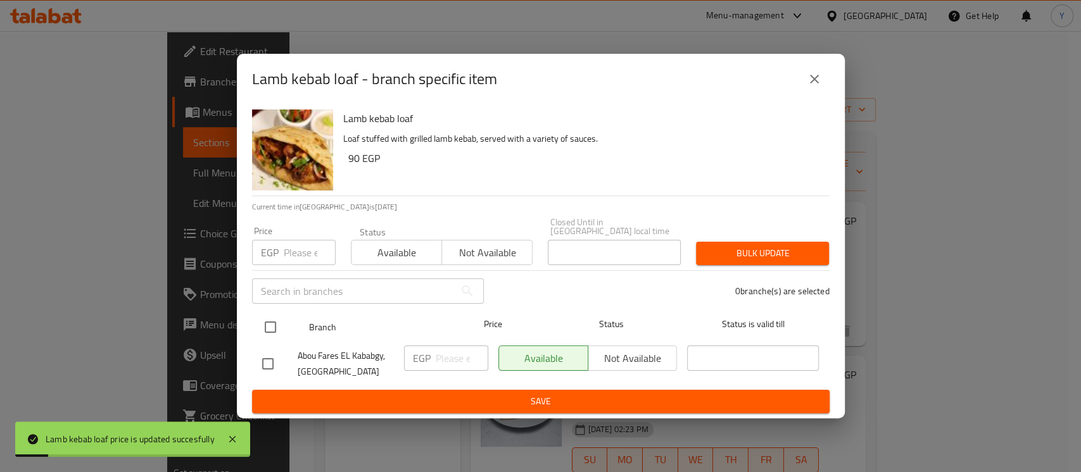
click at [268, 316] on input "checkbox" at bounding box center [270, 327] width 27 height 27
checkbox input "true"
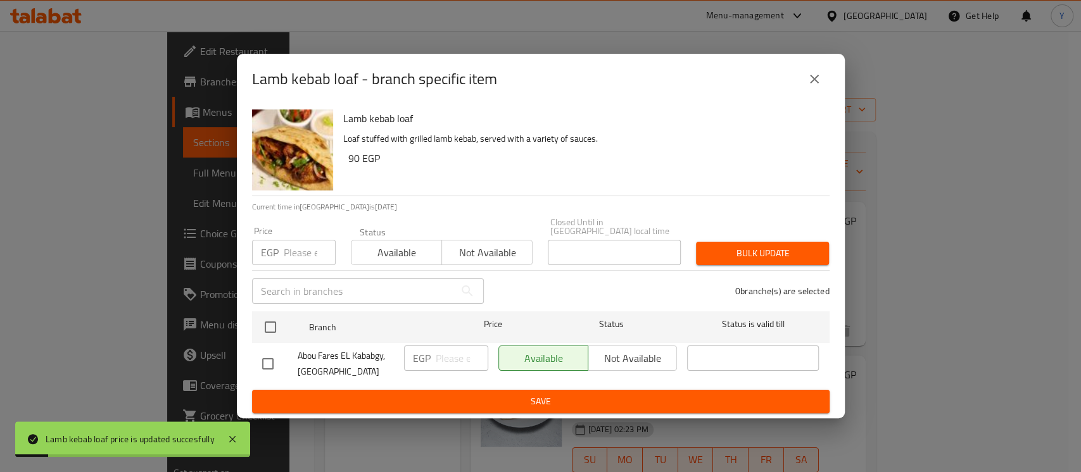
checkbox input "true"
click at [301, 261] on div "Price EGP Price" at bounding box center [293, 246] width 99 height 54
click at [301, 252] on input "number" at bounding box center [310, 252] width 52 height 25
type input "120"
click at [718, 257] on button "Bulk update" at bounding box center [762, 253] width 133 height 23
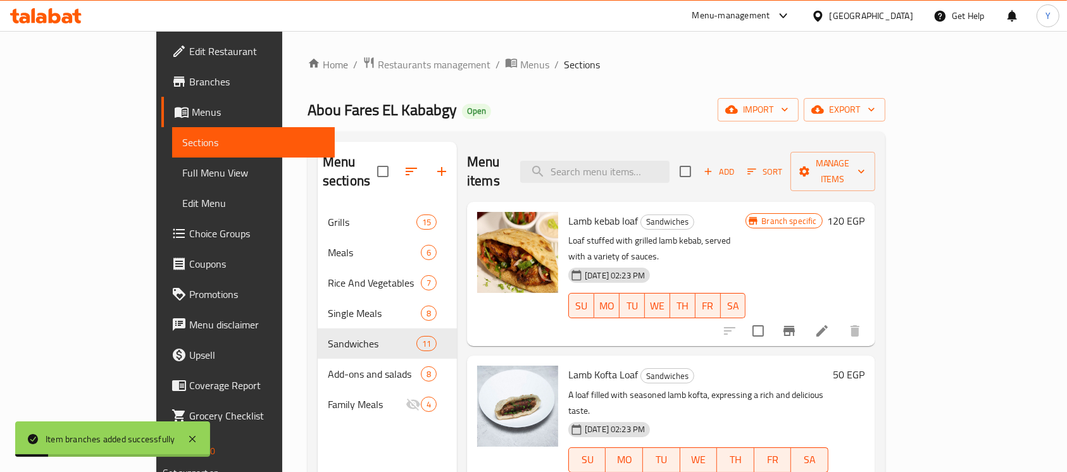
click at [865, 366] on h6 "50 EGP" at bounding box center [850, 375] width 32 height 18
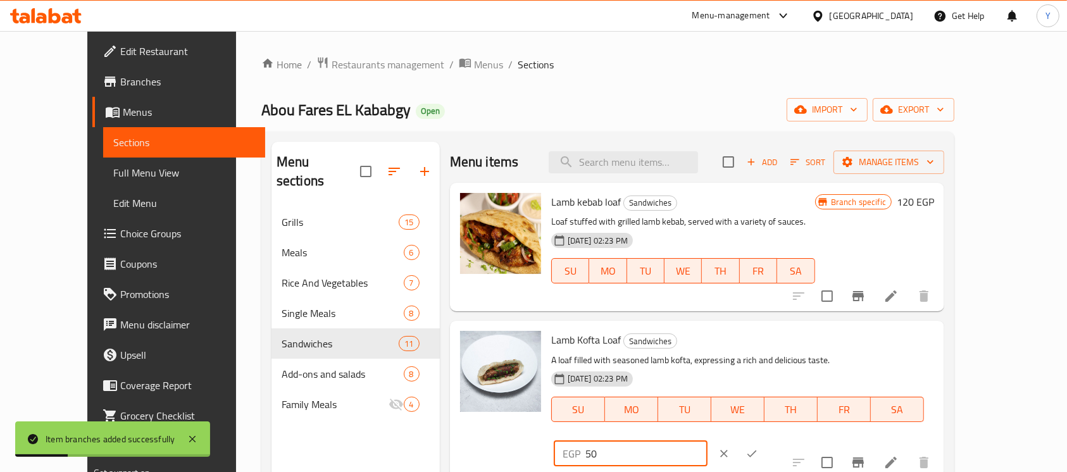
drag, startPoint x: 843, startPoint y: 349, endPoint x: 826, endPoint y: 352, distance: 16.7
click at [708, 441] on div "EGP 50 ​" at bounding box center [631, 453] width 154 height 25
type input "60"
click at [766, 440] on button "ok" at bounding box center [752, 454] width 28 height 28
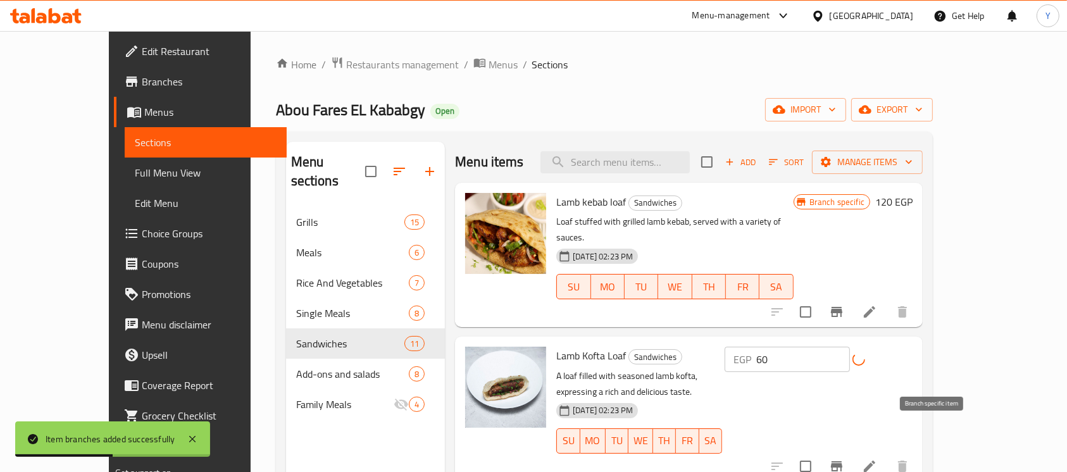
click at [843, 461] on icon "Branch-specific-item" at bounding box center [836, 466] width 11 height 10
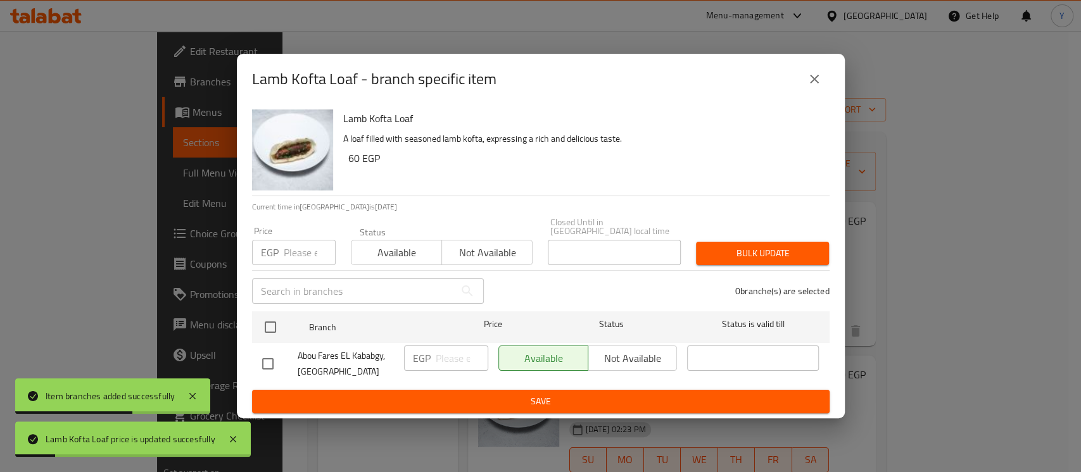
click at [268, 314] on input "checkbox" at bounding box center [270, 327] width 27 height 27
checkbox input "true"
click at [289, 247] on input "number" at bounding box center [310, 252] width 52 height 25
type input "60"
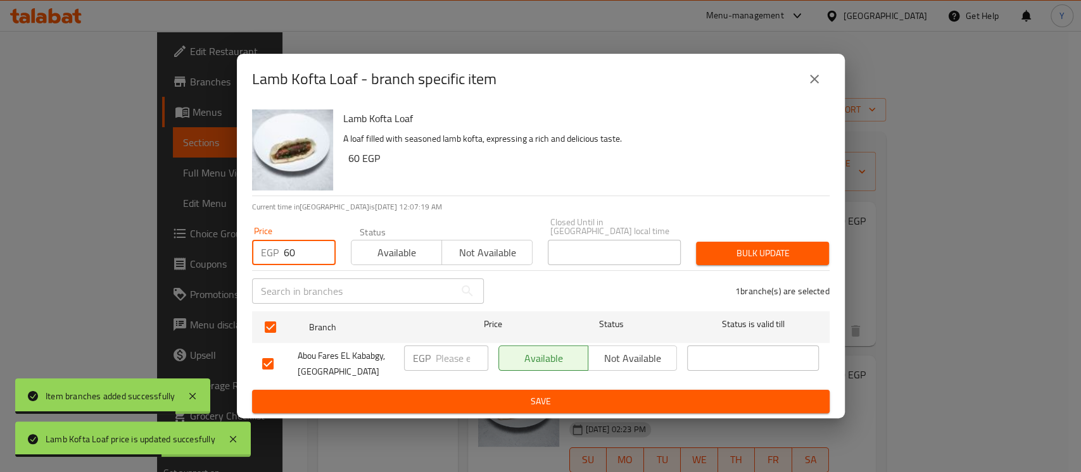
click at [775, 246] on span "Bulk update" at bounding box center [762, 254] width 113 height 16
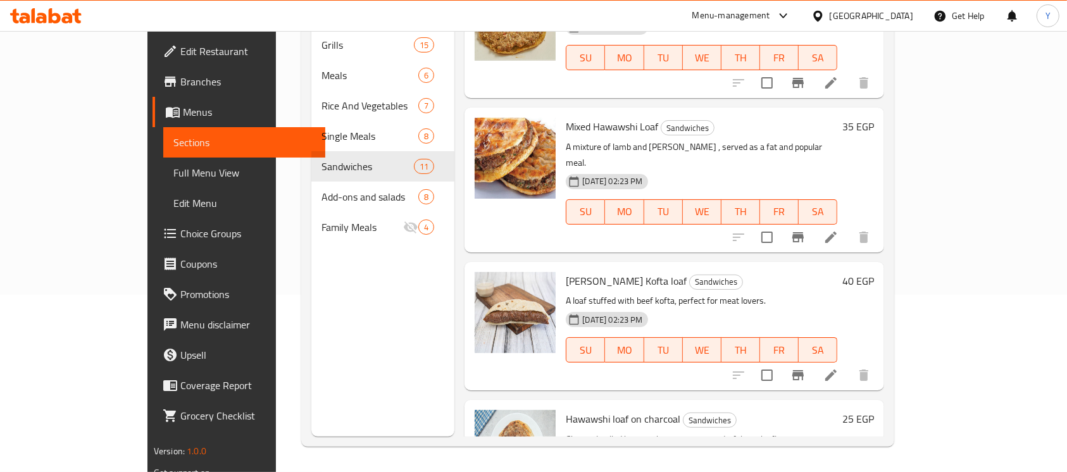
scroll to position [369, 0]
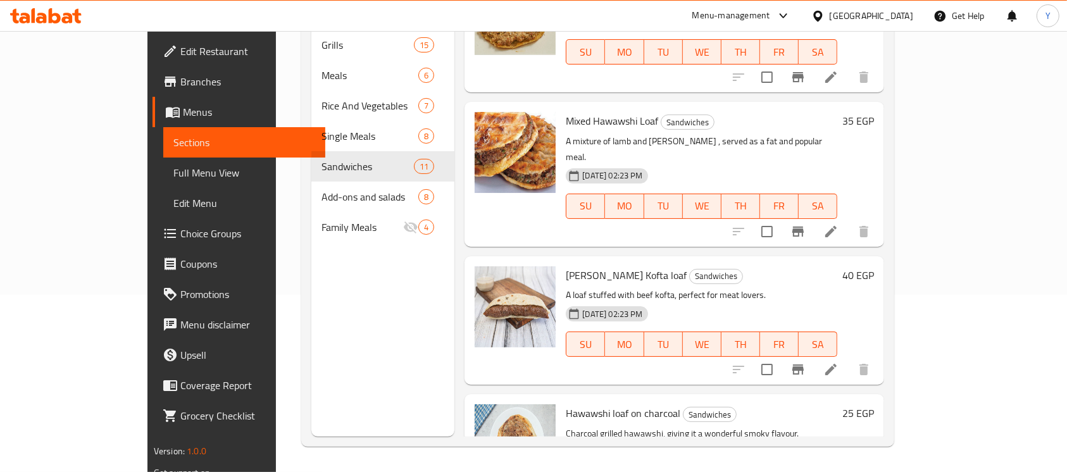
click at [874, 267] on div "40 EGP" at bounding box center [856, 321] width 37 height 108
click at [874, 267] on h6 "40 EGP" at bounding box center [859, 276] width 32 height 18
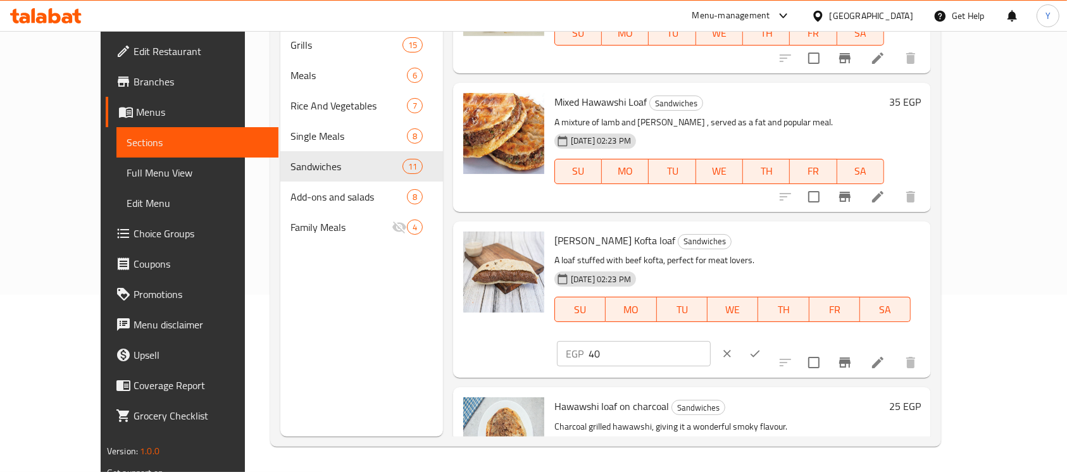
click at [711, 341] on input "40" at bounding box center [650, 353] width 122 height 25
type input "48"
click at [762, 348] on icon "ok" at bounding box center [755, 354] width 13 height 13
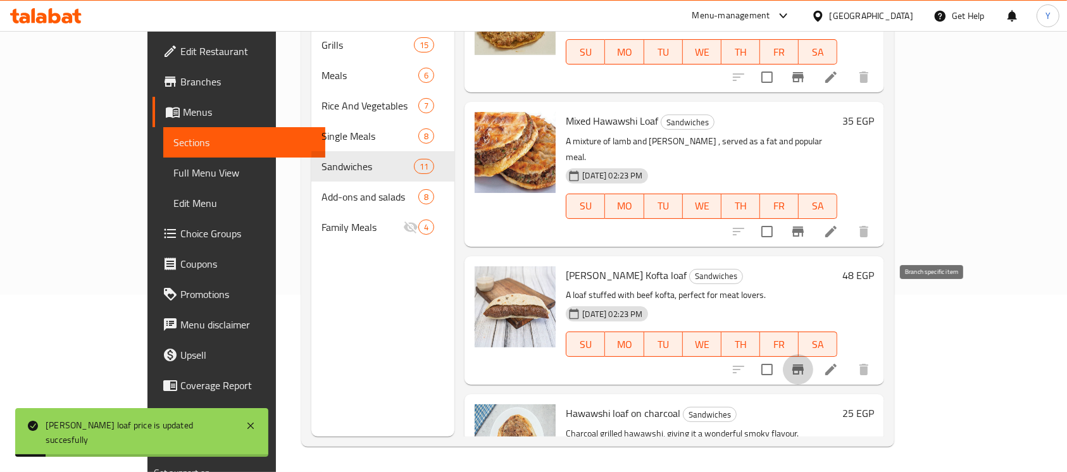
click at [813, 355] on button "Branch-specific-item" at bounding box center [798, 370] width 30 height 30
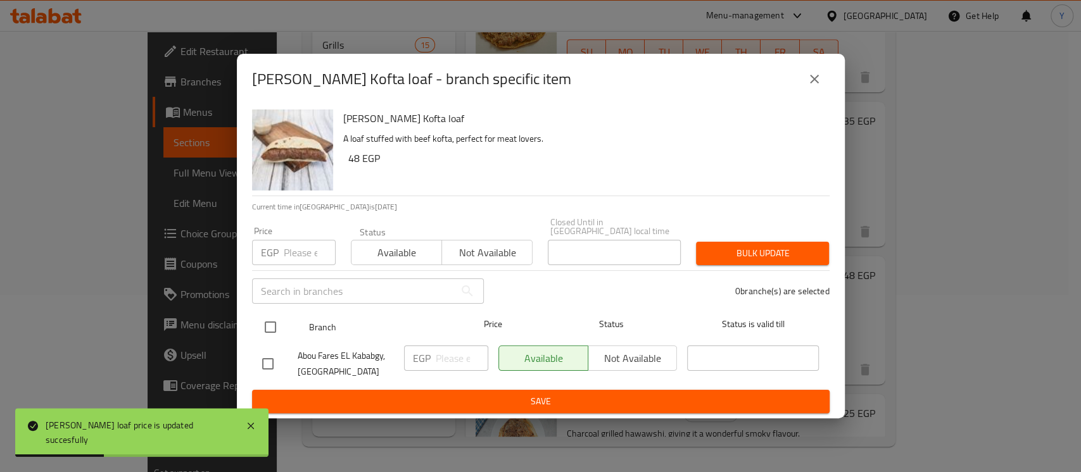
click at [279, 314] on input "checkbox" at bounding box center [270, 327] width 27 height 27
checkbox input "true"
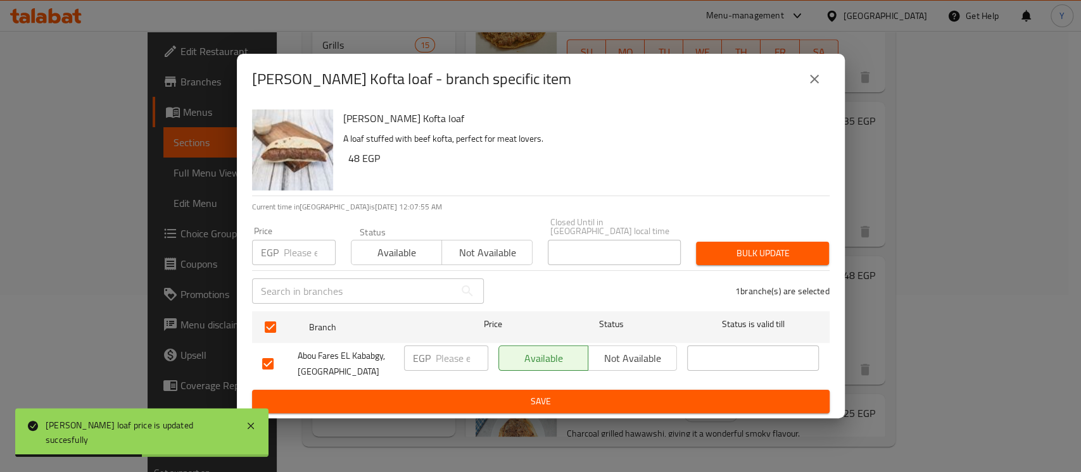
click at [306, 241] on input "number" at bounding box center [310, 252] width 52 height 25
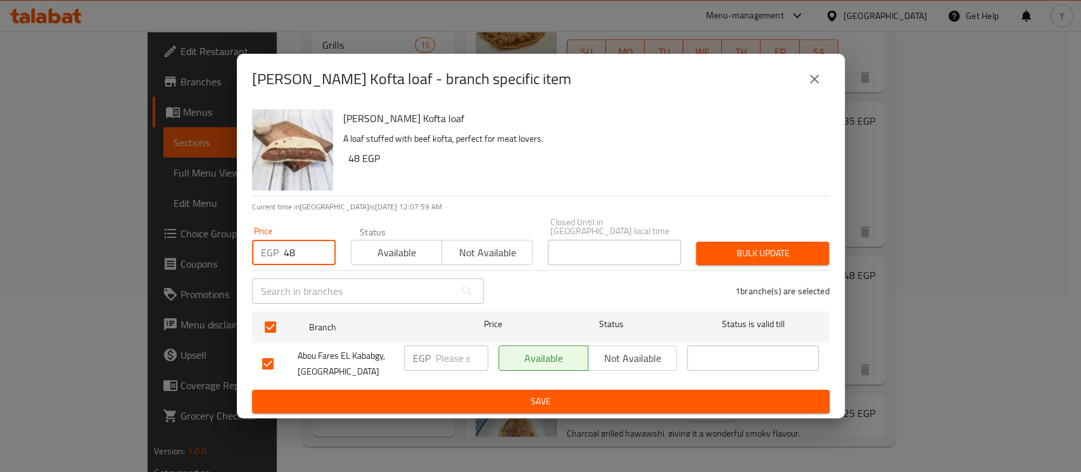
type input "48"
click at [724, 242] on button "Bulk update" at bounding box center [762, 253] width 133 height 23
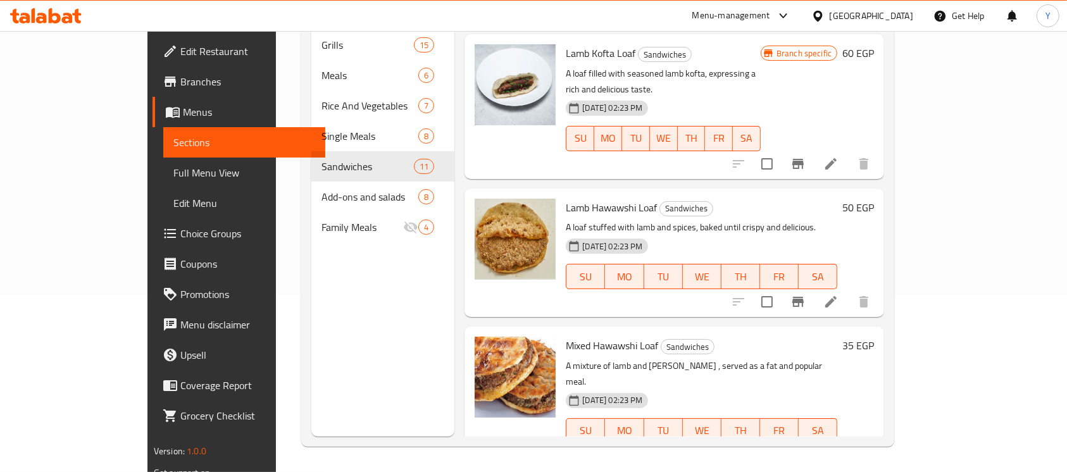
scroll to position [129, 0]
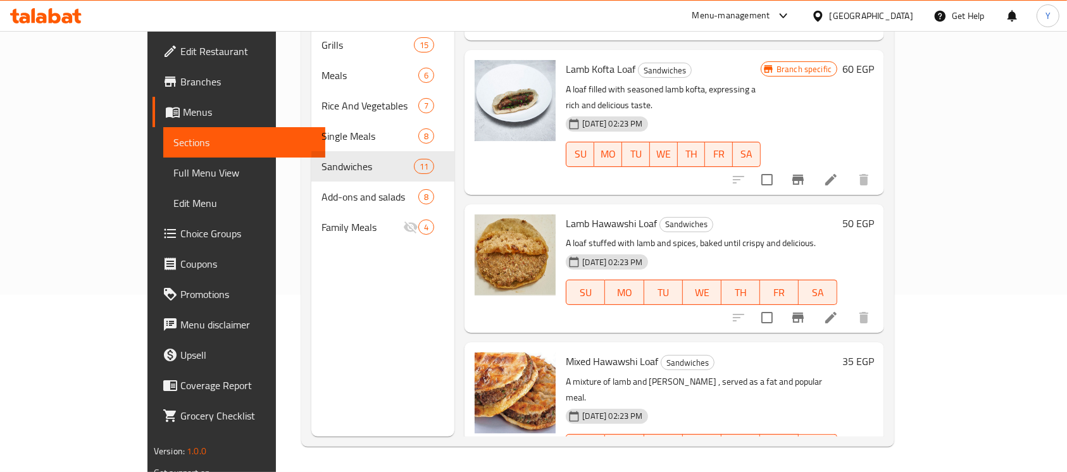
drag, startPoint x: 1010, startPoint y: 175, endPoint x: 971, endPoint y: 180, distance: 38.9
click at [879, 210] on div "Lamb Hawawshi Loaf Sandwiches A loaf stuffed with lamb and spices, baked until …" at bounding box center [720, 269] width 318 height 118
click at [874, 215] on h6 "50 EGP" at bounding box center [859, 224] width 32 height 18
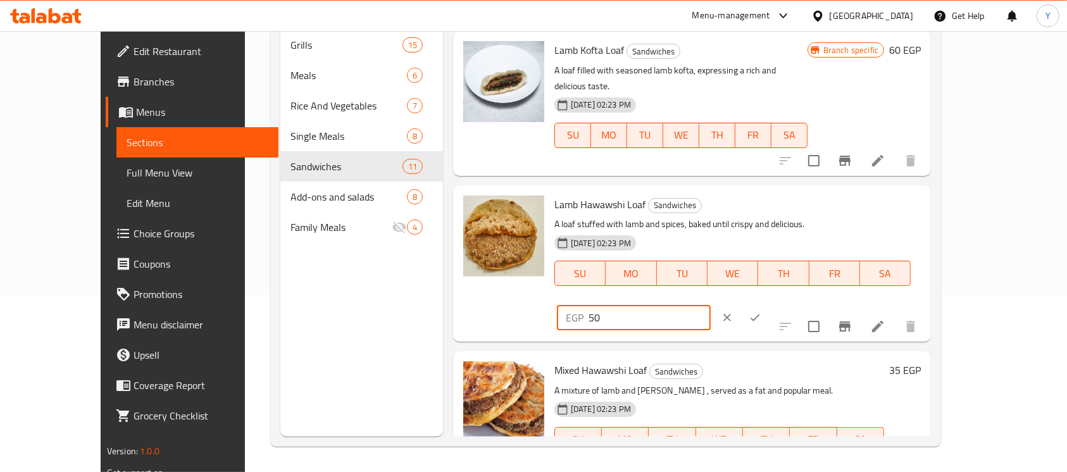
click at [711, 305] on input "50" at bounding box center [650, 317] width 122 height 25
type input "60"
click at [769, 304] on button "ok" at bounding box center [755, 318] width 28 height 28
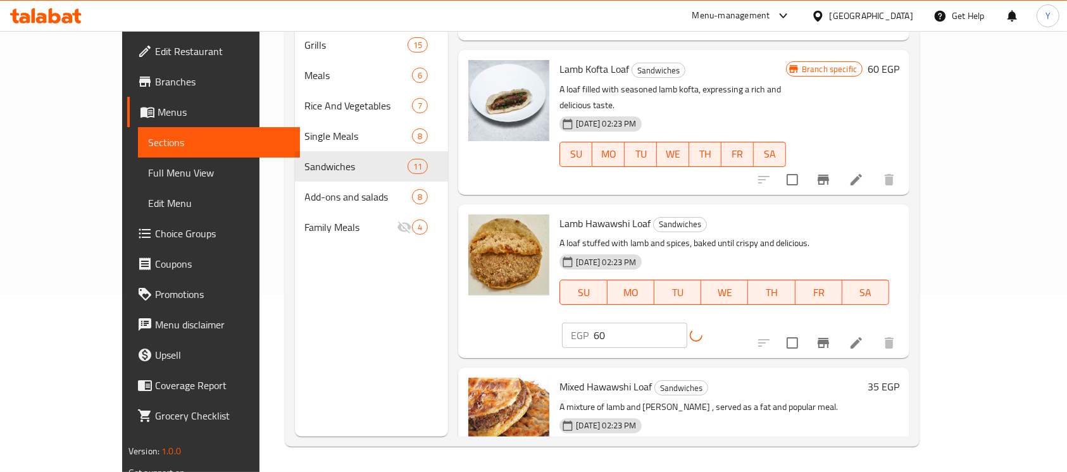
click at [829, 338] on icon "Branch-specific-item" at bounding box center [823, 343] width 11 height 10
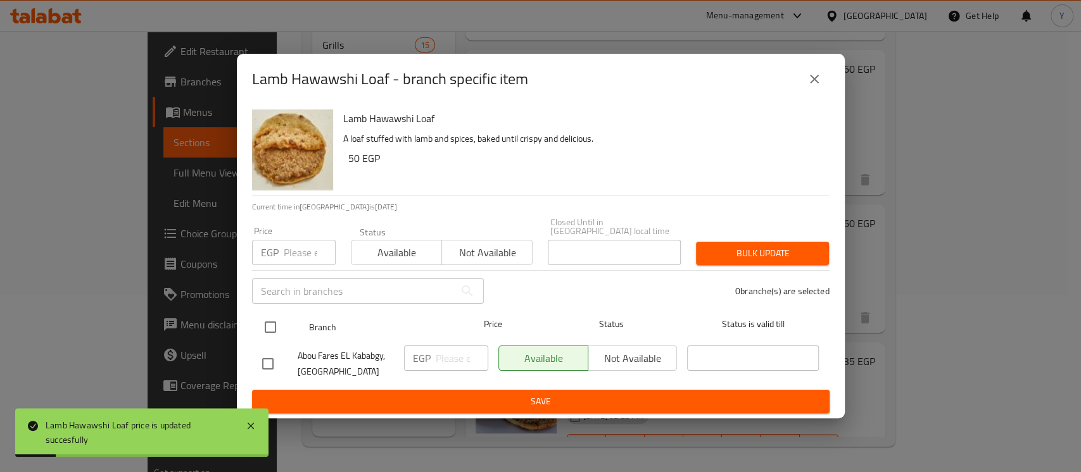
click at [280, 327] on input "checkbox" at bounding box center [270, 327] width 27 height 27
checkbox input "true"
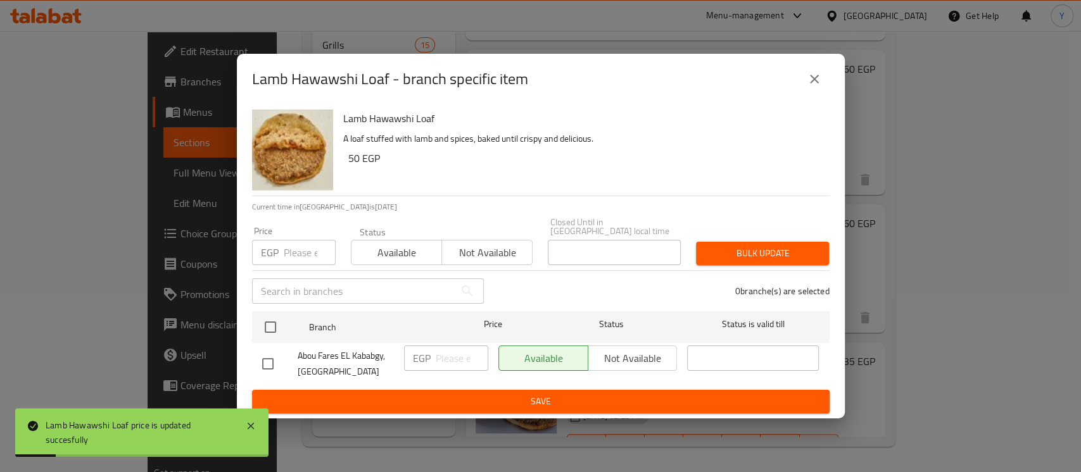
checkbox input "true"
click at [306, 260] on input "number" at bounding box center [310, 252] width 52 height 25
type input "60"
click at [744, 246] on span "Bulk update" at bounding box center [762, 254] width 113 height 16
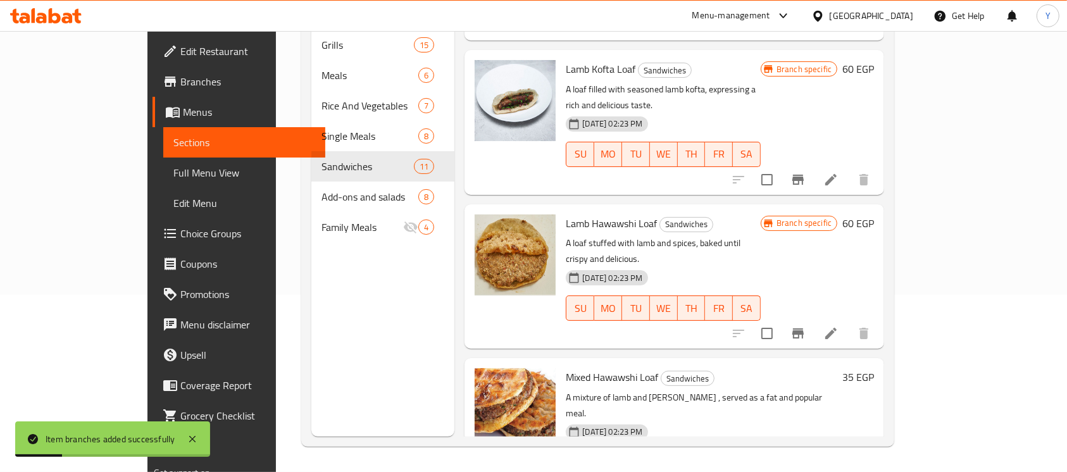
click at [874, 368] on h6 "35 EGP" at bounding box center [859, 377] width 32 height 18
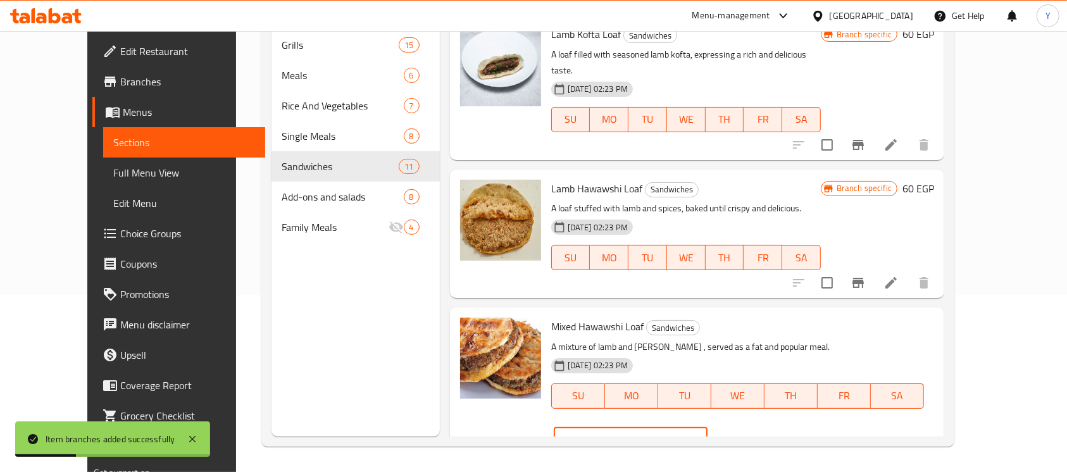
drag, startPoint x: 761, startPoint y: 313, endPoint x: 663, endPoint y: 311, distance: 97.5
click at [663, 313] on div "Mixed Hawawshi Loaf Sandwiches A mixture of lamb and kandouz , served as a fat …" at bounding box center [742, 386] width 393 height 146
type input "48"
click at [766, 427] on button "ok" at bounding box center [752, 441] width 28 height 28
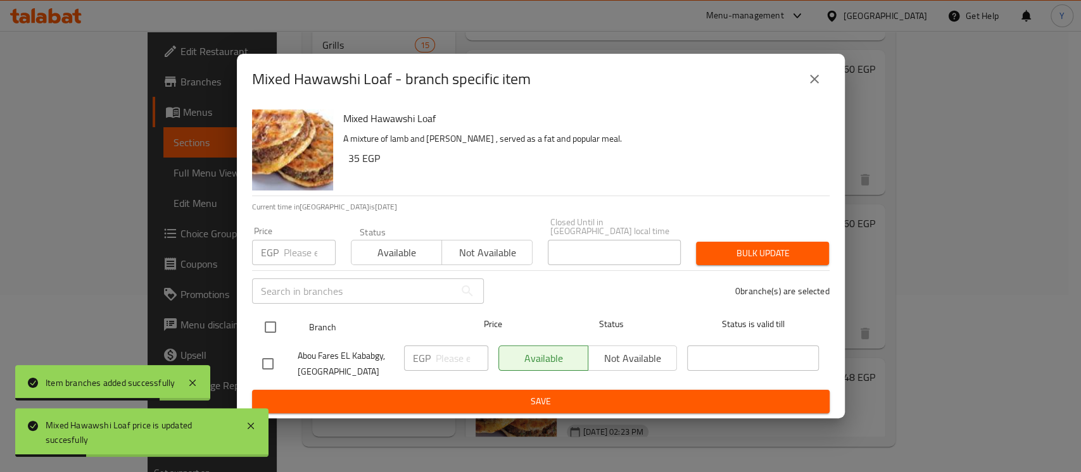
click at [265, 321] on input "checkbox" at bounding box center [270, 327] width 27 height 27
checkbox input "true"
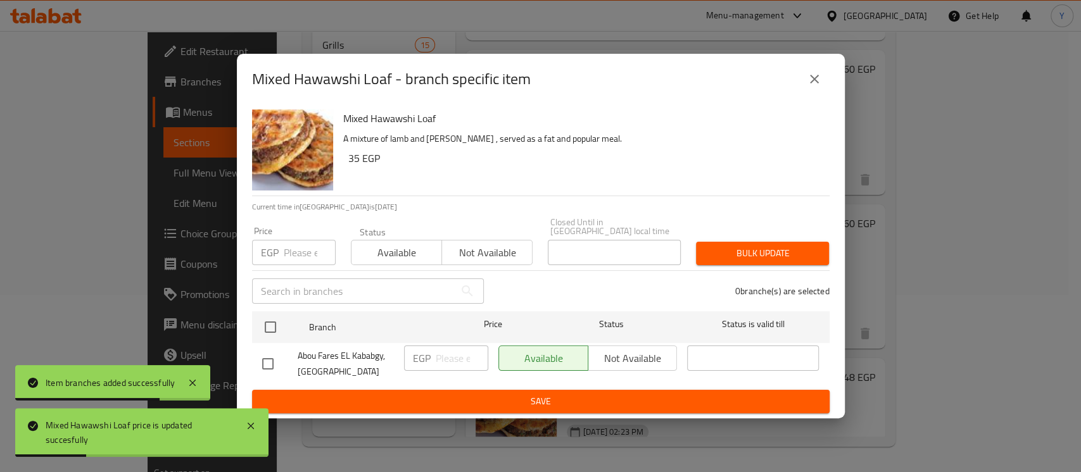
checkbox input "true"
click at [281, 251] on div "EGP Price" at bounding box center [294, 252] width 84 height 25
type input "48"
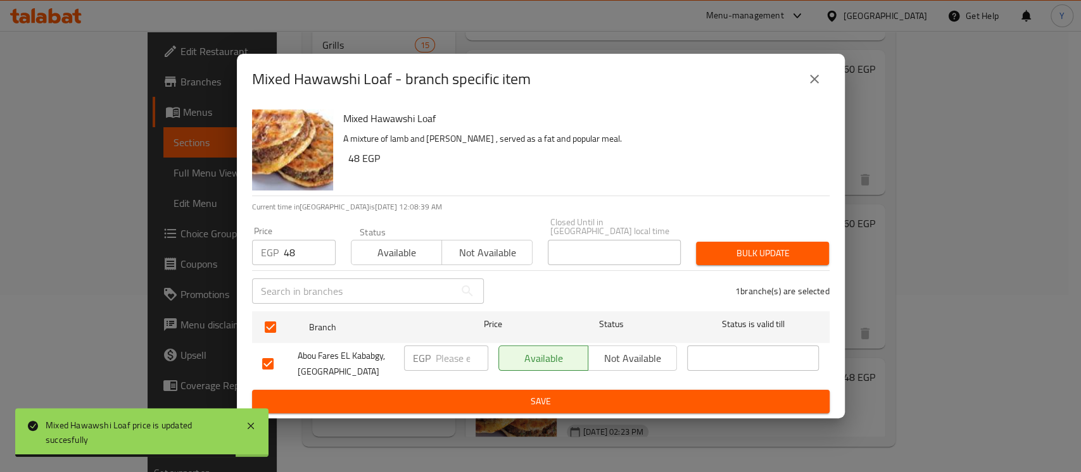
click at [724, 262] on div "Bulk update" at bounding box center [762, 253] width 148 height 39
click at [727, 257] on button "Bulk update" at bounding box center [762, 253] width 133 height 23
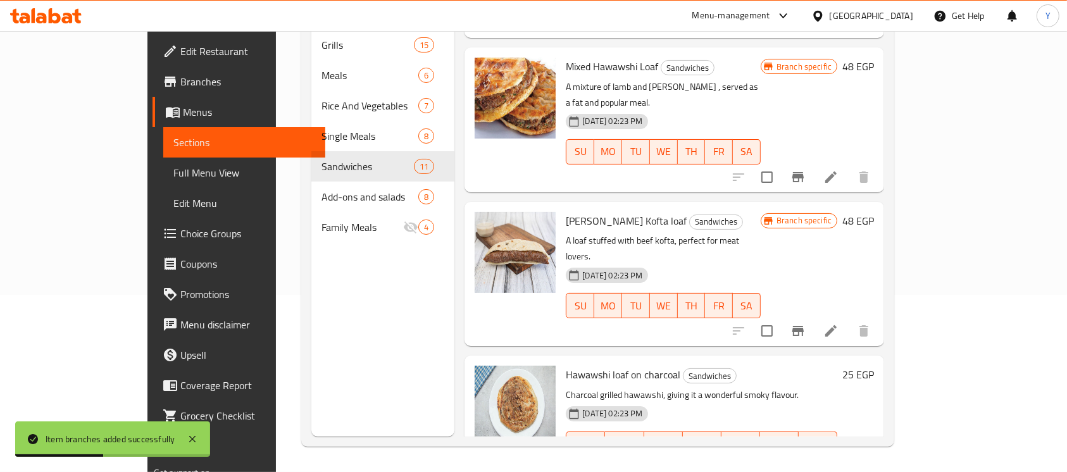
scroll to position [446, 0]
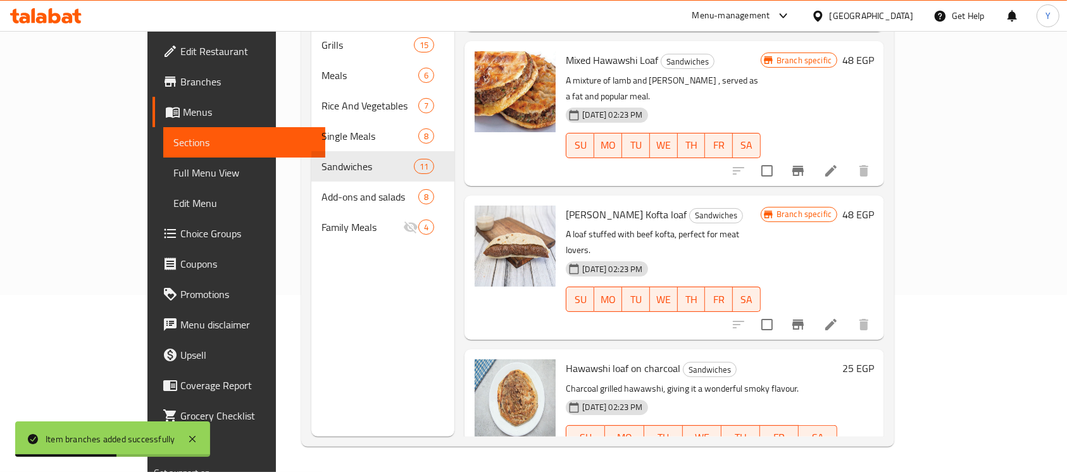
click at [874, 360] on h6 "25 EGP" at bounding box center [859, 369] width 32 height 18
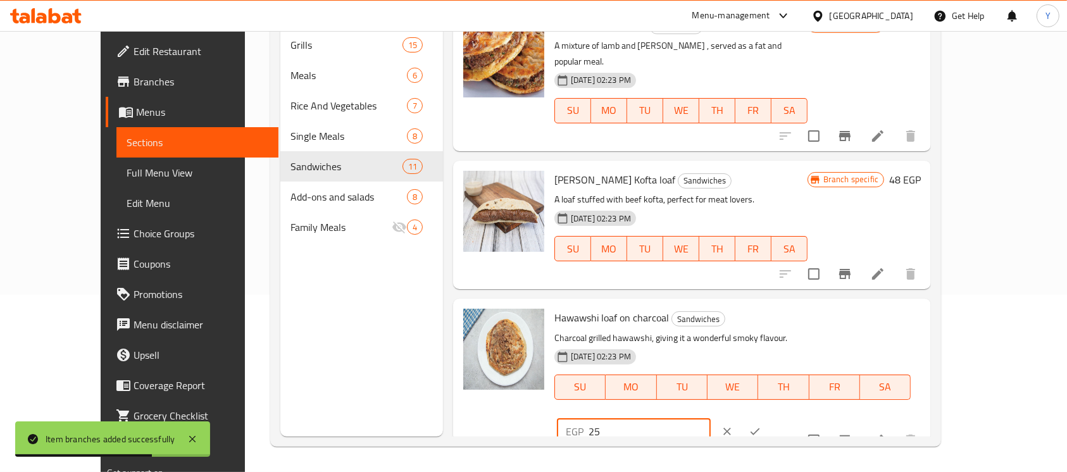
drag, startPoint x: 842, startPoint y: 273, endPoint x: 831, endPoint y: 274, distance: 11.4
click at [711, 419] on div "EGP 25 ​" at bounding box center [634, 431] width 154 height 25
type input "35"
click at [769, 418] on button "ok" at bounding box center [755, 432] width 28 height 28
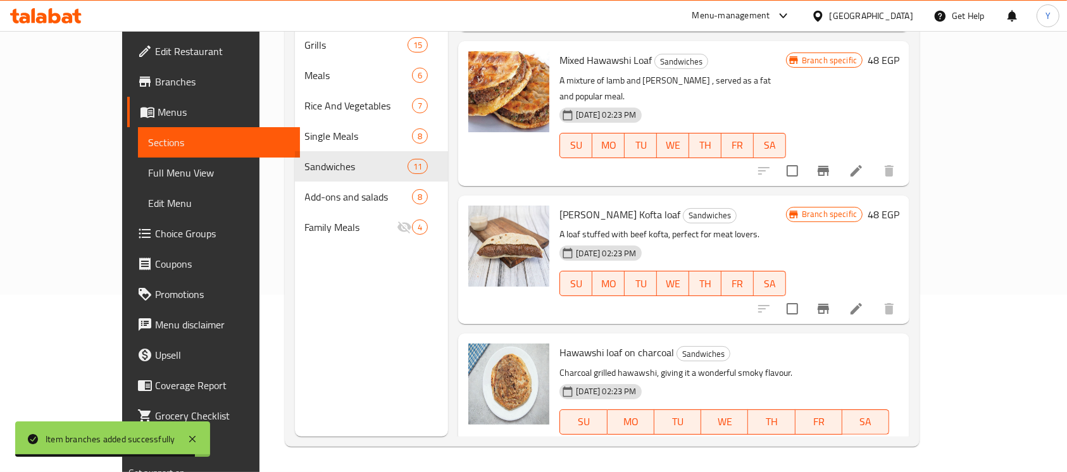
click at [831, 465] on icon "Branch-specific-item" at bounding box center [823, 472] width 15 height 15
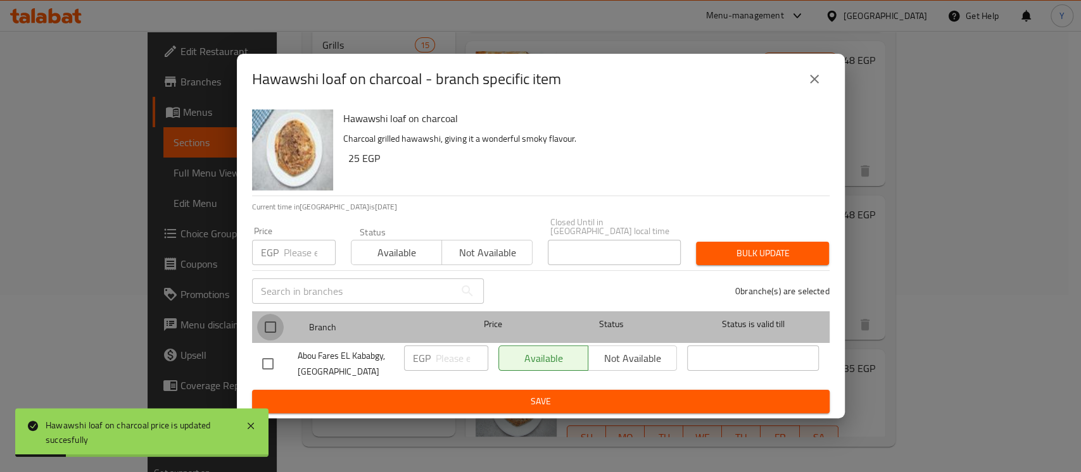
click at [281, 322] on input "checkbox" at bounding box center [270, 327] width 27 height 27
checkbox input "true"
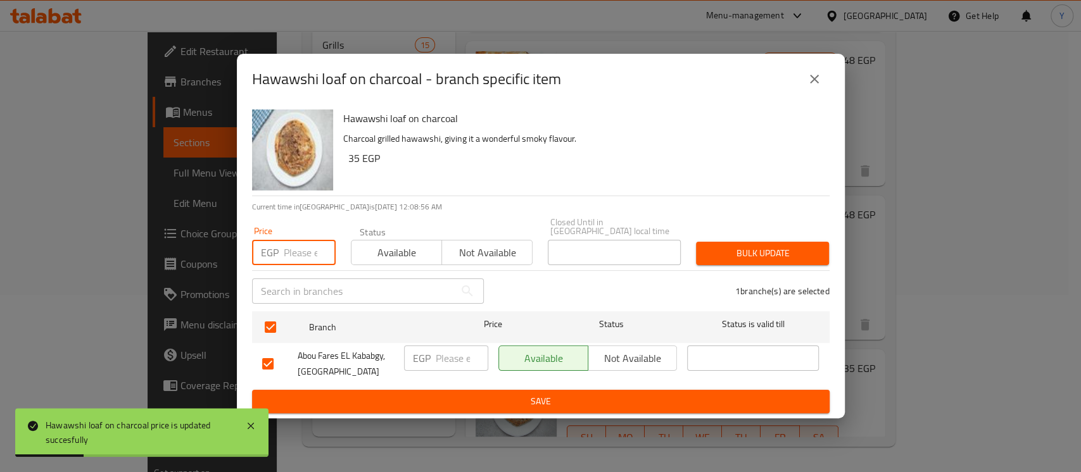
click at [289, 256] on input "number" at bounding box center [310, 252] width 52 height 25
type input "35"
click at [729, 251] on span "Bulk update" at bounding box center [762, 254] width 113 height 16
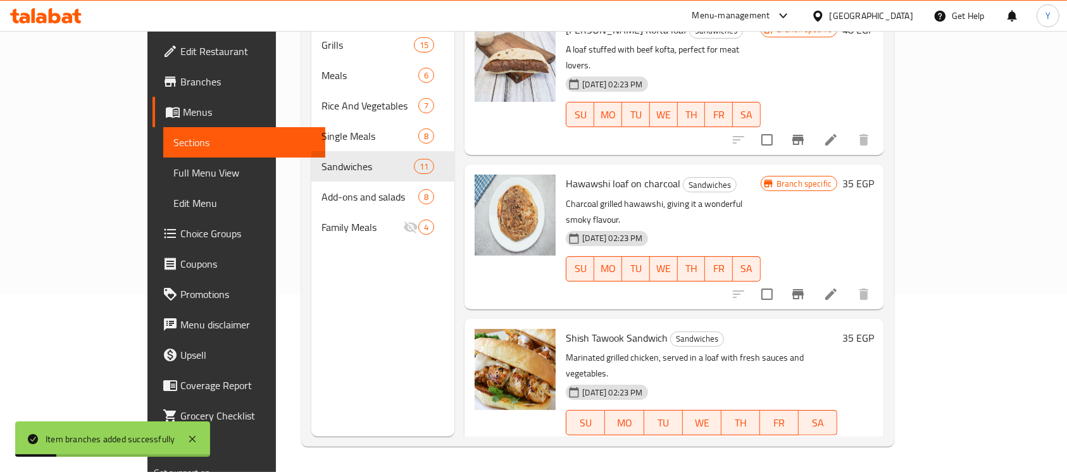
scroll to position [644, 0]
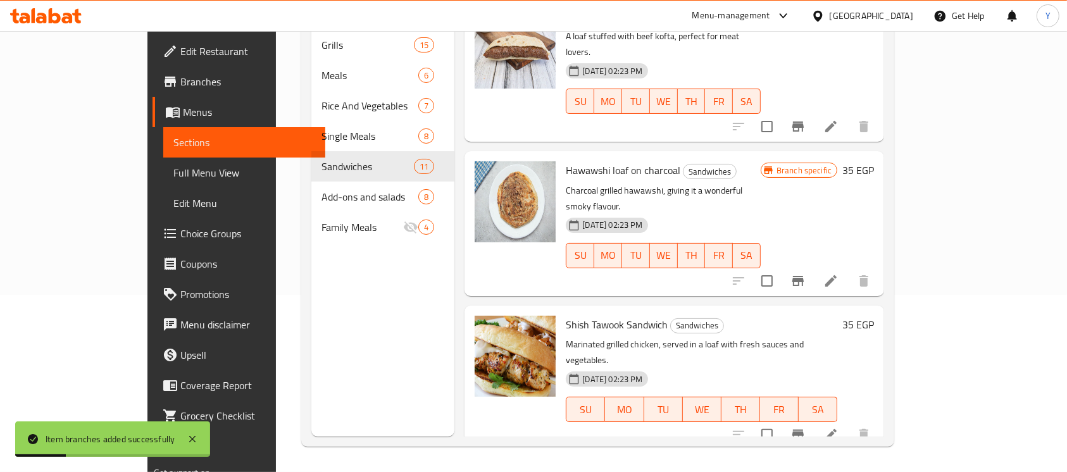
click at [874, 316] on h6 "35 EGP" at bounding box center [859, 325] width 32 height 18
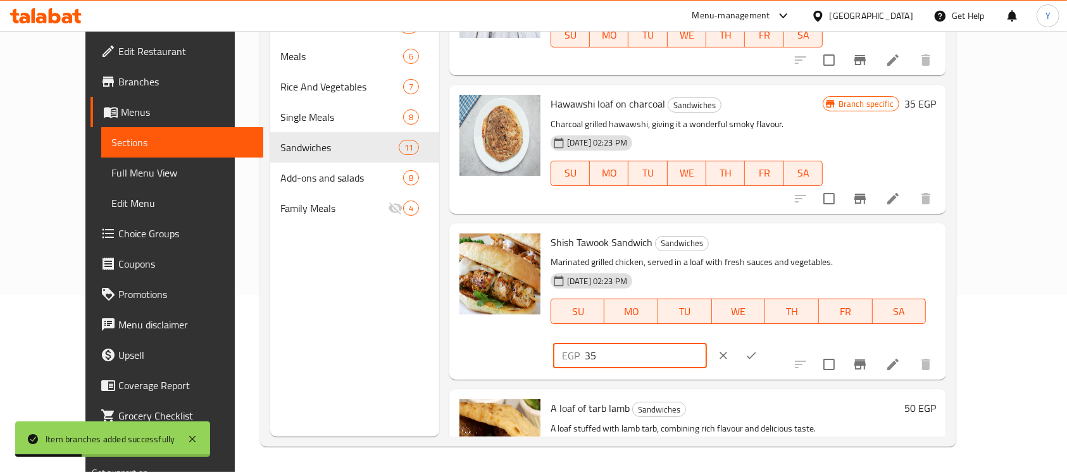
drag, startPoint x: 863, startPoint y: 209, endPoint x: 774, endPoint y: 210, distance: 89.3
click at [774, 229] on div "Shish Tawook Sandwich Sandwiches Marinated grilled chicken, served in a loaf wi…" at bounding box center [744, 302] width 396 height 146
type input "42"
drag, startPoint x: 988, startPoint y: 214, endPoint x: 945, endPoint y: 291, distance: 88.4
click at [758, 349] on icon "ok" at bounding box center [751, 355] width 13 height 13
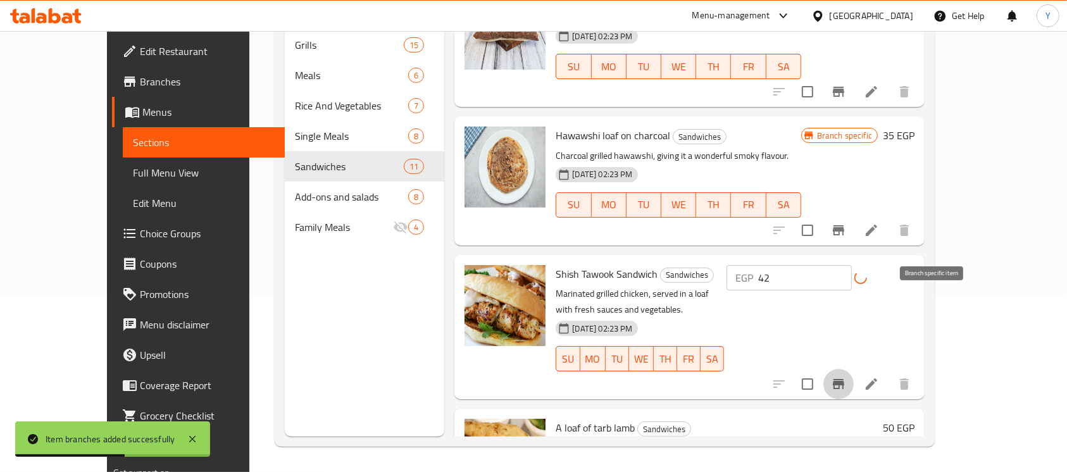
click at [854, 369] on button "Branch-specific-item" at bounding box center [839, 384] width 30 height 30
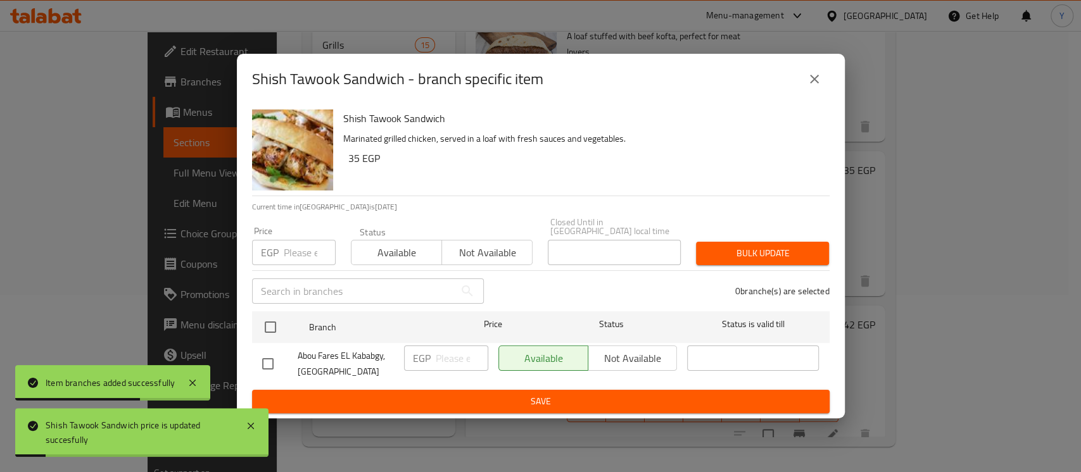
click at [268, 315] on input "checkbox" at bounding box center [270, 327] width 27 height 27
checkbox input "true"
click at [294, 252] on input "number" at bounding box center [310, 252] width 52 height 25
type input "42"
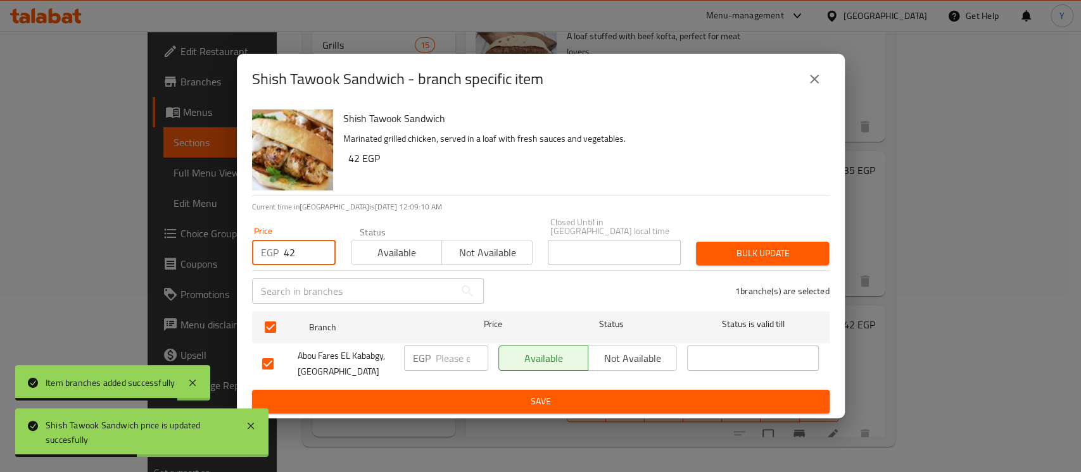
click at [747, 256] on span "Bulk update" at bounding box center [762, 254] width 113 height 16
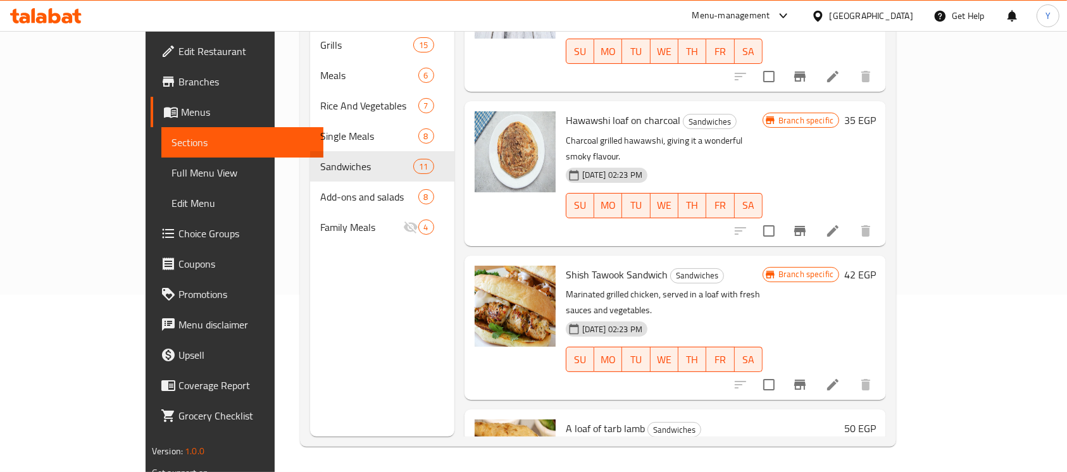
scroll to position [734, 0]
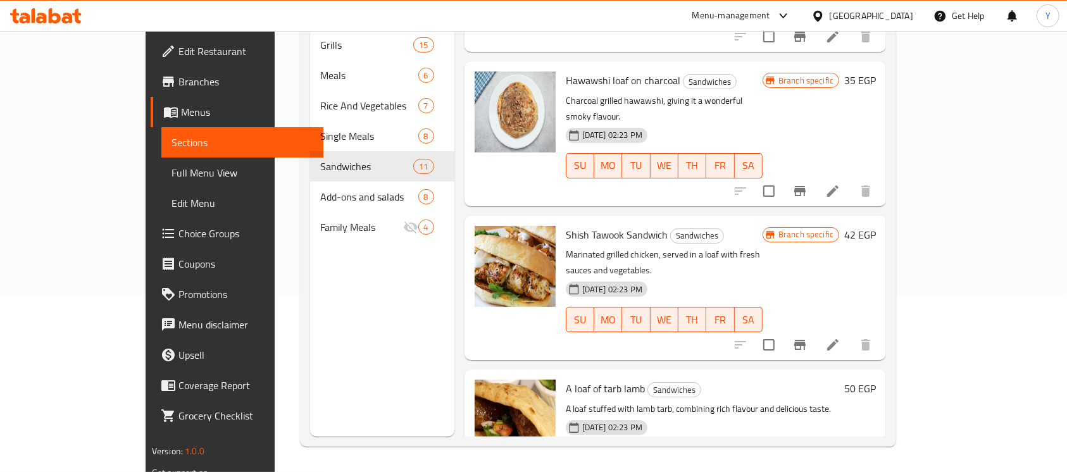
click at [887, 370] on div "A loaf of tarb lamb Sandwiches A loaf stuffed with lamb tarb, combining rich fl…" at bounding box center [676, 434] width 422 height 129
click at [876, 380] on h6 "50 EGP" at bounding box center [860, 389] width 32 height 18
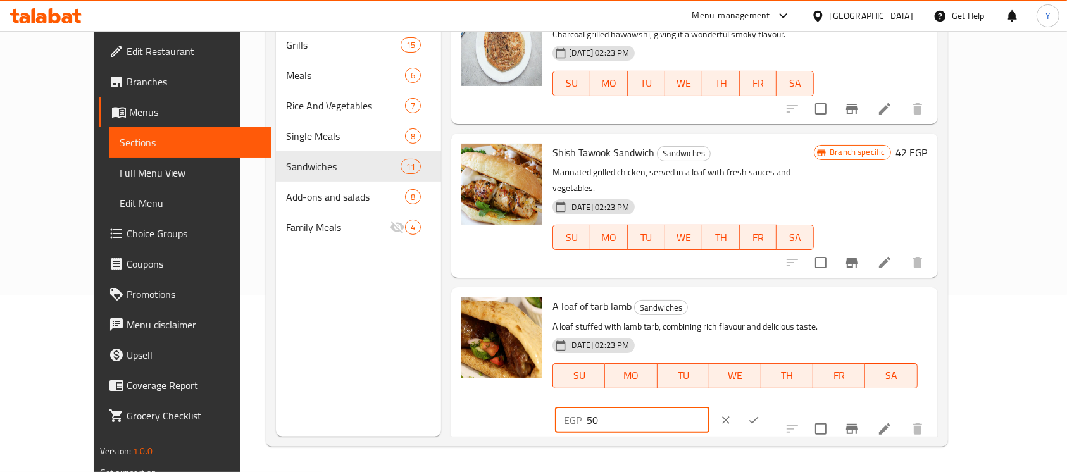
drag, startPoint x: 840, startPoint y: 263, endPoint x: 826, endPoint y: 263, distance: 13.9
click at [709, 408] on div "EGP 50 ​" at bounding box center [632, 420] width 154 height 25
type input "60"
click at [760, 414] on icon "ok" at bounding box center [754, 420] width 13 height 13
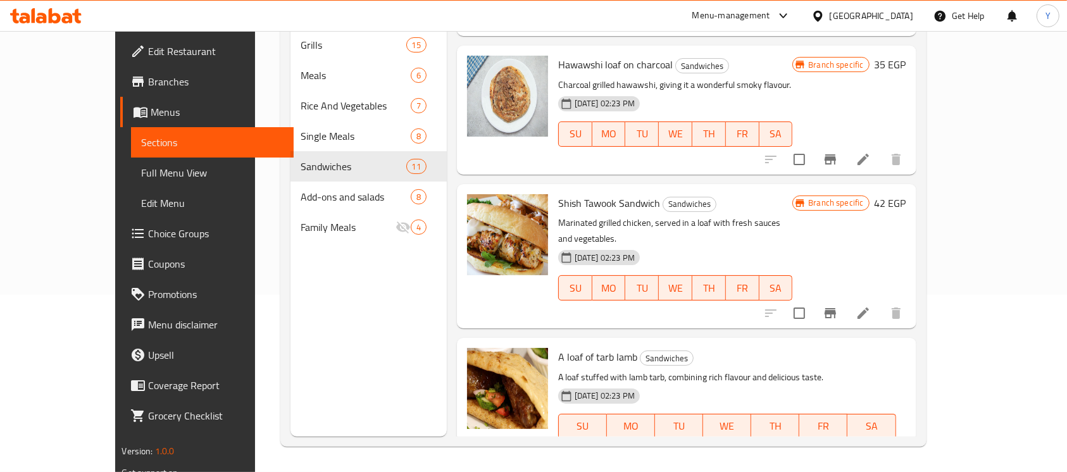
click at [846, 462] on button "Branch-specific-item" at bounding box center [830, 477] width 30 height 30
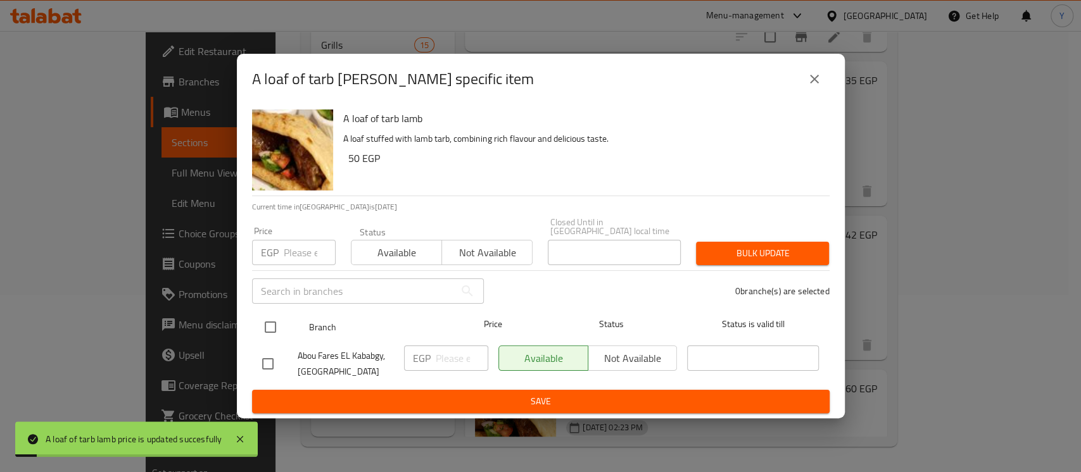
click at [265, 319] on input "checkbox" at bounding box center [270, 327] width 27 height 27
checkbox input "true"
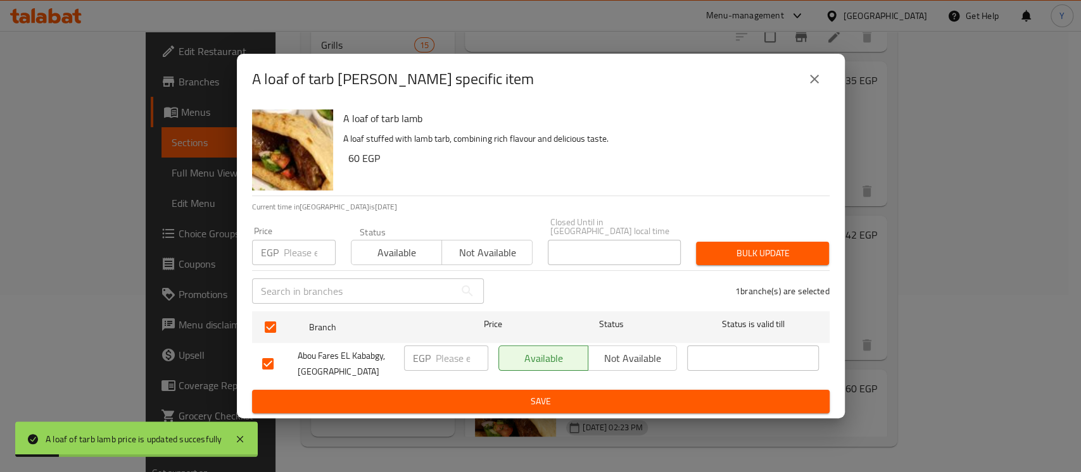
drag, startPoint x: 303, startPoint y: 251, endPoint x: 294, endPoint y: 257, distance: 10.5
click at [301, 251] on input "number" at bounding box center [310, 252] width 52 height 25
type input "60"
click at [744, 251] on span "Bulk update" at bounding box center [762, 254] width 113 height 16
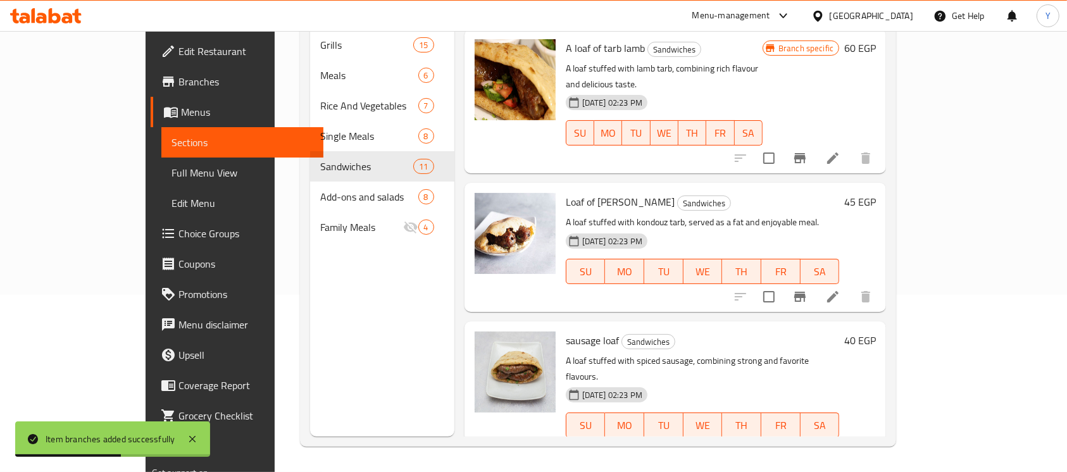
scroll to position [1081, 0]
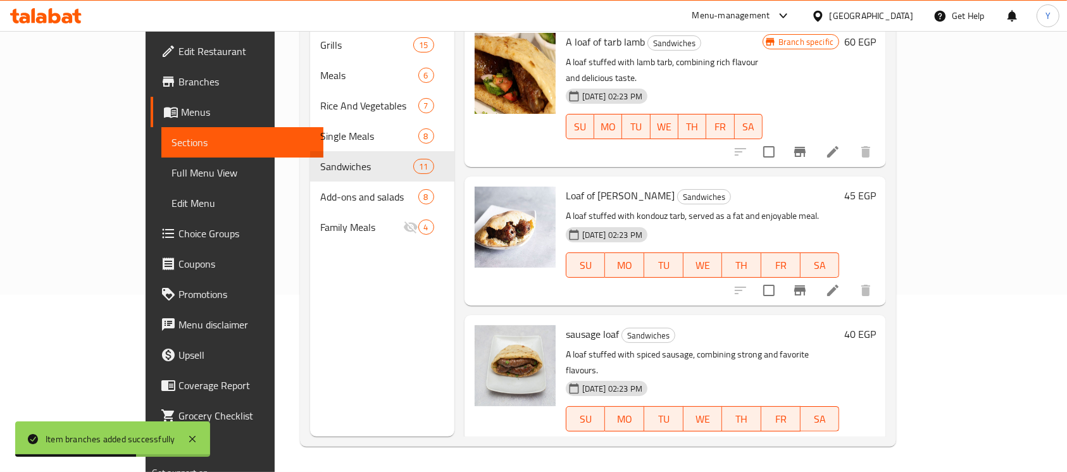
click at [876, 325] on h6 "40 EGP" at bounding box center [860, 334] width 32 height 18
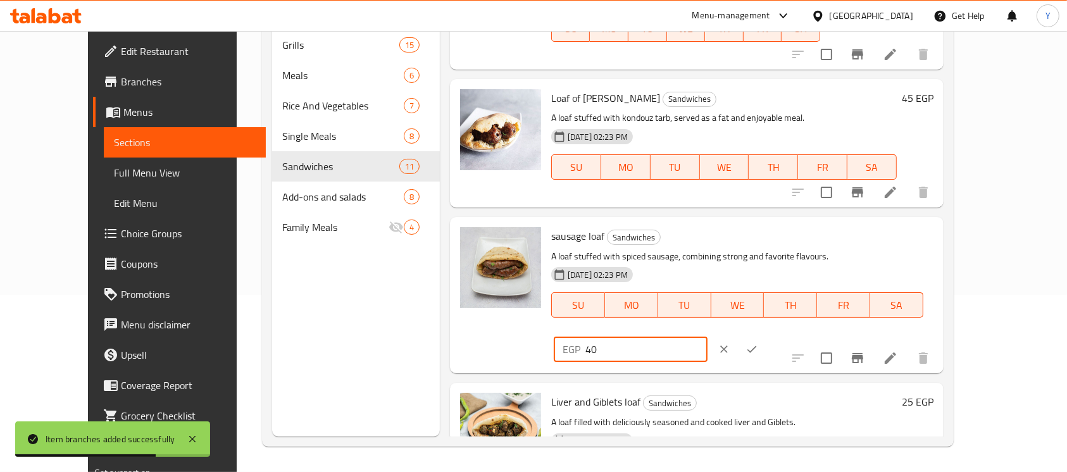
drag, startPoint x: 884, startPoint y: 195, endPoint x: 757, endPoint y: 202, distance: 128.1
click at [757, 222] on div "sausage loaf Sandwiches A loaf stuffed with spiced sausage, combining strong an…" at bounding box center [742, 295] width 392 height 146
type input "55"
click at [758, 343] on icon "ok" at bounding box center [752, 349] width 13 height 13
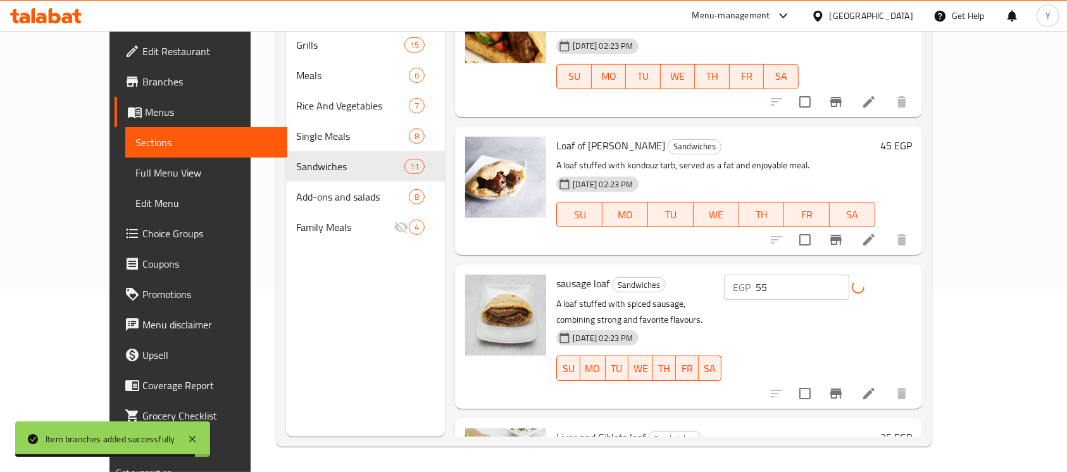
click at [844, 386] on icon "Branch-specific-item" at bounding box center [836, 393] width 15 height 15
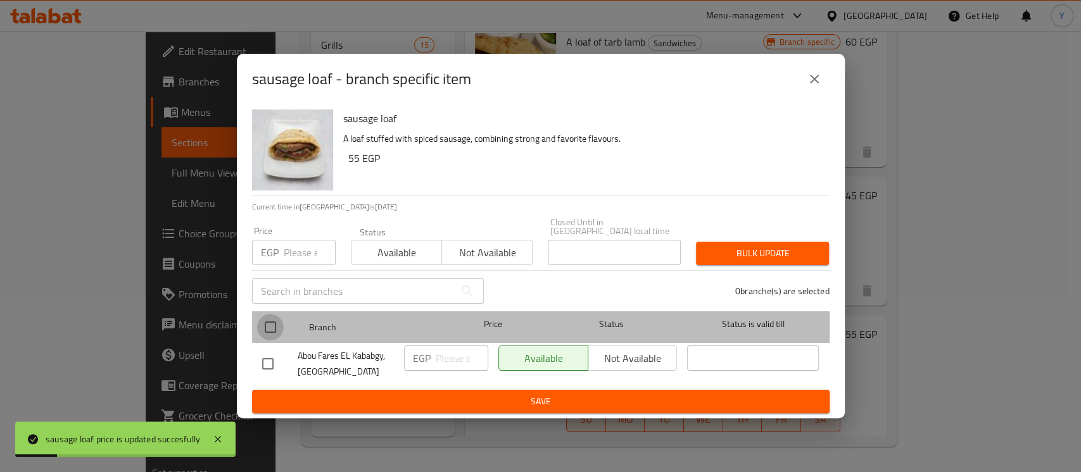
click at [258, 322] on input "checkbox" at bounding box center [270, 327] width 27 height 27
checkbox input "true"
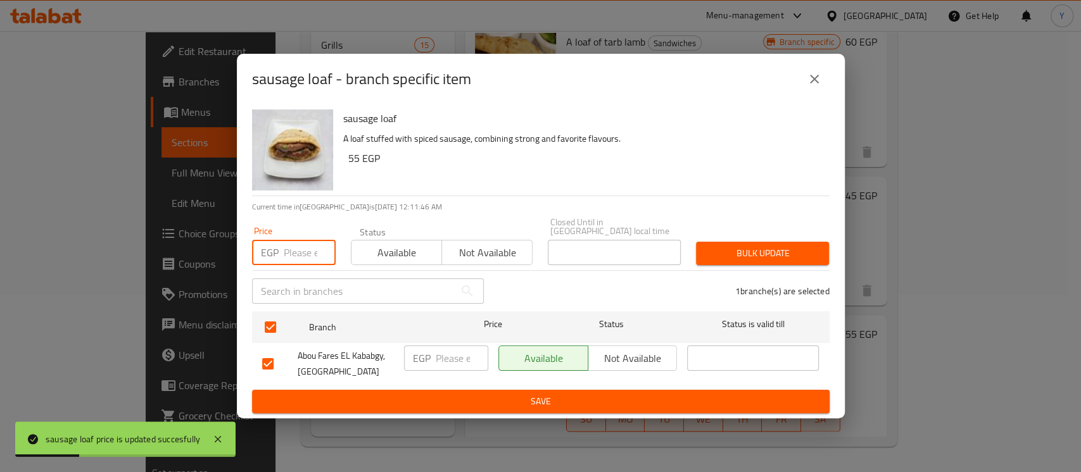
click at [284, 252] on input "number" at bounding box center [310, 252] width 52 height 25
type input "55"
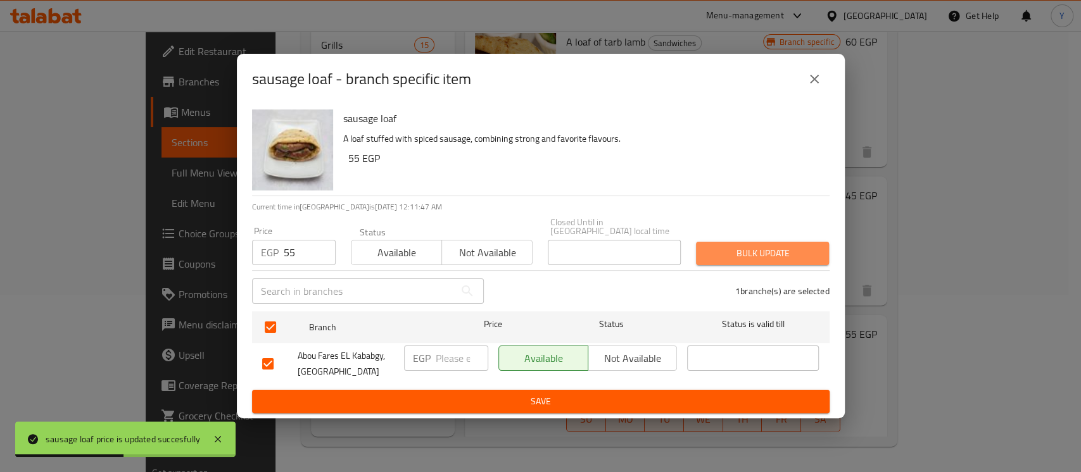
click at [719, 246] on span "Bulk update" at bounding box center [762, 254] width 113 height 16
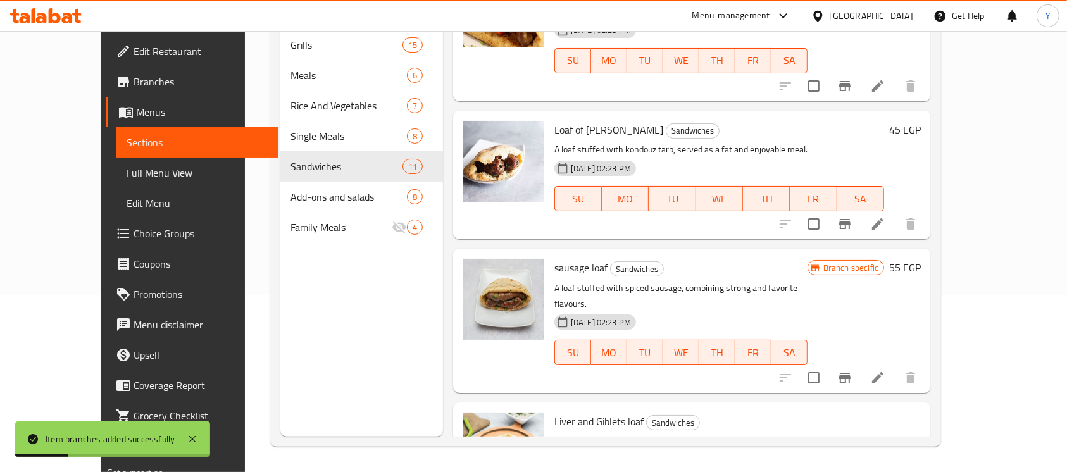
drag, startPoint x: 927, startPoint y: 326, endPoint x: 779, endPoint y: 332, distance: 148.2
drag, startPoint x: 881, startPoint y: 329, endPoint x: 739, endPoint y: 329, distance: 141.8
click at [739, 408] on div "Liver and Giblets loaf Sandwiches A loaf filled with deliciously seasoned and c…" at bounding box center [737, 481] width 377 height 146
type input "30"
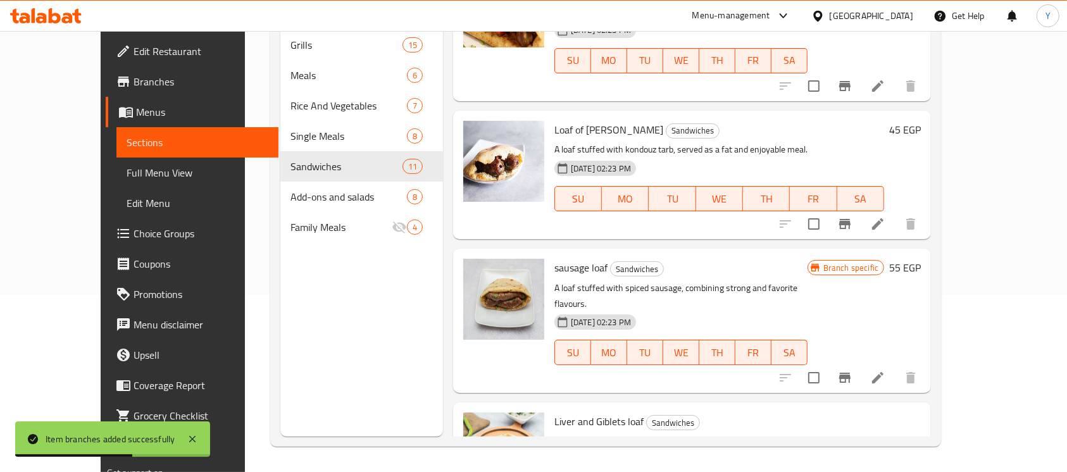
drag, startPoint x: 993, startPoint y: 333, endPoint x: 986, endPoint y: 341, distance: 9.9
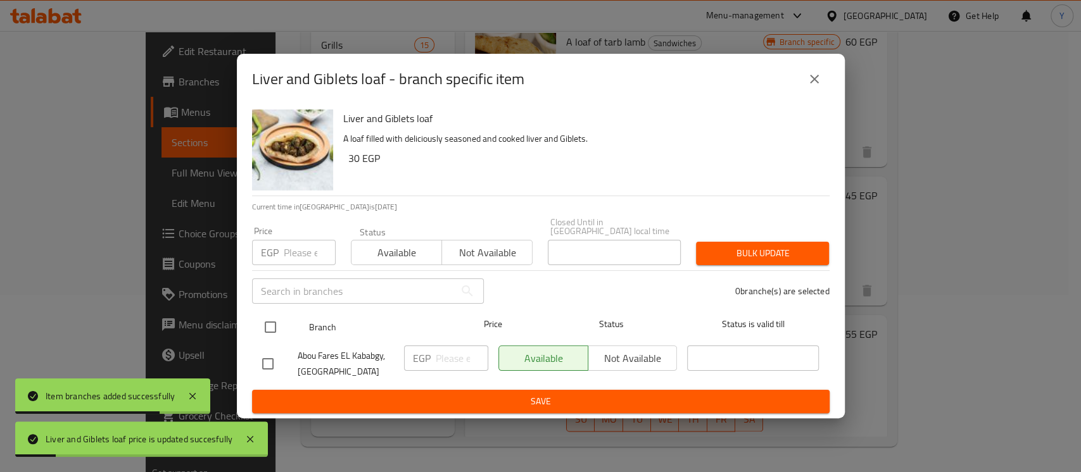
click at [272, 324] on input "checkbox" at bounding box center [270, 327] width 27 height 27
checkbox input "true"
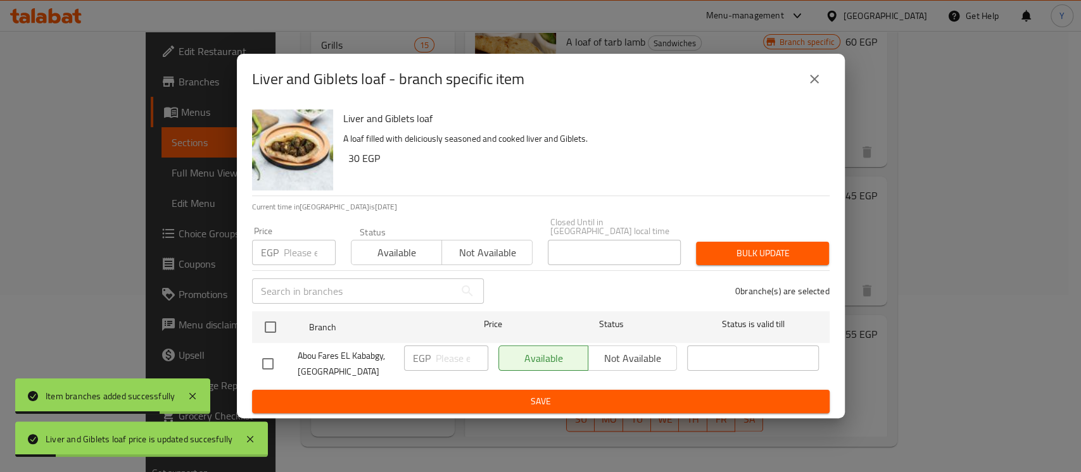
checkbox input "true"
click at [291, 249] on input "number" at bounding box center [310, 252] width 52 height 25
type input "30"
click at [746, 246] on span "Bulk update" at bounding box center [762, 254] width 113 height 16
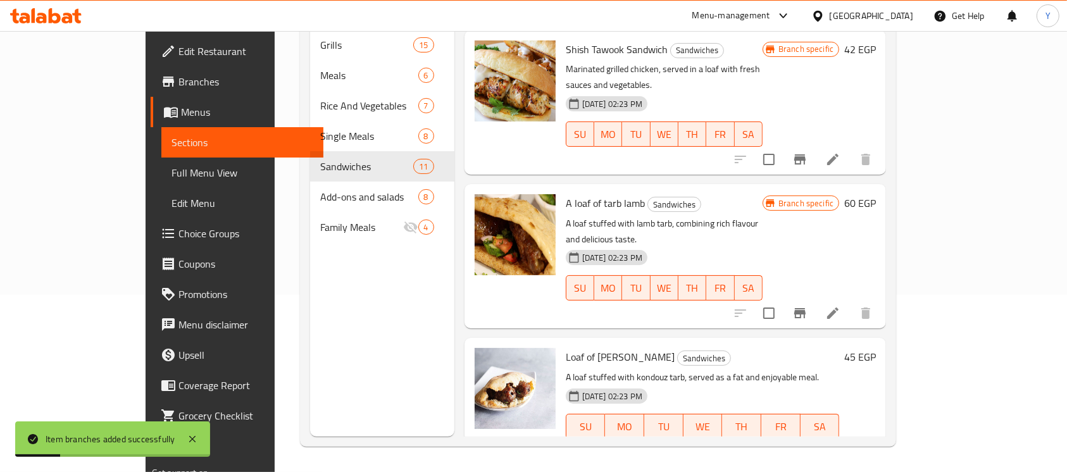
scroll to position [914, 0]
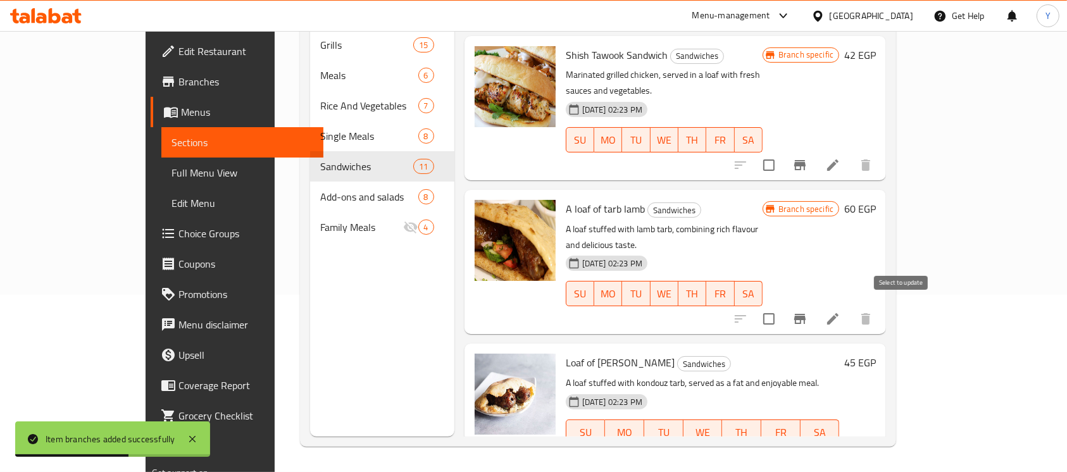
click at [782, 444] on input "checkbox" at bounding box center [769, 457] width 27 height 27
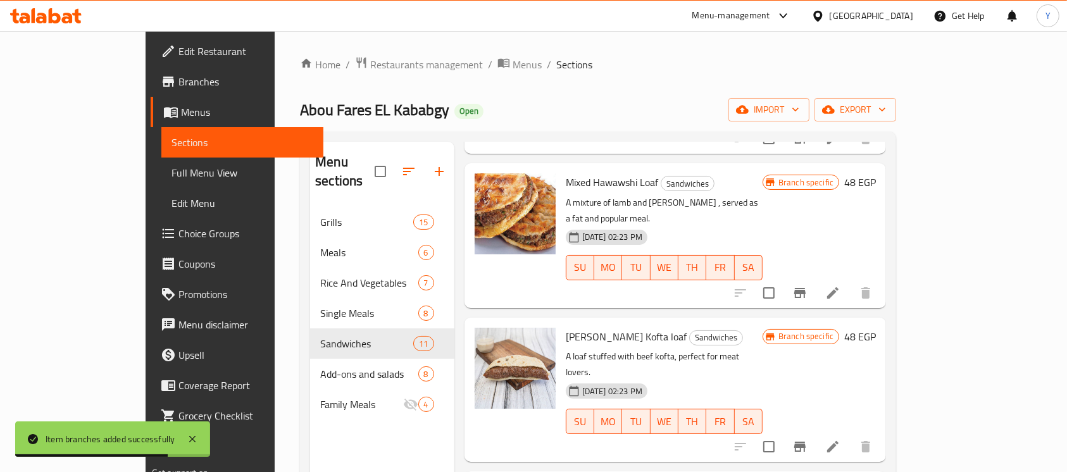
scroll to position [0, 0]
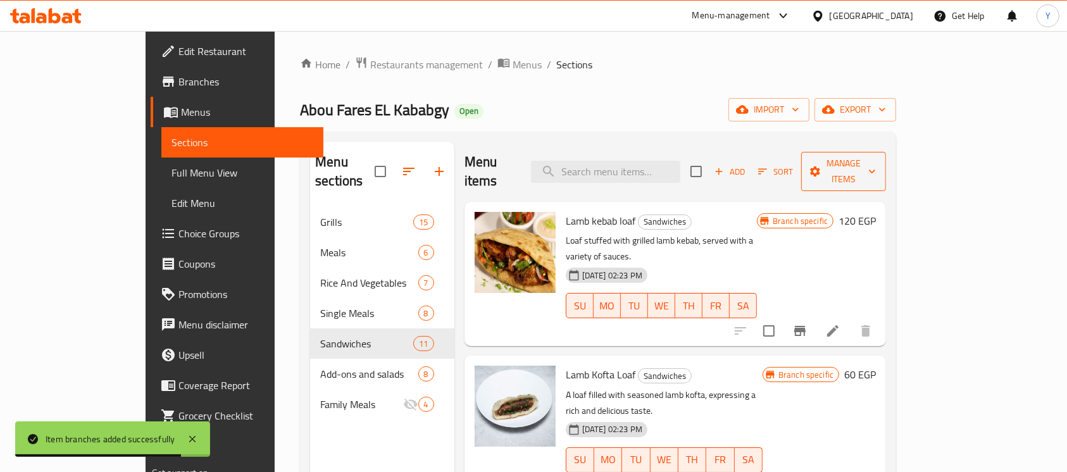
click at [876, 165] on span "Manage items" at bounding box center [844, 172] width 65 height 32
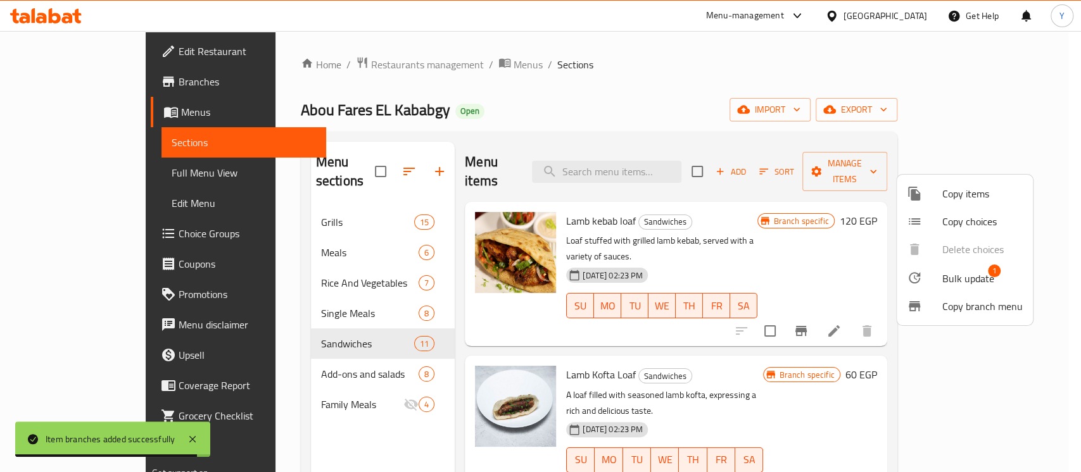
click at [923, 271] on div at bounding box center [924, 277] width 35 height 15
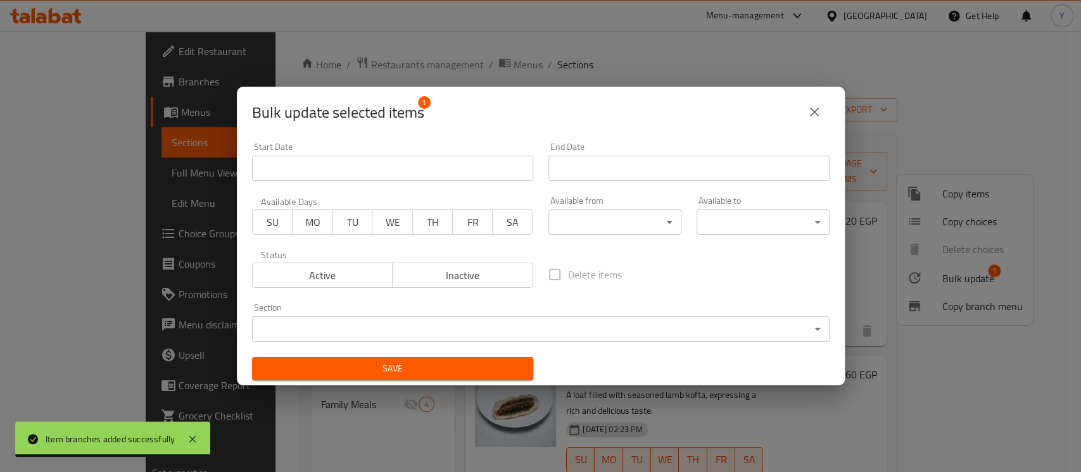
click at [462, 268] on span "Inactive" at bounding box center [463, 276] width 130 height 18
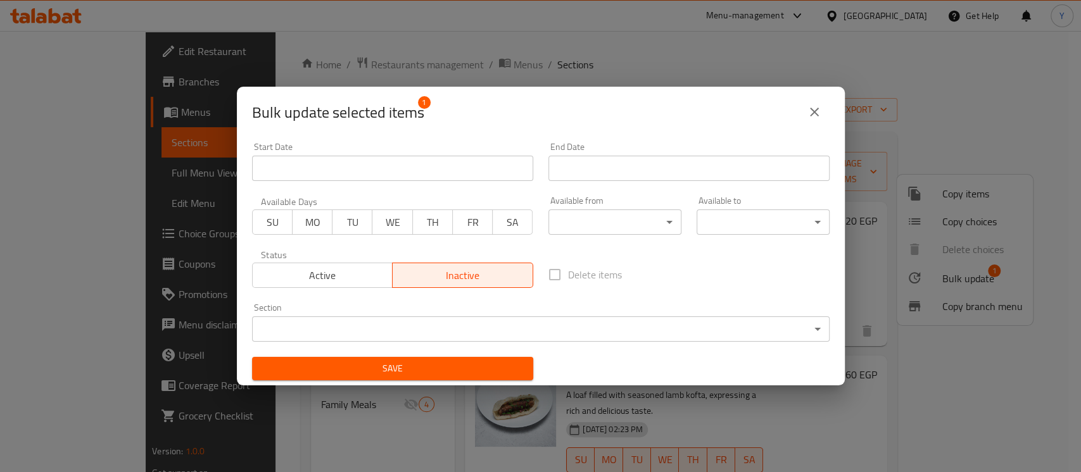
click at [476, 377] on button "Save" at bounding box center [392, 368] width 281 height 23
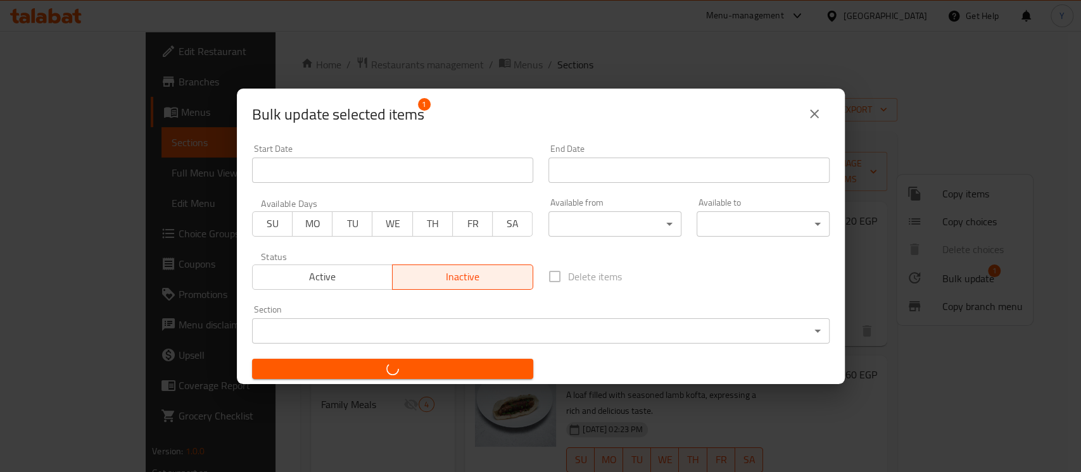
checkbox input "false"
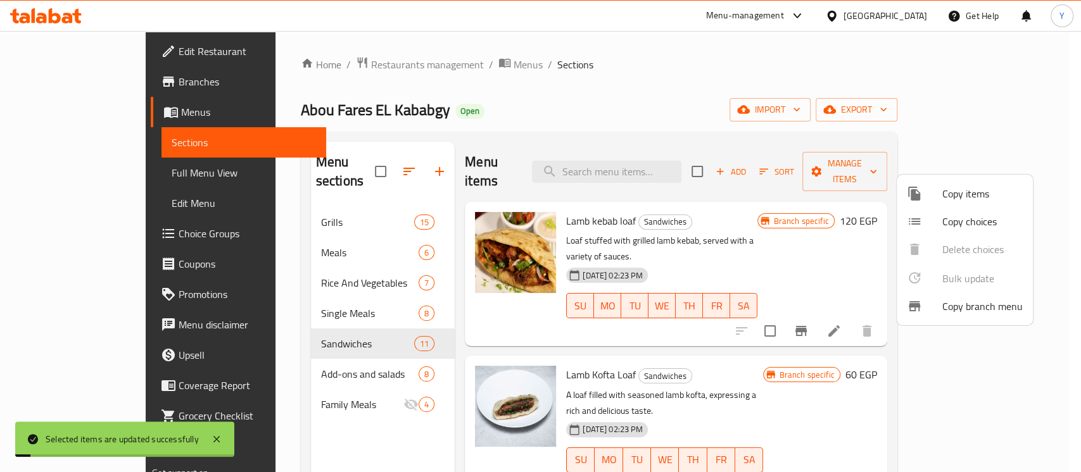
click at [701, 356] on div at bounding box center [540, 236] width 1081 height 472
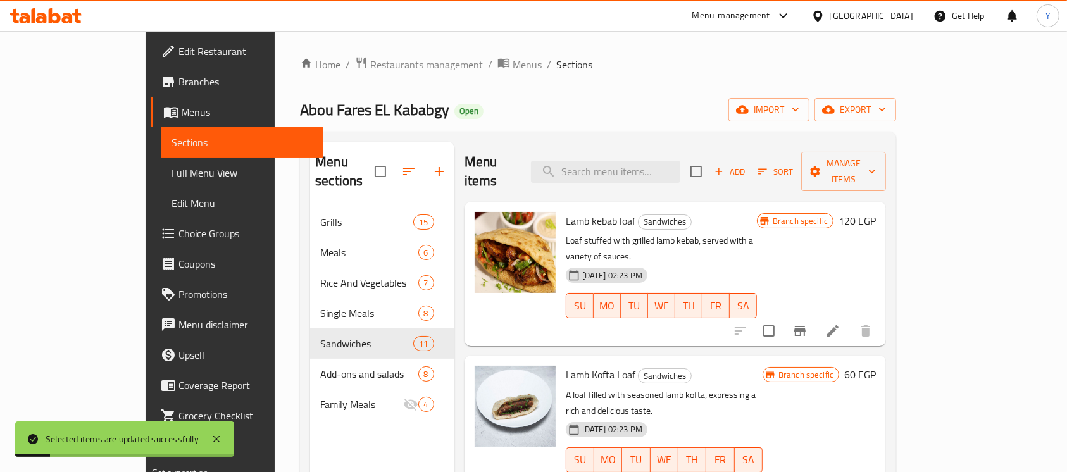
scroll to position [177, 0]
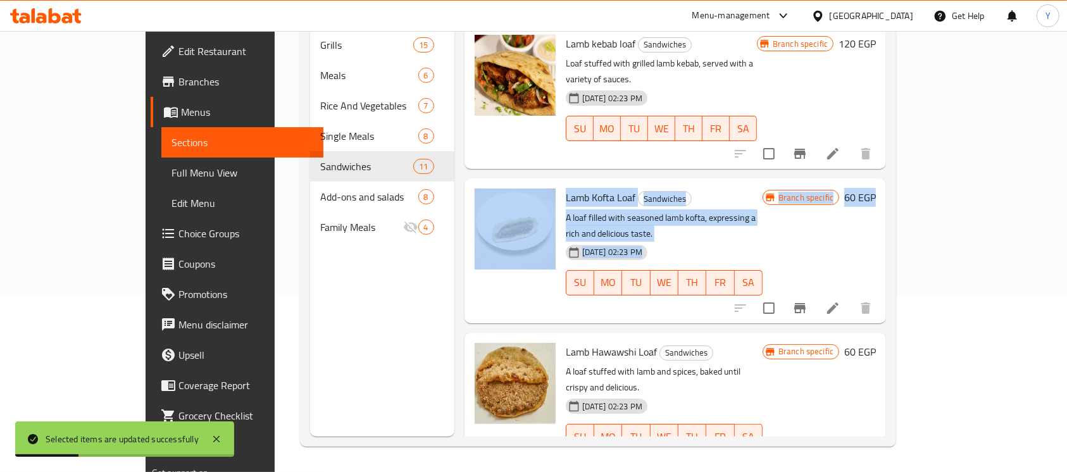
drag, startPoint x: 1050, startPoint y: 84, endPoint x: 1046, endPoint y: 202, distance: 118.5
click at [922, 220] on div "Home / Restaurants management / Menus / Sections Abou Fares EL Kababgy Open imp…" at bounding box center [598, 163] width 647 height 618
drag, startPoint x: 1033, startPoint y: 127, endPoint x: 1033, endPoint y: 135, distance: 8.3
click at [896, 128] on div "Menu sections Grills 15 Meals 6 Rice And Vegetables 7 Single Meals 8 Sandwiches…" at bounding box center [598, 200] width 596 height 493
click at [922, 153] on div "Home / Restaurants management / Menus / Sections Abou Fares EL Kababgy Open imp…" at bounding box center [598, 163] width 647 height 618
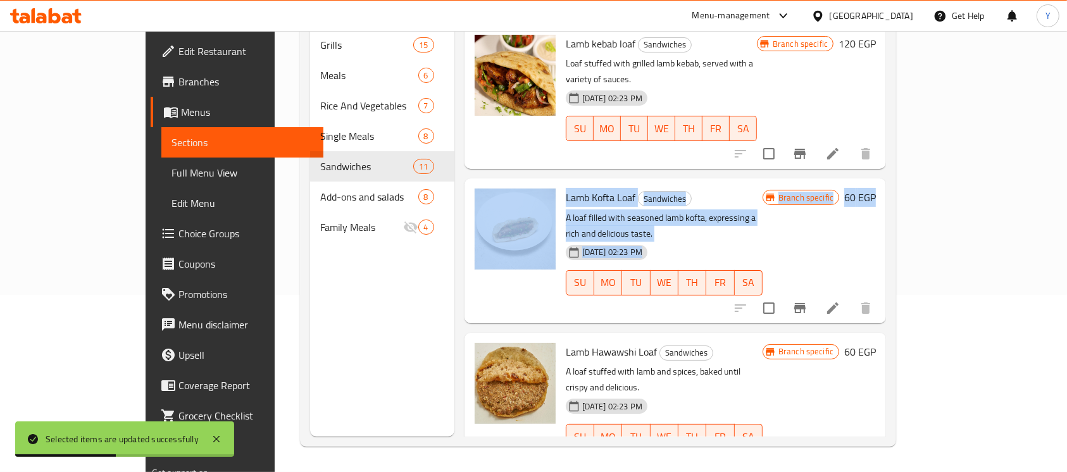
click at [922, 87] on div "Home / Restaurants management / Menus / Sections Abou Fares EL Kababgy Open imp…" at bounding box center [598, 163] width 647 height 618
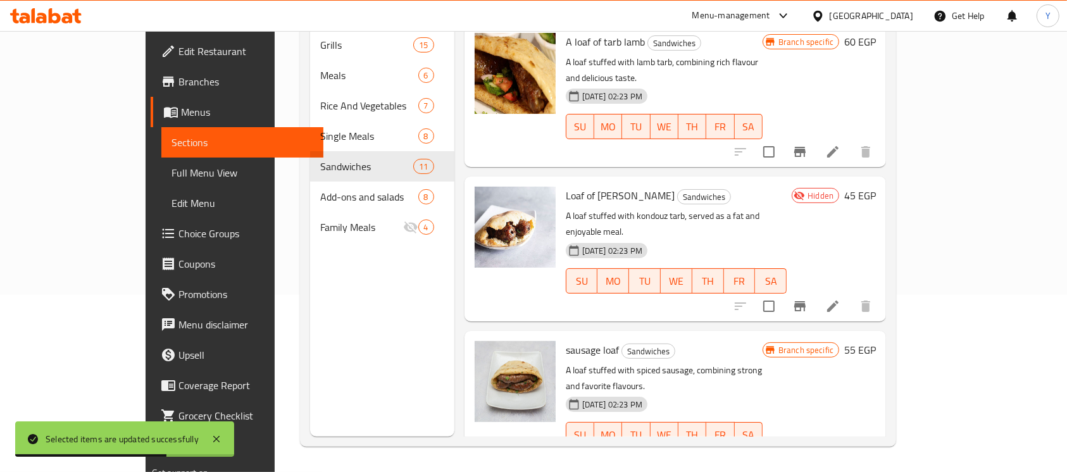
scroll to position [926, 0]
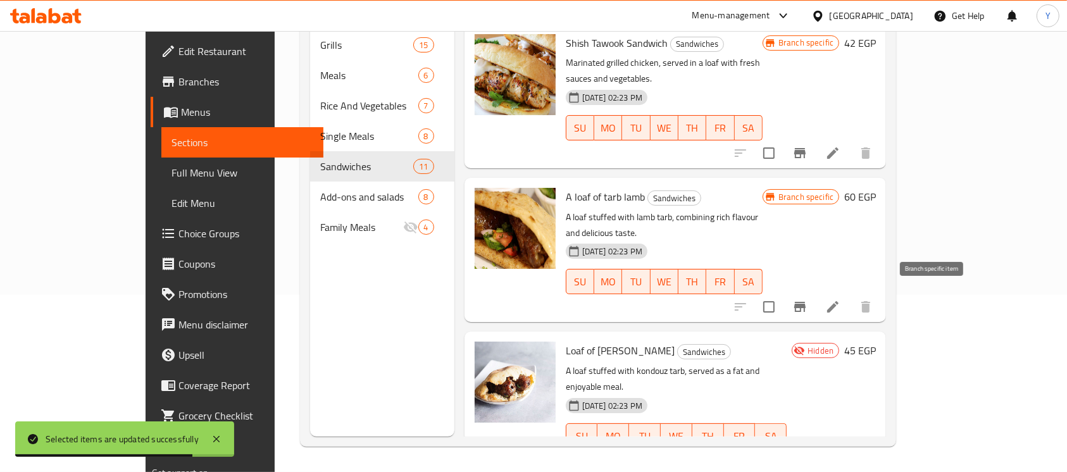
click at [806, 456] on icon "Branch-specific-item" at bounding box center [799, 461] width 11 height 10
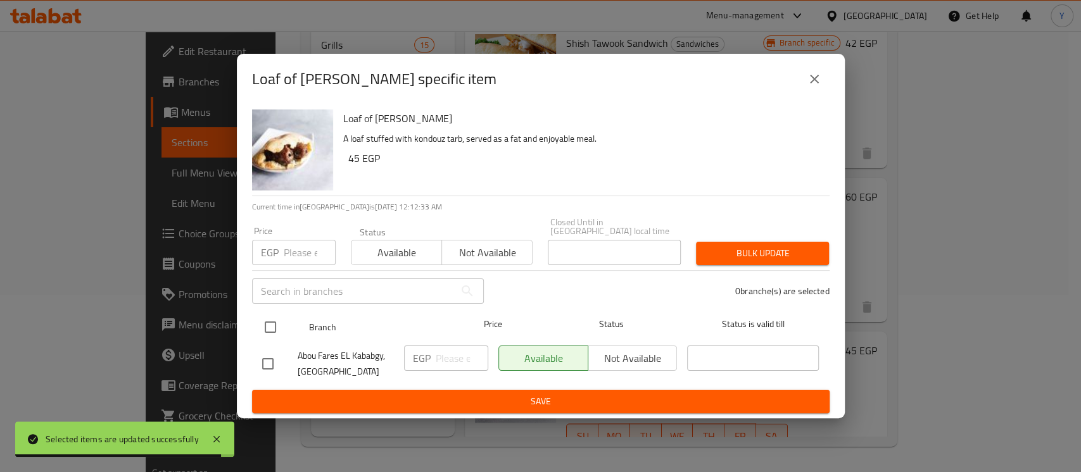
click at [282, 329] on input "checkbox" at bounding box center [270, 327] width 27 height 27
checkbox input "true"
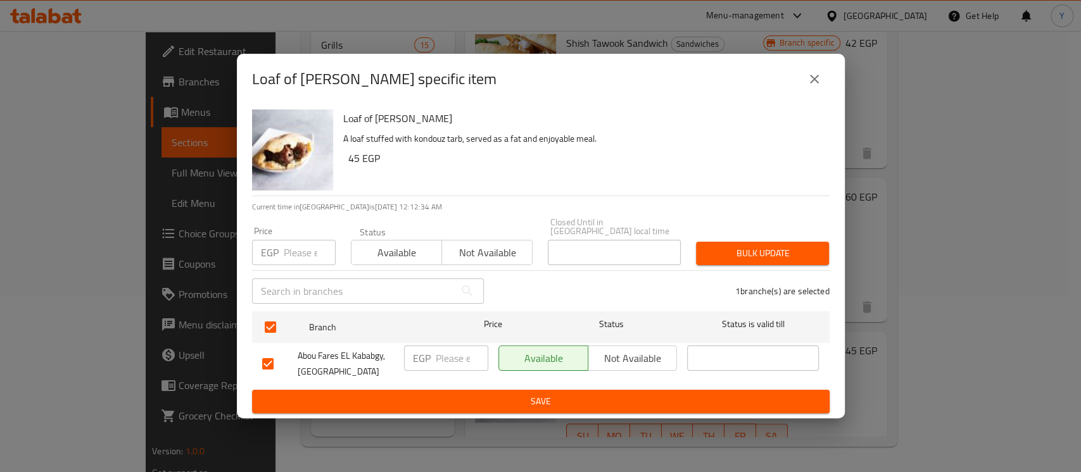
click at [651, 359] on span "Not available" at bounding box center [632, 358] width 79 height 18
click at [618, 403] on span "Save" at bounding box center [540, 402] width 557 height 16
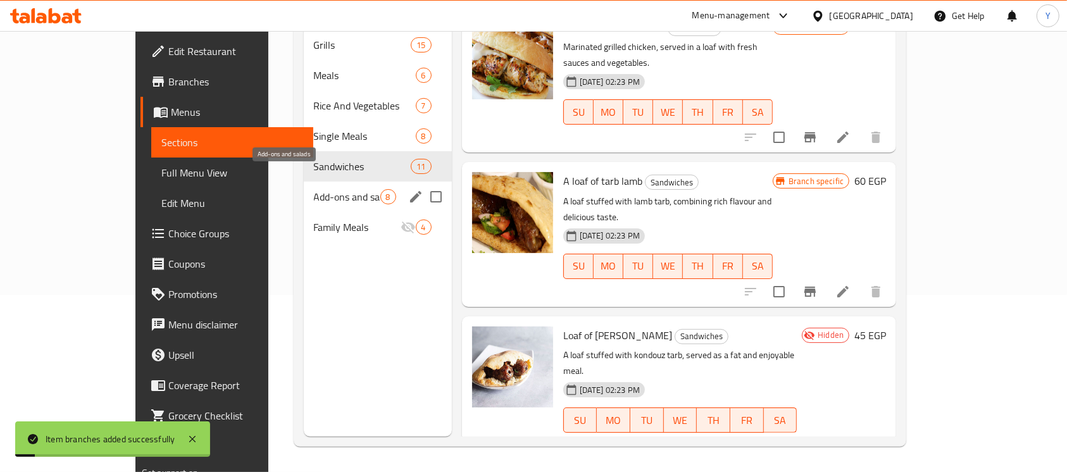
click at [318, 189] on span "Add-ons and salads" at bounding box center [347, 196] width 66 height 15
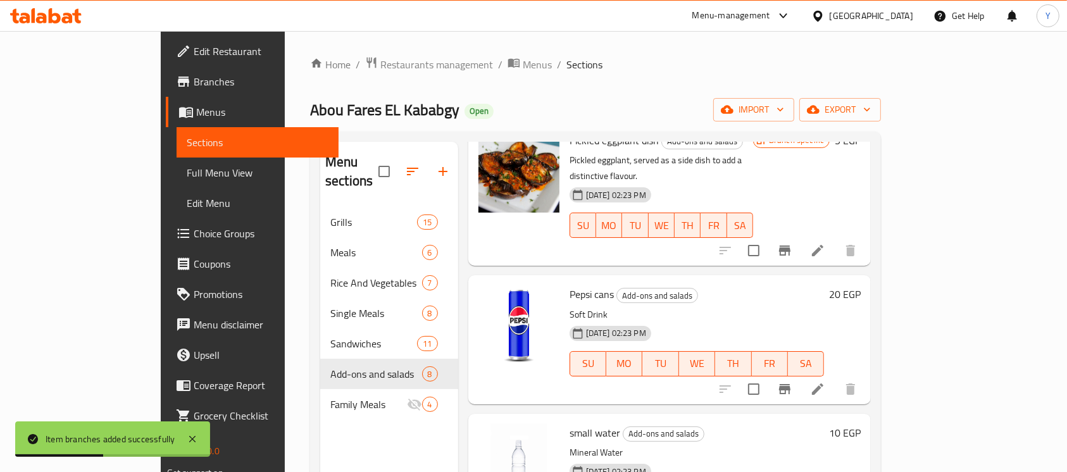
click at [872, 190] on div "Pickled eggplant dish Add-ons and salads Pickled eggplant, served as a side dis…" at bounding box center [669, 194] width 403 height 144
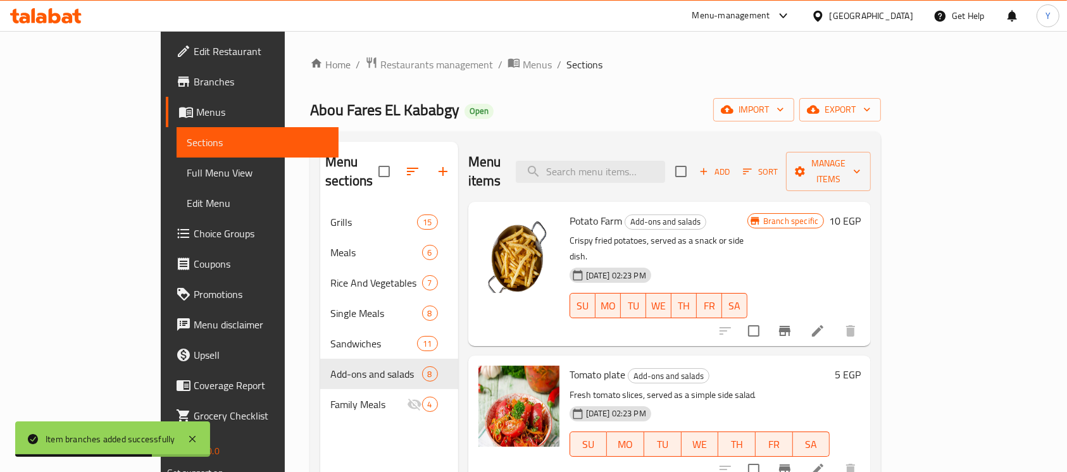
click at [861, 366] on h6 "5 EGP" at bounding box center [848, 375] width 26 height 18
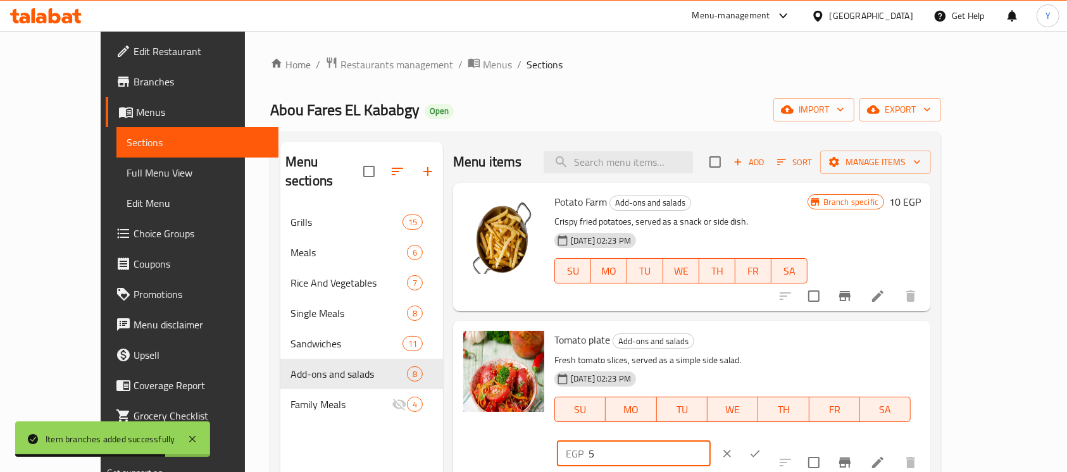
drag, startPoint x: 887, startPoint y: 357, endPoint x: 741, endPoint y: 358, distance: 145.6
click at [741, 358] on div "Tomato plate Add-ons and salads Fresh tomato slices, served as a simple side sa…" at bounding box center [737, 399] width 377 height 146
type input "7"
click at [762, 448] on icon "ok" at bounding box center [755, 454] width 13 height 13
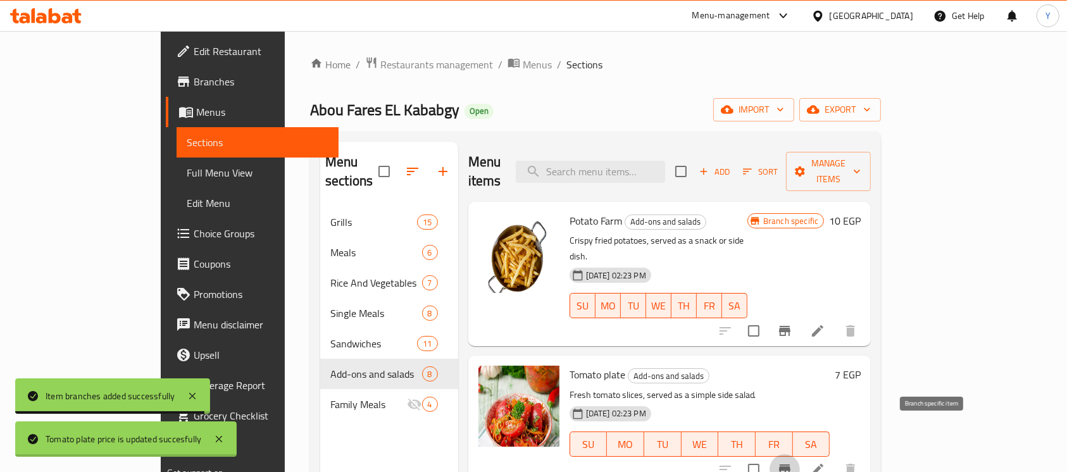
click at [800, 455] on button "Branch-specific-item" at bounding box center [785, 470] width 30 height 30
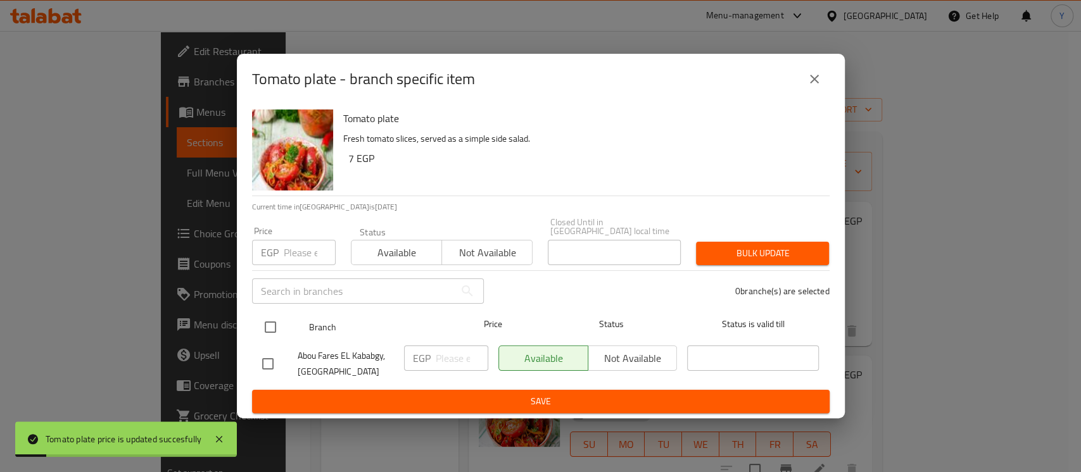
click at [272, 318] on input "checkbox" at bounding box center [270, 327] width 27 height 27
checkbox input "true"
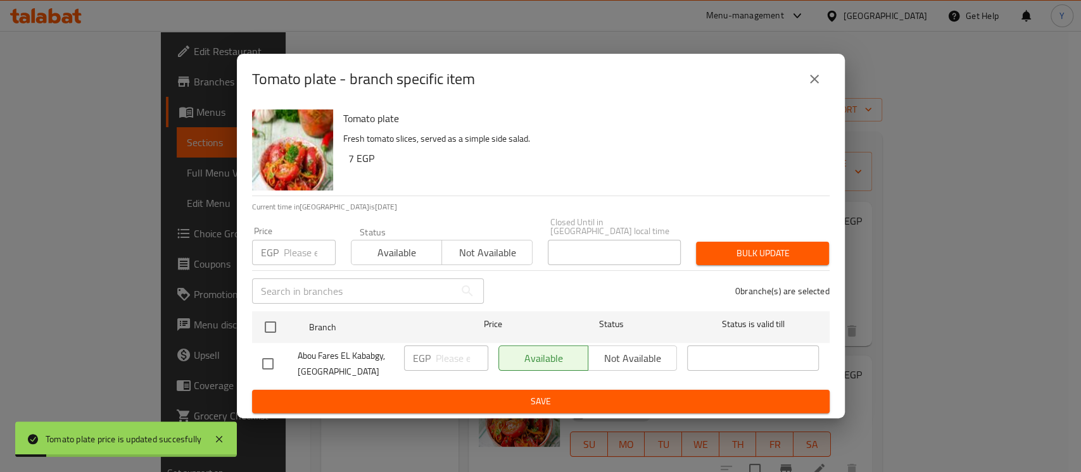
checkbox input "true"
click at [297, 265] on div "Price EGP Price" at bounding box center [293, 246] width 99 height 54
click at [298, 256] on input "number" at bounding box center [310, 252] width 52 height 25
type input "7"
click at [703, 242] on button "Bulk update" at bounding box center [762, 253] width 133 height 23
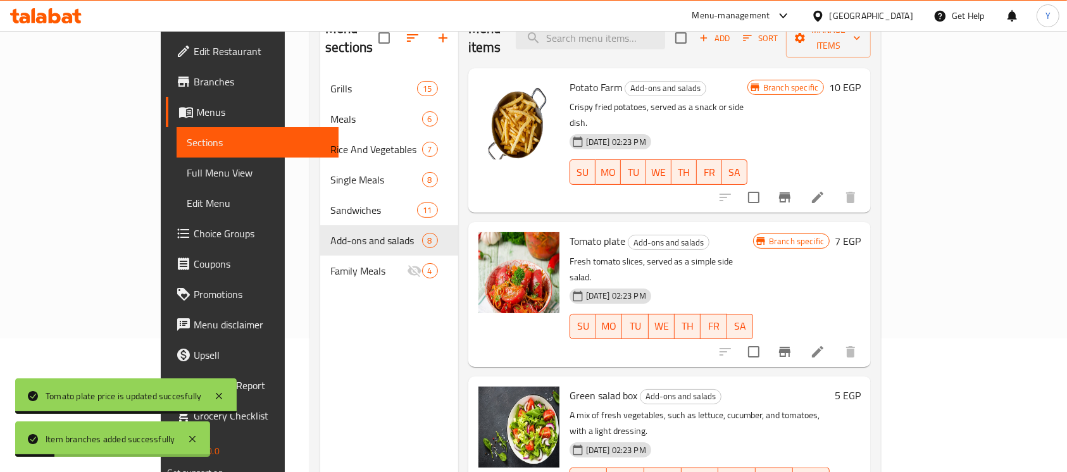
scroll to position [160, 0]
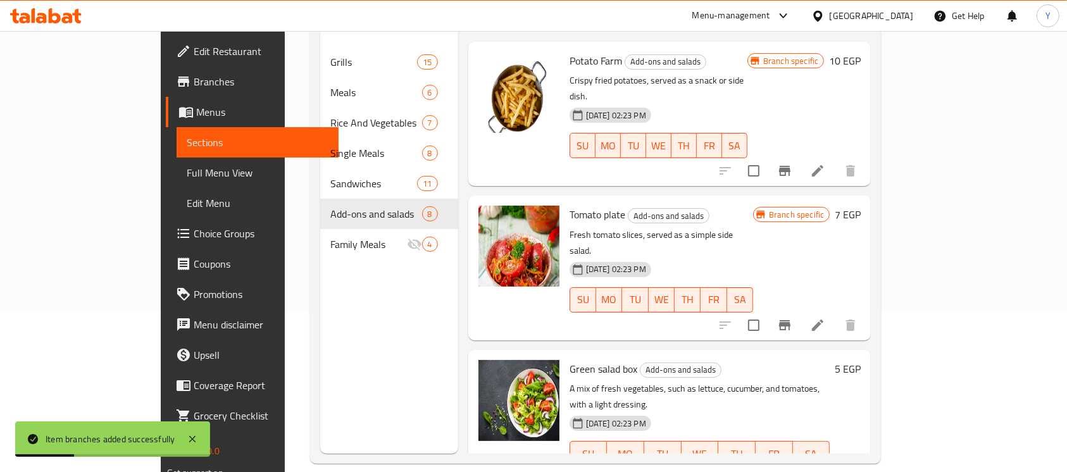
click at [836, 355] on div "Green salad box Add-ons and salads A mix of fresh vegetables, such as lettuce, …" at bounding box center [700, 422] width 271 height 134
click at [861, 360] on h6 "5 EGP" at bounding box center [848, 369] width 26 height 18
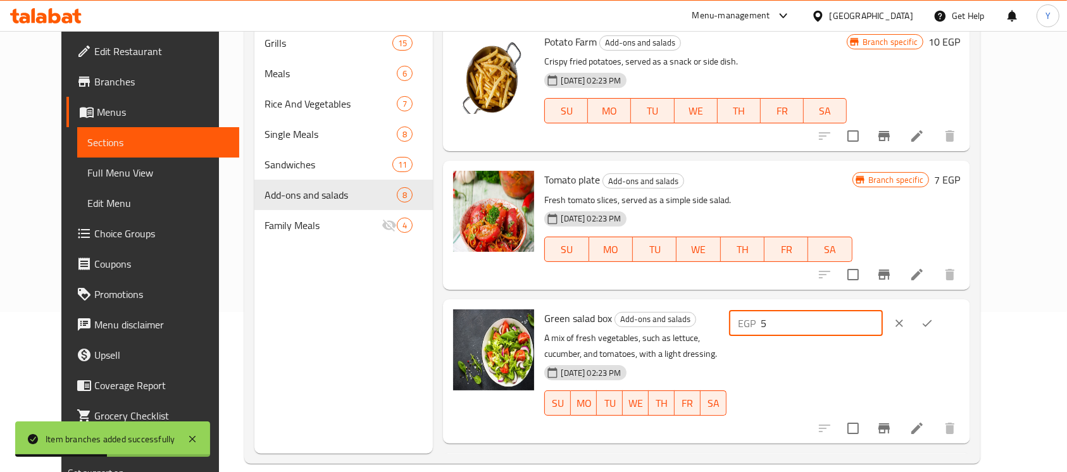
drag, startPoint x: 891, startPoint y: 318, endPoint x: 707, endPoint y: 327, distance: 183.8
click at [706, 327] on div "Green salad box Add-ons and salads A mix of fresh vegetables, such as lettuce, …" at bounding box center [752, 372] width 426 height 134
type input "7"
click at [934, 320] on icon "ok" at bounding box center [927, 323] width 13 height 13
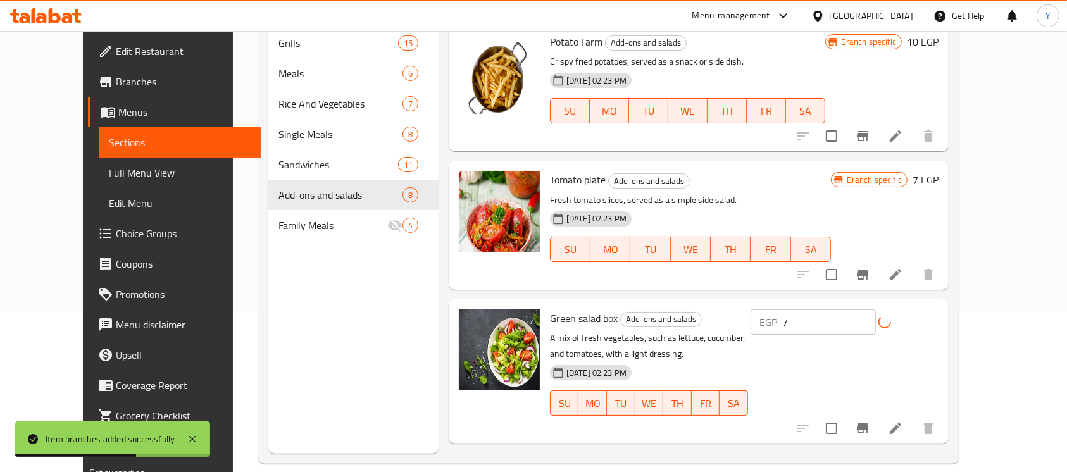
click at [878, 418] on button "Branch-specific-item" at bounding box center [863, 428] width 30 height 30
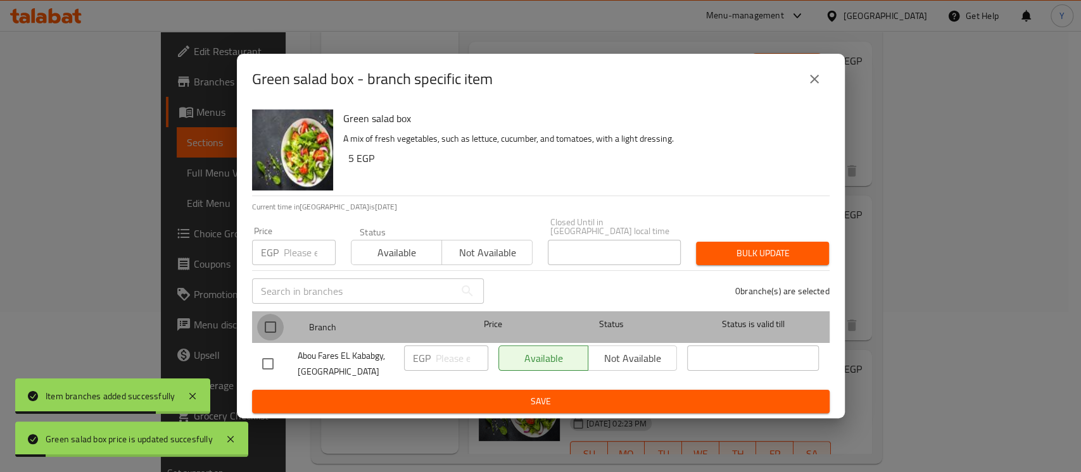
drag, startPoint x: 277, startPoint y: 323, endPoint x: 316, endPoint y: 274, distance: 62.6
click at [278, 323] on input "checkbox" at bounding box center [270, 327] width 27 height 27
checkbox input "true"
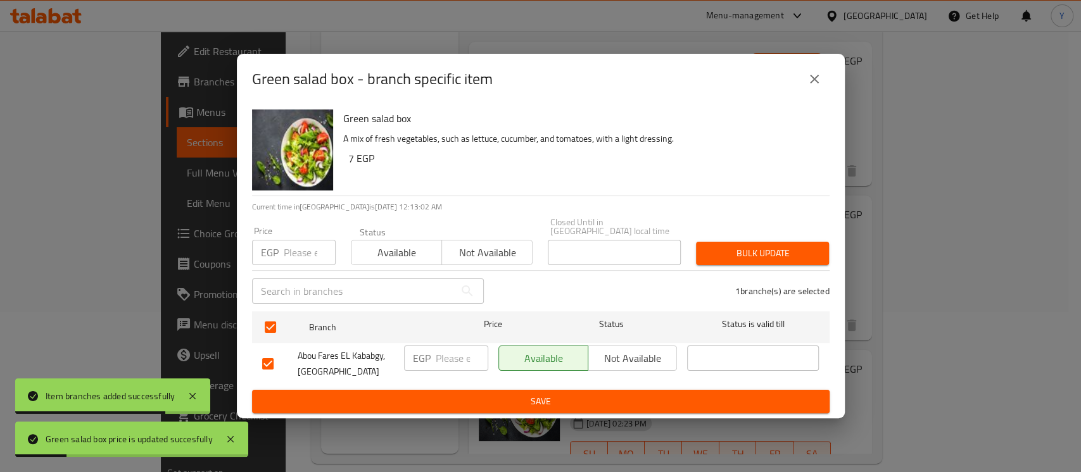
click at [310, 254] on input "number" at bounding box center [310, 252] width 52 height 25
type input "7"
click at [731, 247] on span "Bulk update" at bounding box center [762, 254] width 113 height 16
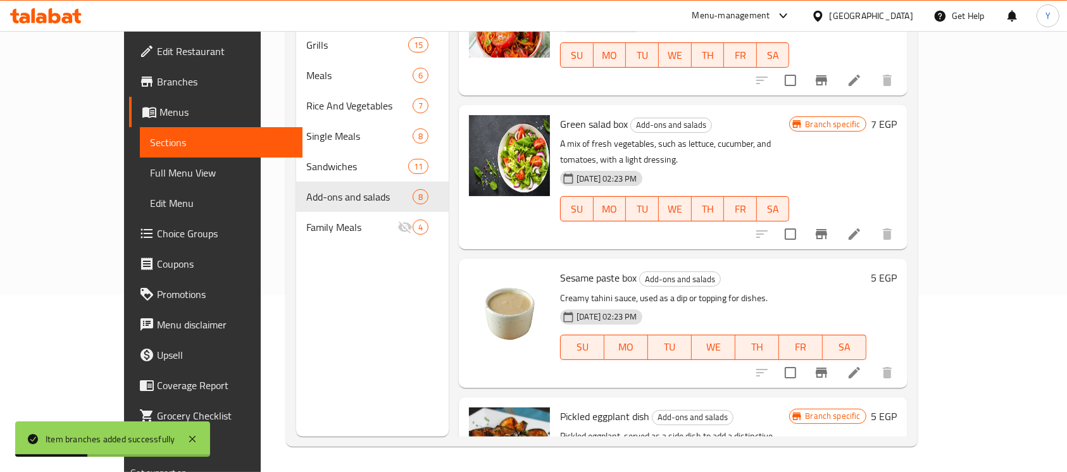
scroll to position [246, 0]
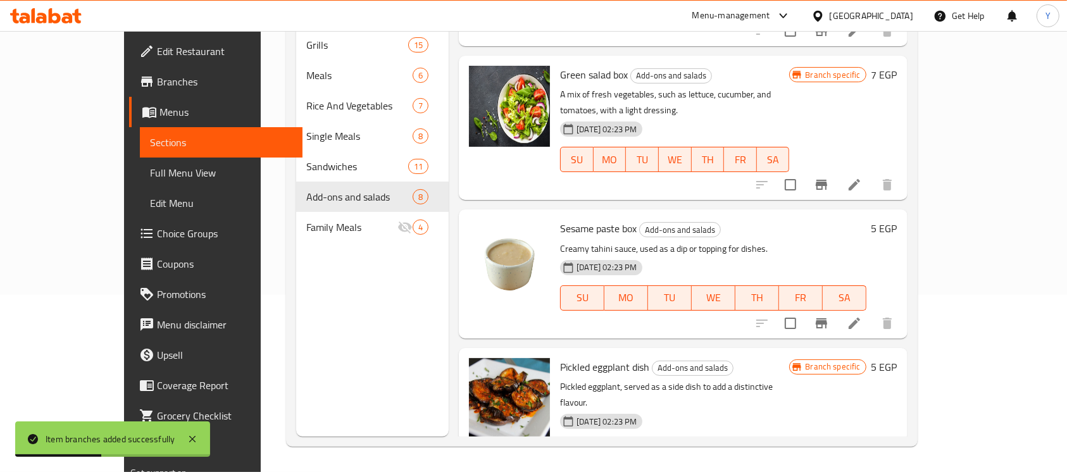
click at [898, 220] on h6 "5 EGP" at bounding box center [885, 229] width 26 height 18
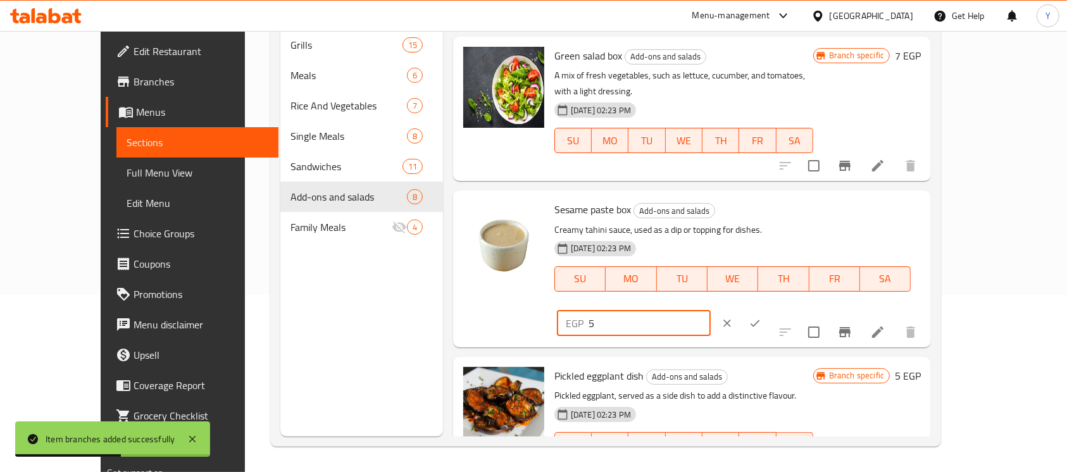
drag, startPoint x: 872, startPoint y: 204, endPoint x: 786, endPoint y: 220, distance: 87.5
click at [786, 220] on div "Sesame paste box Add-ons and salads Creamy tahini sauce, used as a dip or toppi…" at bounding box center [737, 269] width 377 height 146
type input "7"
click at [769, 310] on button "ok" at bounding box center [755, 324] width 28 height 28
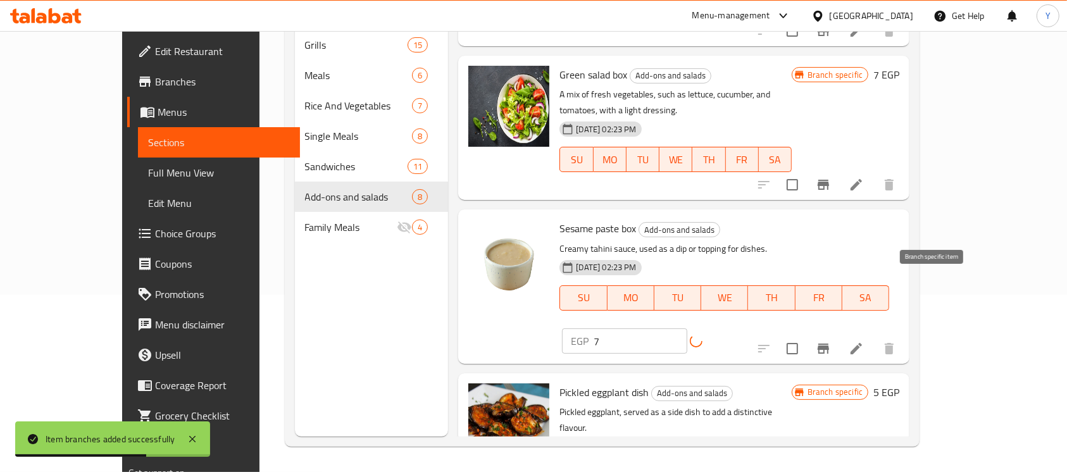
click at [839, 334] on button "Branch-specific-item" at bounding box center [823, 349] width 30 height 30
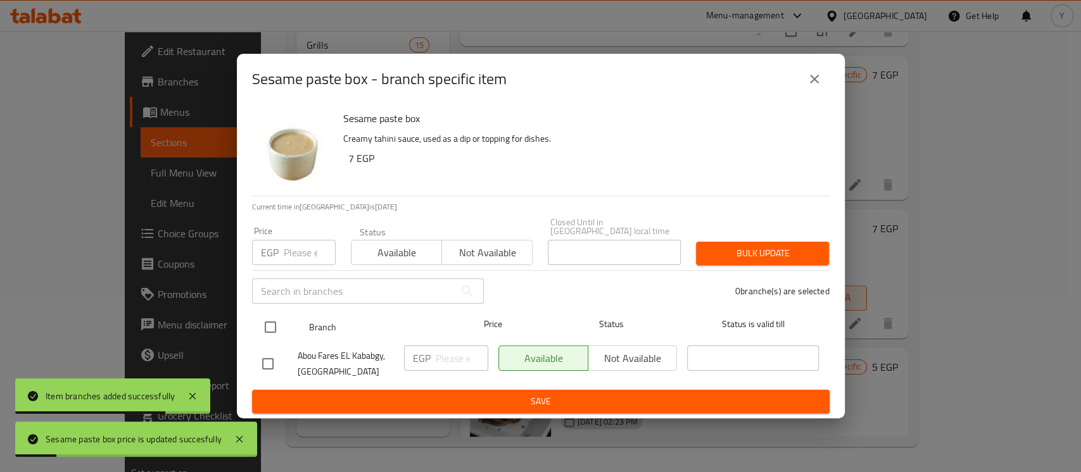
click at [279, 321] on input "checkbox" at bounding box center [270, 327] width 27 height 27
checkbox input "true"
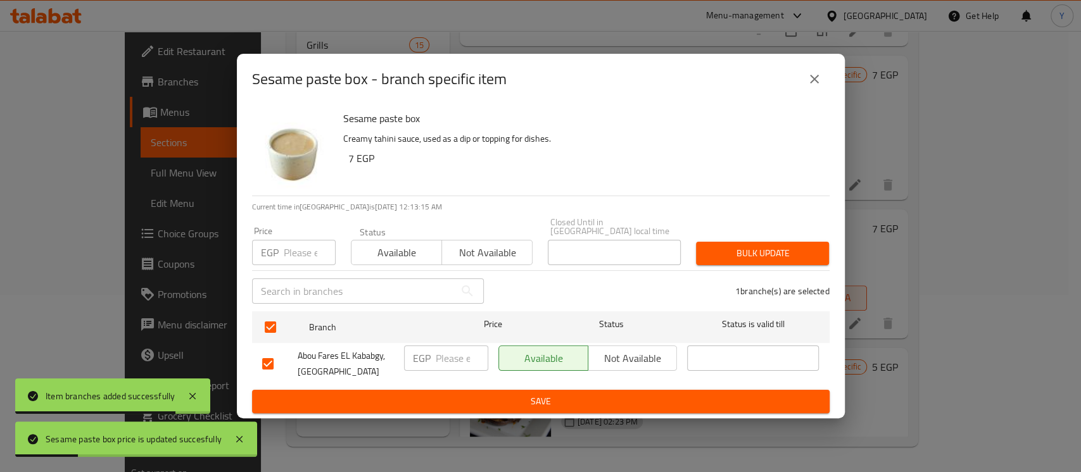
click at [296, 256] on input "number" at bounding box center [310, 252] width 52 height 25
type input "7"
click at [791, 249] on span "Bulk update" at bounding box center [762, 254] width 113 height 16
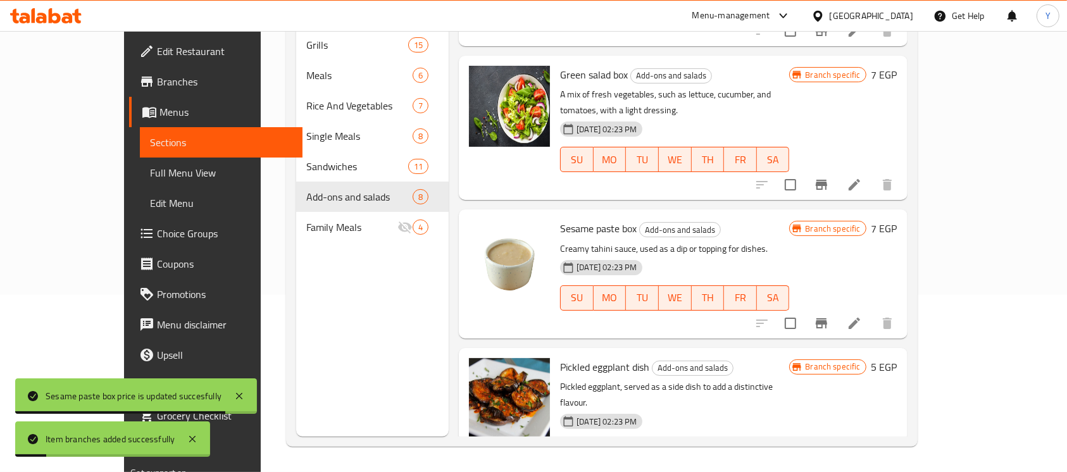
click at [897, 358] on div "Branch specific 5 EGP" at bounding box center [843, 420] width 108 height 124
click at [898, 358] on h6 "5 EGP" at bounding box center [885, 367] width 26 height 18
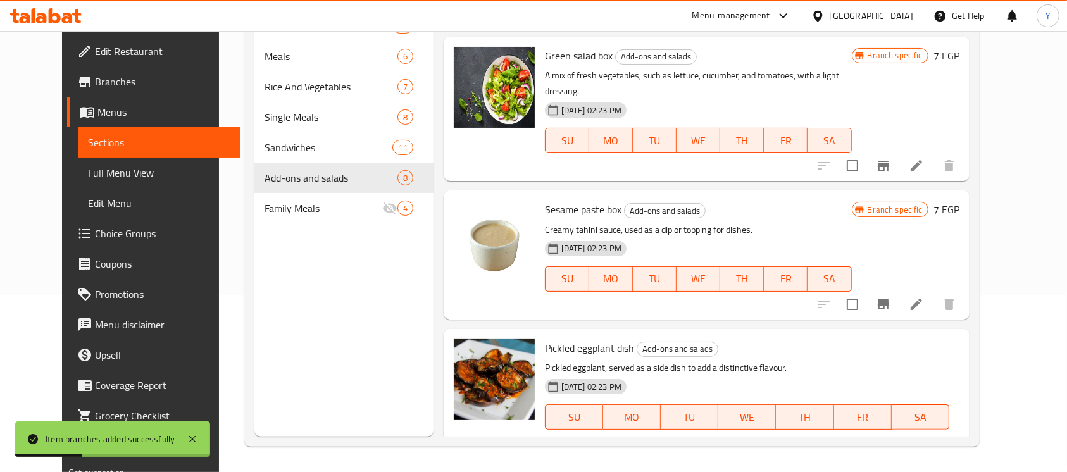
drag, startPoint x: 895, startPoint y: 344, endPoint x: 825, endPoint y: 364, distance: 73.0
click at [820, 448] on div "Branch specific EGP 5 ​" at bounding box center [700, 462] width 310 height 28
type input "7"
click at [829, 455] on icon "ok" at bounding box center [822, 461] width 13 height 13
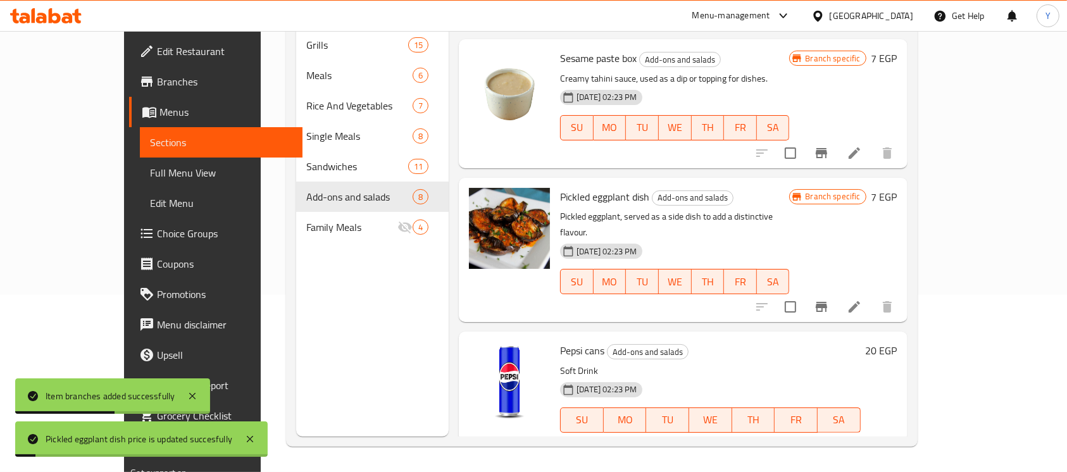
scroll to position [425, 0]
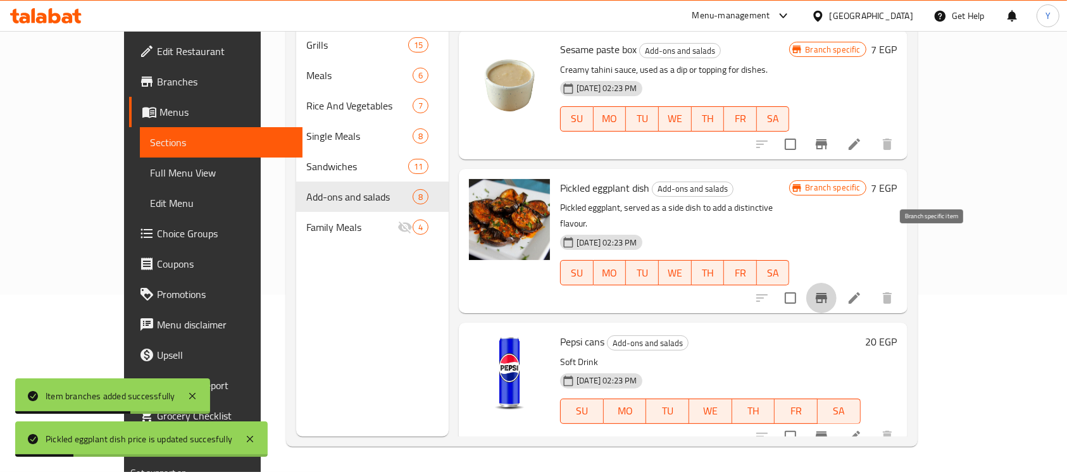
click at [837, 283] on button "Branch-specific-item" at bounding box center [822, 298] width 30 height 30
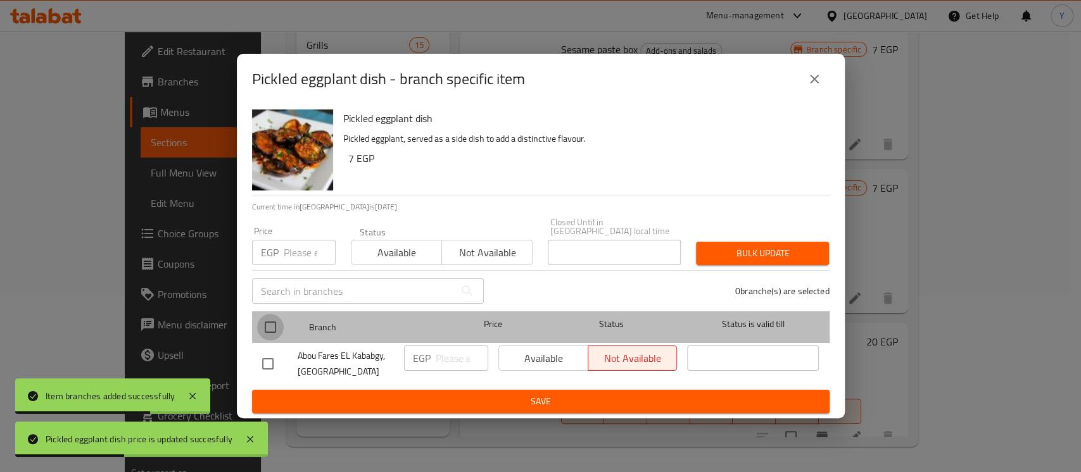
click at [269, 314] on input "checkbox" at bounding box center [270, 327] width 27 height 27
checkbox input "true"
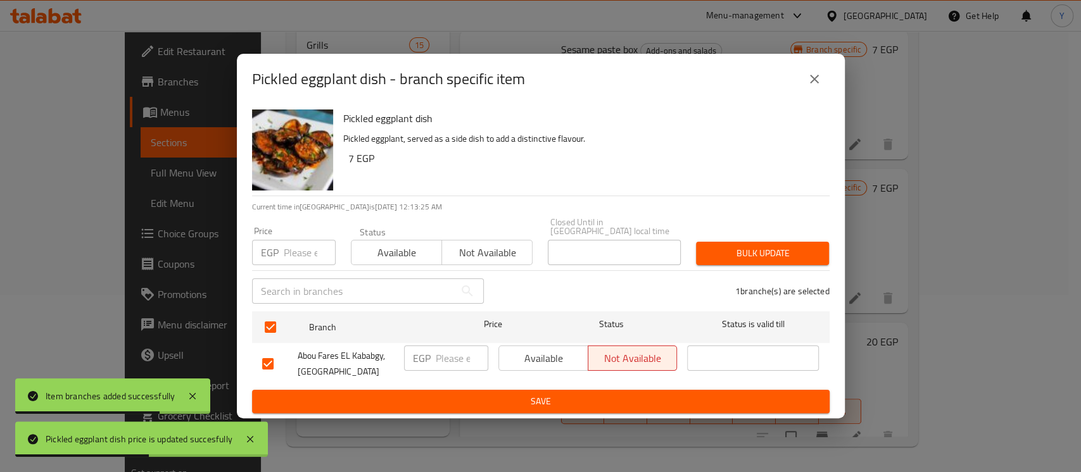
click at [299, 251] on input "number" at bounding box center [310, 252] width 52 height 25
type input "7"
click at [738, 251] on span "Bulk update" at bounding box center [762, 254] width 113 height 16
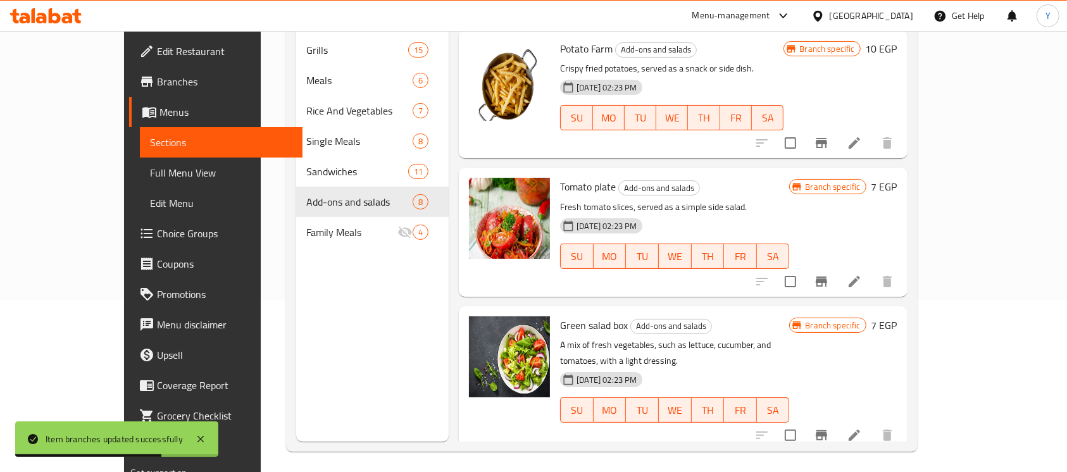
scroll to position [0, 0]
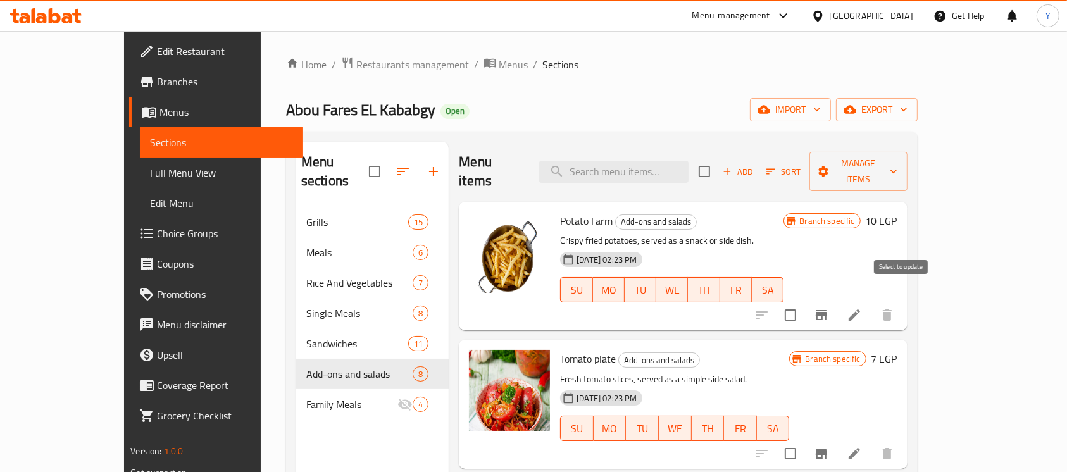
click at [804, 306] on input "checkbox" at bounding box center [790, 315] width 27 height 27
click at [898, 160] on span "Manage items" at bounding box center [859, 172] width 78 height 32
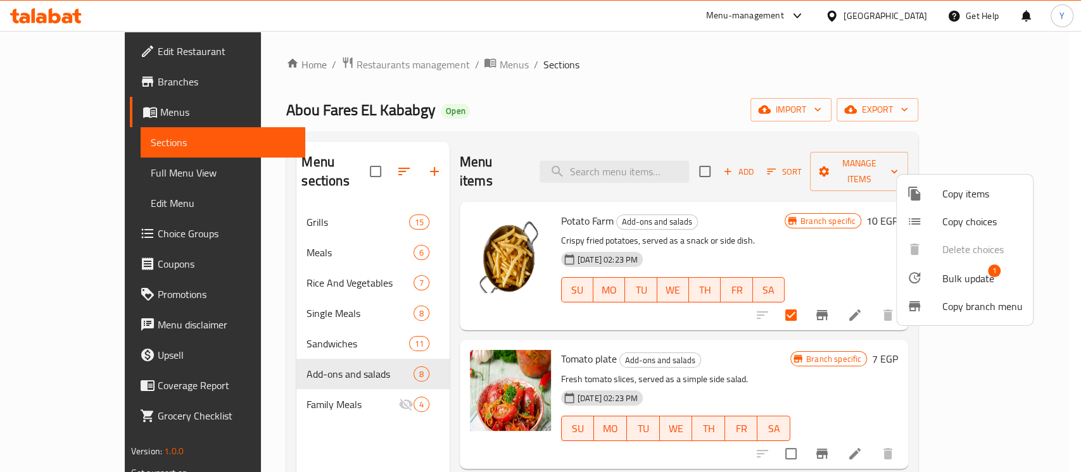
click at [937, 270] on div at bounding box center [924, 277] width 35 height 15
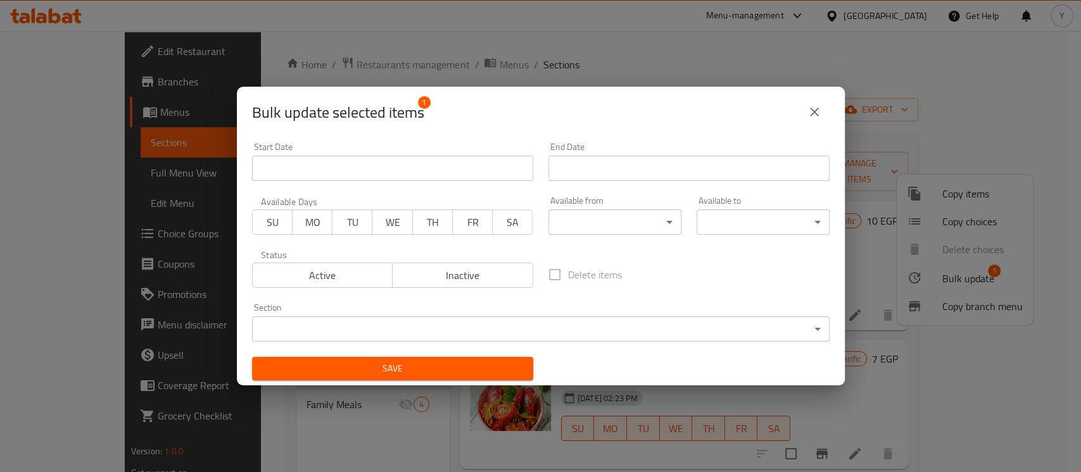
click at [491, 276] on span "Inactive" at bounding box center [463, 276] width 130 height 18
click at [452, 369] on span "Save" at bounding box center [392, 369] width 261 height 16
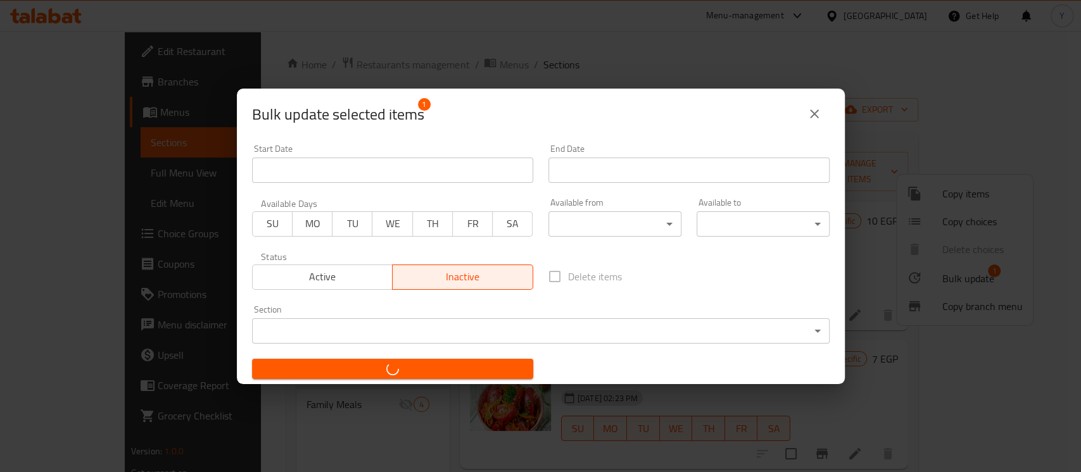
checkbox input "false"
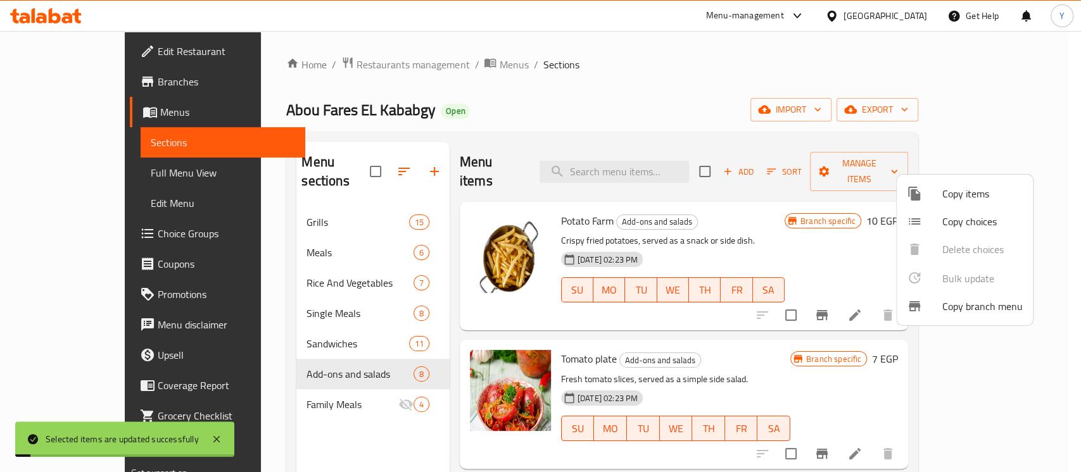
click at [775, 346] on div at bounding box center [540, 236] width 1081 height 472
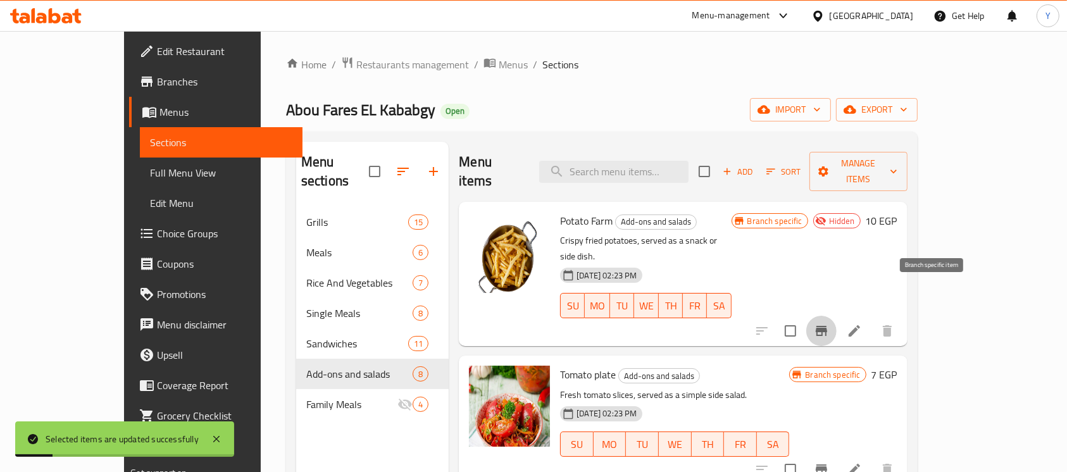
click at [829, 323] on icon "Branch-specific-item" at bounding box center [821, 330] width 15 height 15
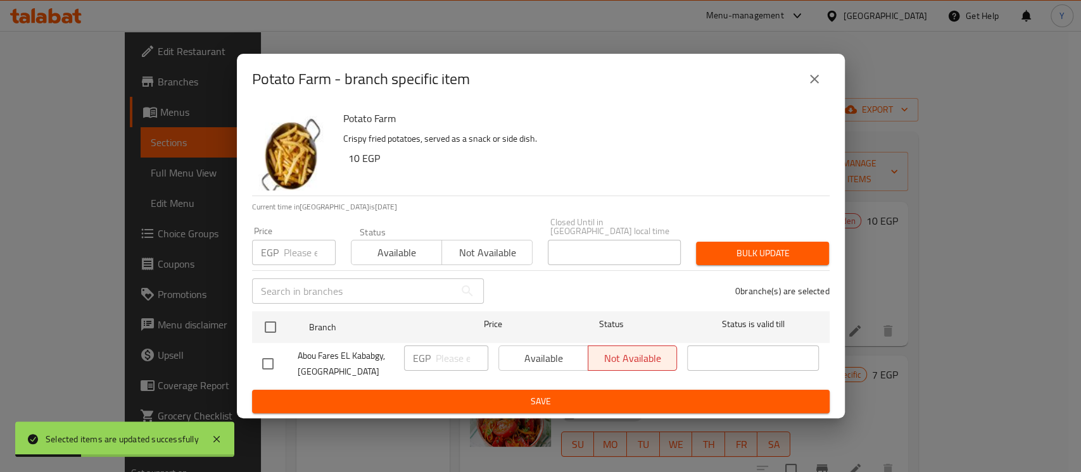
click at [814, 94] on button "close" at bounding box center [814, 79] width 30 height 30
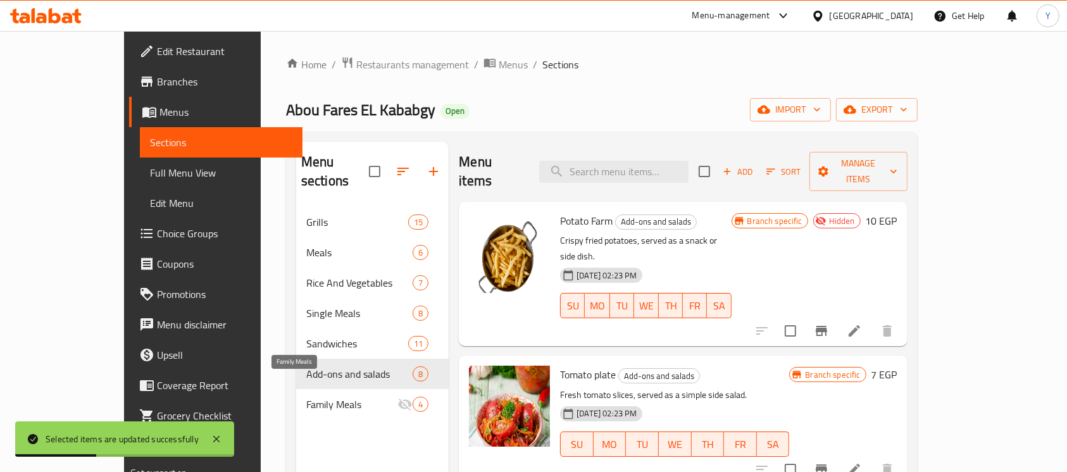
click at [306, 397] on span "Family Meals" at bounding box center [351, 404] width 91 height 15
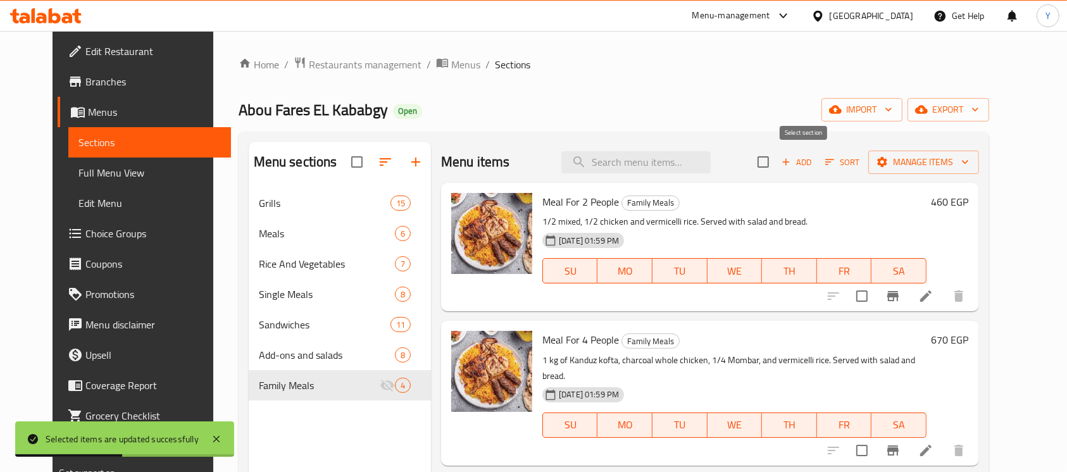
click at [777, 156] on input "checkbox" at bounding box center [763, 162] width 27 height 27
checkbox input "true"
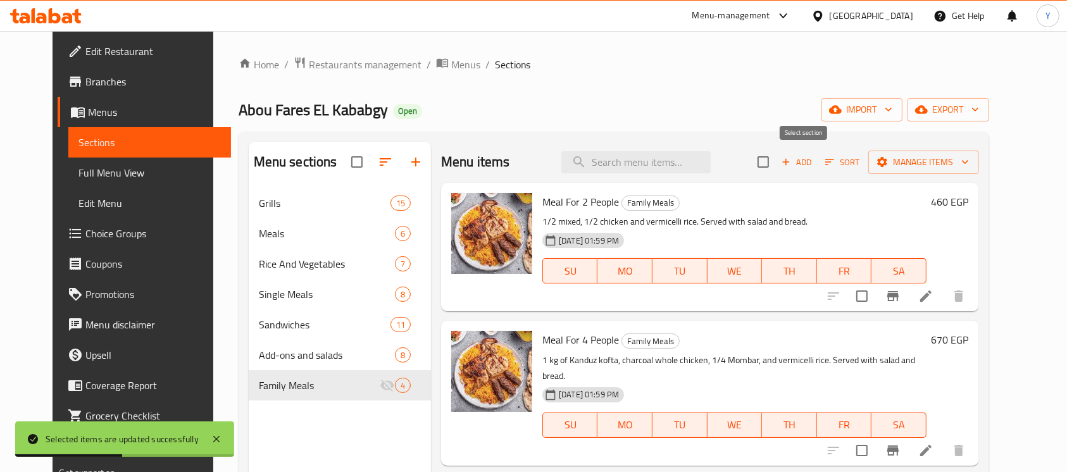
checkbox input "true"
click at [969, 162] on span "Manage items" at bounding box center [924, 162] width 91 height 16
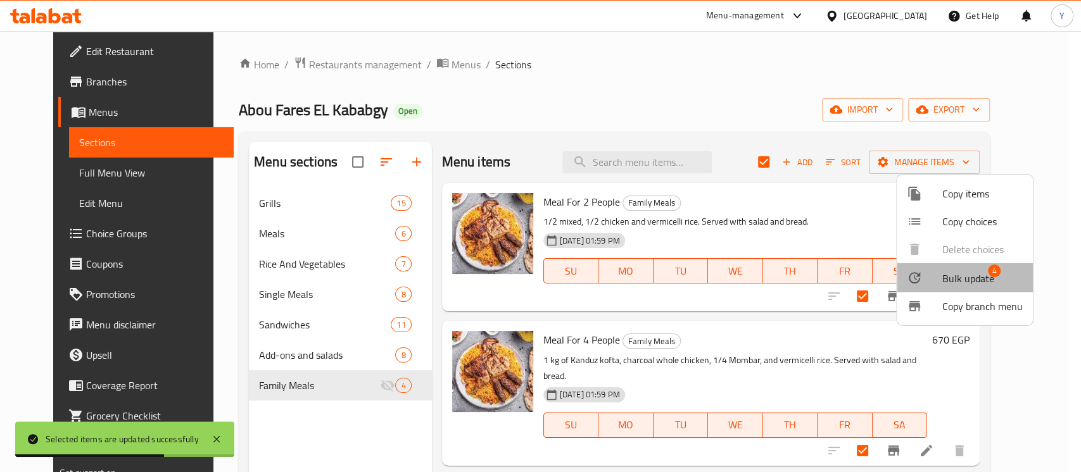
click at [980, 276] on span "Bulk update" at bounding box center [968, 278] width 52 height 15
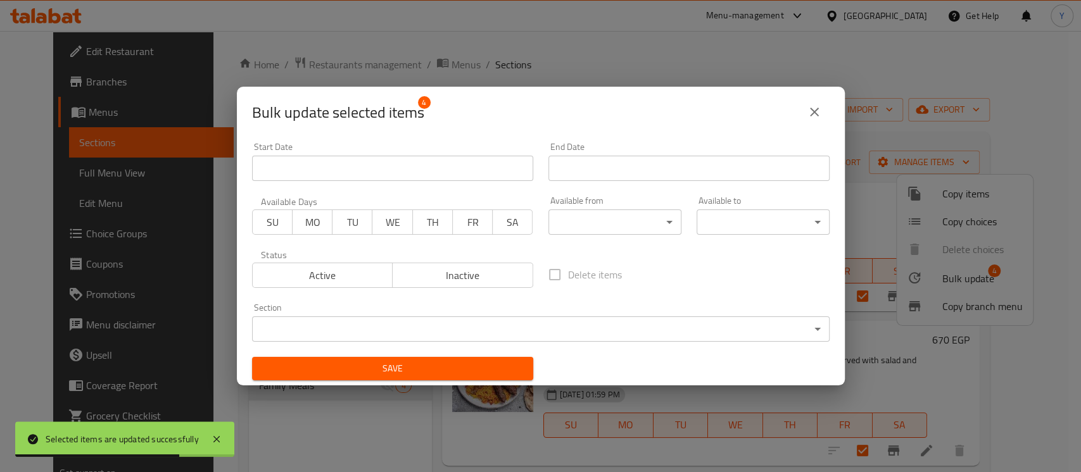
click at [420, 296] on div "Section ​ ​" at bounding box center [540, 323] width 593 height 54
click at [421, 281] on span "Inactive" at bounding box center [463, 276] width 130 height 18
click at [427, 357] on button "Save" at bounding box center [392, 368] width 281 height 23
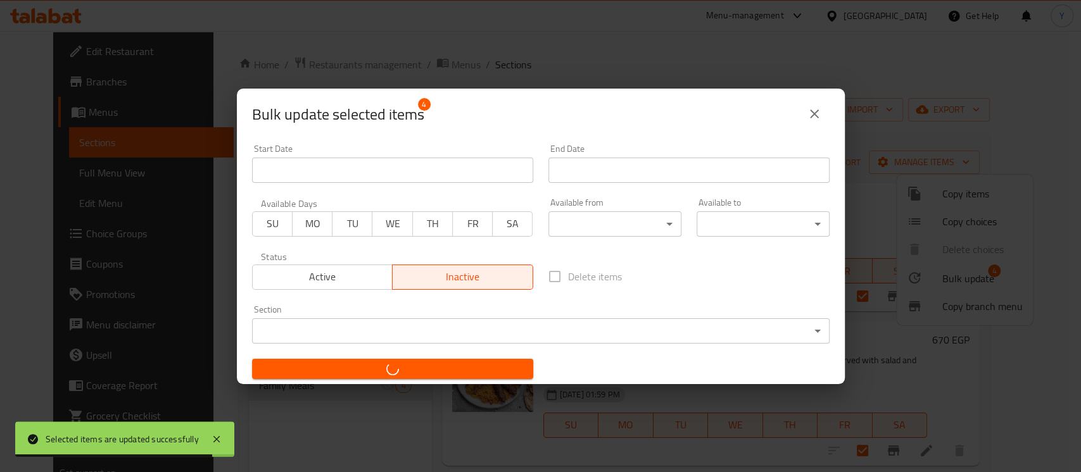
checkbox input "false"
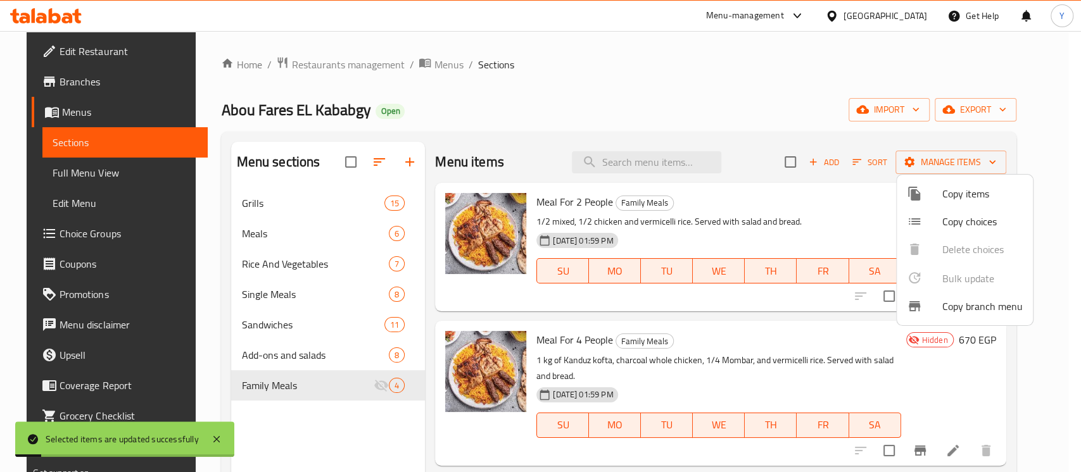
click at [631, 103] on div at bounding box center [540, 236] width 1081 height 472
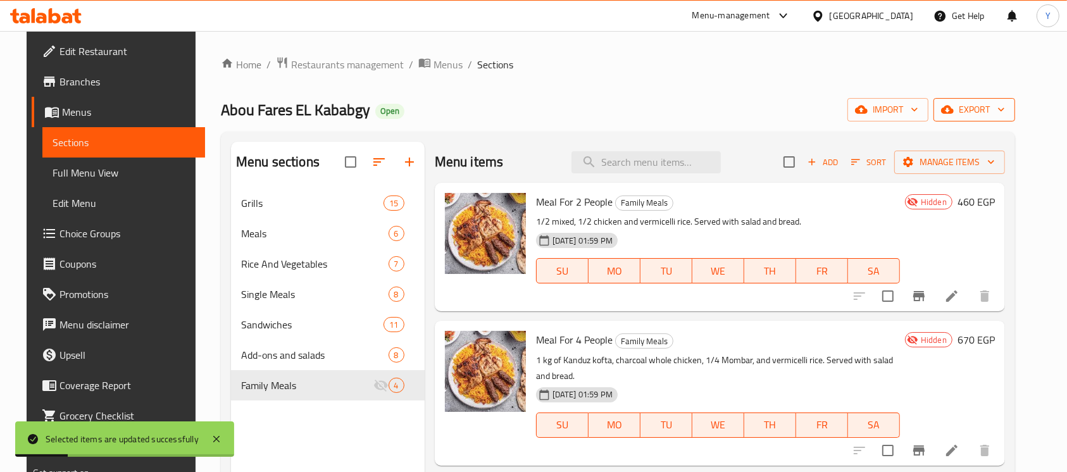
click at [983, 111] on span "export" at bounding box center [974, 110] width 61 height 16
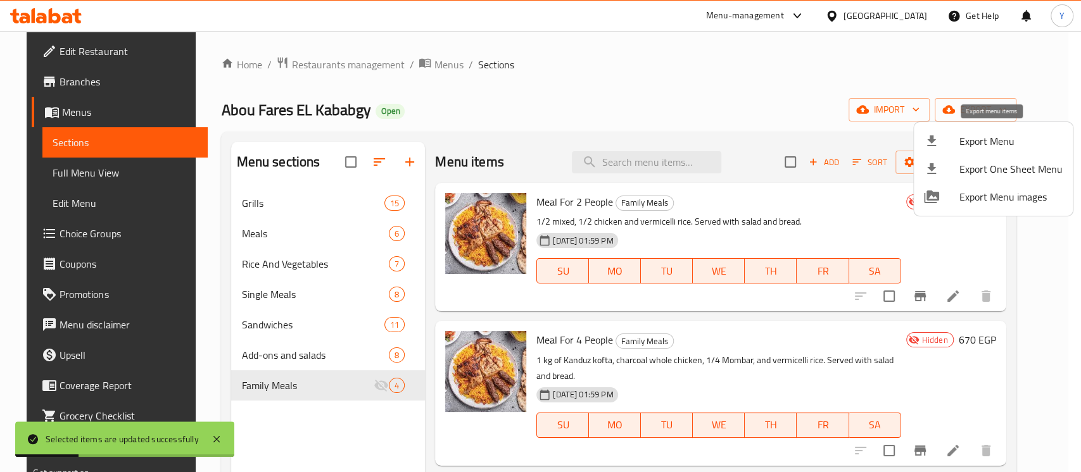
click at [972, 154] on li "Export Menu" at bounding box center [993, 141] width 159 height 28
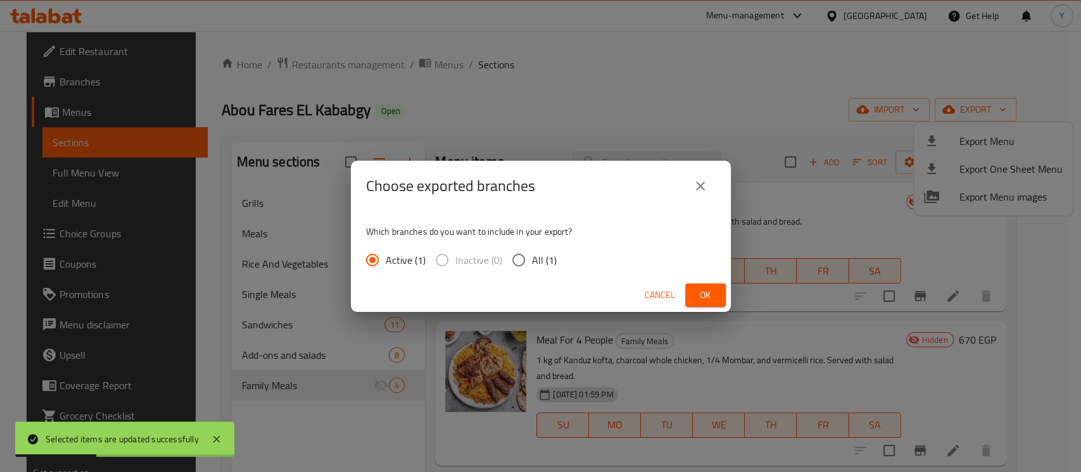
click at [526, 259] on input "All (1)" at bounding box center [518, 260] width 27 height 27
radio input "true"
click at [691, 281] on div "Cancel Ok" at bounding box center [541, 296] width 380 height 34
click at [692, 286] on button "Ok" at bounding box center [705, 295] width 41 height 23
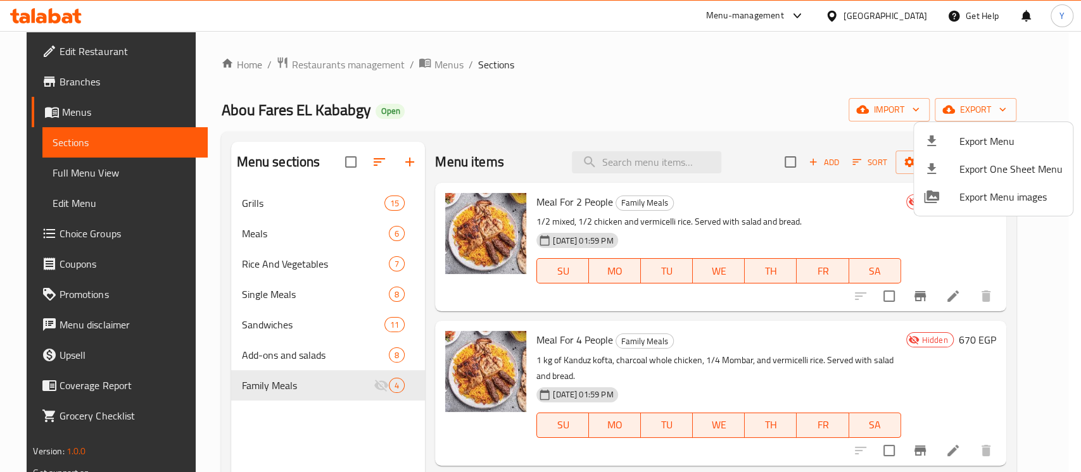
click at [294, 217] on div at bounding box center [540, 236] width 1081 height 472
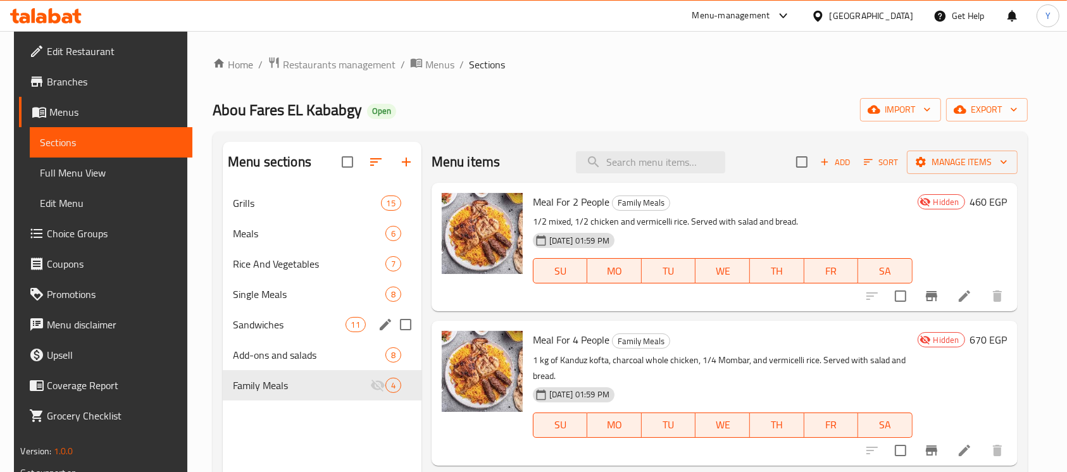
click at [254, 336] on div "Sandwiches 11" at bounding box center [322, 325] width 199 height 30
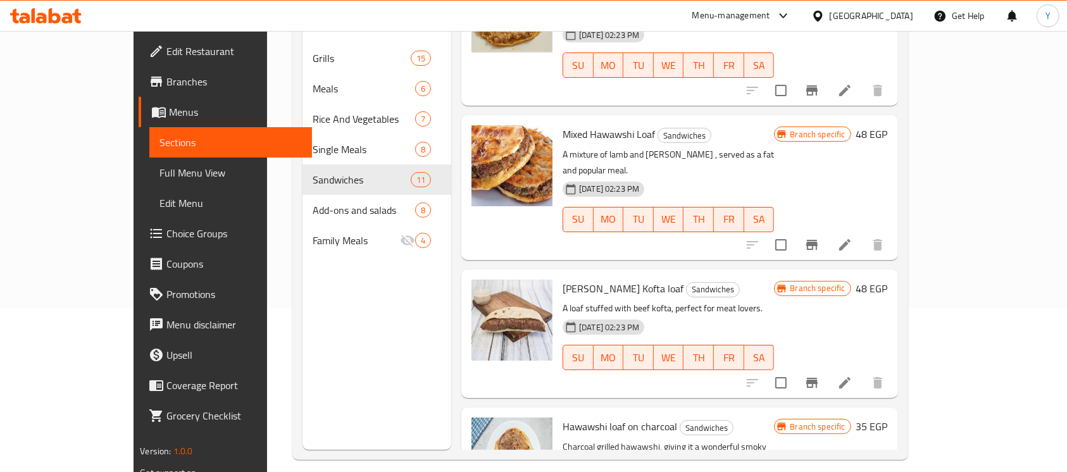
scroll to position [395, 0]
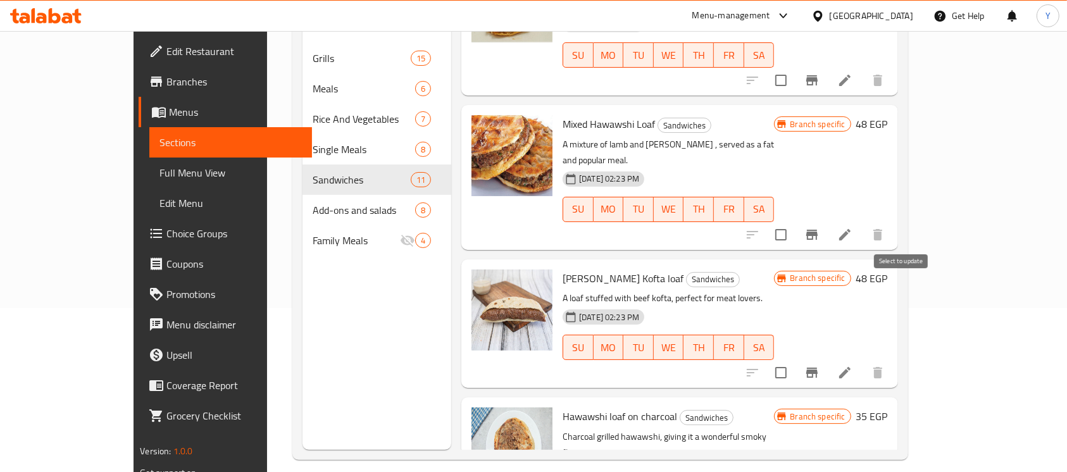
click at [794, 360] on input "checkbox" at bounding box center [781, 373] width 27 height 27
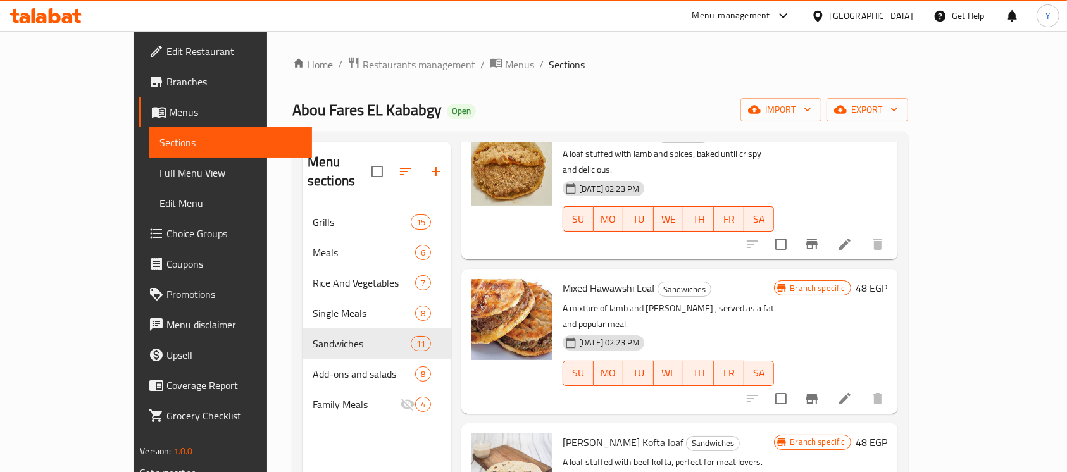
scroll to position [0, 0]
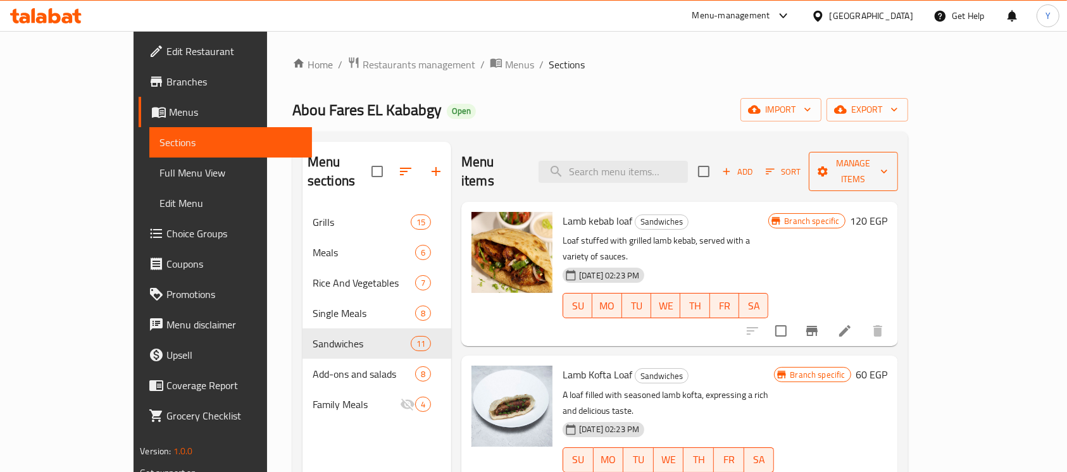
click at [888, 165] on span "Manage items" at bounding box center [853, 172] width 69 height 32
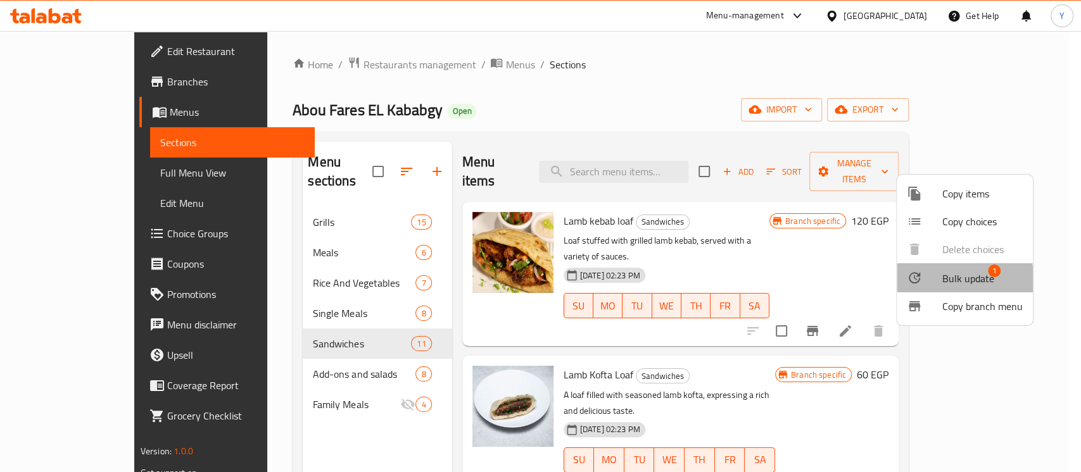
click at [938, 279] on div at bounding box center [924, 277] width 35 height 15
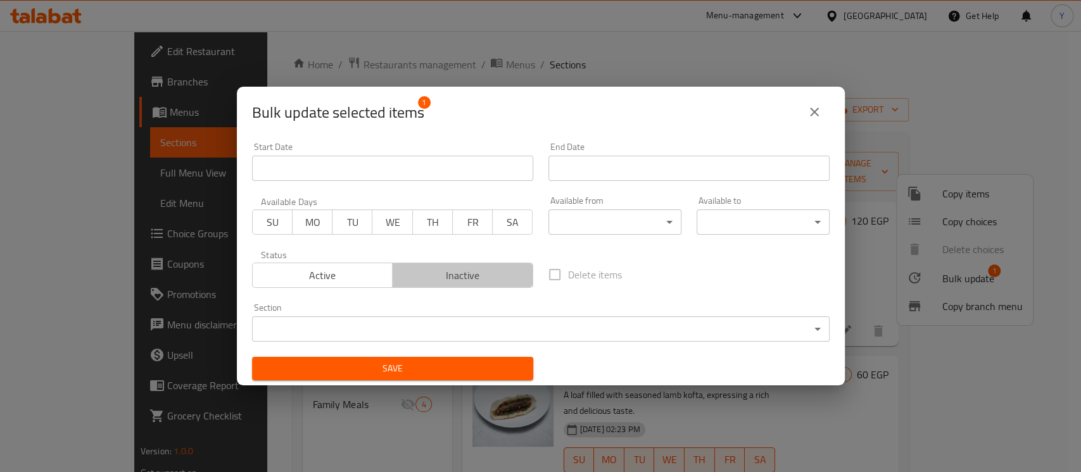
click at [460, 281] on span "Inactive" at bounding box center [463, 276] width 130 height 18
click at [407, 376] on span "Save" at bounding box center [392, 369] width 261 height 16
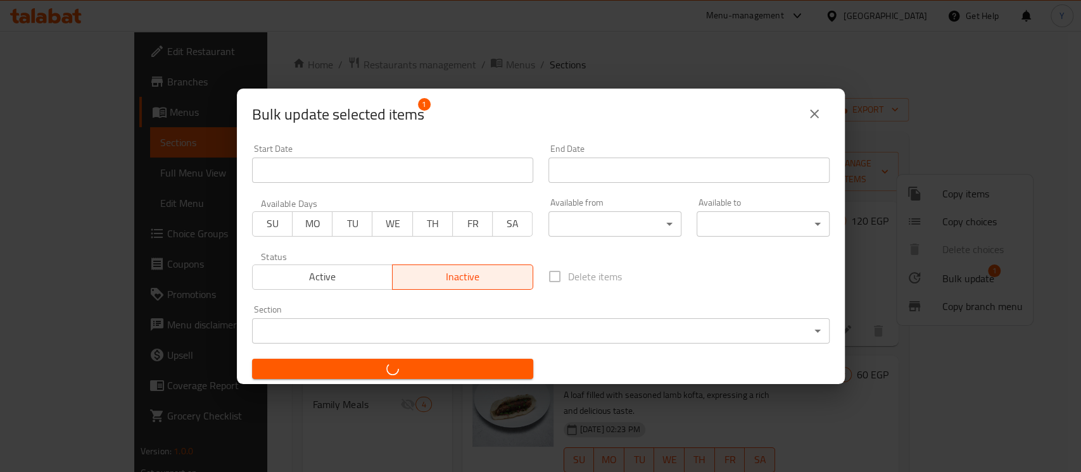
checkbox input "false"
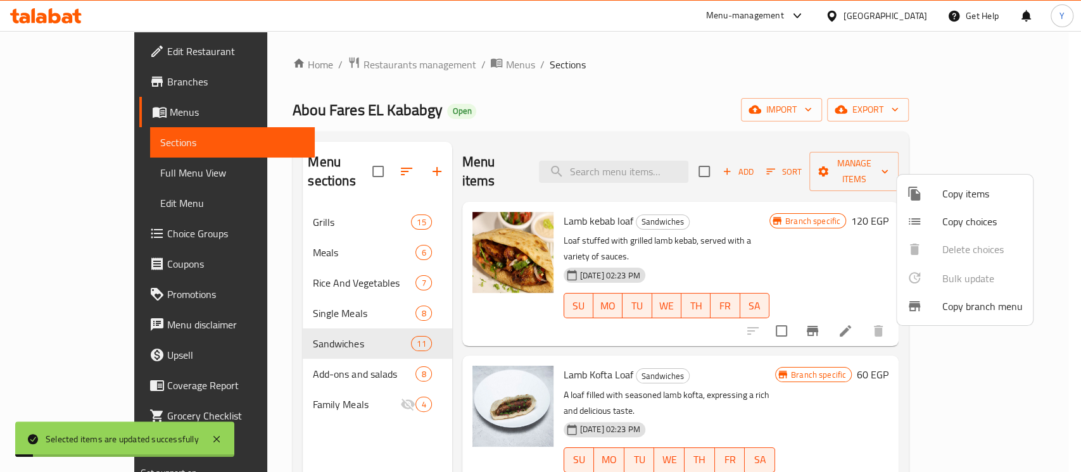
click at [601, 97] on div at bounding box center [540, 236] width 1081 height 472
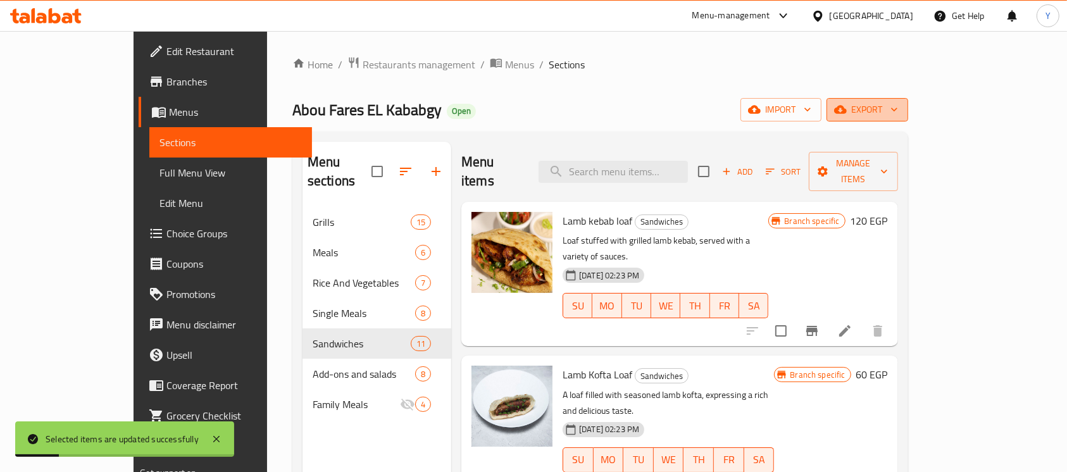
click at [908, 119] on button "export" at bounding box center [868, 109] width 82 height 23
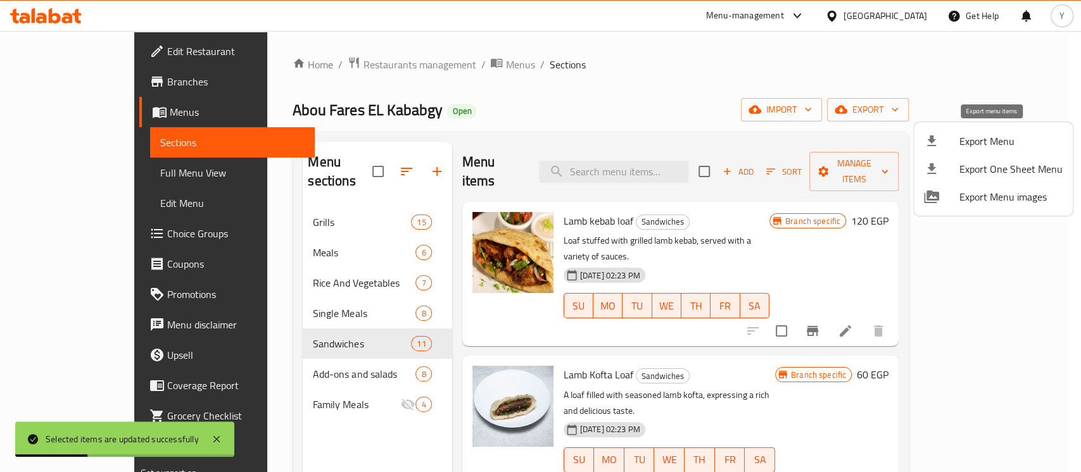
click at [979, 139] on span "Export Menu" at bounding box center [1010, 141] width 103 height 15
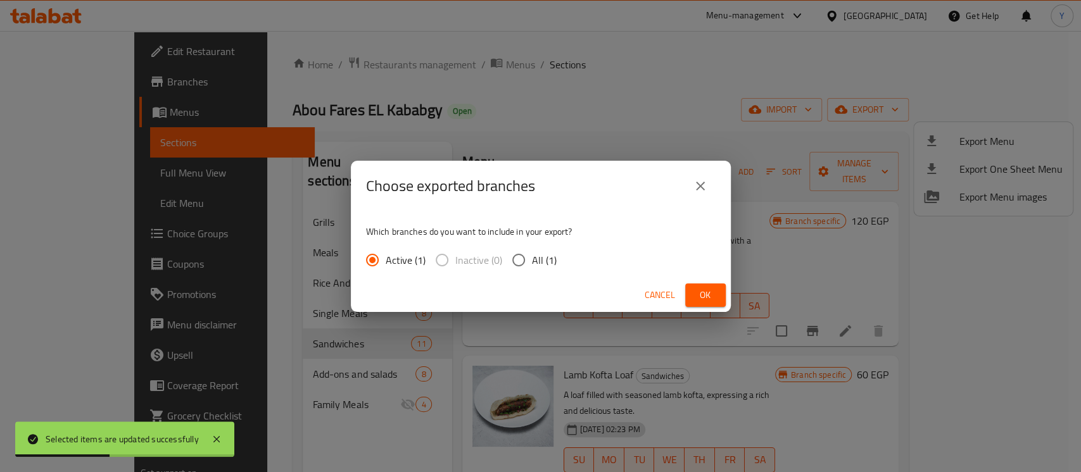
click at [521, 261] on input "All (1)" at bounding box center [518, 260] width 27 height 27
radio input "true"
click at [706, 299] on span "Ok" at bounding box center [705, 295] width 20 height 16
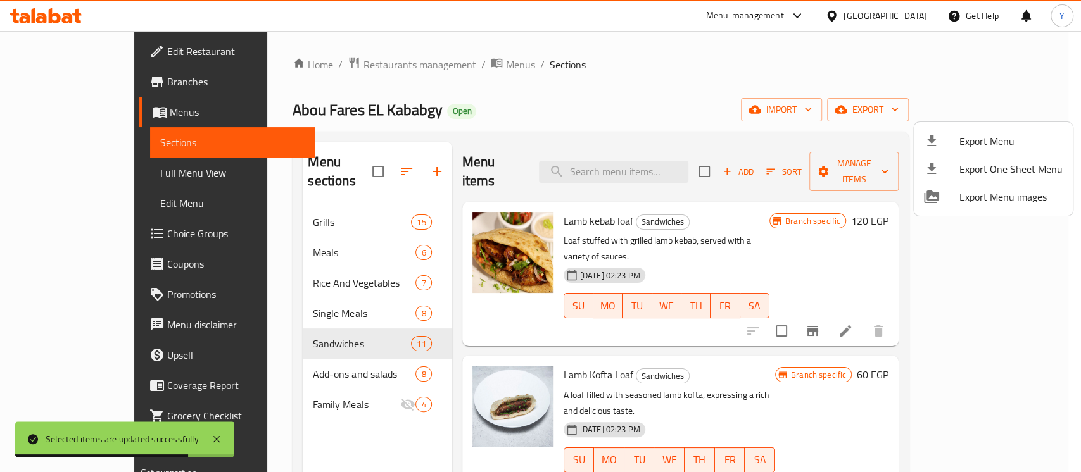
click at [1067, 187] on div at bounding box center [540, 236] width 1081 height 472
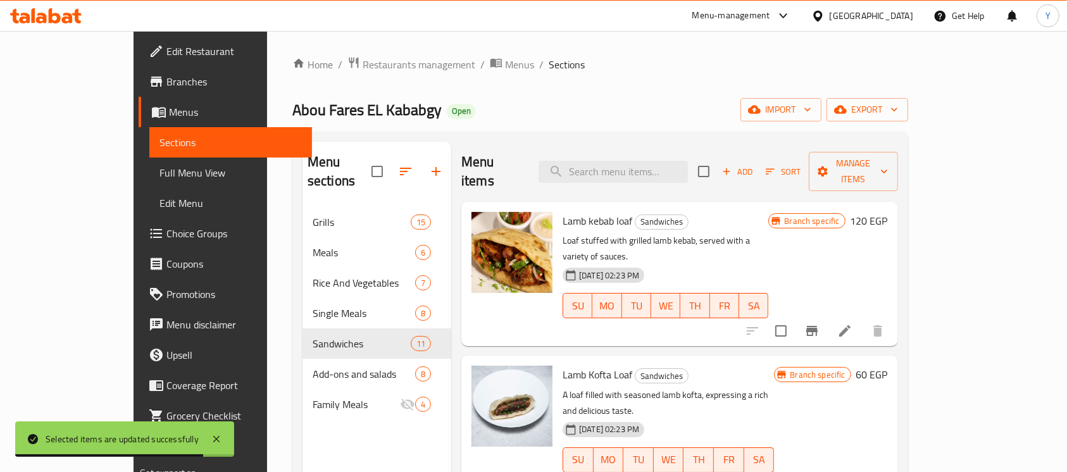
scroll to position [177, 0]
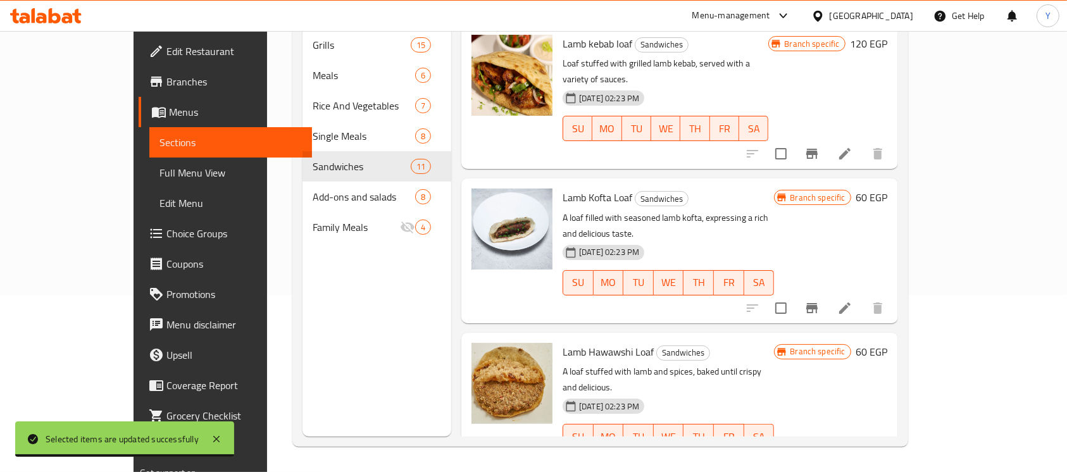
drag, startPoint x: 1033, startPoint y: 78, endPoint x: 1024, endPoint y: 132, distance: 53.8
click at [908, 132] on div "Menu sections Grills 15 Meals 6 Rice And Vegetables 7 Single Meals 8 Sandwiches…" at bounding box center [600, 200] width 616 height 493
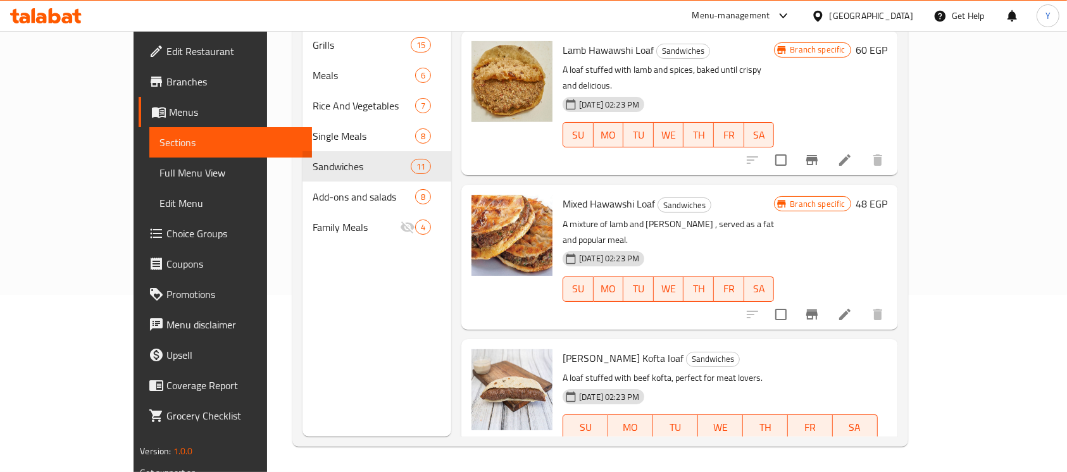
scroll to position [325, 0]
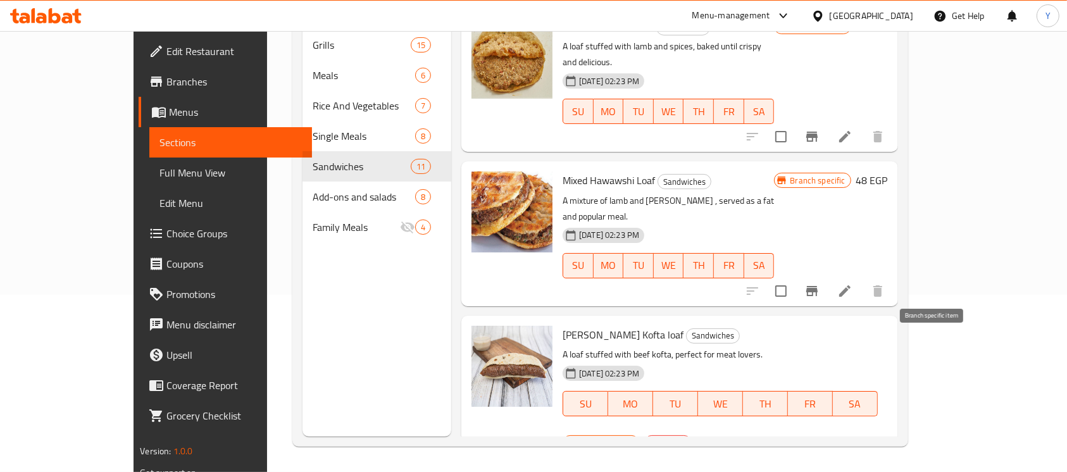
click at [827, 432] on button "Branch-specific-item" at bounding box center [812, 447] width 30 height 30
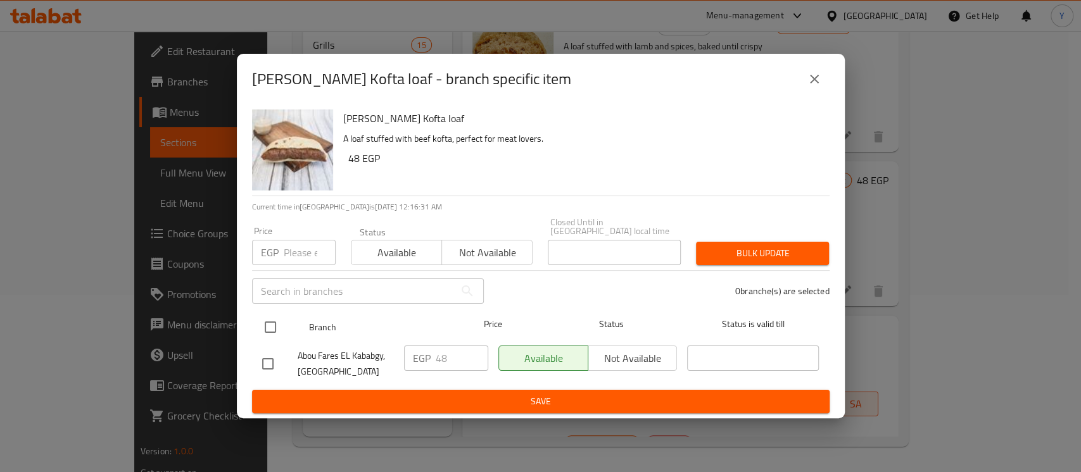
drag, startPoint x: 255, startPoint y: 319, endPoint x: 263, endPoint y: 317, distance: 8.6
click at [256, 319] on div "Branch Price Status Status is valid till" at bounding box center [540, 327] width 577 height 32
click at [272, 316] on input "checkbox" at bounding box center [270, 327] width 27 height 27
checkbox input "true"
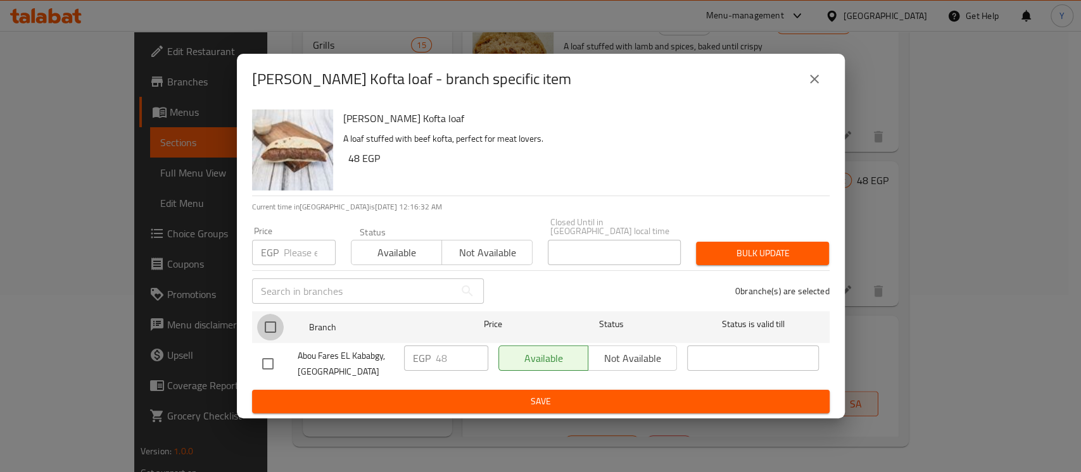
checkbox input "true"
click at [670, 363] on button "Not available" at bounding box center [632, 358] width 90 height 25
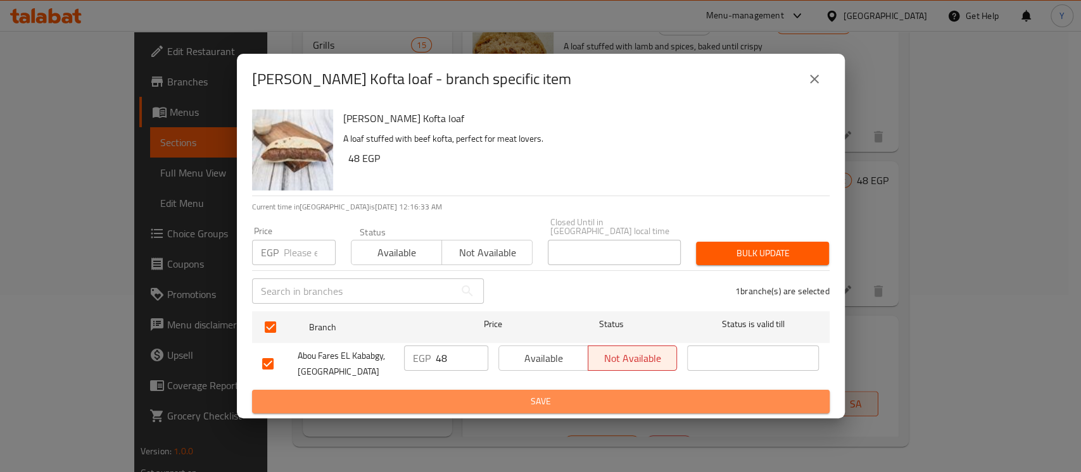
click at [655, 390] on button "Save" at bounding box center [540, 401] width 577 height 23
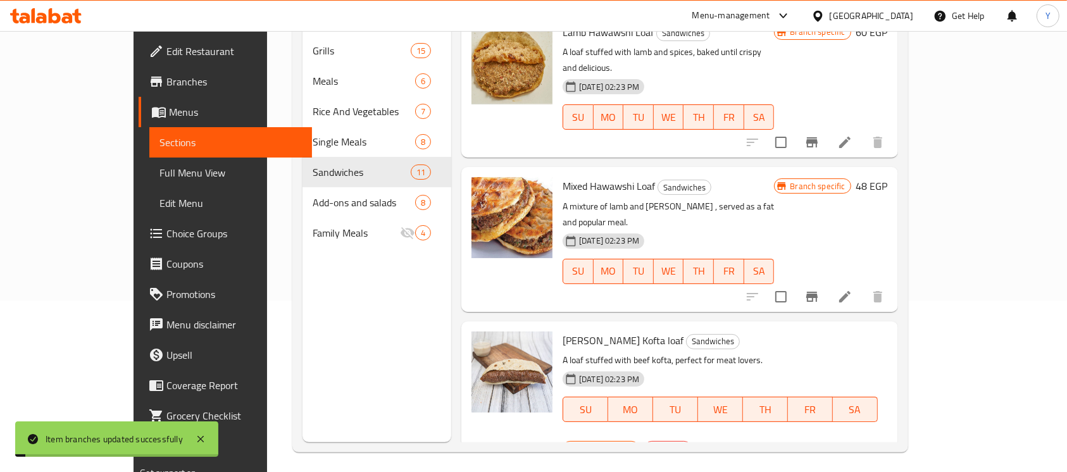
scroll to position [0, 0]
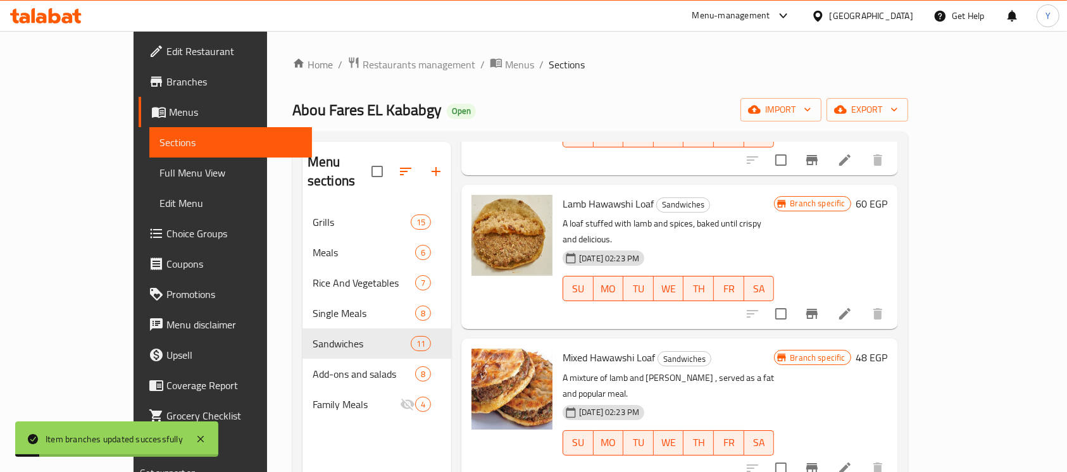
click at [898, 185] on div "Lamb Hawawshi Loaf Sandwiches A loaf stuffed with lamb and spices, baked until …" at bounding box center [679, 257] width 437 height 144
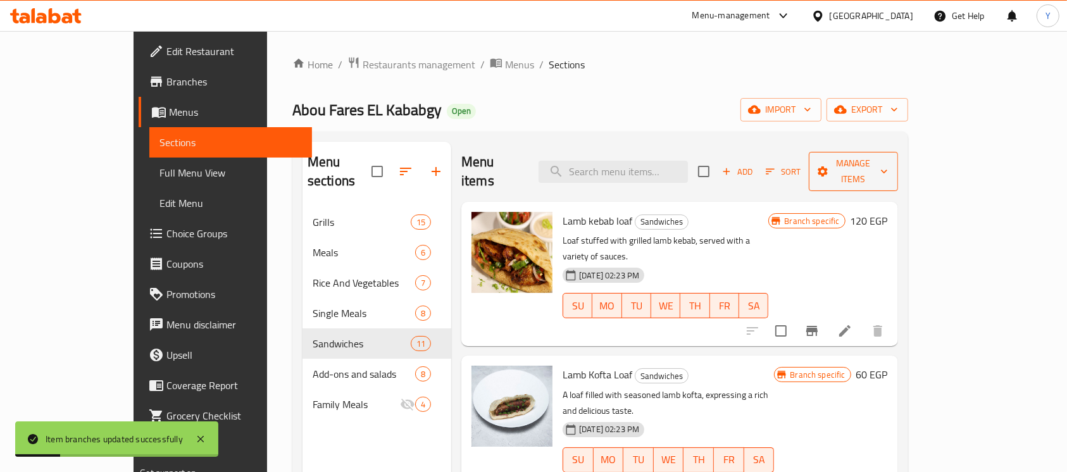
click at [888, 161] on span "Manage items" at bounding box center [853, 172] width 69 height 32
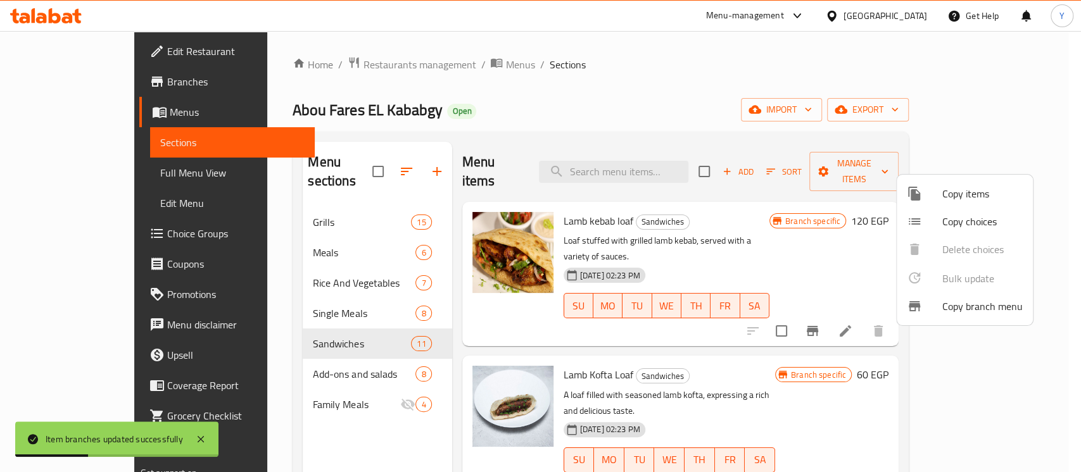
click at [1001, 104] on div at bounding box center [540, 236] width 1081 height 472
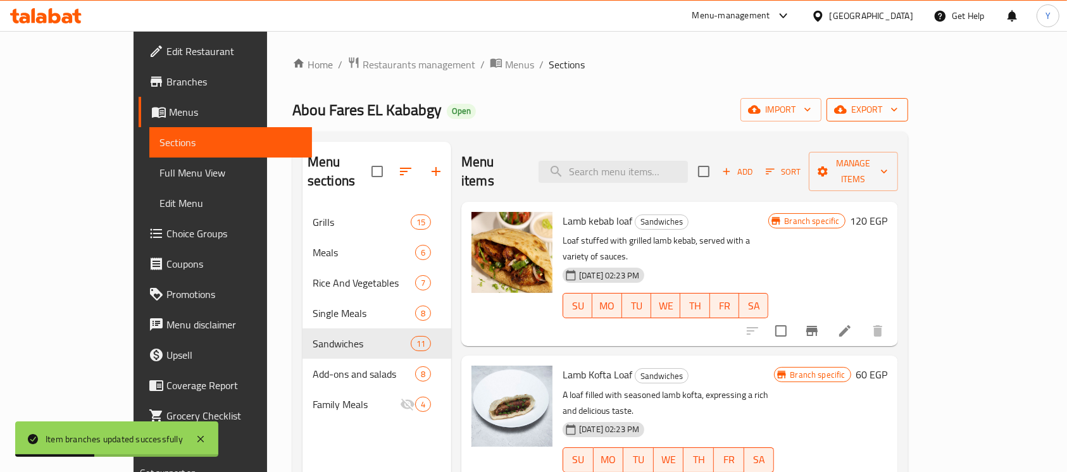
click at [898, 104] on span "export" at bounding box center [867, 110] width 61 height 16
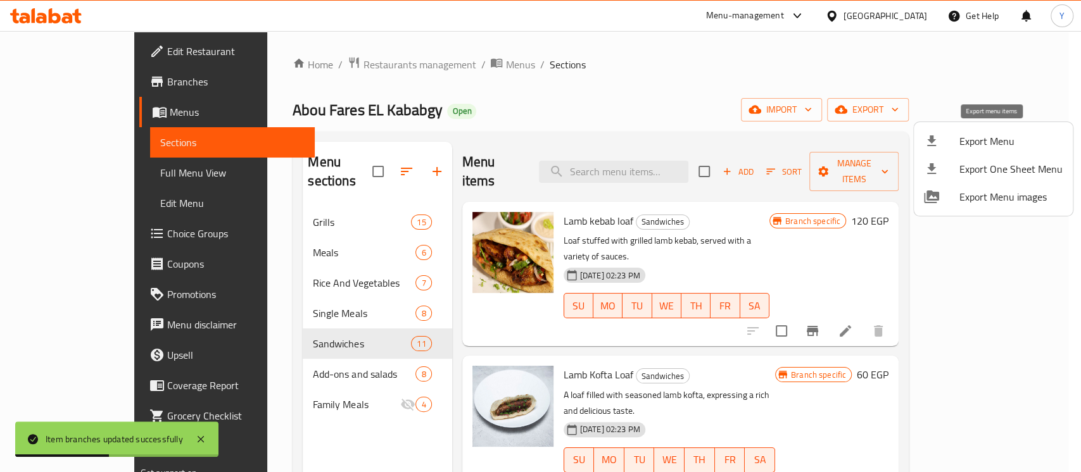
click at [962, 145] on span "Export Menu" at bounding box center [1010, 141] width 103 height 15
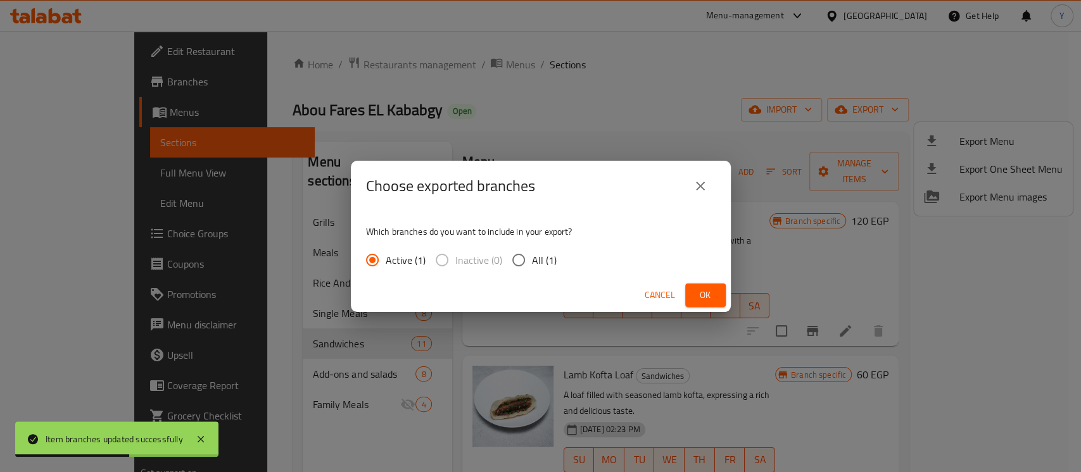
click at [536, 253] on span "All (1)" at bounding box center [544, 260] width 25 height 15
click at [532, 252] on input "All (1)" at bounding box center [518, 260] width 27 height 27
radio input "true"
click at [703, 291] on span "Ok" at bounding box center [705, 295] width 20 height 16
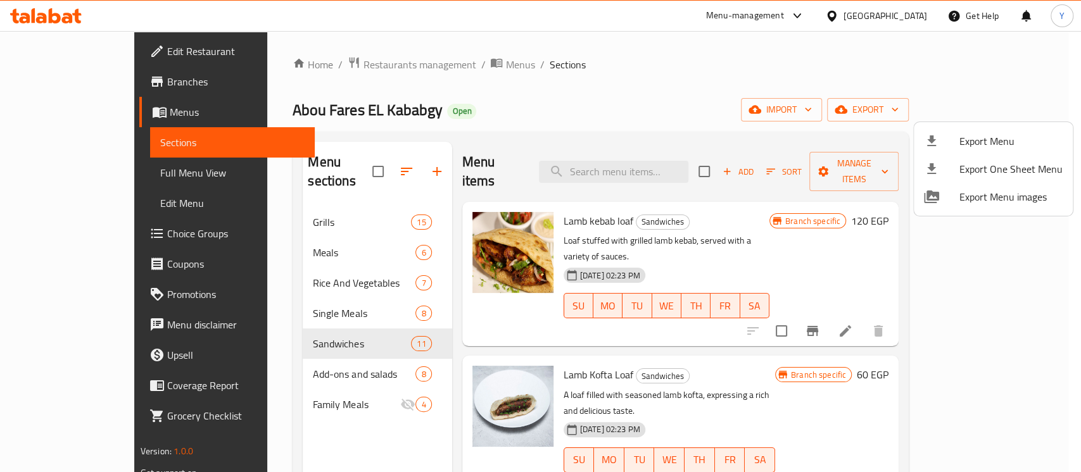
click at [577, 104] on div at bounding box center [540, 236] width 1081 height 472
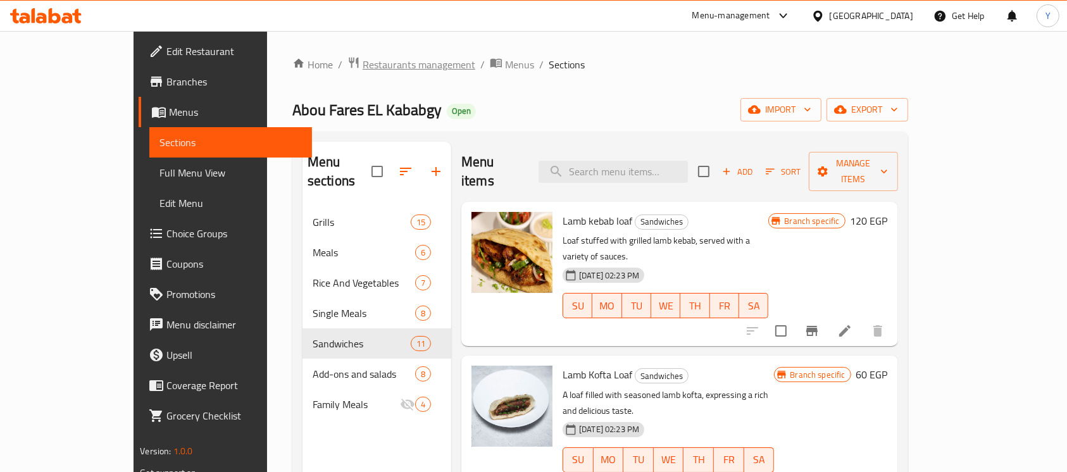
click at [363, 61] on span "Restaurants management" at bounding box center [419, 64] width 113 height 15
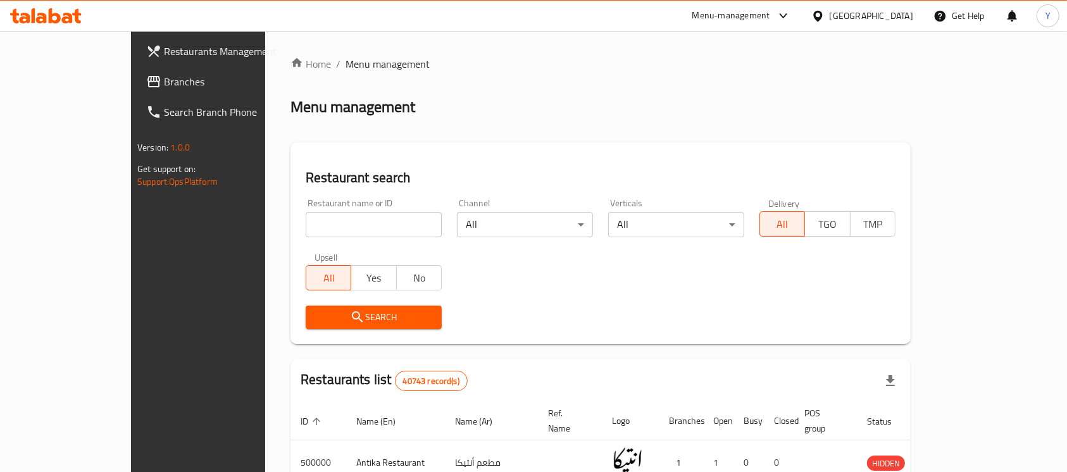
click at [136, 92] on link "Branches" at bounding box center [222, 81] width 173 height 30
